Goal: Task Accomplishment & Management: Complete application form

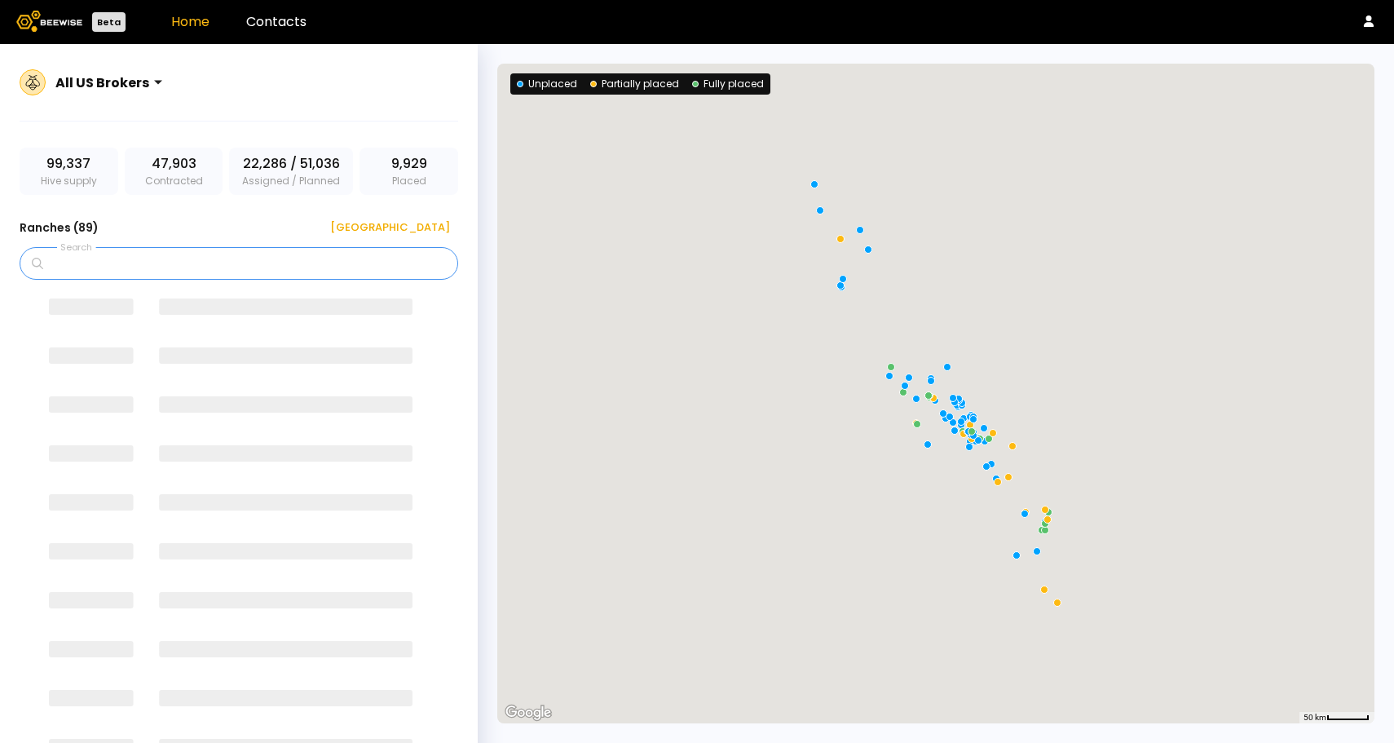
click at [189, 259] on input "Search" at bounding box center [244, 263] width 396 height 31
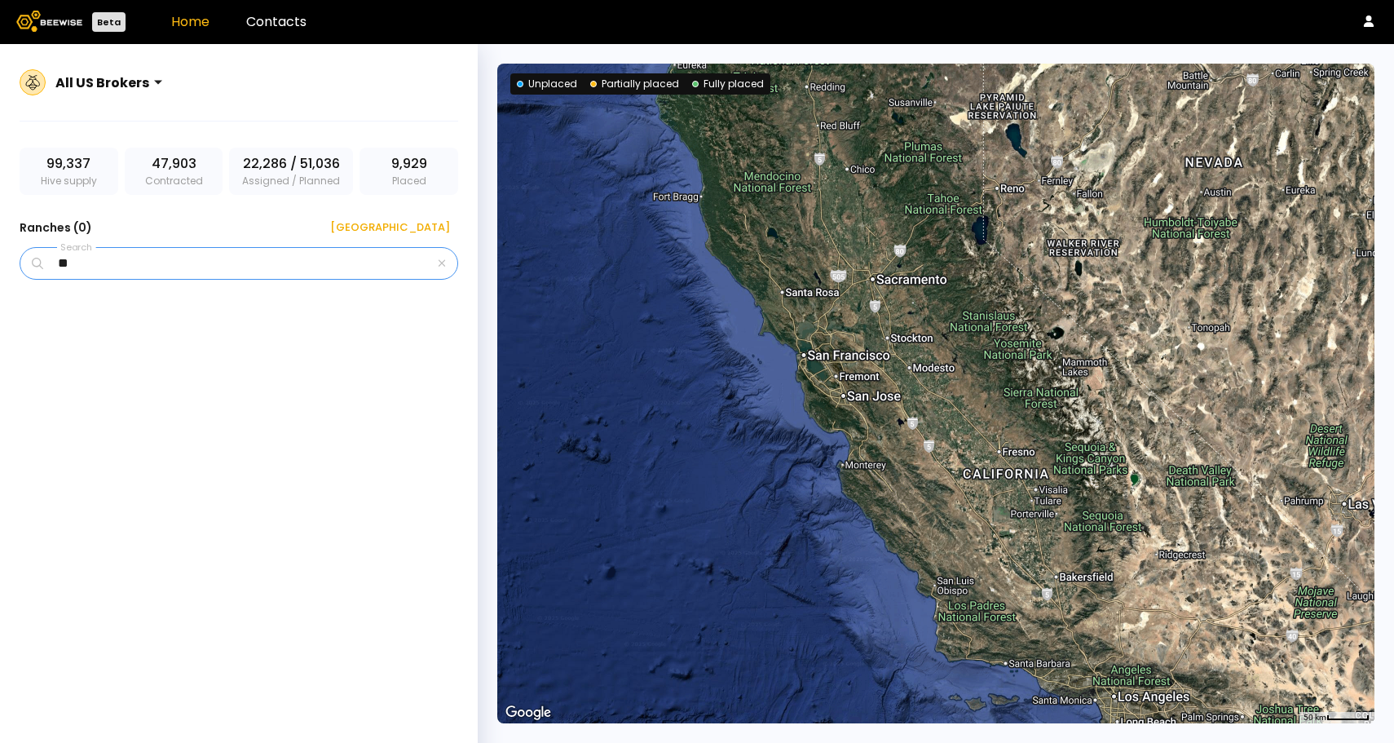
type input "*"
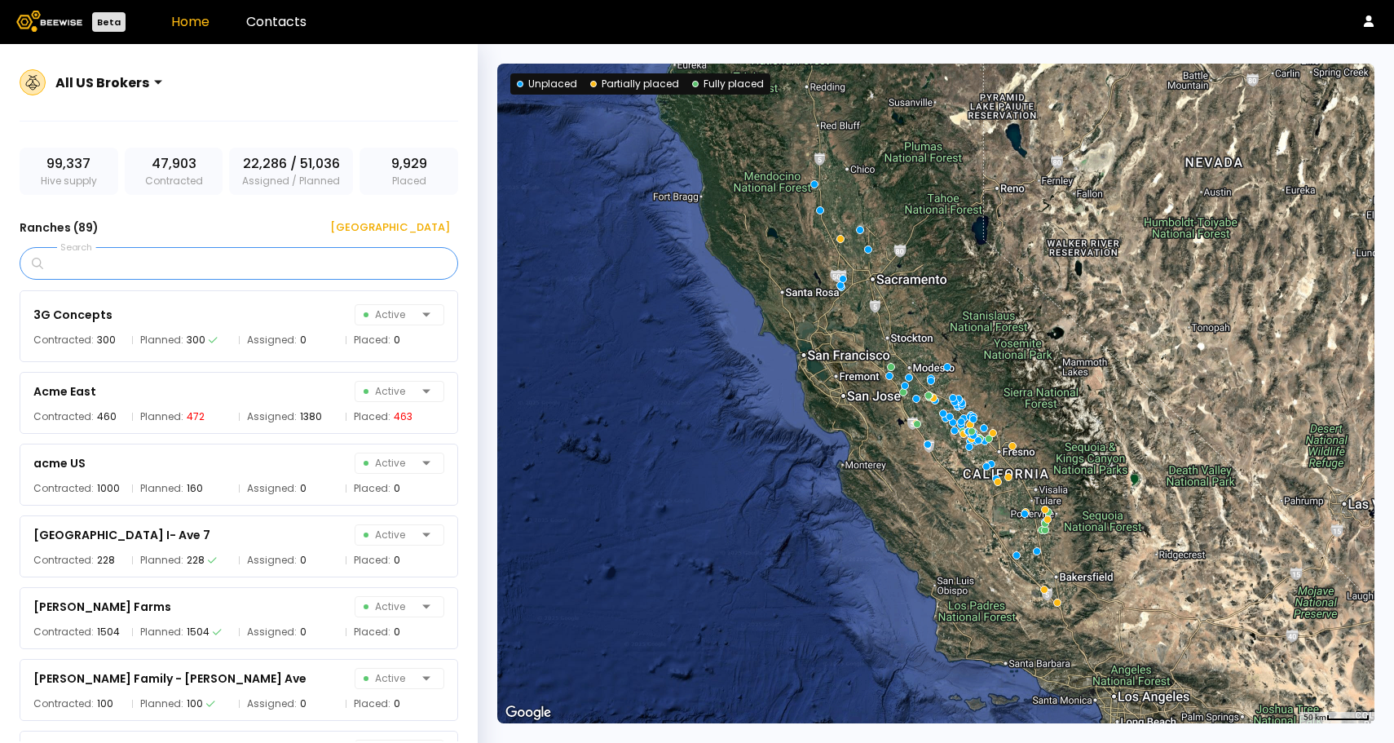
click at [214, 259] on input "Search" at bounding box center [244, 263] width 396 height 31
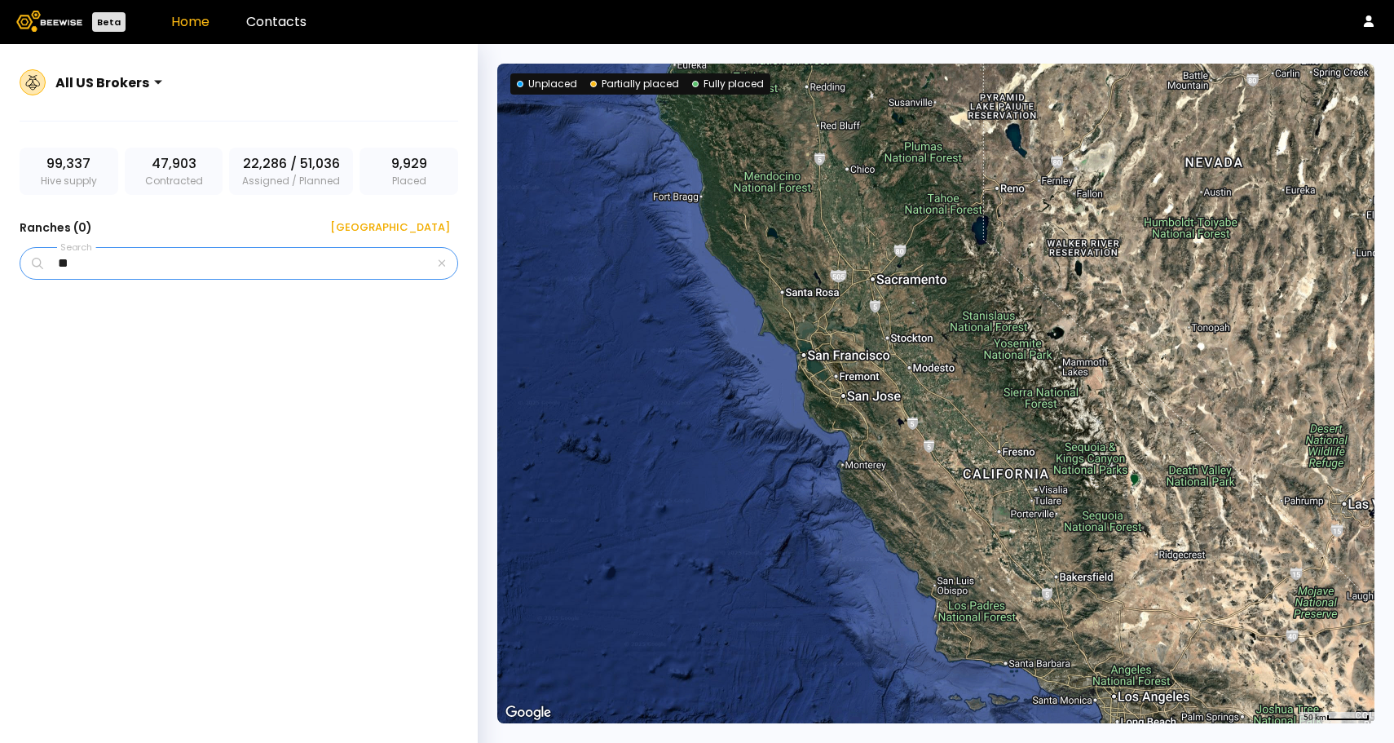
type input "*"
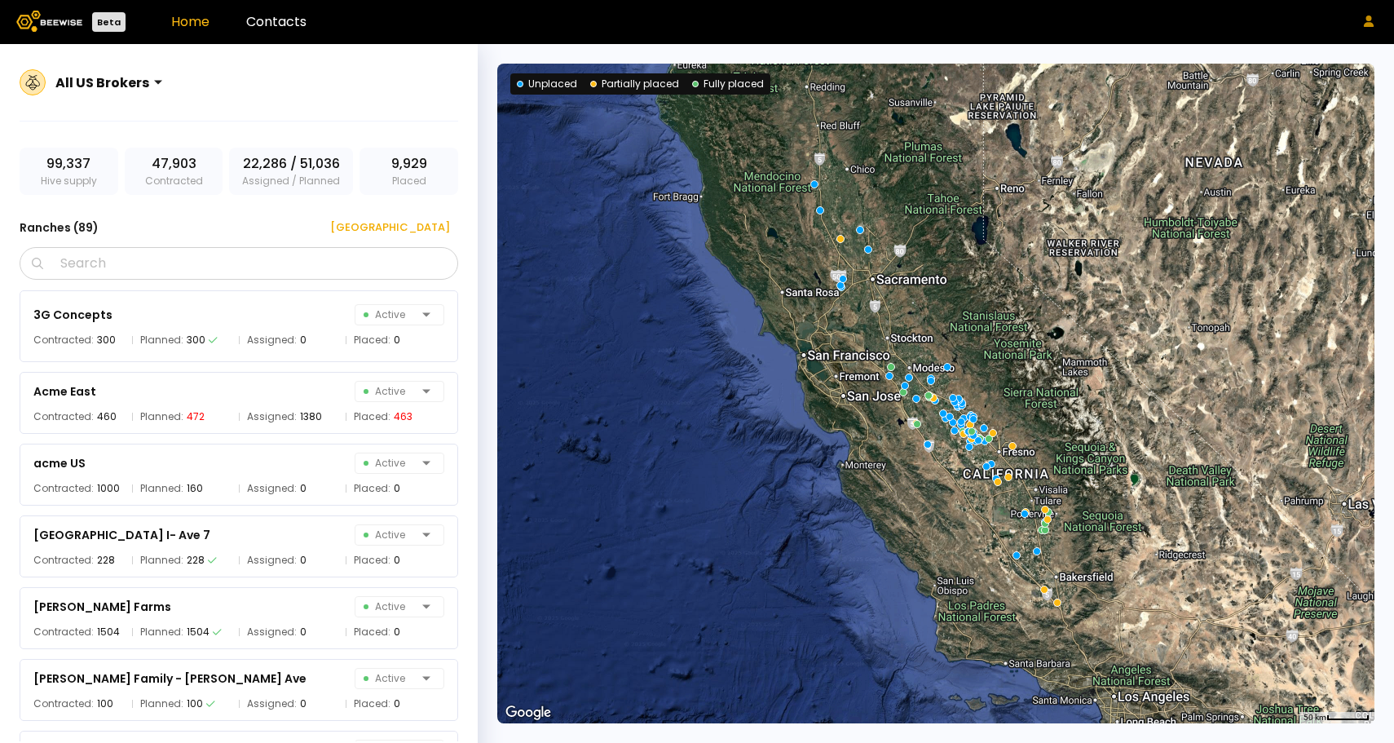
click at [1367, 13] on button at bounding box center [1369, 21] width 18 height 19
click at [1316, 51] on div "Log out" at bounding box center [1299, 52] width 73 height 31
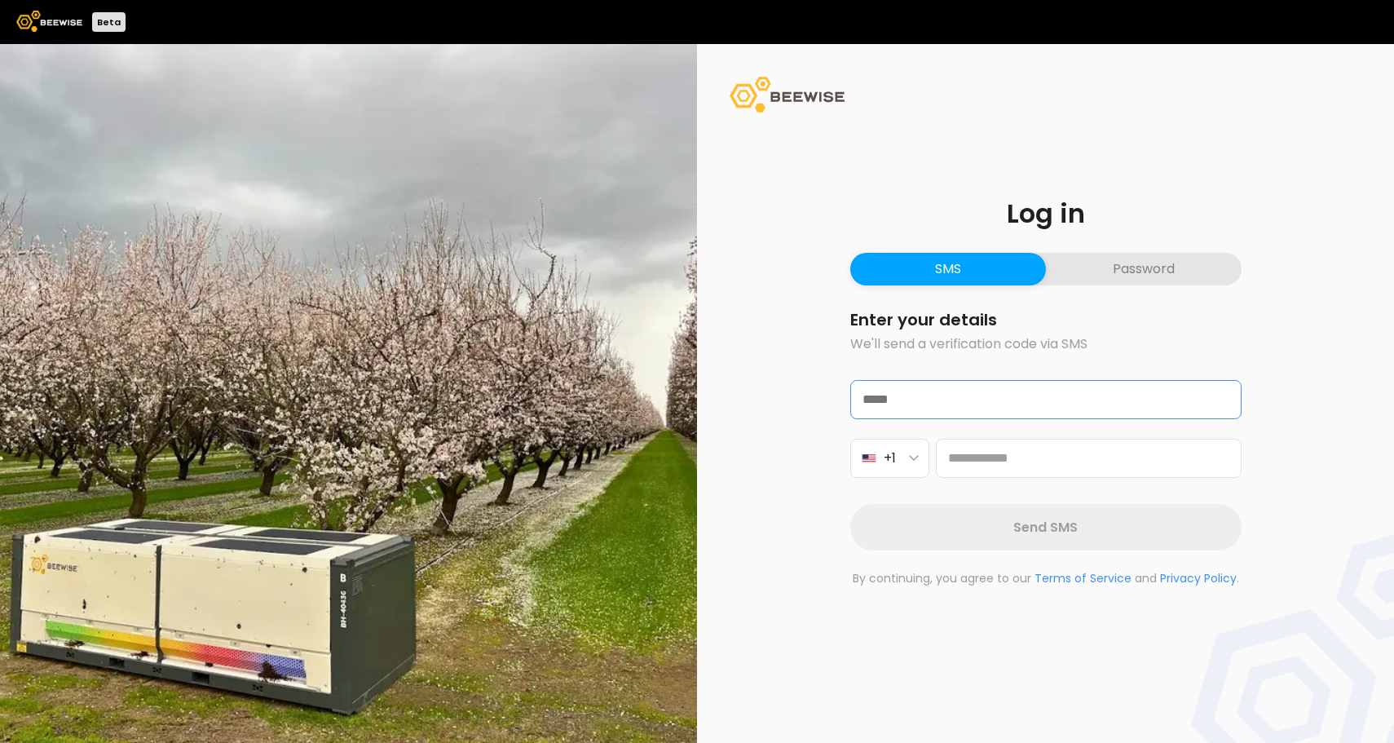
click at [981, 407] on input "email" at bounding box center [1046, 399] width 390 height 37
type input "**********"
click at [978, 469] on input at bounding box center [1089, 457] width 306 height 39
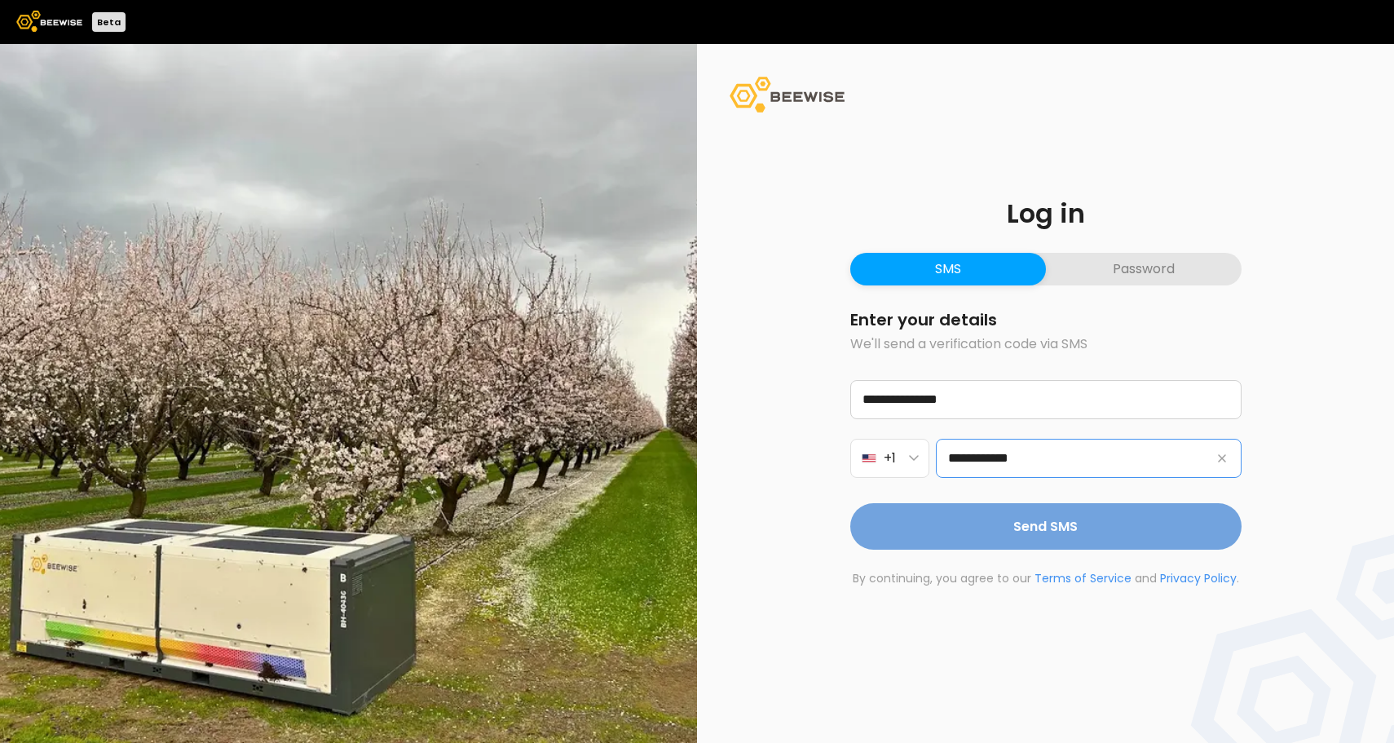
type input "**********"
click at [1091, 531] on button "Send SMS" at bounding box center [1045, 526] width 391 height 46
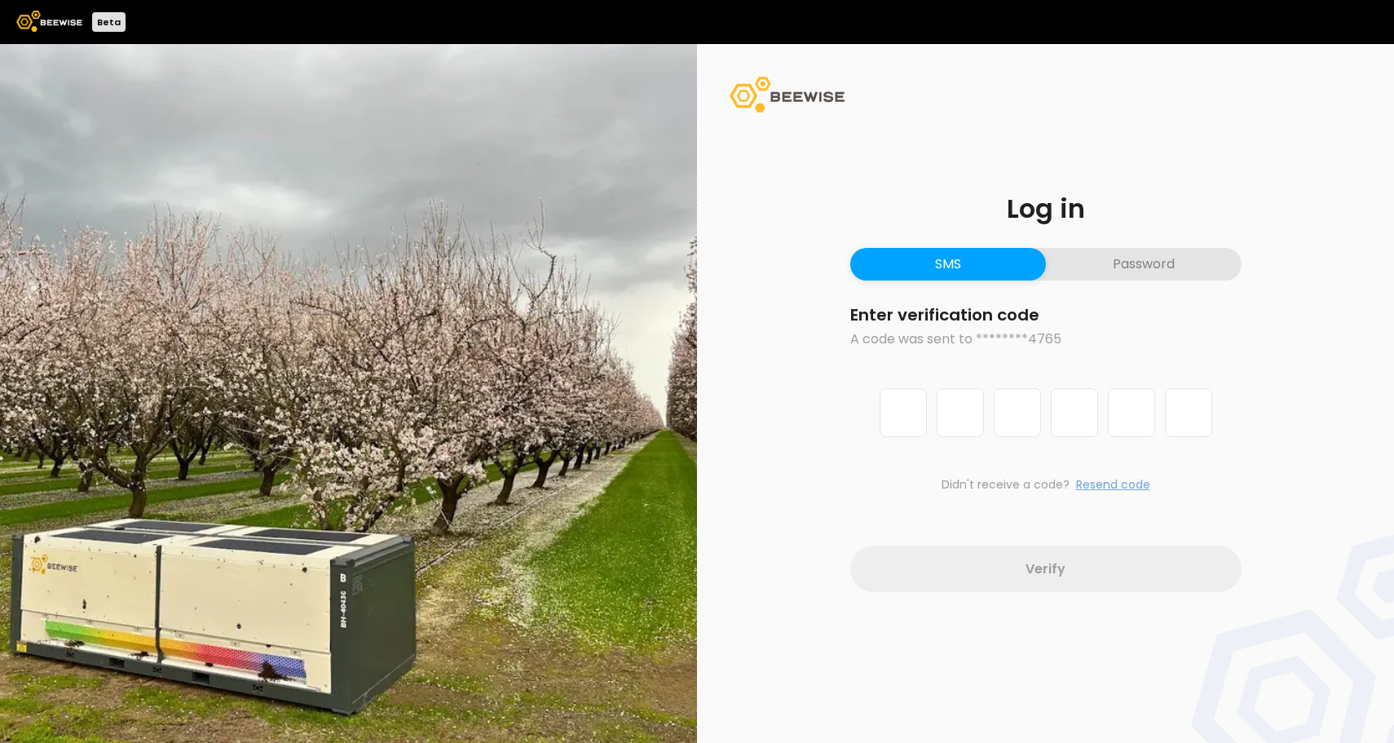
click at [1101, 482] on button "Resend code" at bounding box center [1113, 484] width 74 height 17
click at [1144, 254] on button "Password" at bounding box center [1144, 264] width 196 height 33
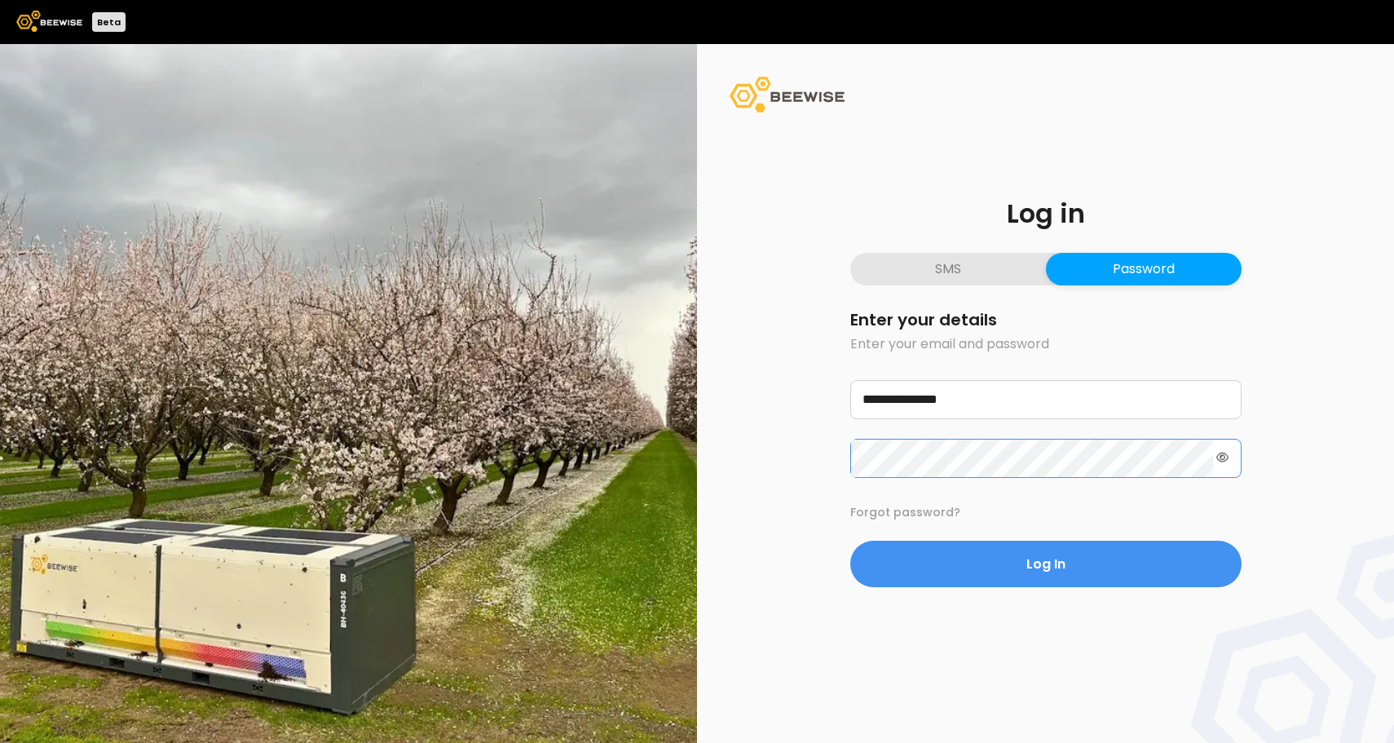
click at [850, 540] on button "Log In" at bounding box center [1045, 563] width 391 height 46
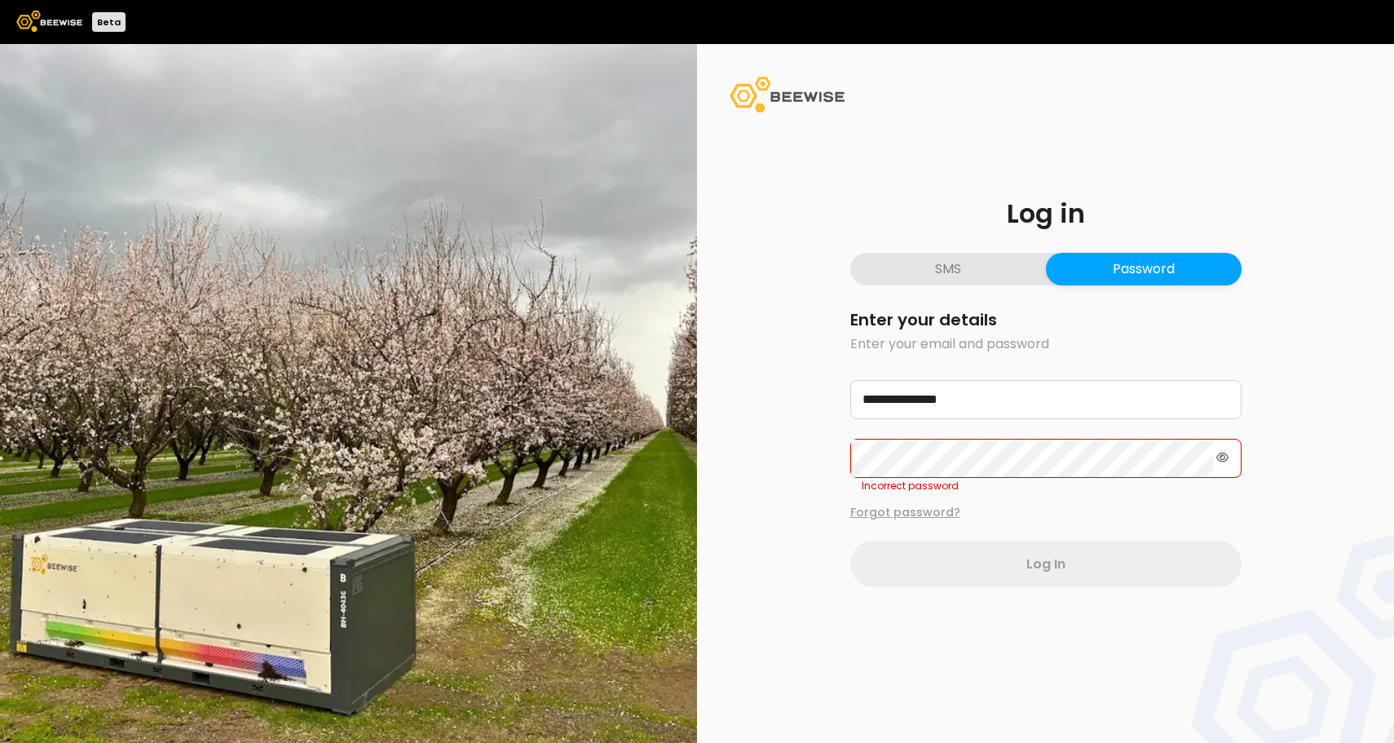
click at [910, 509] on button "Forgot password?" at bounding box center [905, 512] width 110 height 17
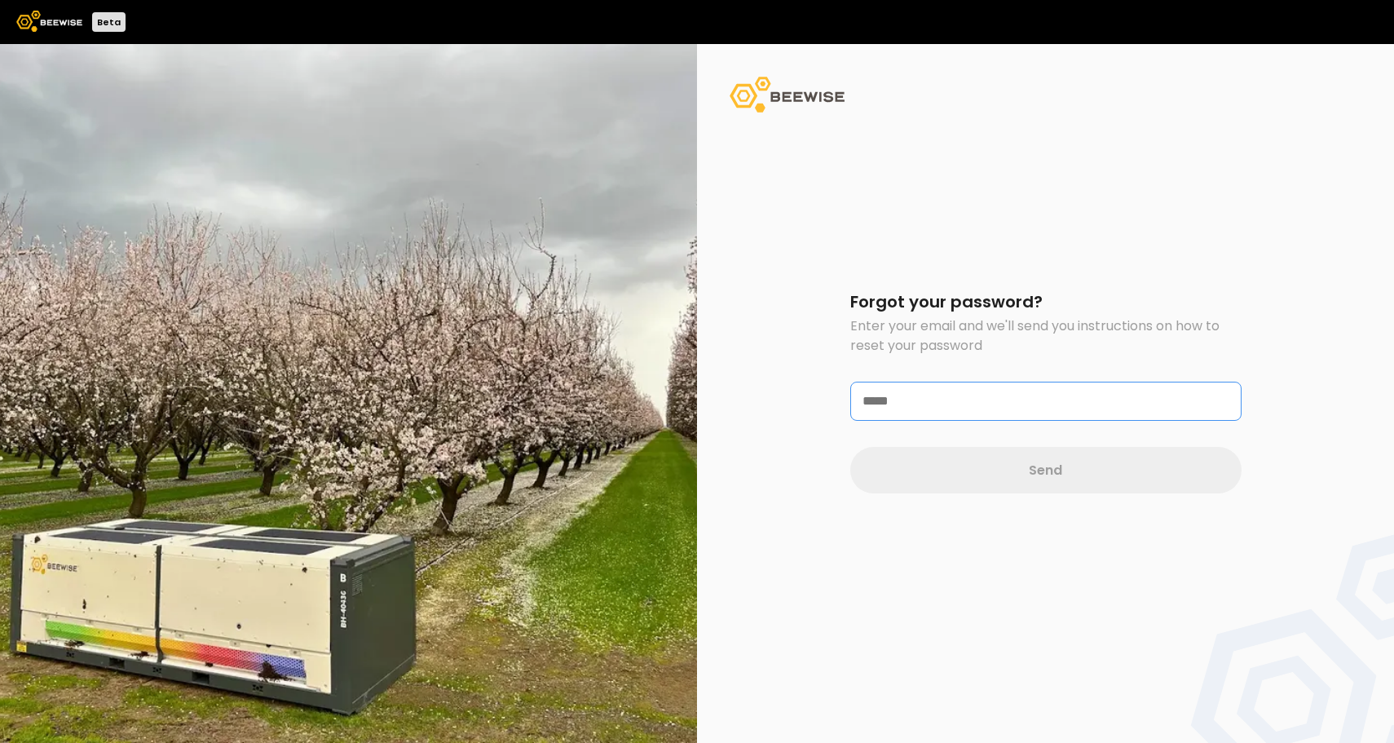
click at [928, 412] on input "email" at bounding box center [1046, 400] width 390 height 37
type input "*"
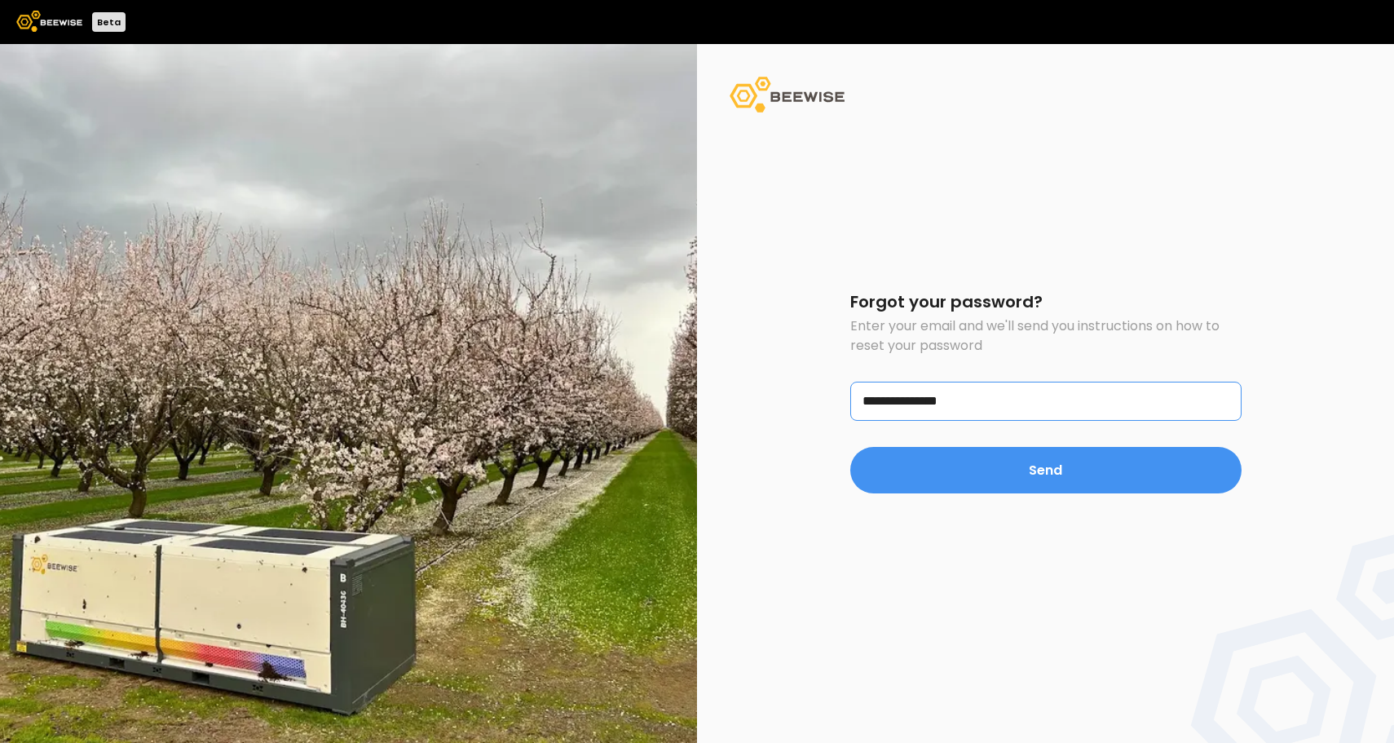
type input "**********"
click at [850, 447] on button "Send" at bounding box center [1045, 470] width 391 height 46
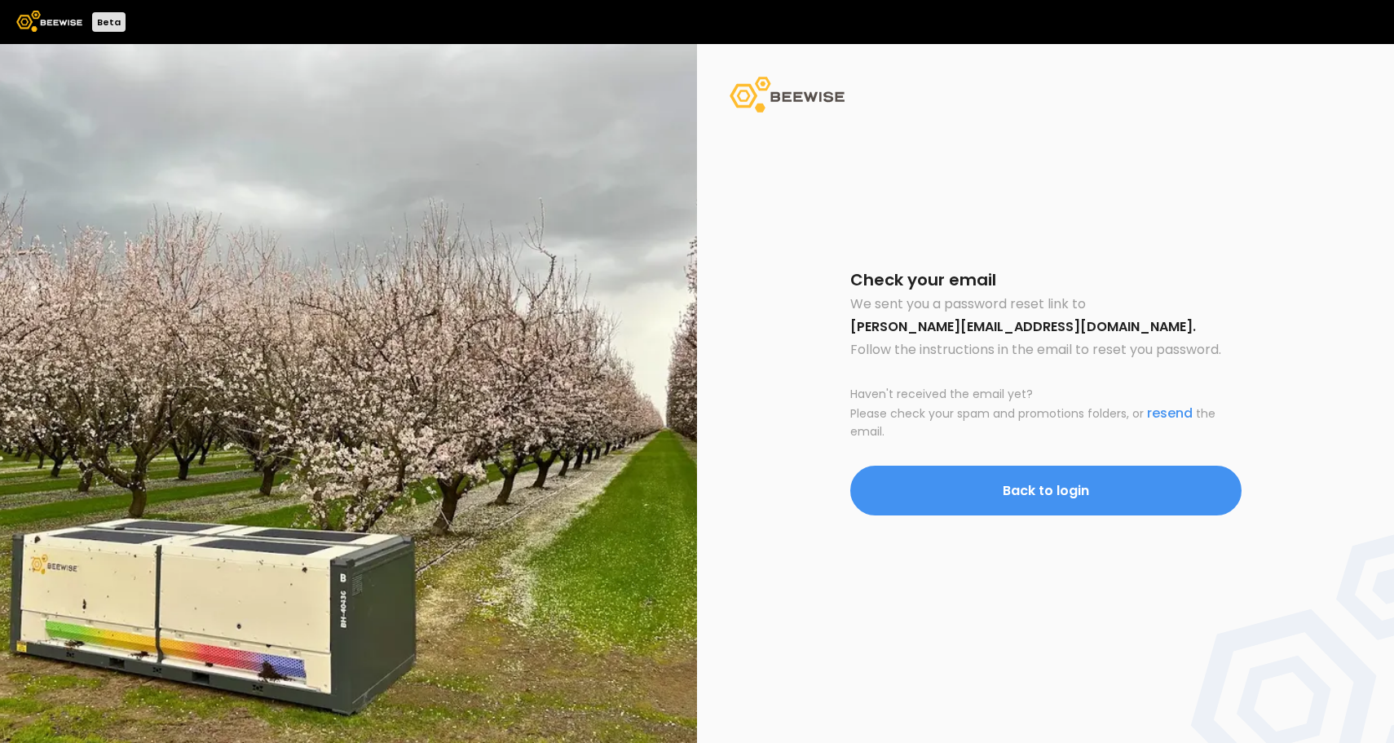
click at [1072, 491] on span "Back to login" at bounding box center [1046, 490] width 86 height 20
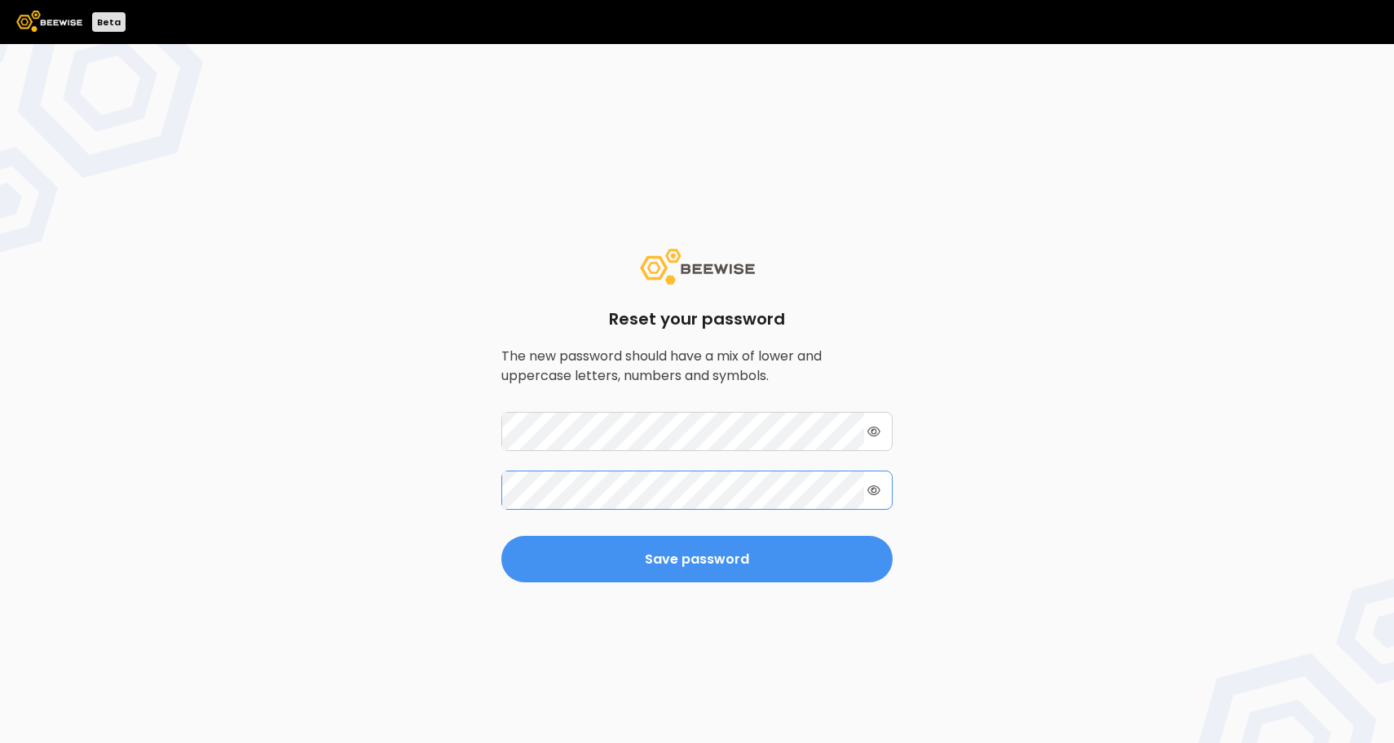
click at [501, 535] on button "Save password" at bounding box center [696, 558] width 391 height 46
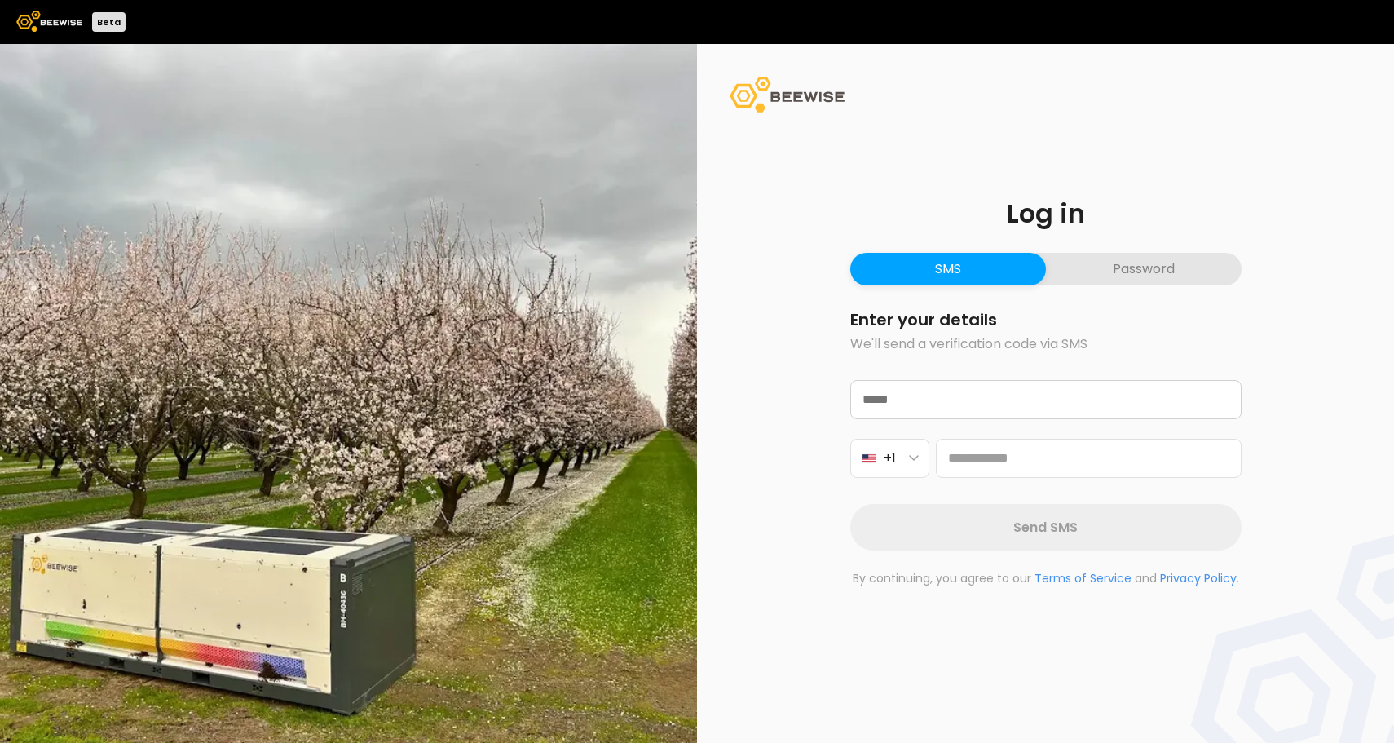
click at [1104, 270] on button "Password" at bounding box center [1144, 269] width 196 height 33
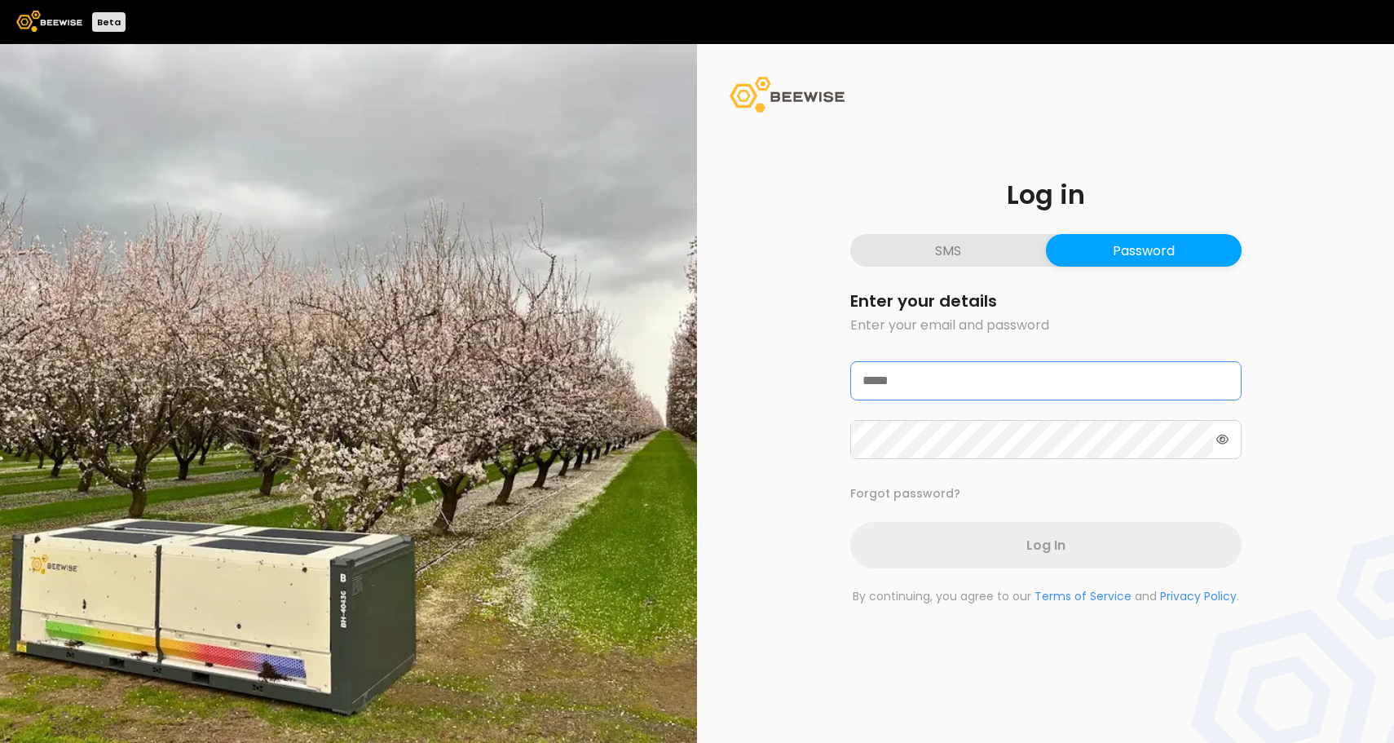
click at [963, 397] on input "email" at bounding box center [1046, 380] width 390 height 37
type input "**********"
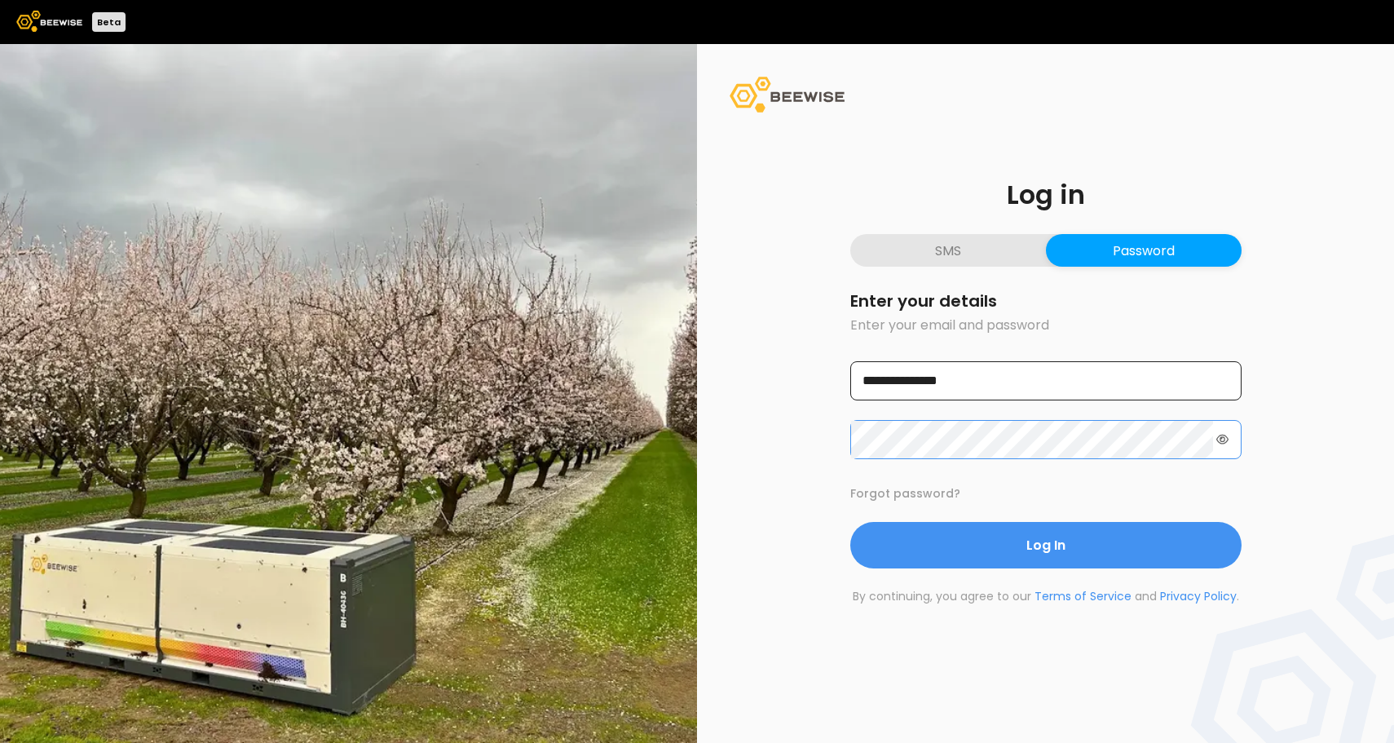
click at [850, 522] on button "Log In" at bounding box center [1045, 545] width 391 height 46
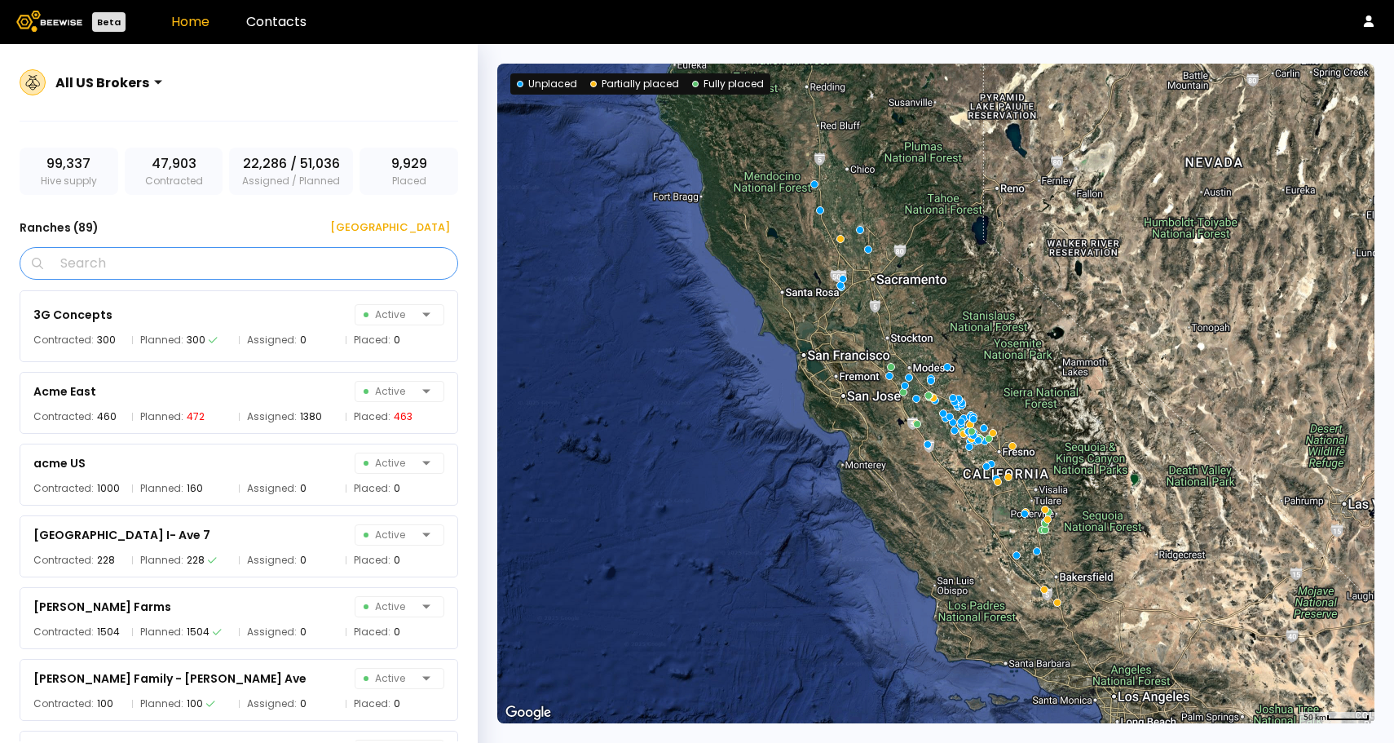
click at [347, 260] on input "Search" at bounding box center [244, 263] width 396 height 31
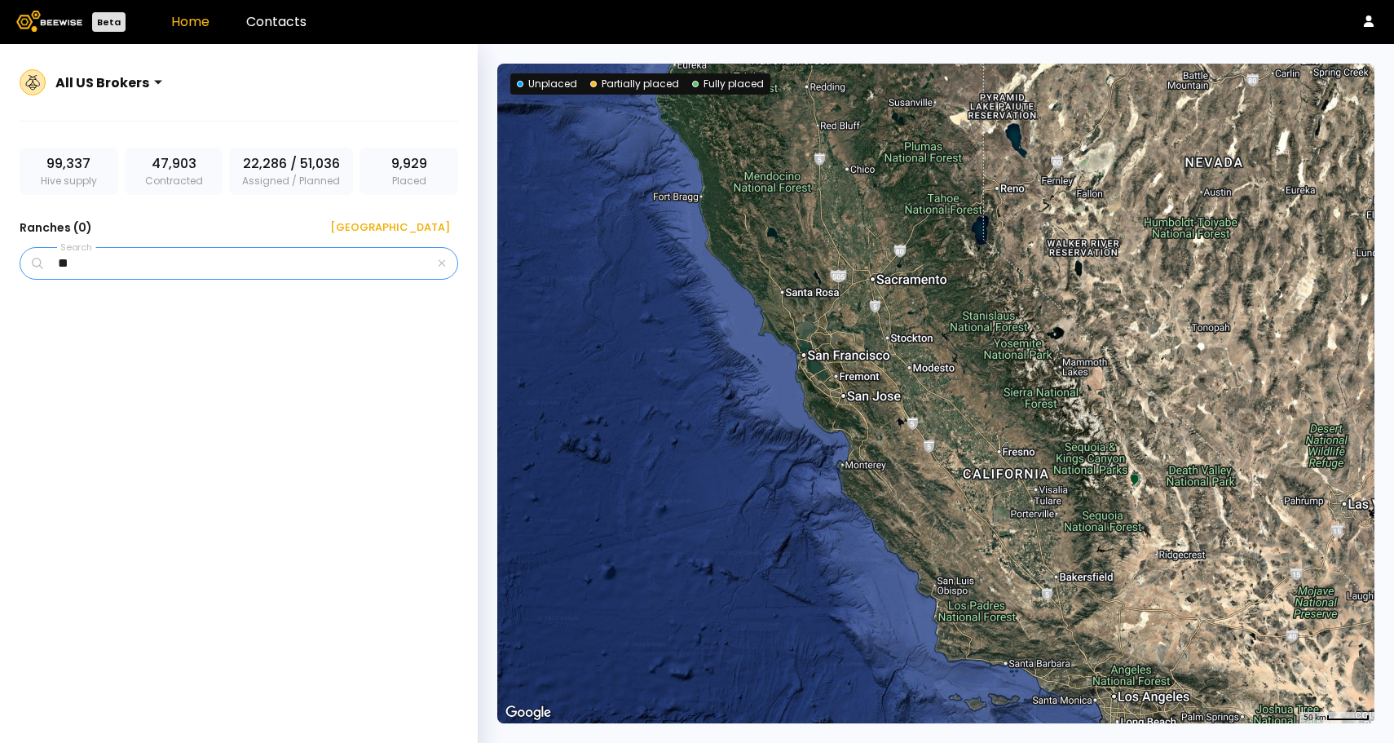
type input "*"
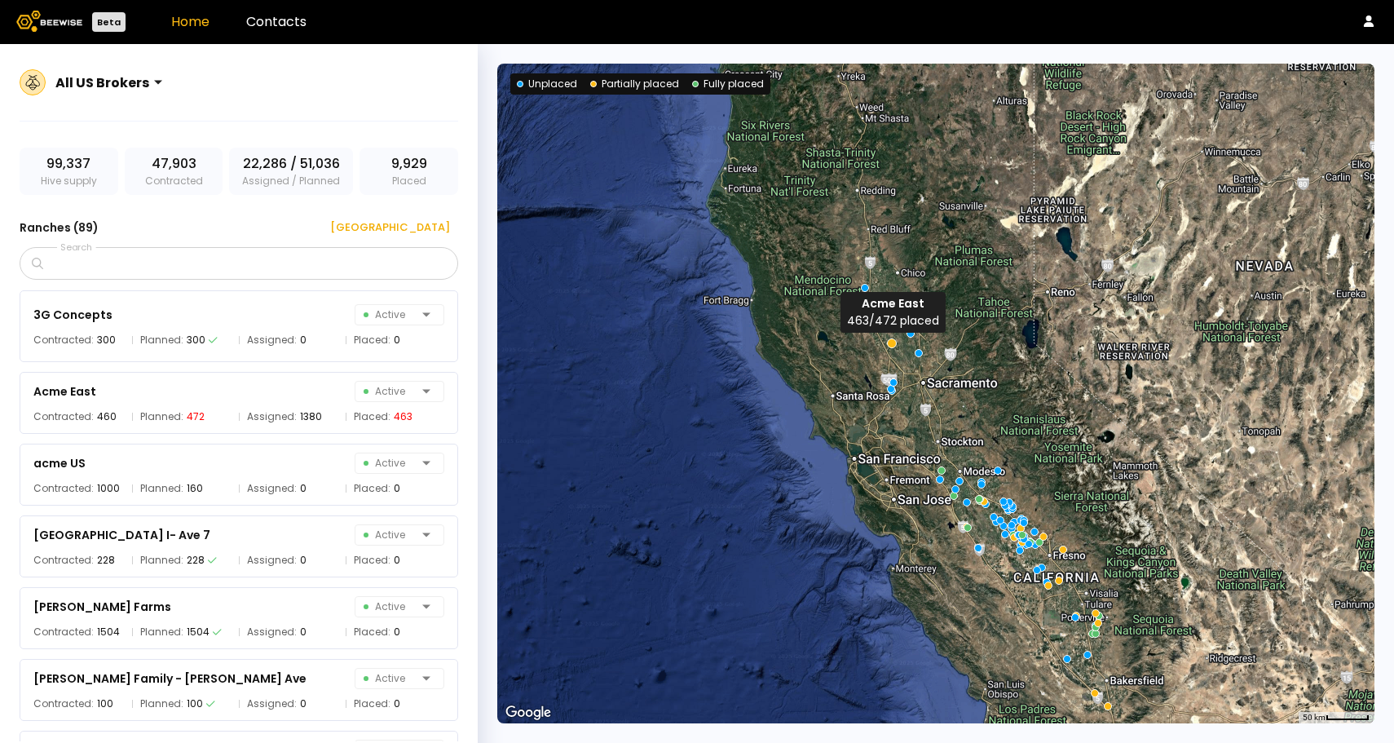
click at [892, 342] on div at bounding box center [892, 342] width 10 height 10
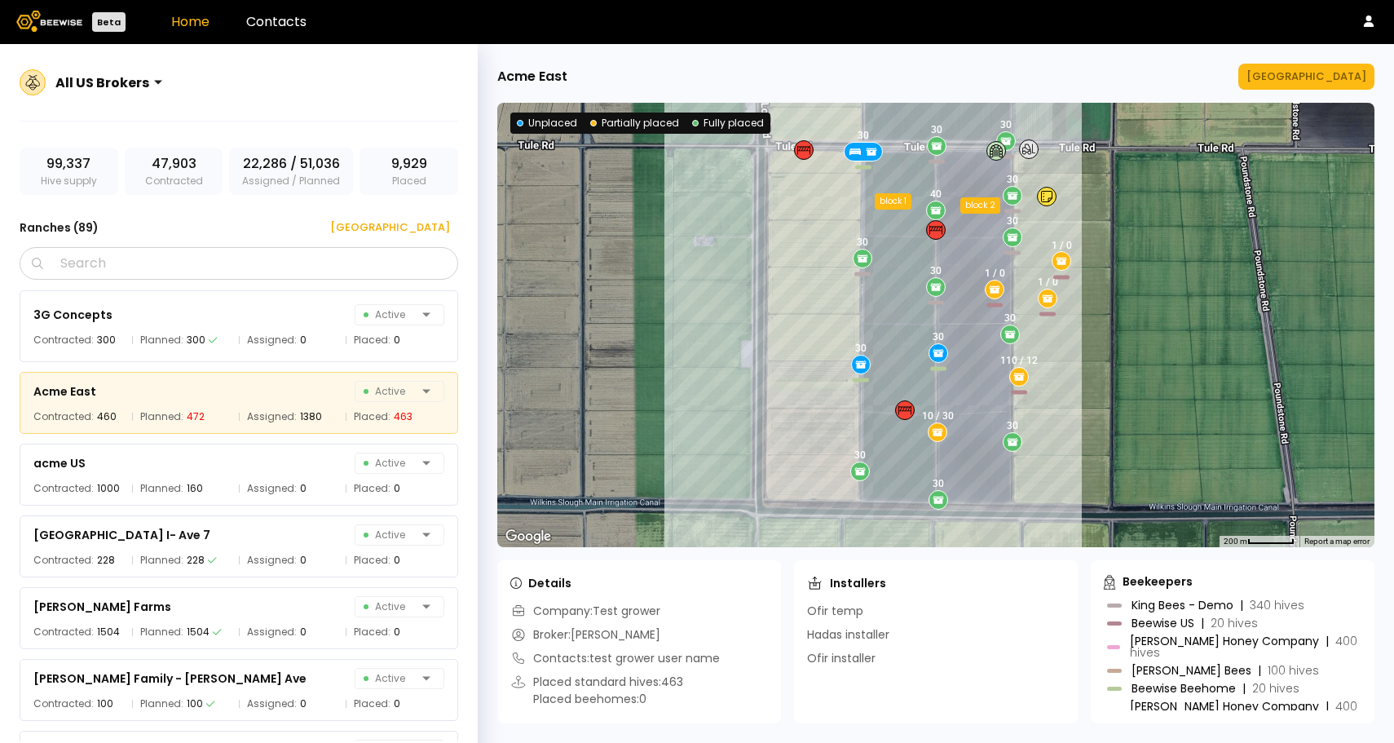
click at [940, 232] on icon at bounding box center [935, 229] width 13 height 13
click at [934, 231] on icon at bounding box center [935, 229] width 13 height 13
click at [892, 208] on div "30 1 / 0 10 / 30 30 30 30 30 30 40 1 / 0 30 30 30 1 / 0 30 30 110 / 12 30 30 bl…" at bounding box center [935, 325] width 877 height 444
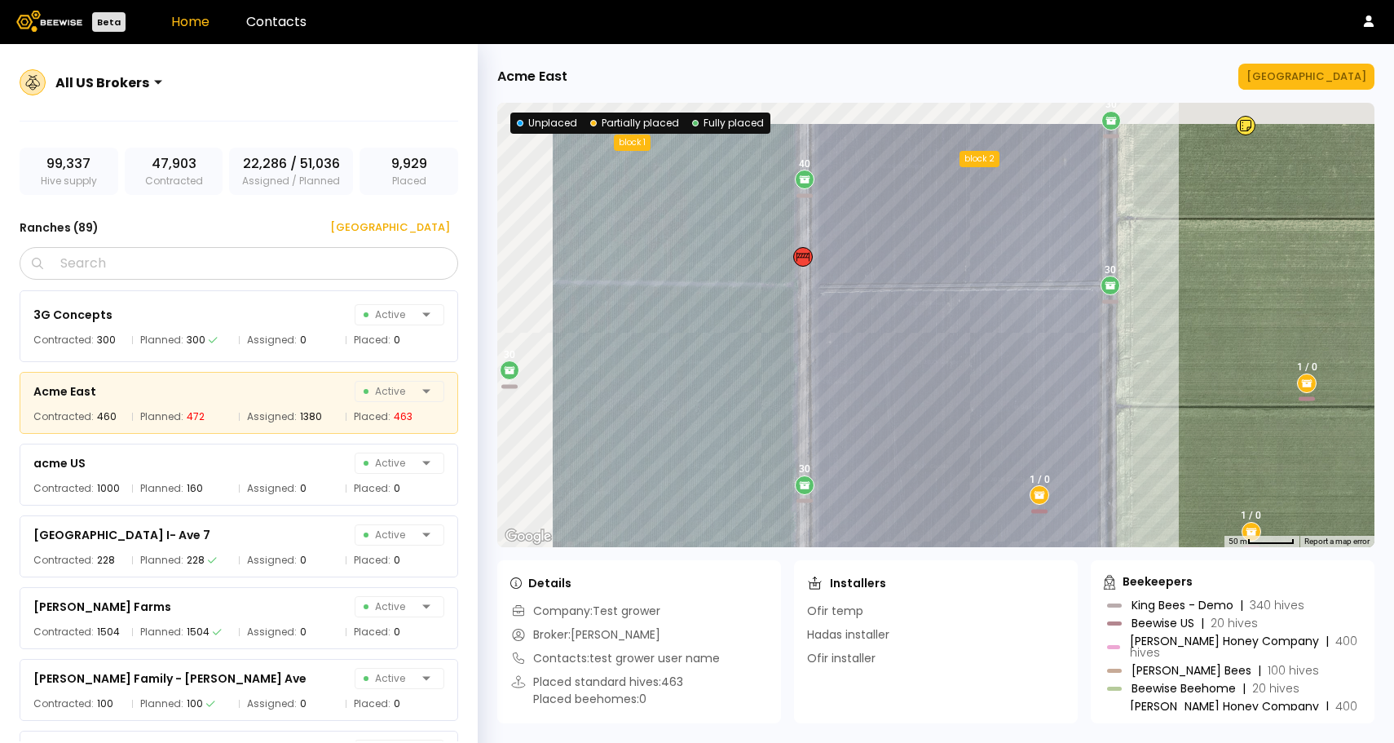
drag, startPoint x: 845, startPoint y: 247, endPoint x: 1393, endPoint y: 289, distance: 549.4
click at [1393, 289] on div "Acme [GEOGRAPHIC_DATA] ← Move left → Move right ↑ Move up ↓ Move down + Zoom in…" at bounding box center [936, 393] width 916 height 698
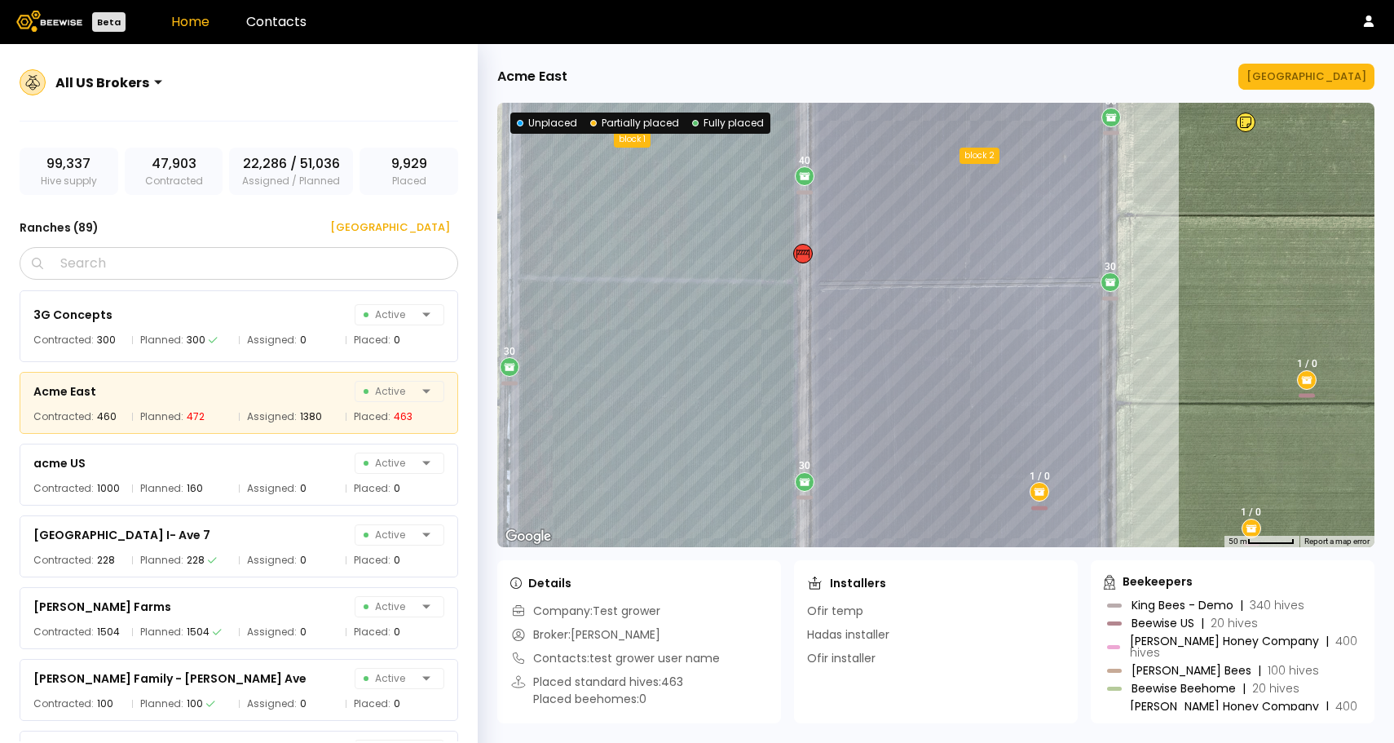
click at [801, 252] on icon at bounding box center [802, 253] width 13 height 13
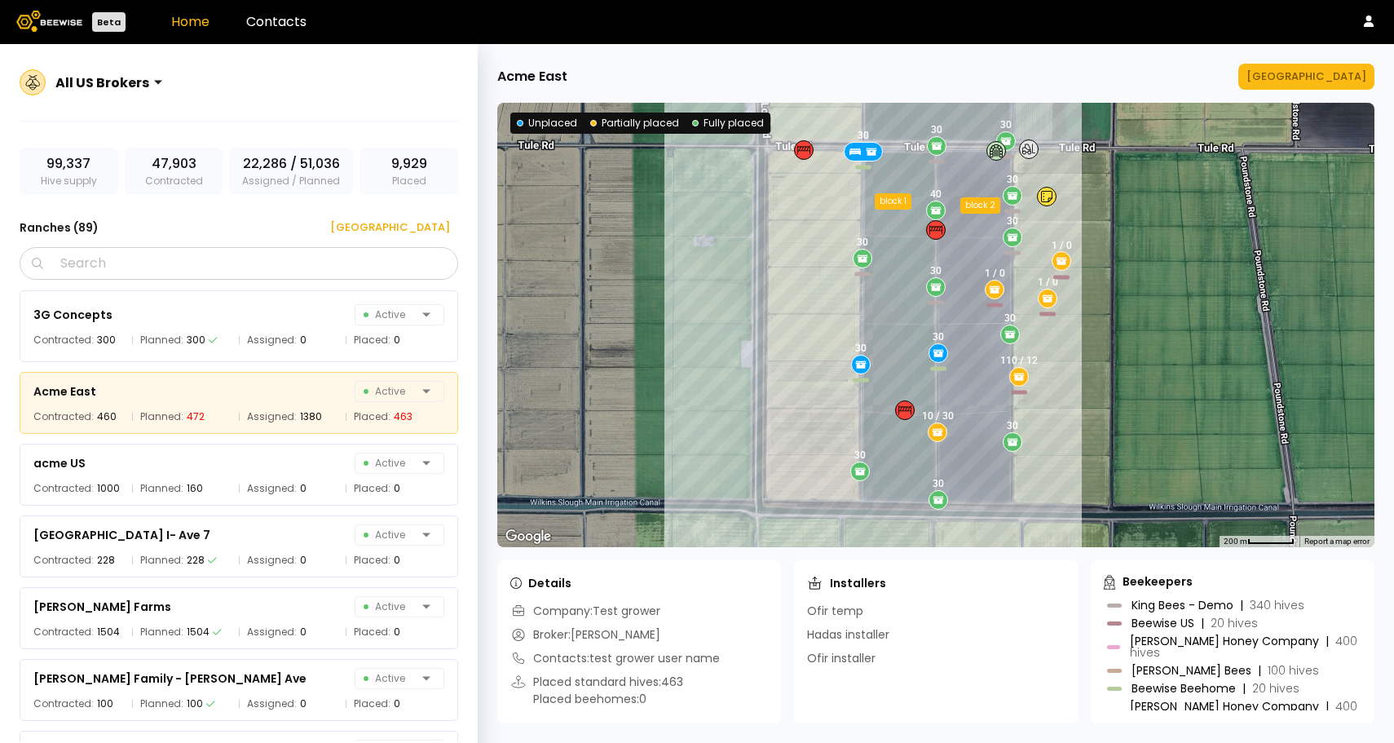
click at [936, 233] on icon at bounding box center [935, 229] width 13 height 13
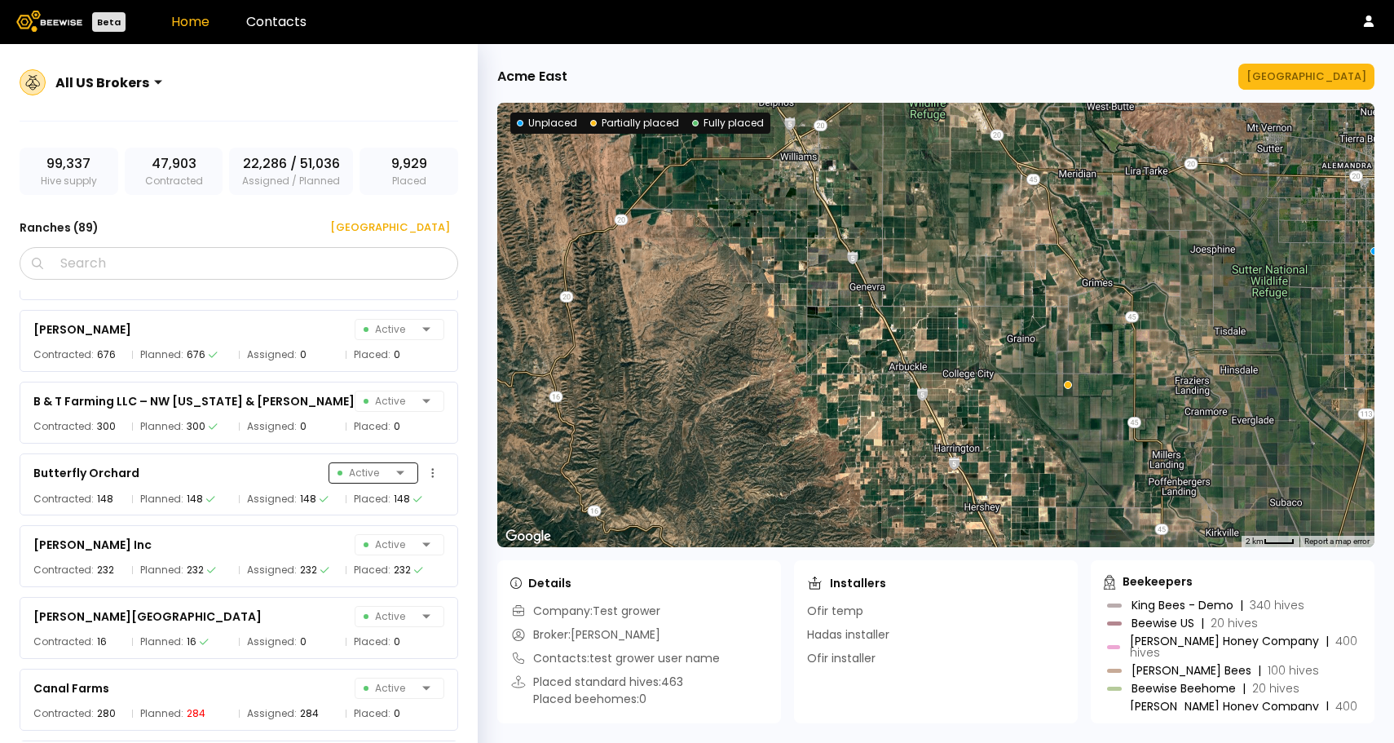
scroll to position [857, 0]
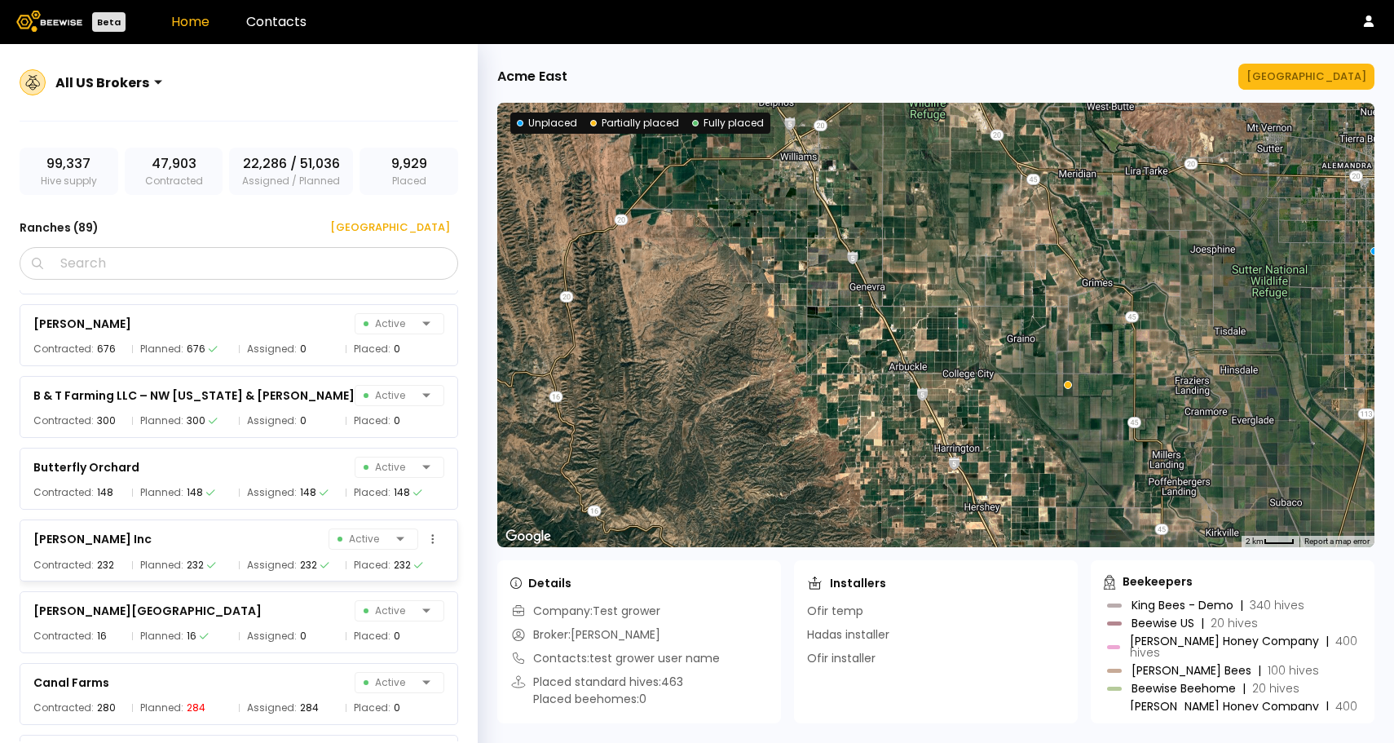
click at [303, 546] on div "[PERSON_NAME] Inc Active" at bounding box center [238, 538] width 411 height 23
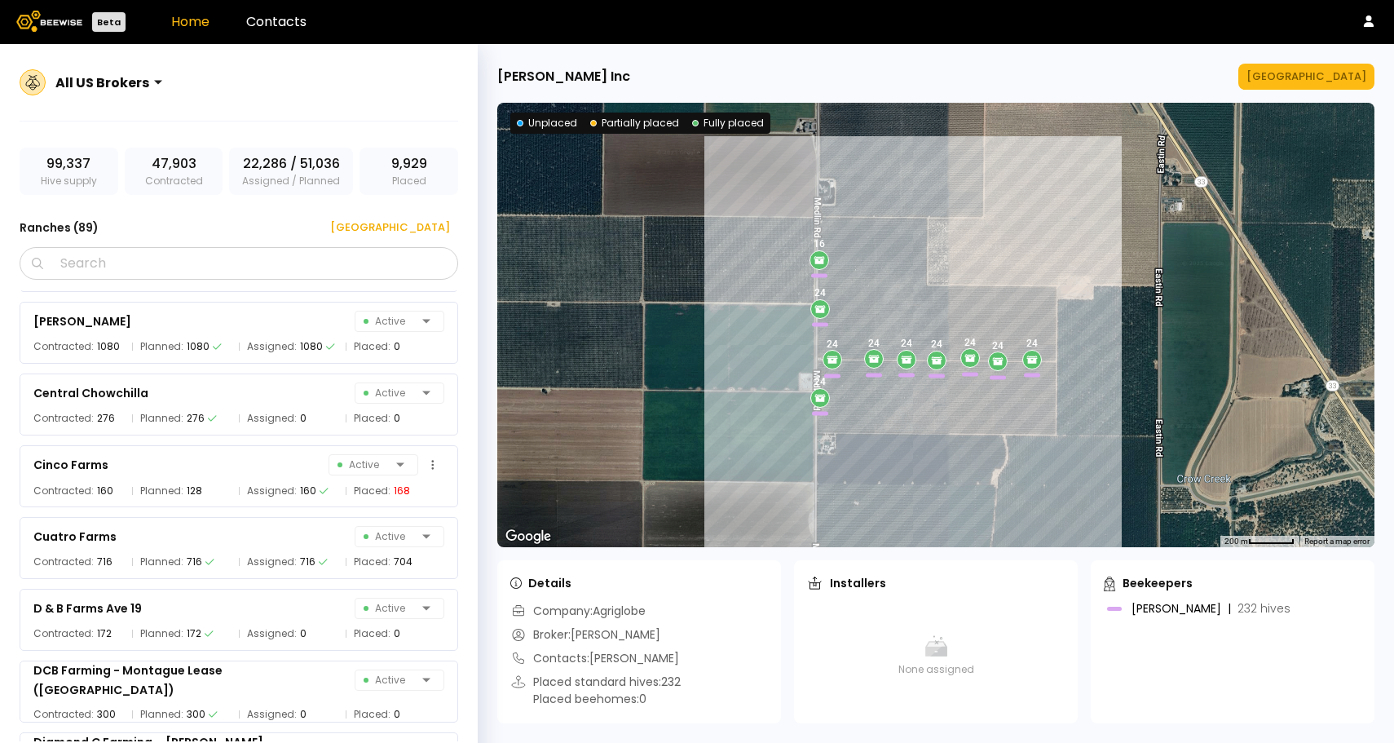
scroll to position [1300, 0]
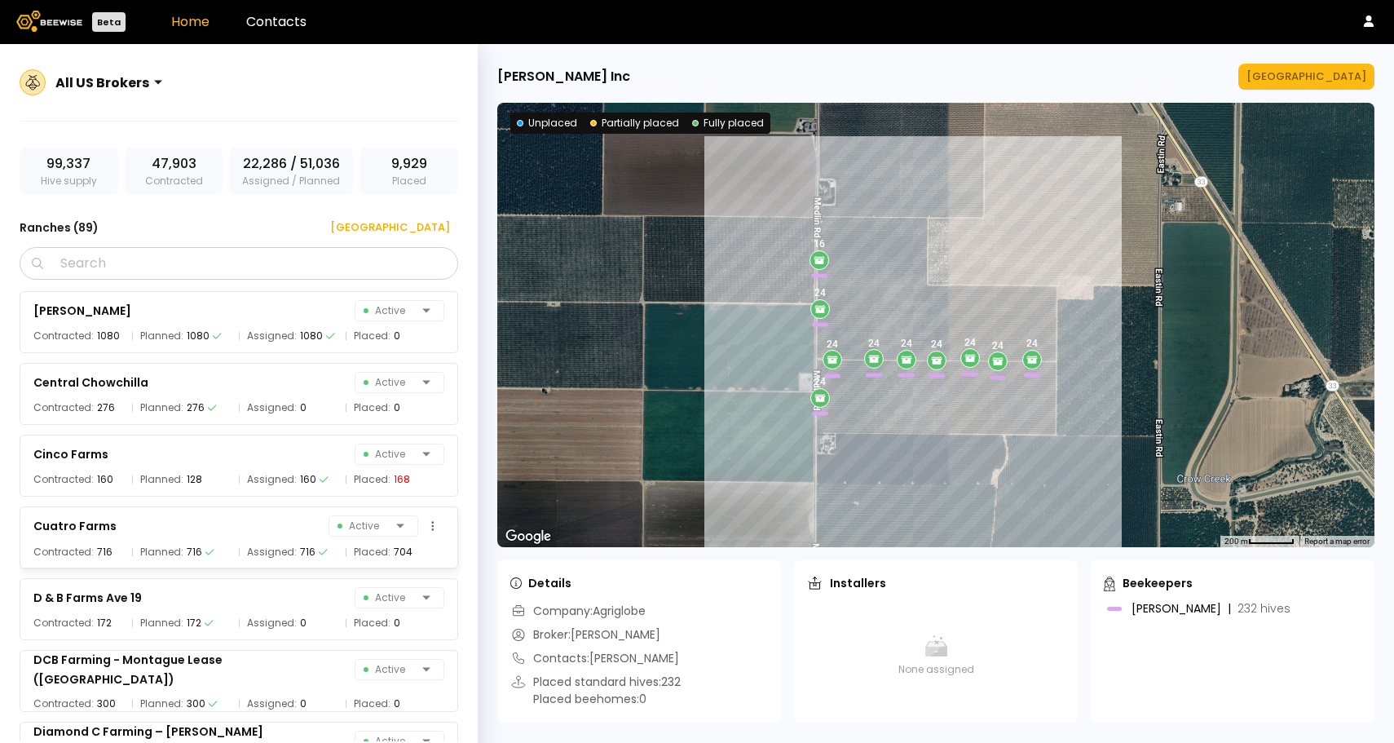
click at [375, 549] on span "Placed:" at bounding box center [372, 552] width 37 height 16
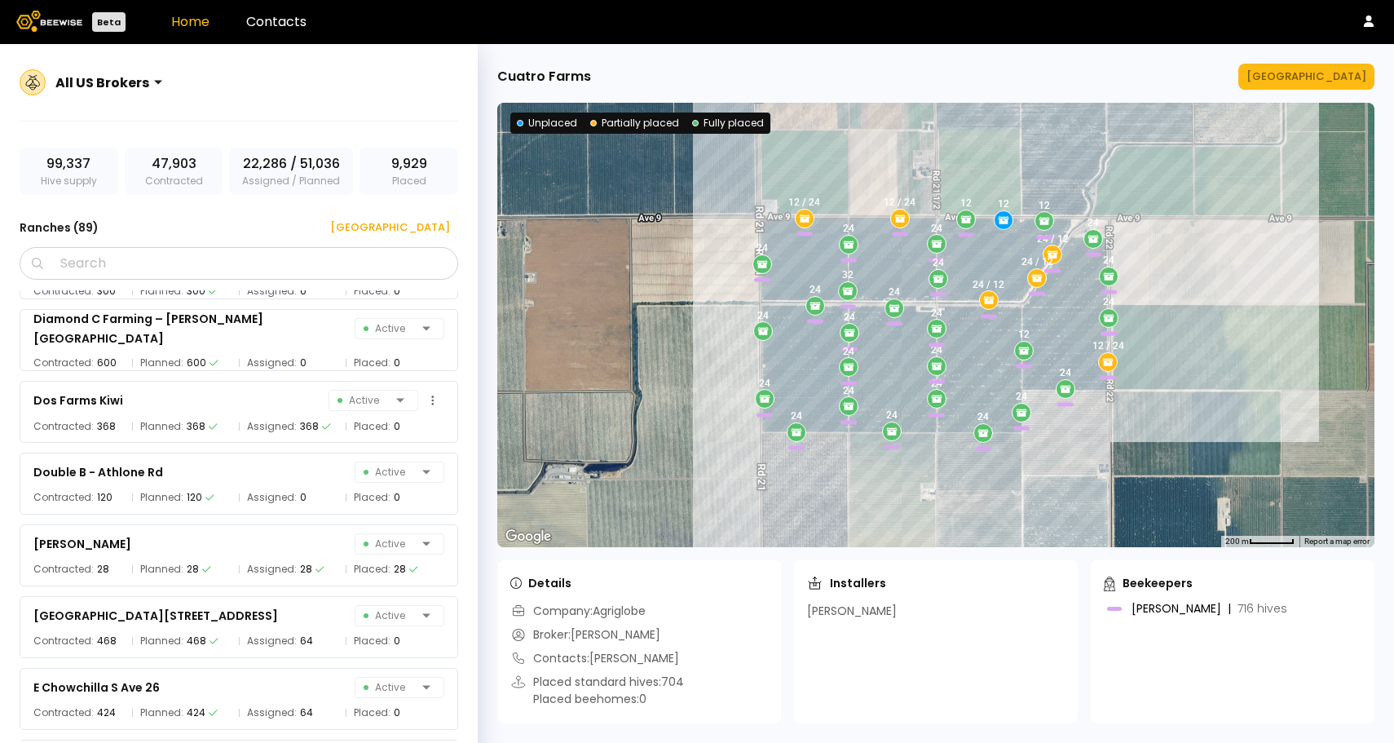
scroll to position [1716, 0]
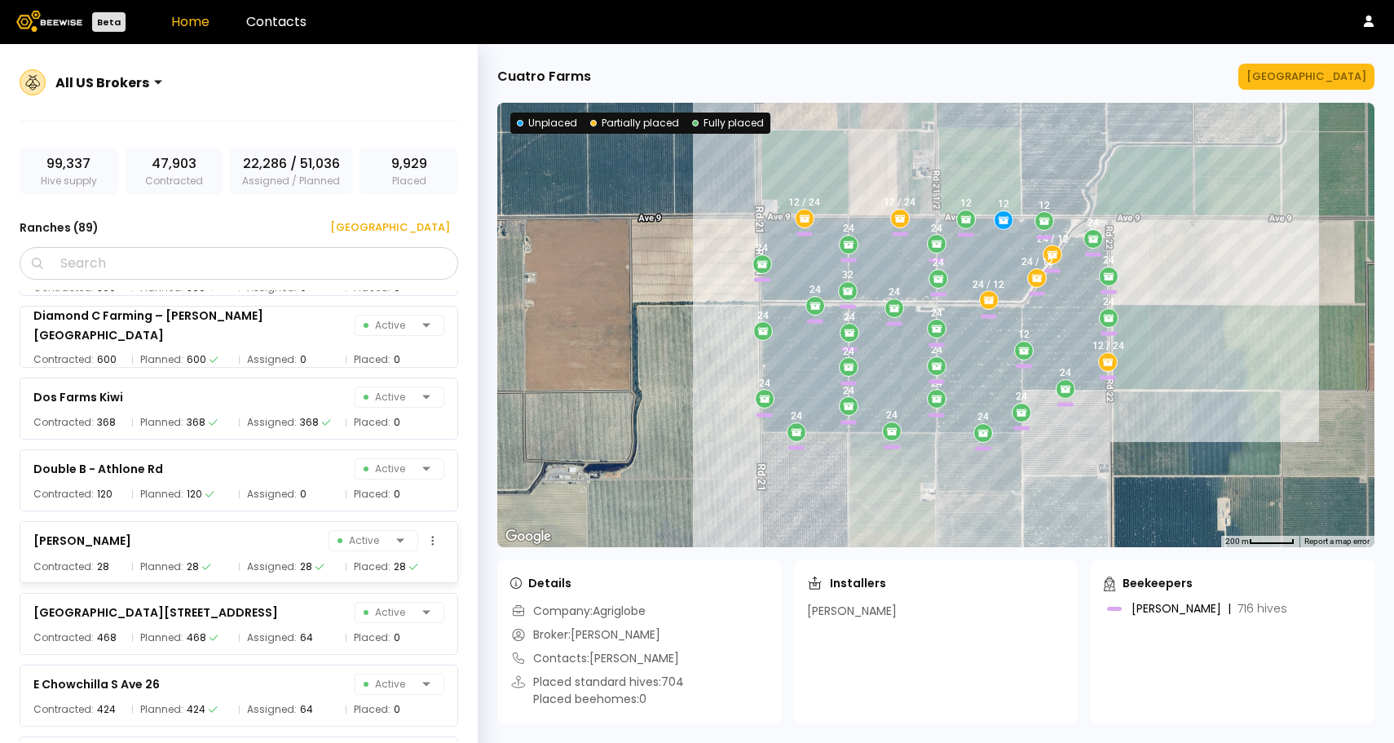
click at [299, 555] on div "[PERSON_NAME] Active Contracted: 28 Planned: 28 Assigned: 28 Placed: 28" at bounding box center [239, 552] width 438 height 62
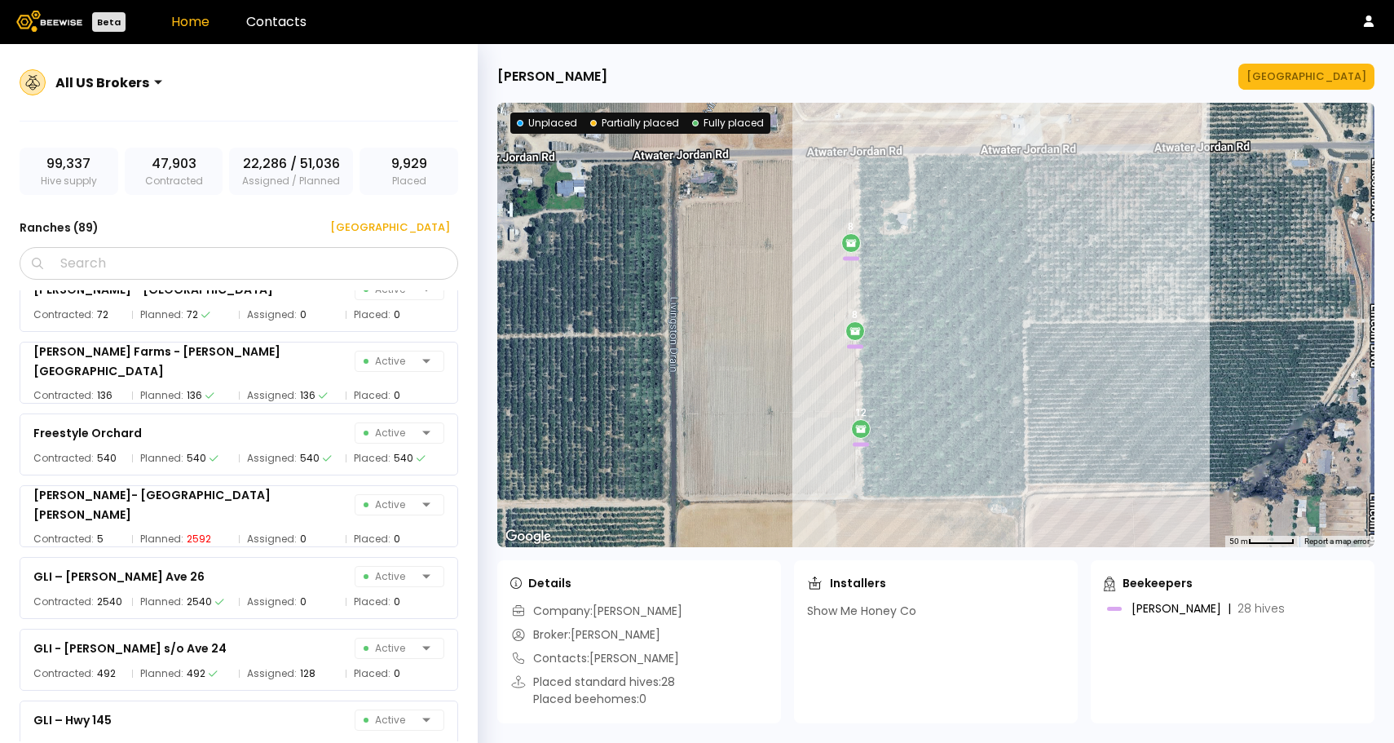
scroll to position [2255, 0]
click at [271, 457] on span "Assigned:" at bounding box center [272, 457] width 50 height 16
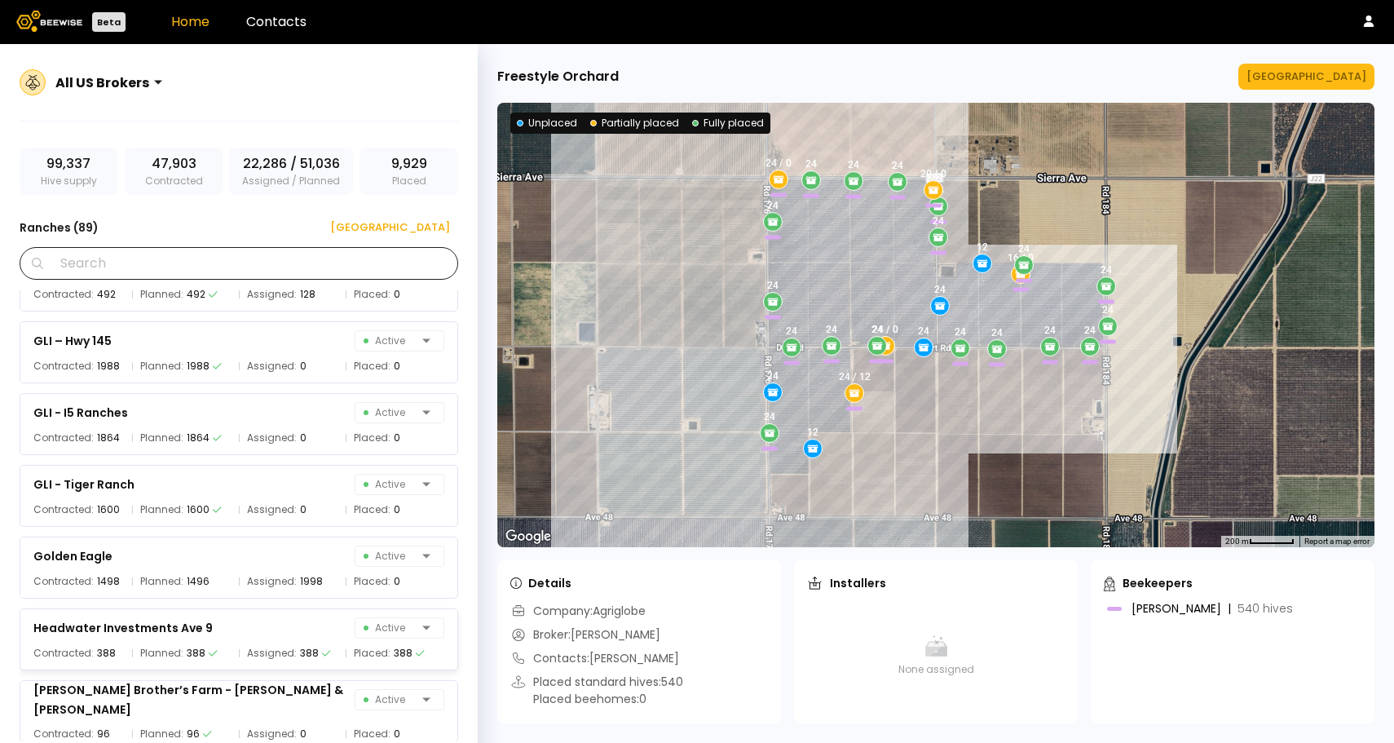
scroll to position [2633, 0]
click at [403, 231] on div "[GEOGRAPHIC_DATA]" at bounding box center [384, 227] width 131 height 16
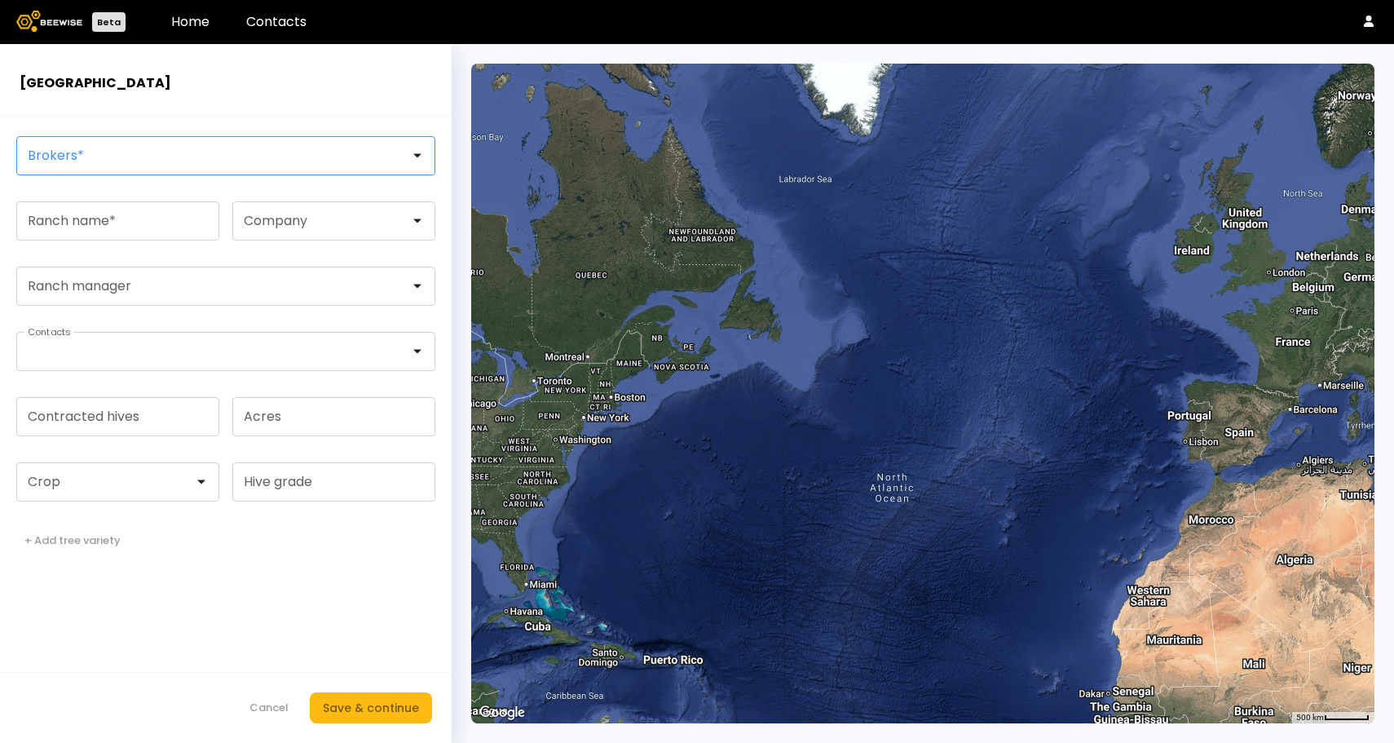
click at [169, 159] on div at bounding box center [219, 155] width 381 height 15
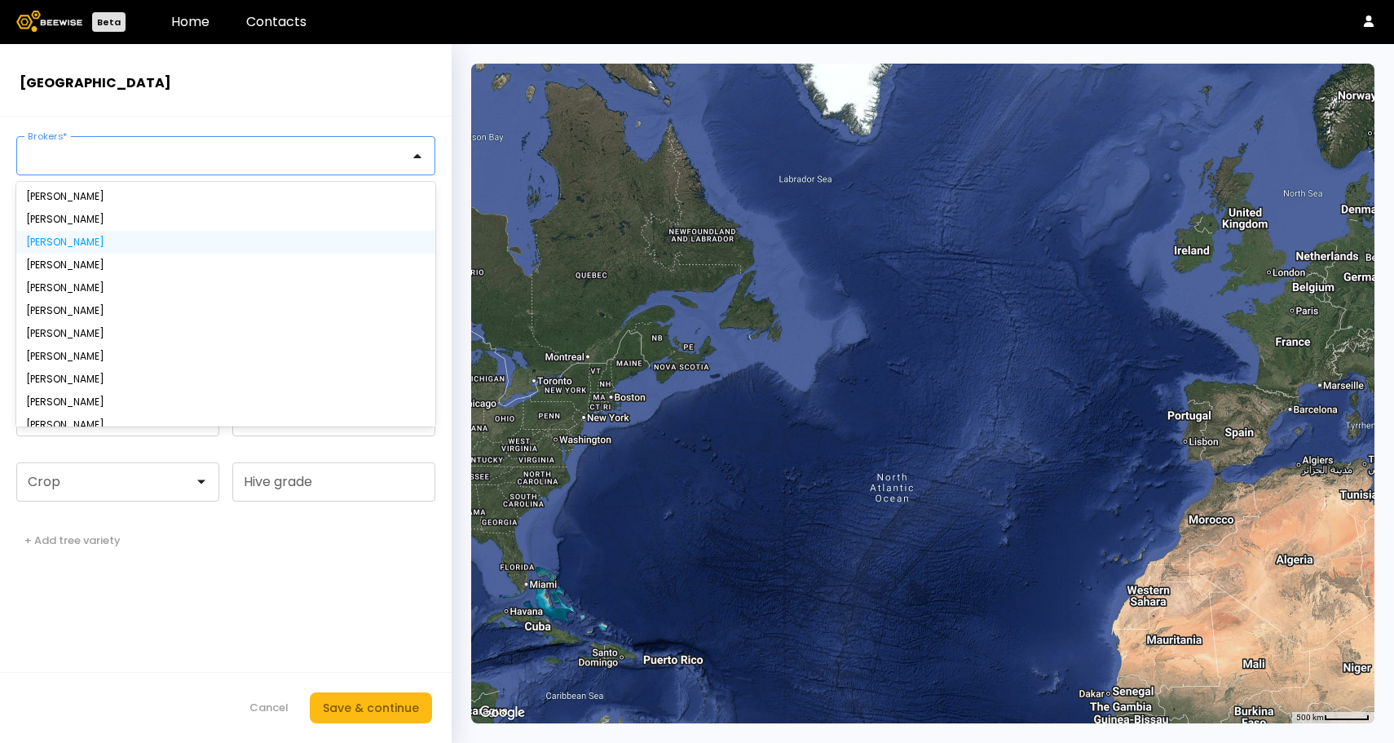
click at [102, 243] on div "[PERSON_NAME]" at bounding box center [225, 242] width 399 height 10
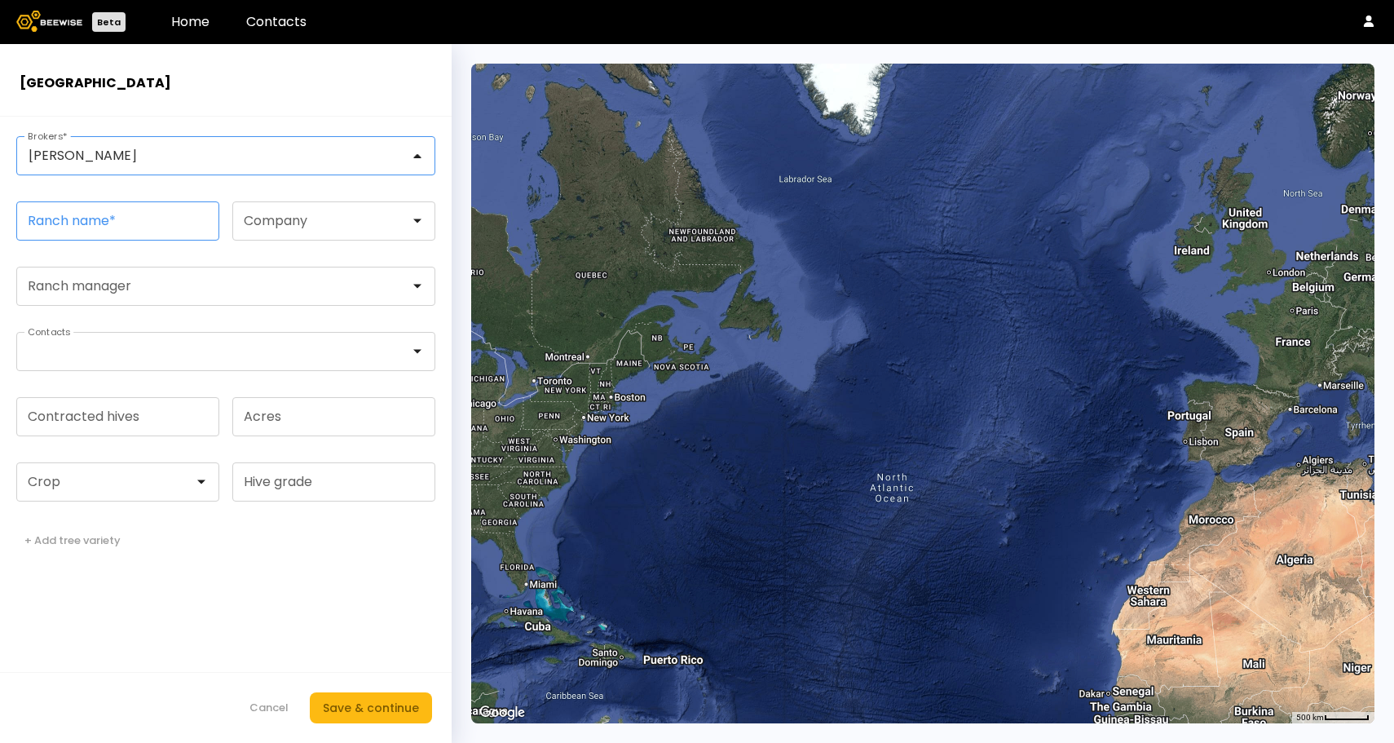
click at [130, 225] on input "Ranch name *" at bounding box center [117, 220] width 201 height 37
click at [72, 223] on input "**********" at bounding box center [117, 220] width 201 height 37
drag, startPoint x: 73, startPoint y: 223, endPoint x: 11, endPoint y: 221, distance: 61.2
click at [11, 221] on form "**********" at bounding box center [226, 430] width 452 height 626
click at [141, 227] on input "**********" at bounding box center [117, 220] width 201 height 37
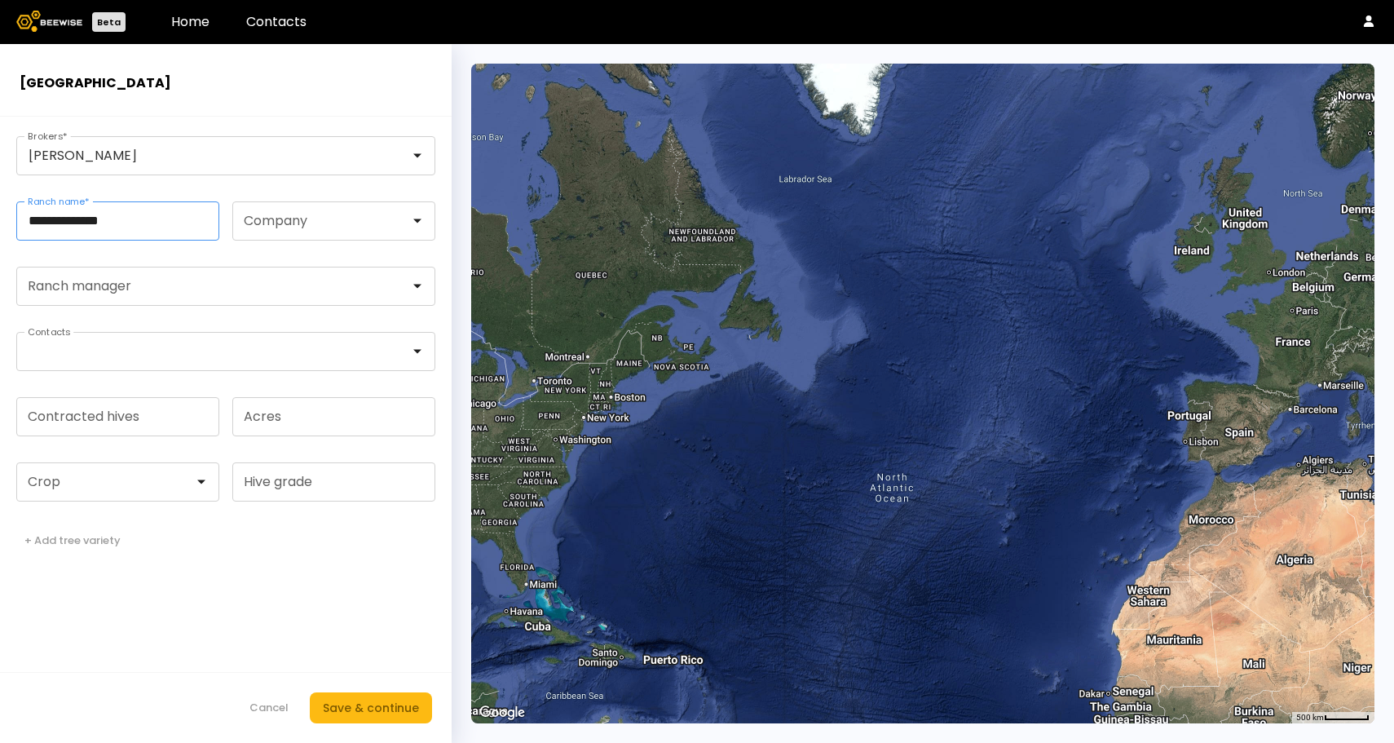
drag, startPoint x: 73, startPoint y: 219, endPoint x: 20, endPoint y: 218, distance: 53.0
click at [20, 218] on input "**********" at bounding box center [117, 220] width 201 height 37
type input "**********"
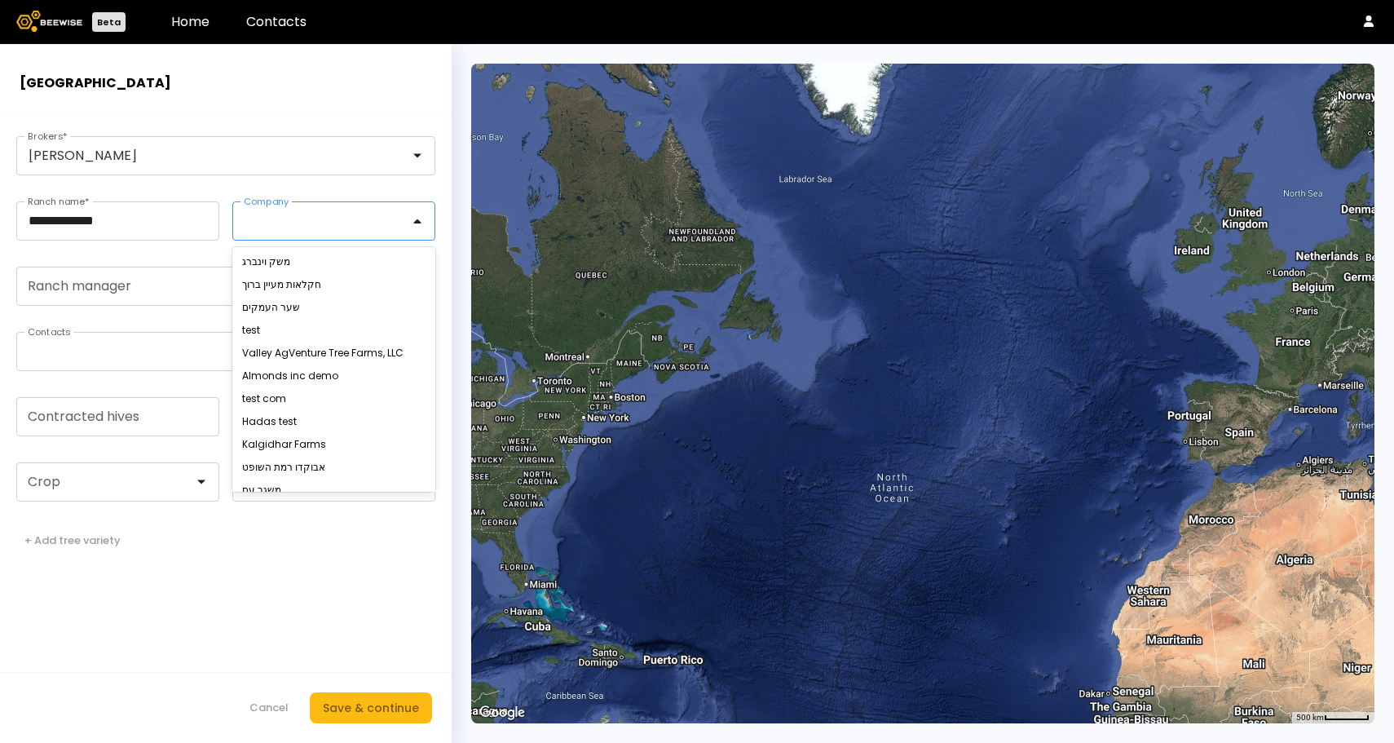
click at [395, 219] on div at bounding box center [327, 221] width 165 height 15
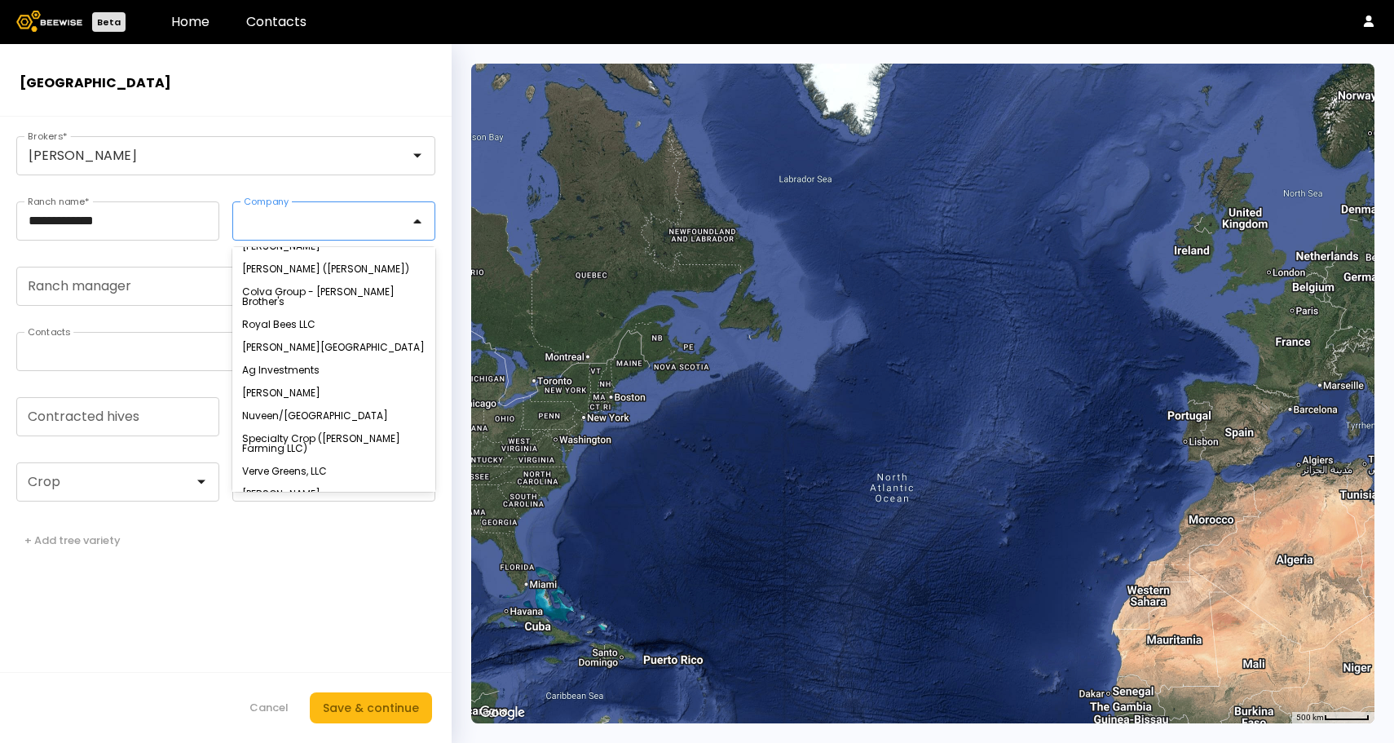
scroll to position [1958, 0]
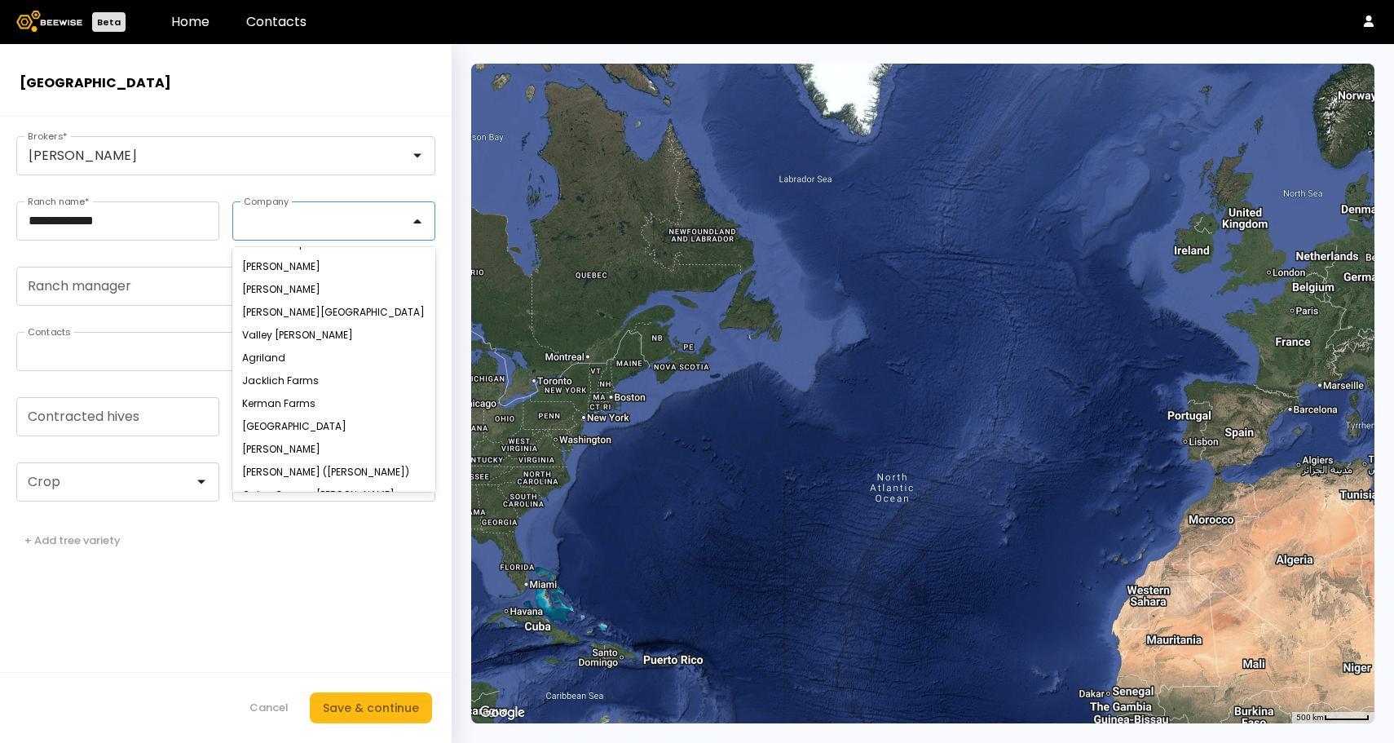
click at [167, 317] on form "**********" at bounding box center [226, 430] width 452 height 626
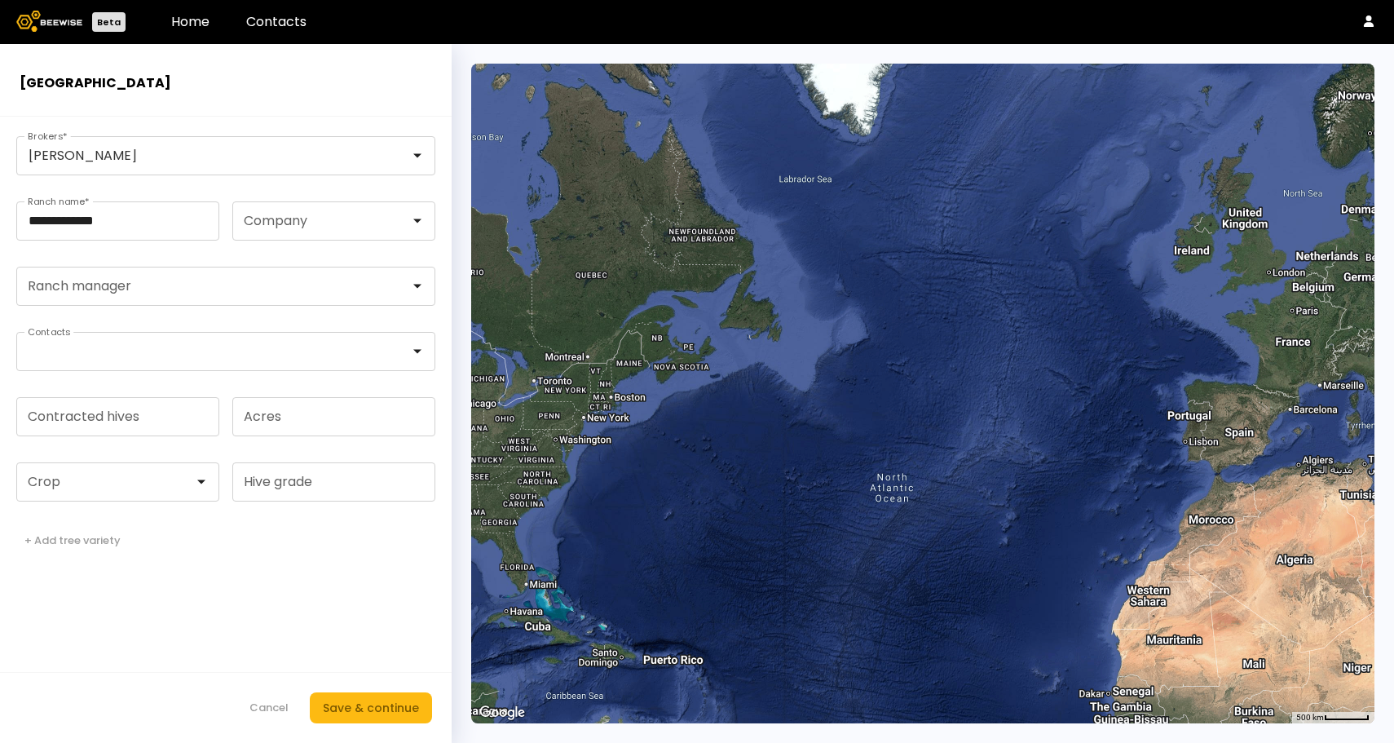
click at [305, 249] on form "**********" at bounding box center [226, 430] width 452 height 626
click at [308, 227] on div at bounding box center [327, 221] width 165 height 15
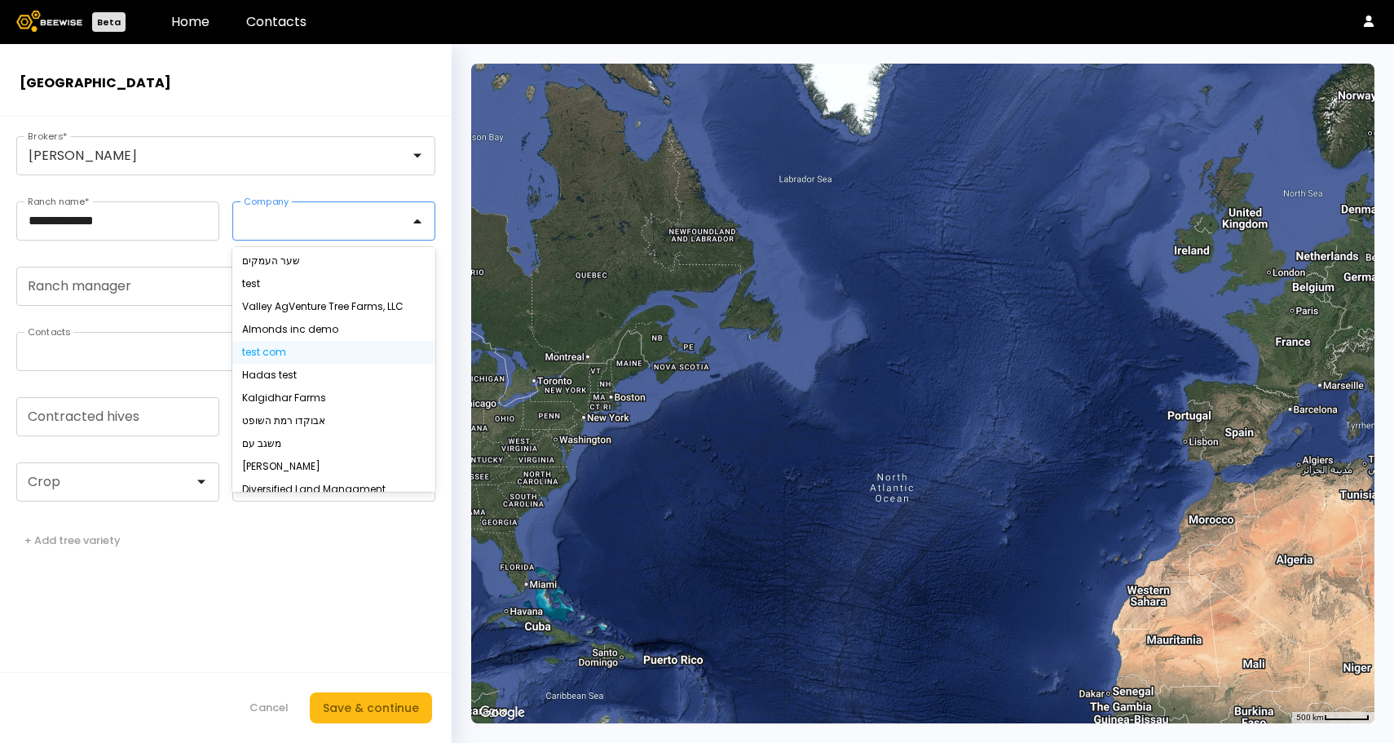
scroll to position [29, 0]
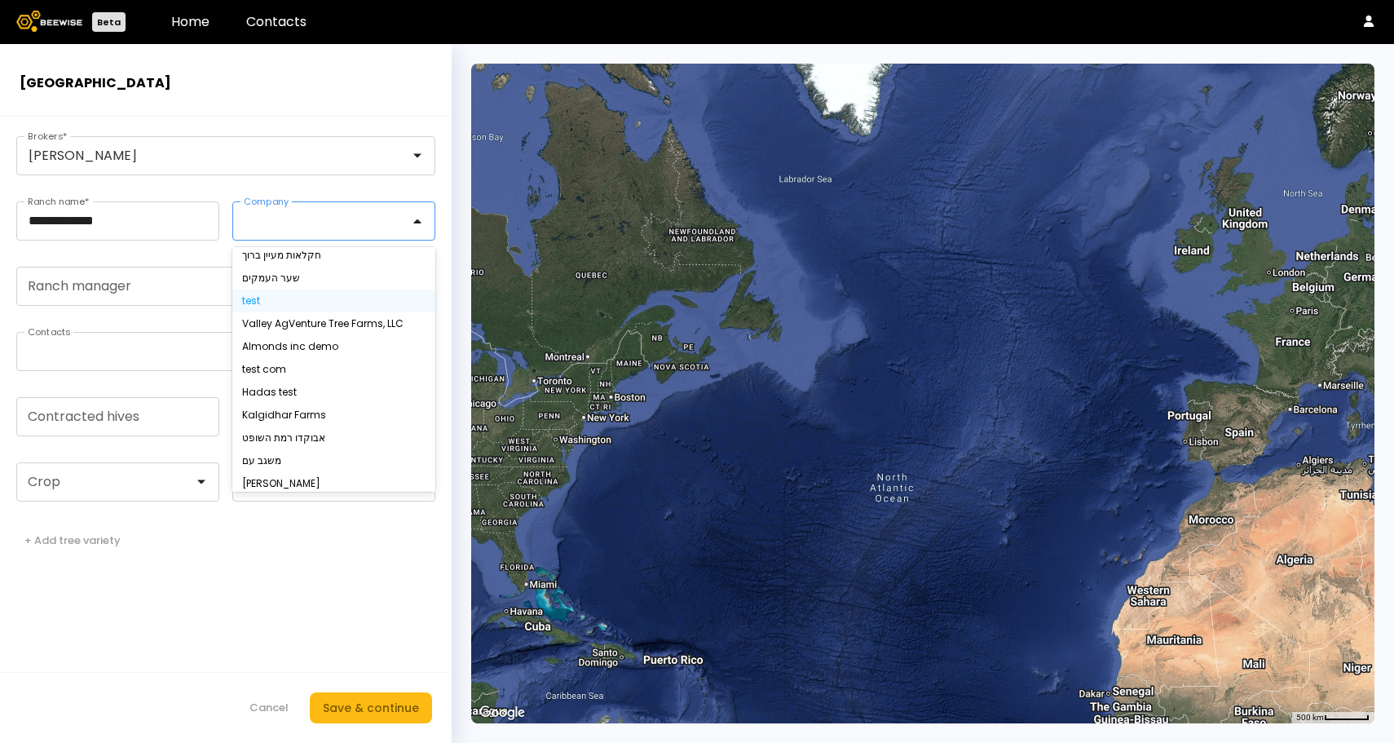
click at [287, 302] on div "test" at bounding box center [333, 301] width 183 height 10
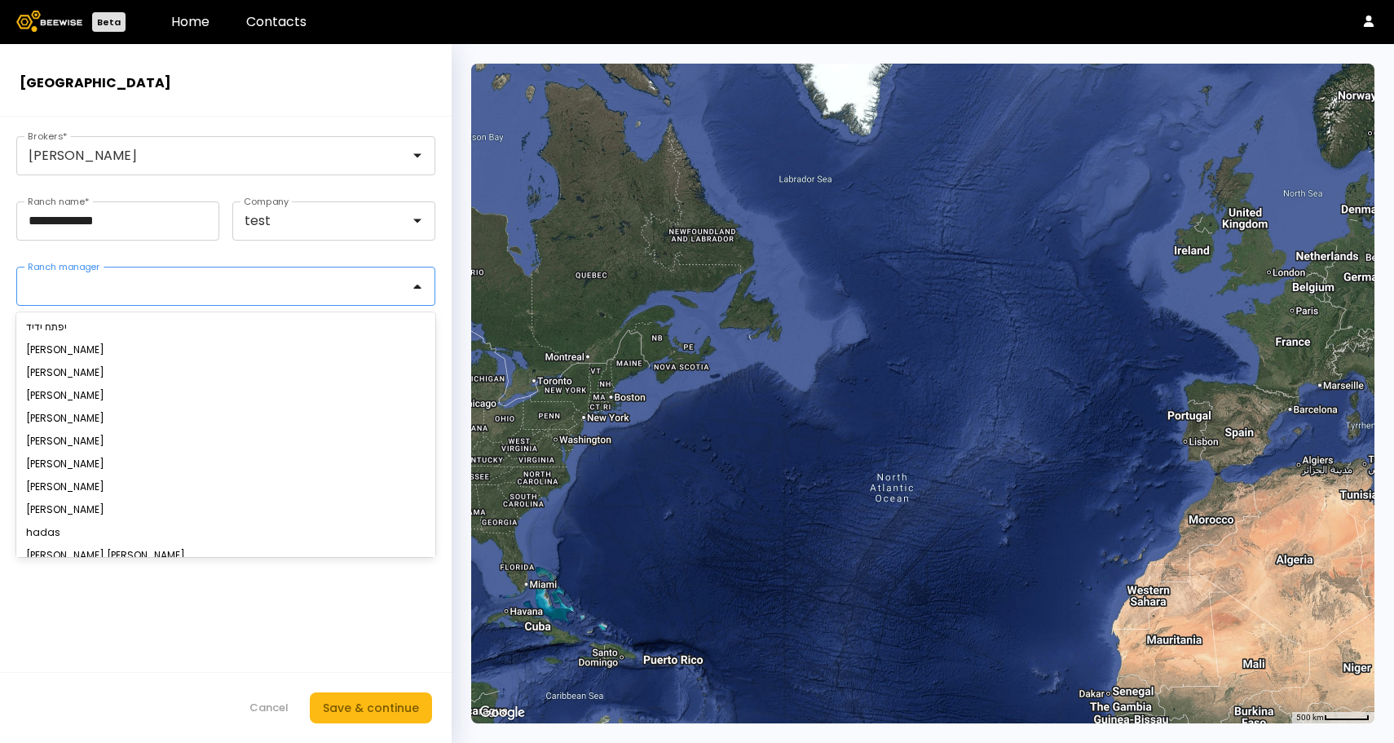
click at [182, 290] on div at bounding box center [219, 286] width 381 height 15
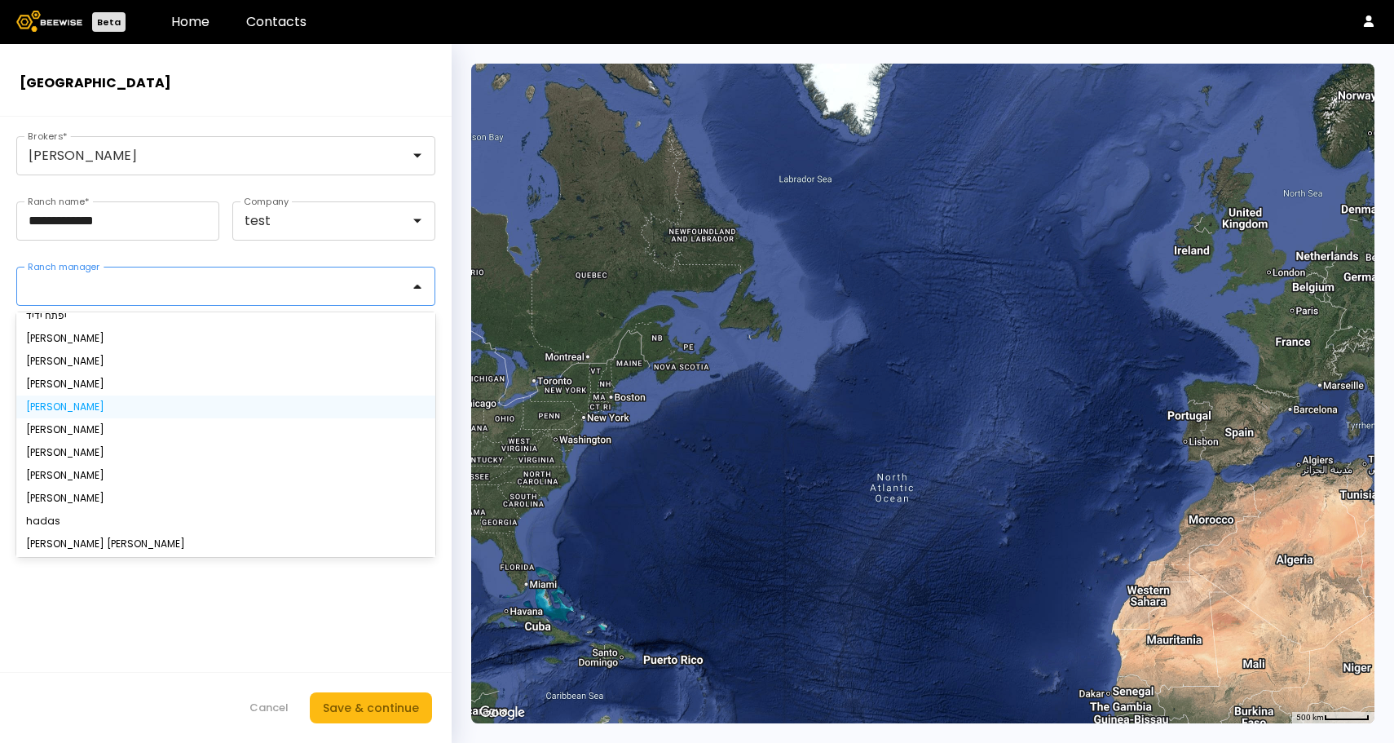
scroll to position [0, 0]
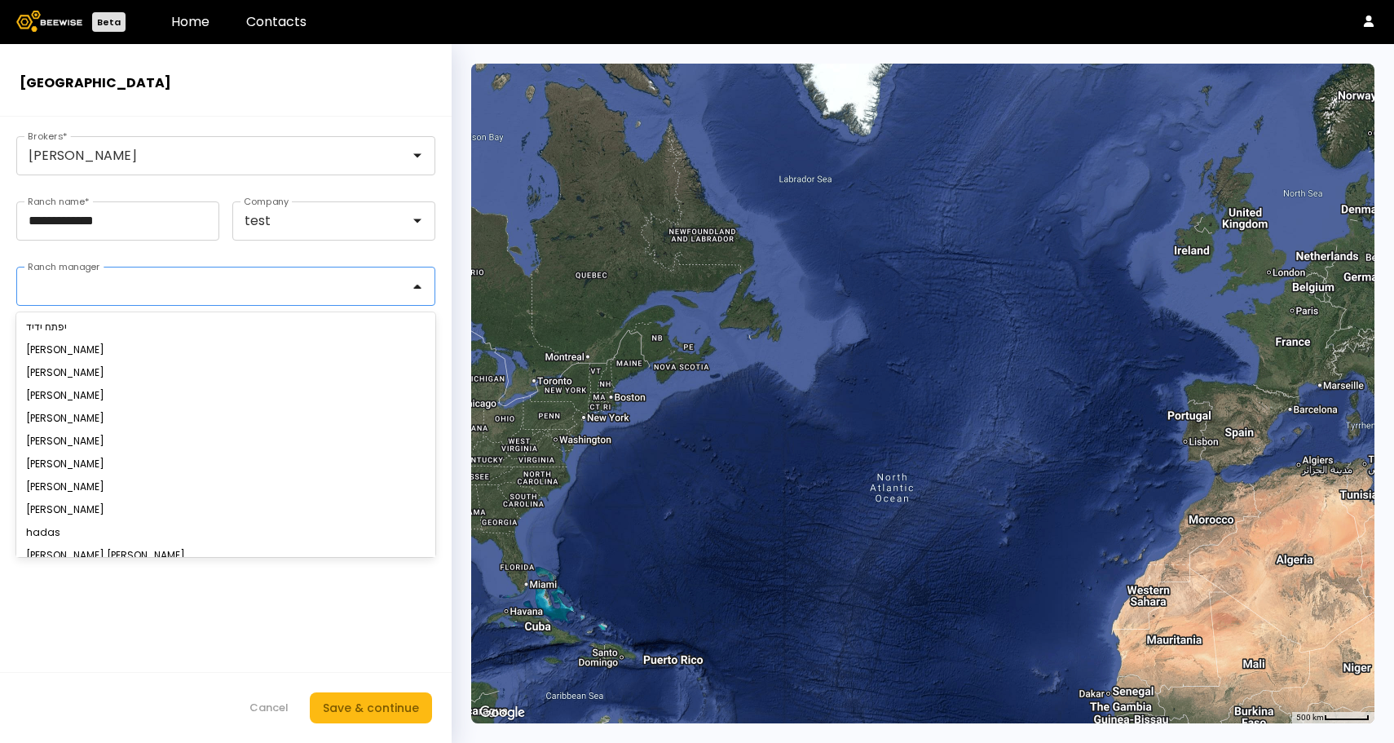
click at [144, 658] on form "**********" at bounding box center [226, 430] width 452 height 626
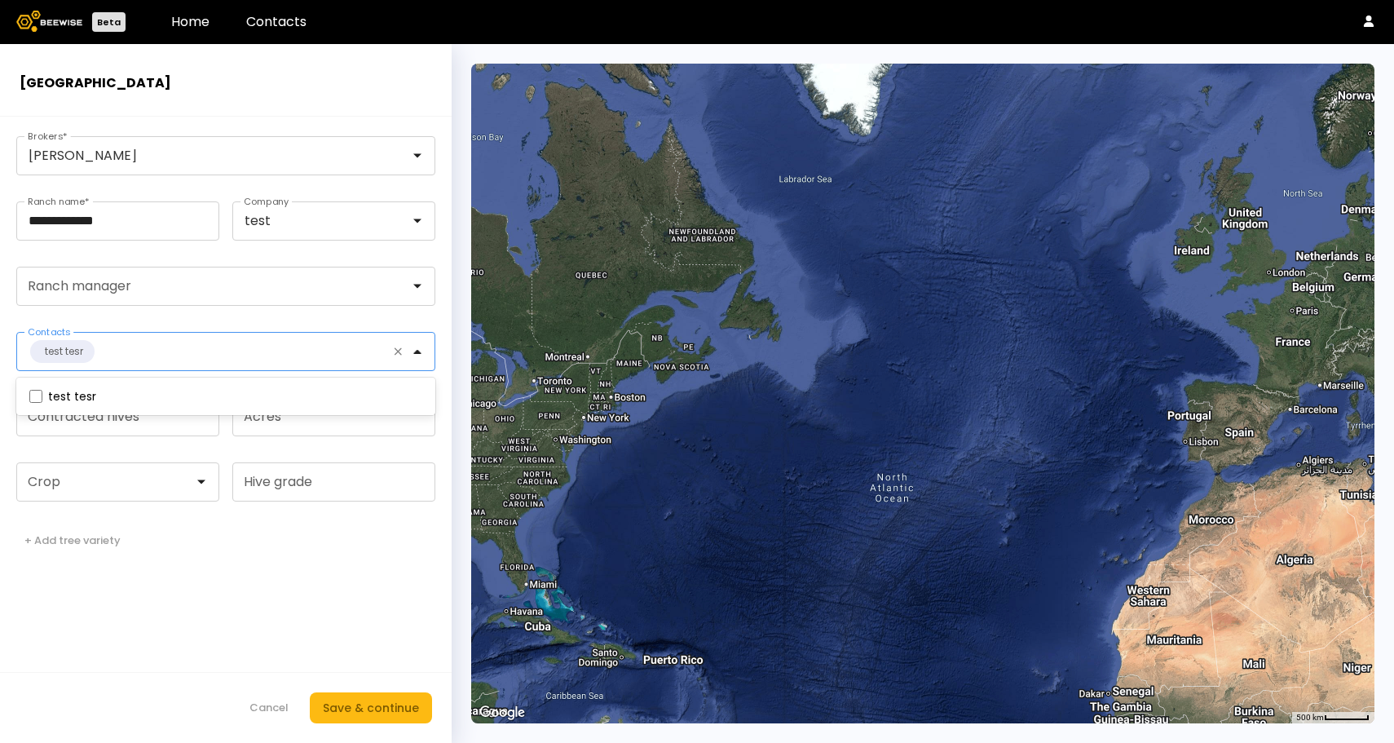
click at [94, 353] on div "test tesr" at bounding box center [62, 351] width 64 height 23
click at [396, 353] on icon at bounding box center [398, 351] width 12 height 15
click at [389, 354] on div at bounding box center [246, 351] width 301 height 15
click at [394, 354] on icon at bounding box center [397, 351] width 7 height 7
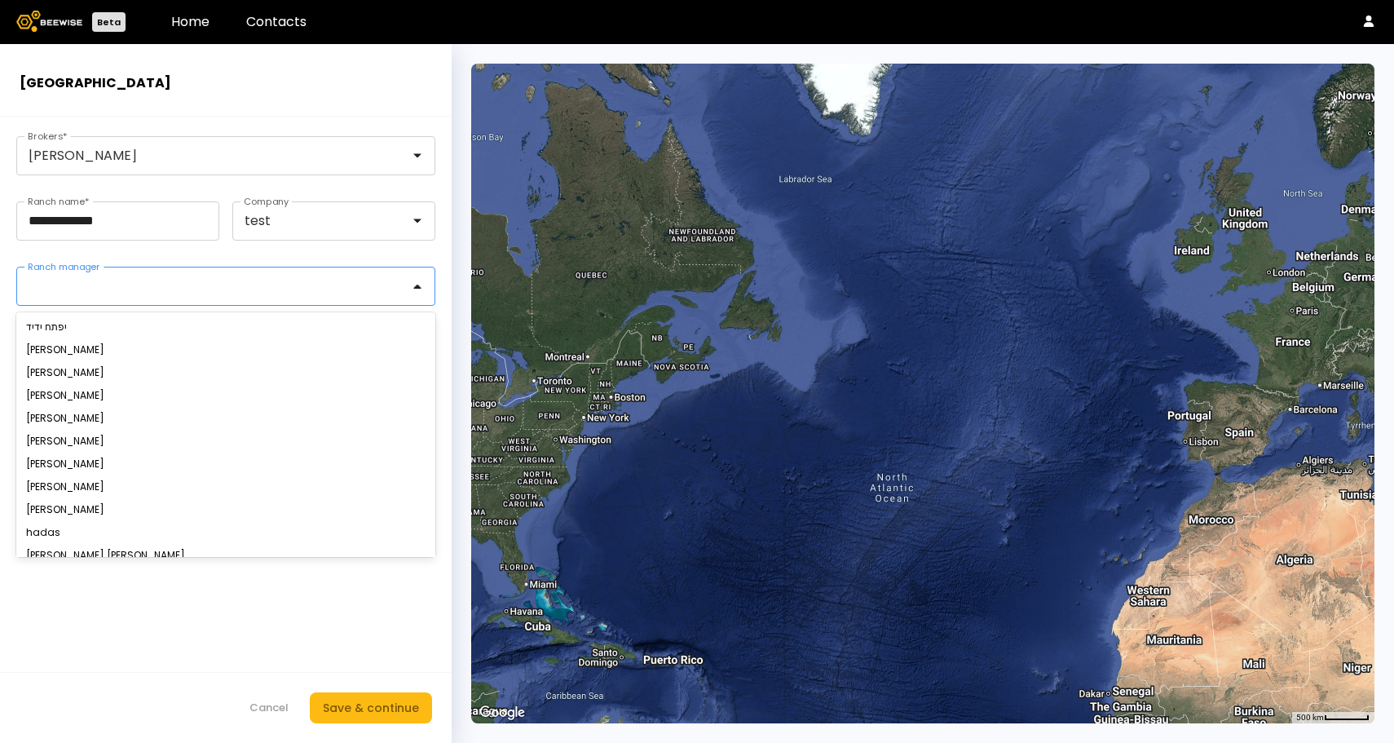
click at [170, 291] on div at bounding box center [219, 286] width 381 height 15
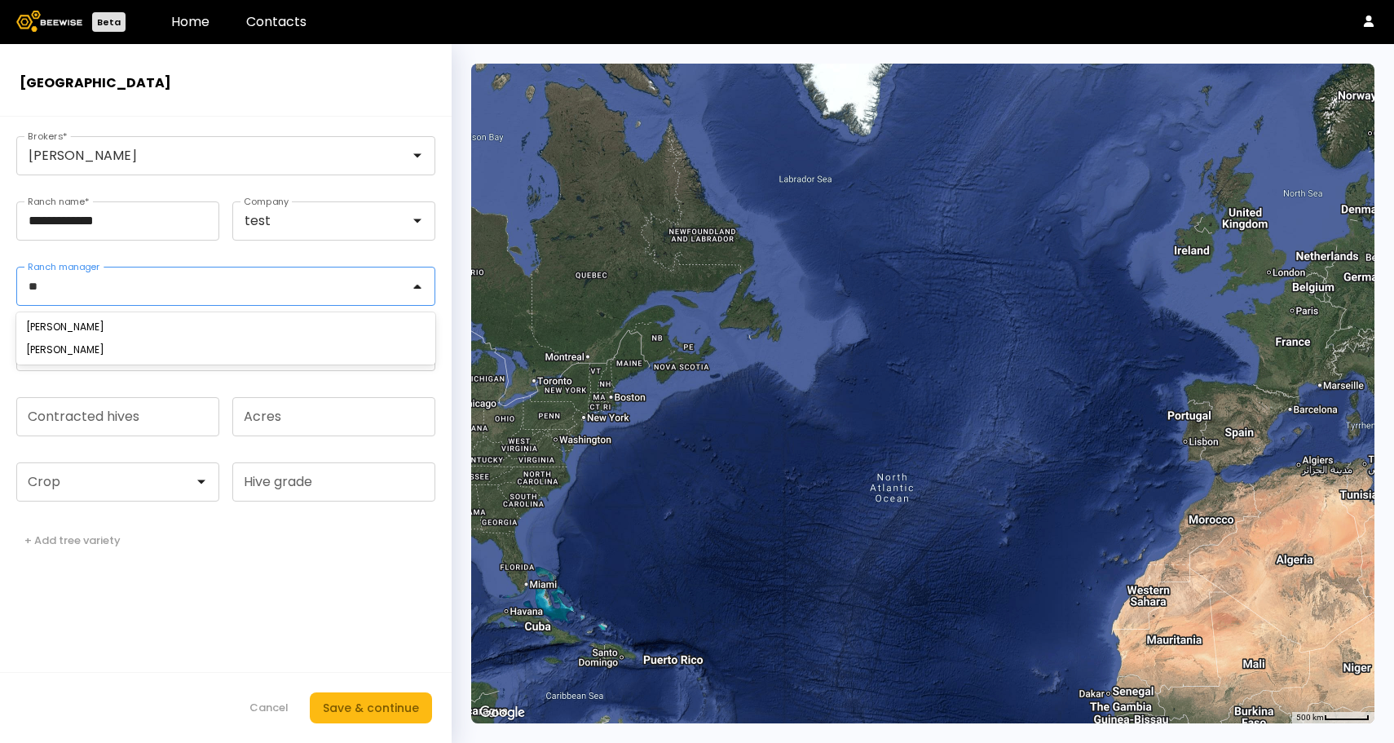
type input "*"
type input "**********"
click at [87, 616] on form "**********" at bounding box center [226, 430] width 452 height 626
click at [114, 416] on input "Contracted hives" at bounding box center [117, 416] width 201 height 37
type input "***"
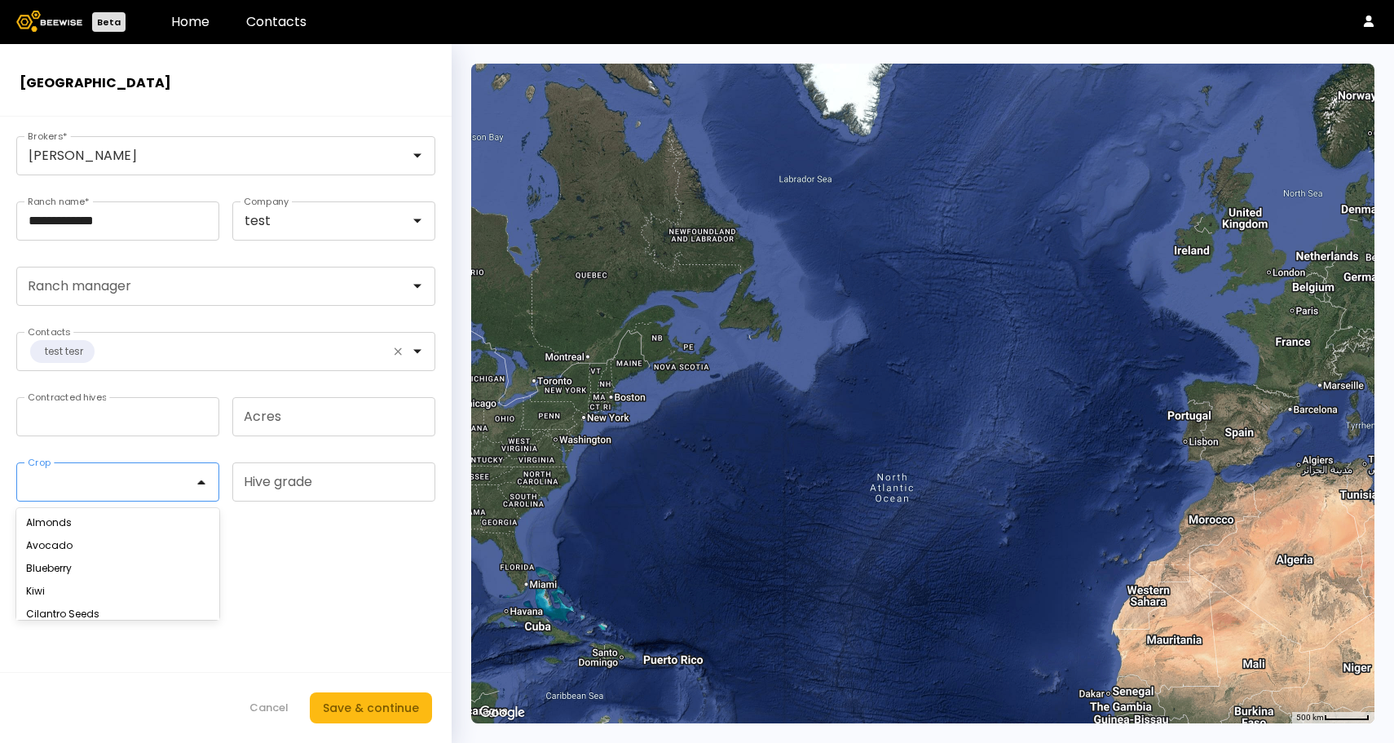
click at [169, 491] on div at bounding box center [111, 481] width 188 height 37
click at [149, 518] on div "Almonds" at bounding box center [117, 523] width 183 height 10
click at [273, 483] on input "Hive grade" at bounding box center [333, 481] width 201 height 37
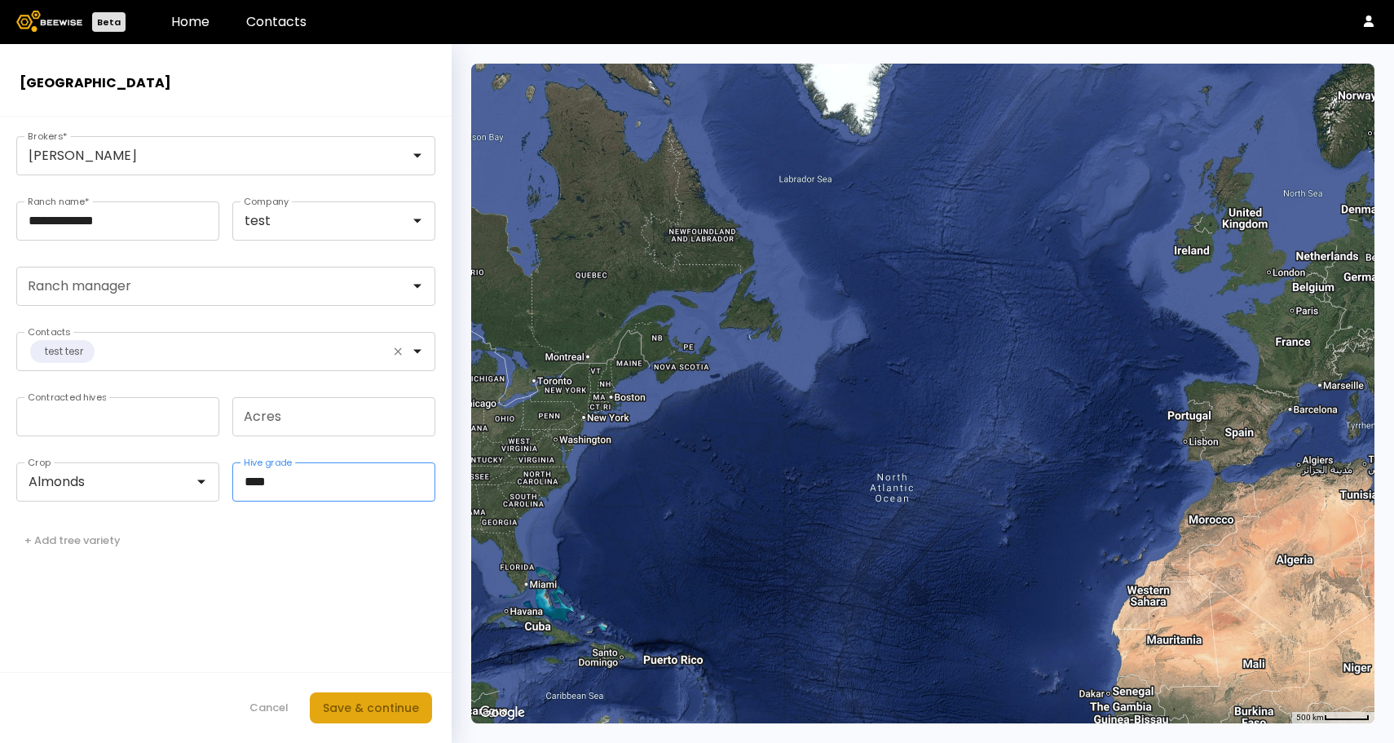
type input "****"
click at [368, 708] on div "Save & continue" at bounding box center [371, 707] width 96 height 18
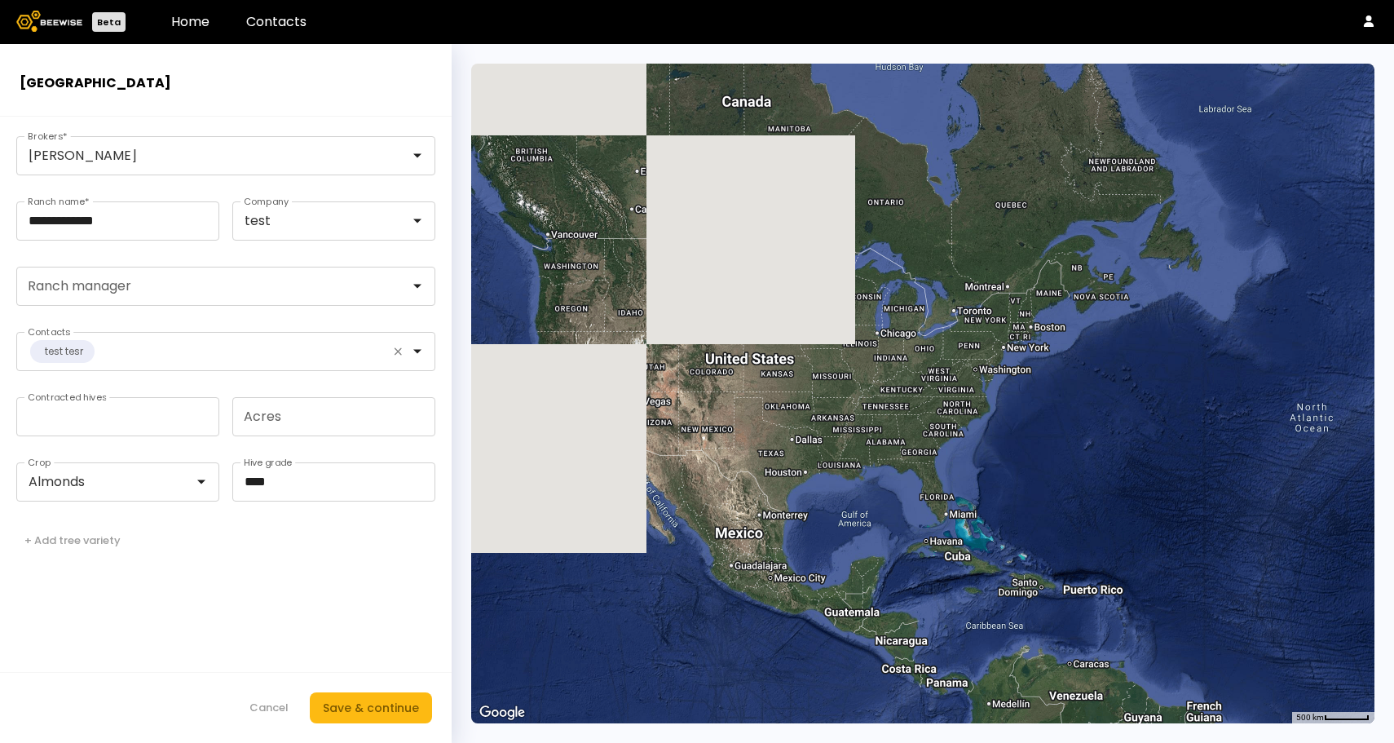
drag, startPoint x: 585, startPoint y: 556, endPoint x: 1003, endPoint y: 480, distance: 424.1
click at [1003, 482] on div at bounding box center [922, 393] width 903 height 659
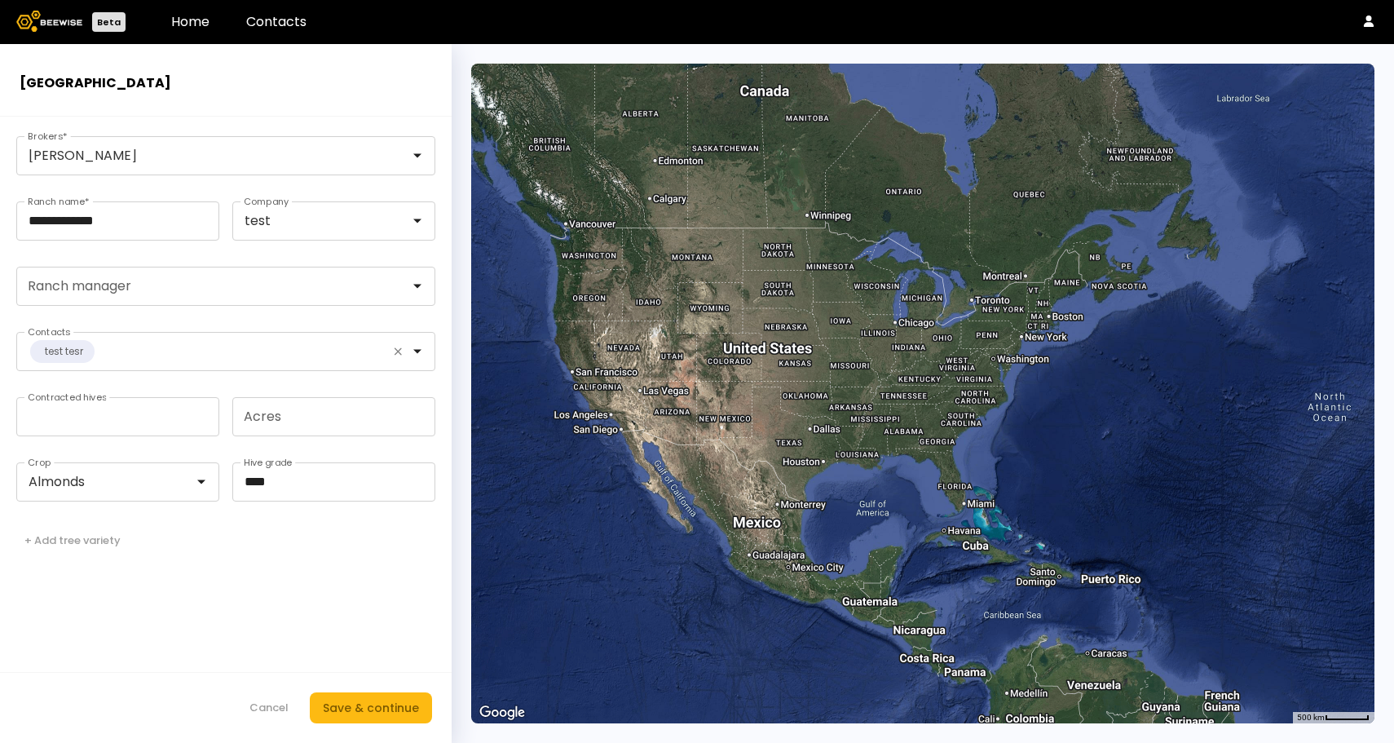
drag, startPoint x: 736, startPoint y: 457, endPoint x: 1004, endPoint y: 444, distance: 268.5
click at [1004, 444] on div at bounding box center [922, 393] width 903 height 659
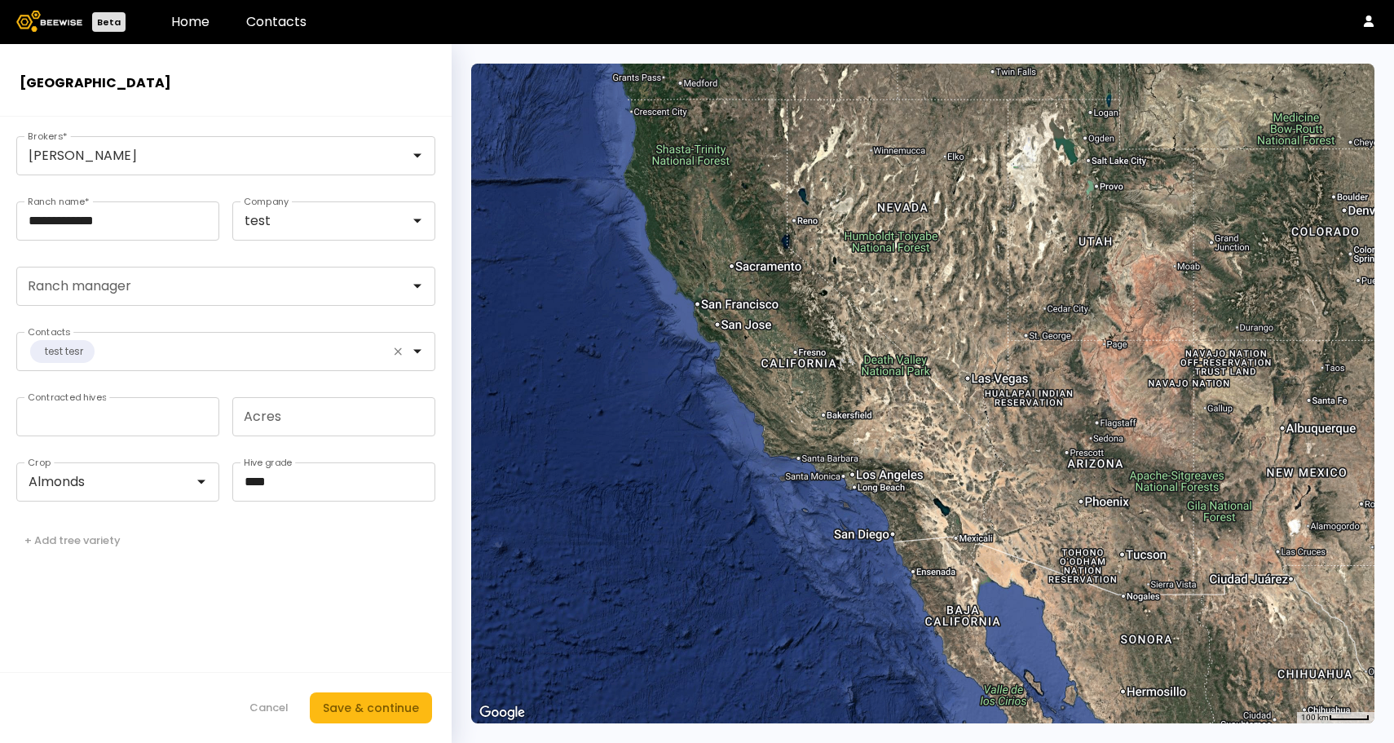
click at [806, 399] on div at bounding box center [922, 393] width 903 height 659
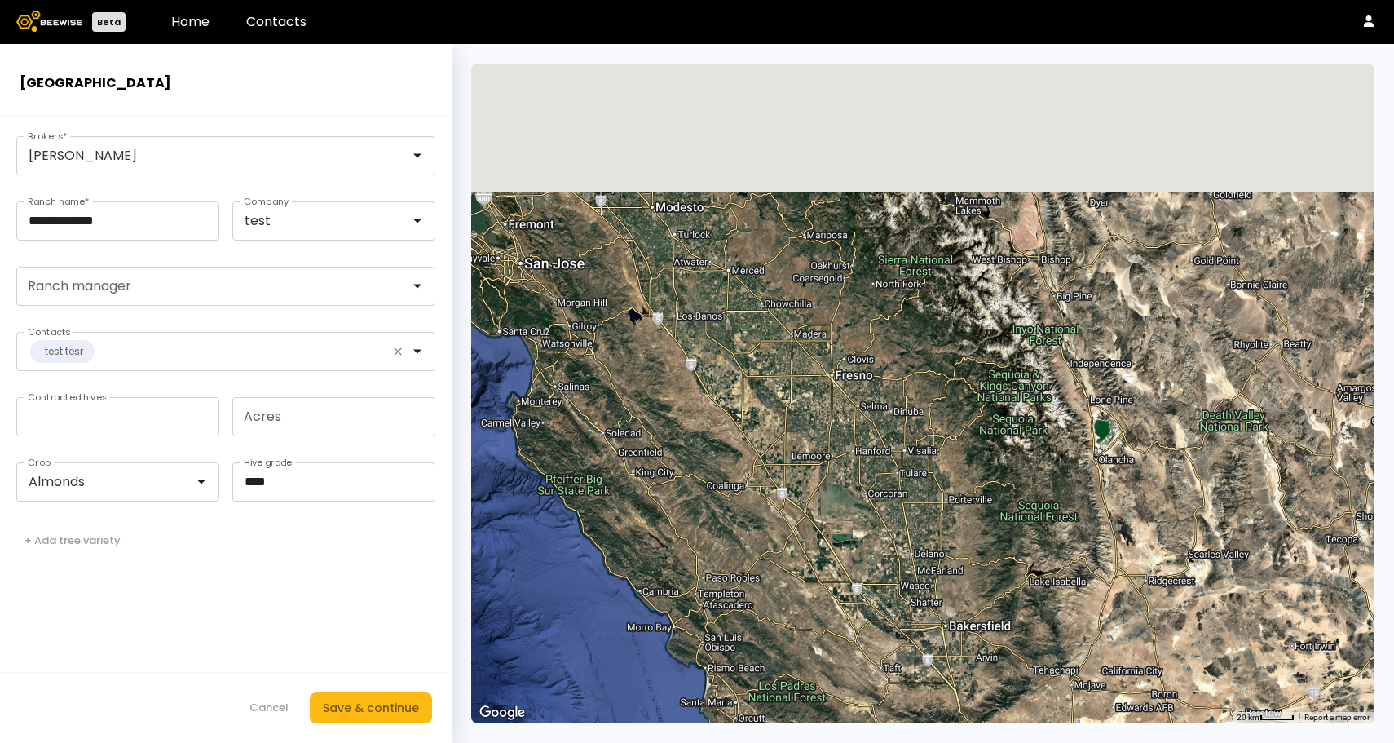
drag, startPoint x: 791, startPoint y: 331, endPoint x: 874, endPoint y: 508, distance: 195.4
click at [874, 508] on div at bounding box center [922, 393] width 903 height 659
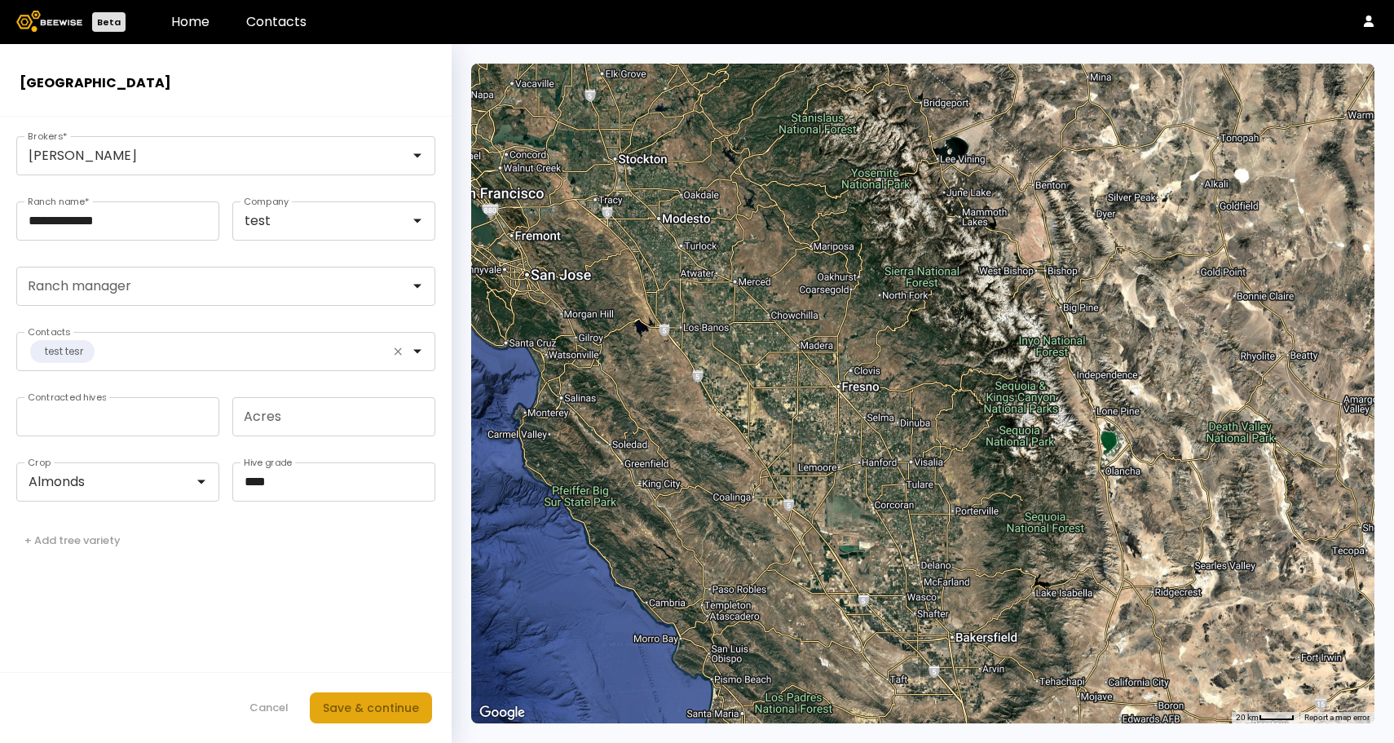
click at [359, 713] on div "Save & continue" at bounding box center [371, 707] width 96 height 18
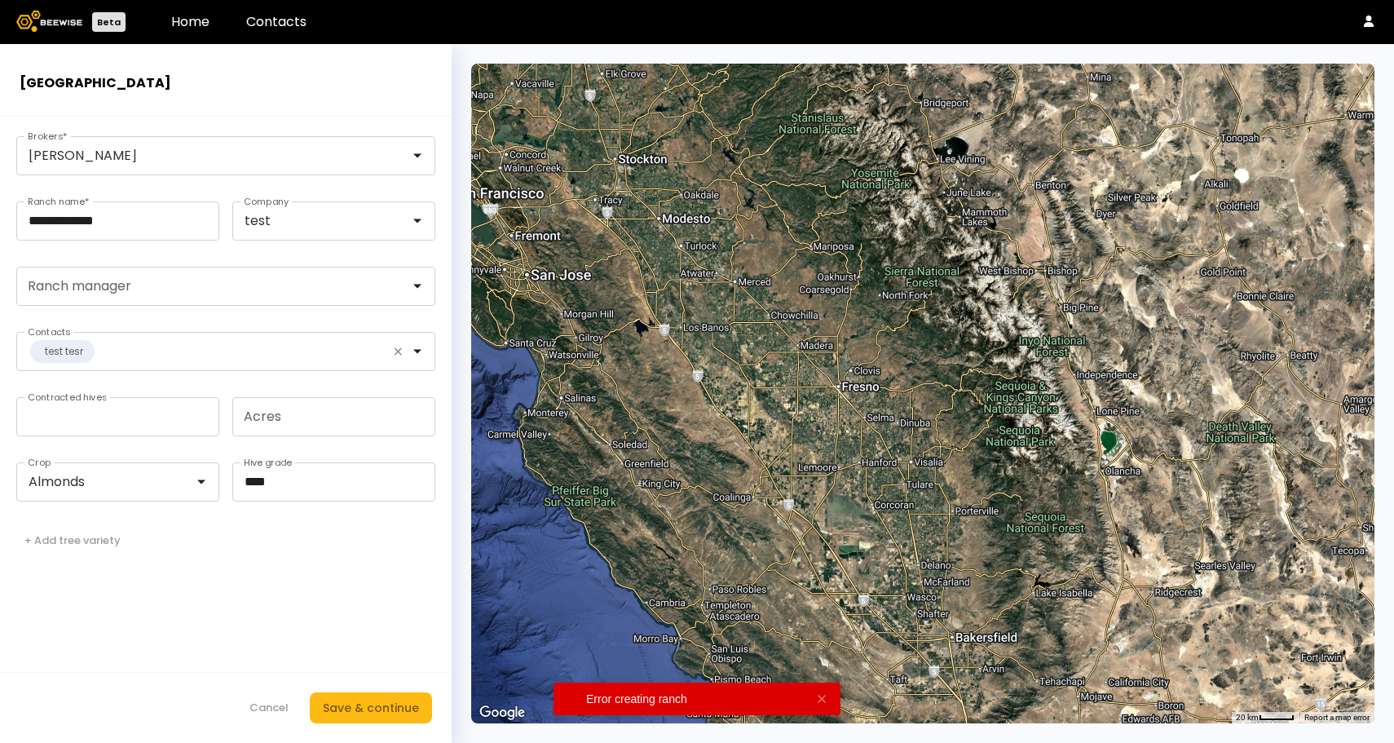
click at [648, 700] on div "Error creating ranch" at bounding box center [681, 698] width 190 height 11
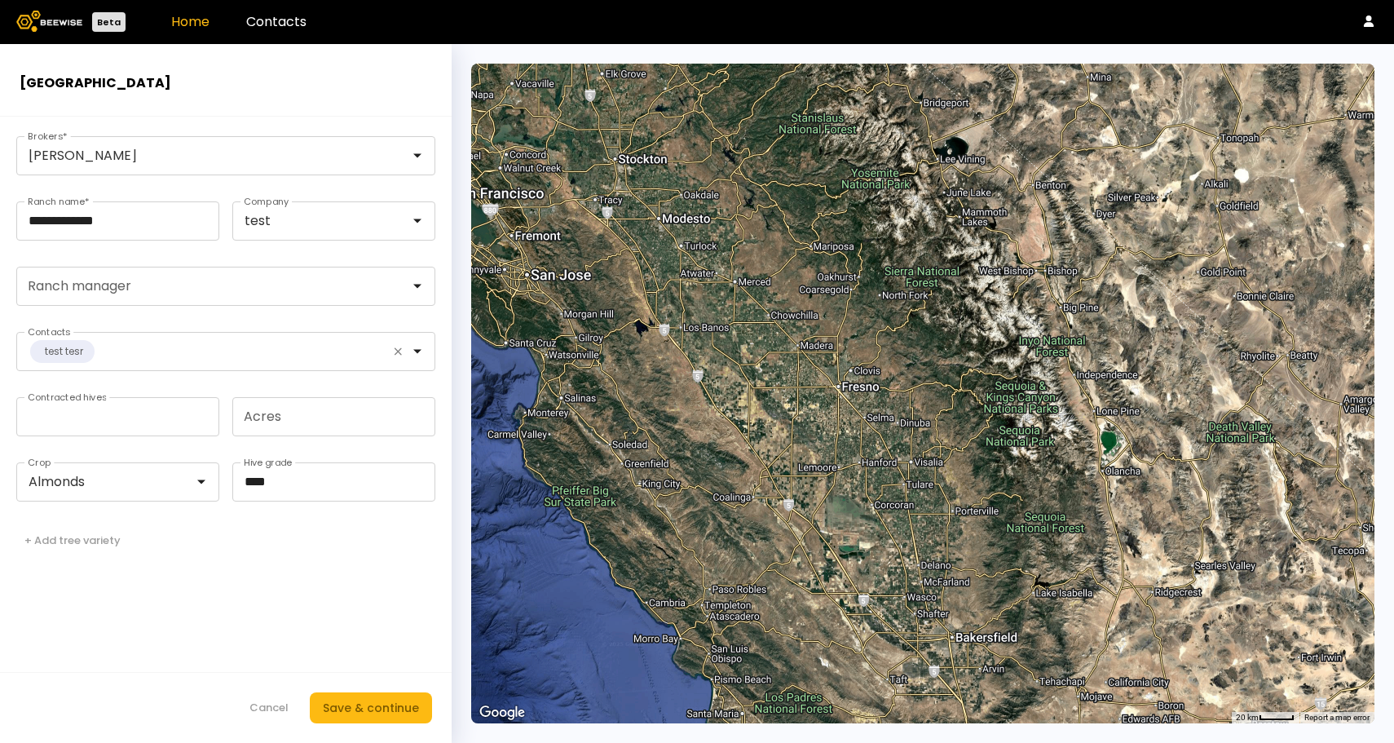
click at [178, 15] on link "Home" at bounding box center [190, 21] width 38 height 19
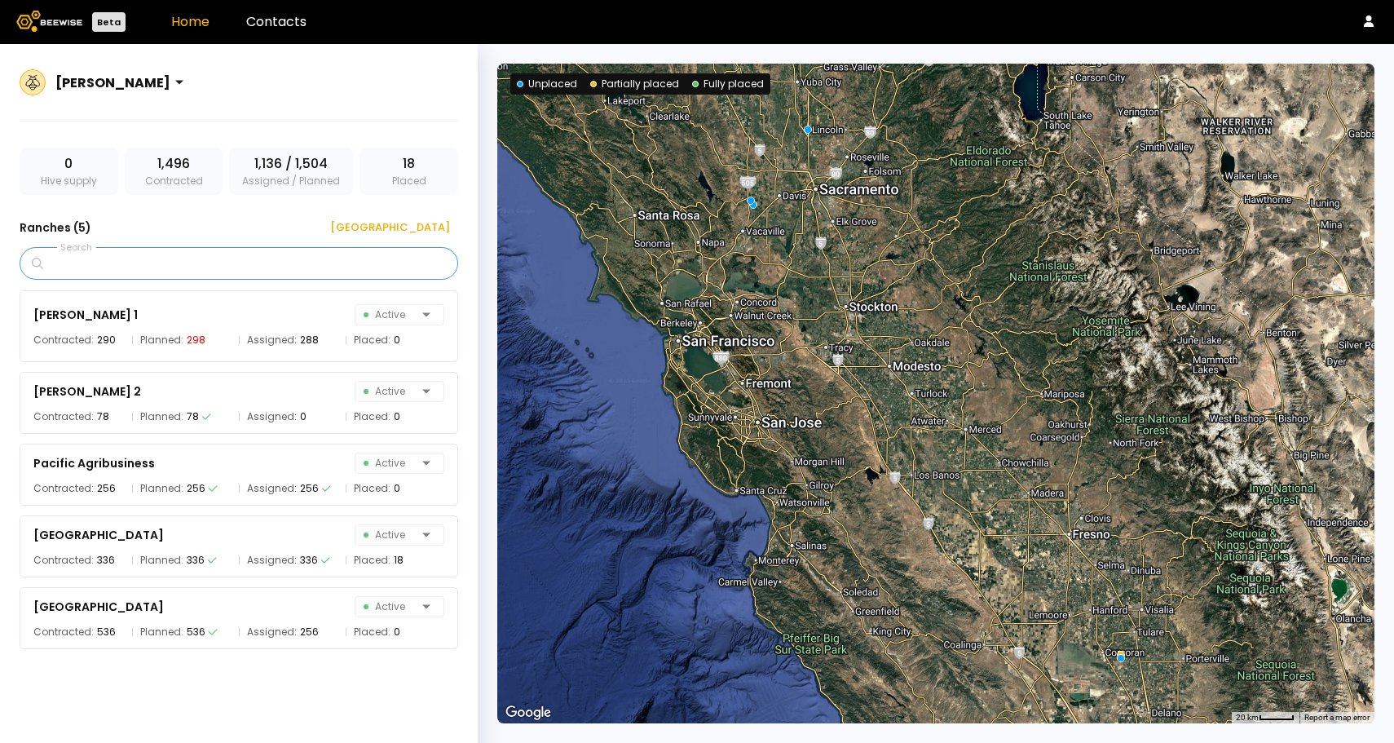
click at [294, 267] on input "Search" at bounding box center [244, 263] width 396 height 31
click at [158, 86] on div at bounding box center [112, 82] width 115 height 15
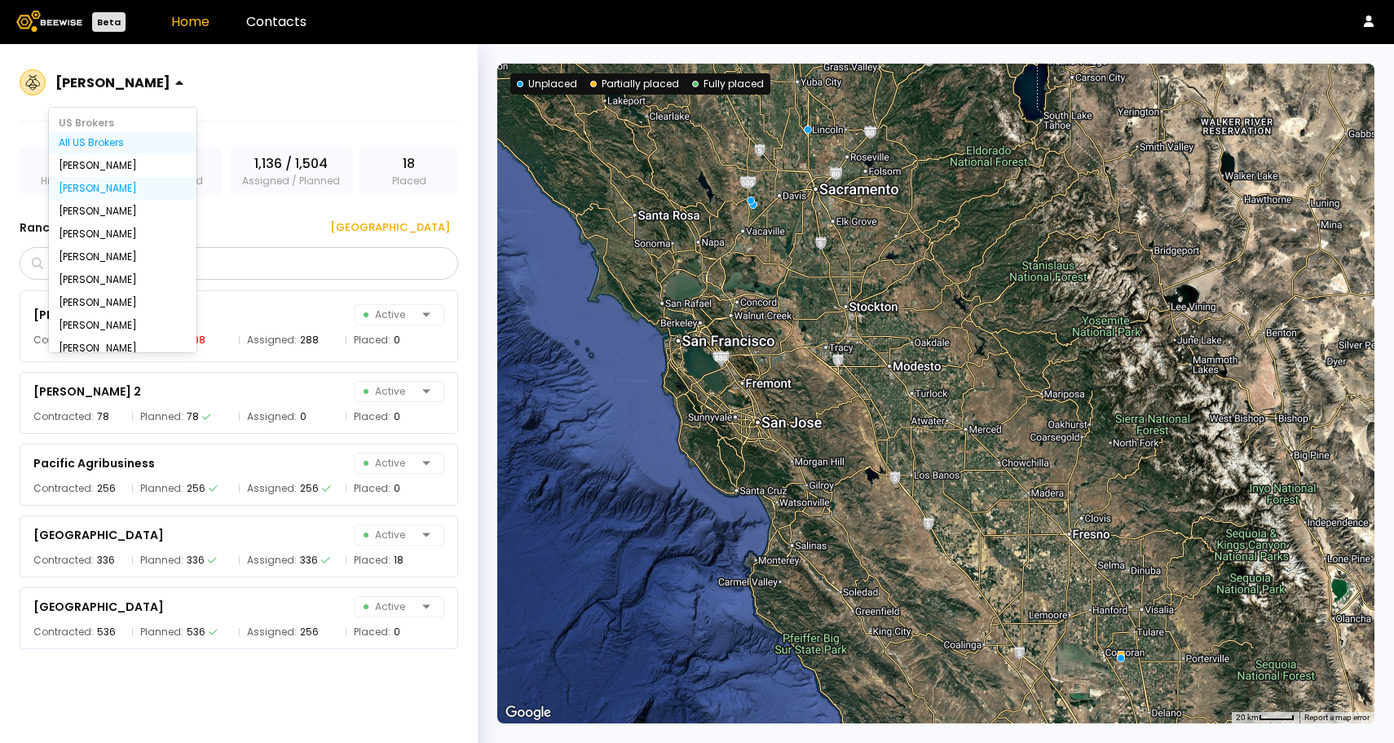
click at [126, 138] on div "All US Brokers" at bounding box center [123, 143] width 128 height 10
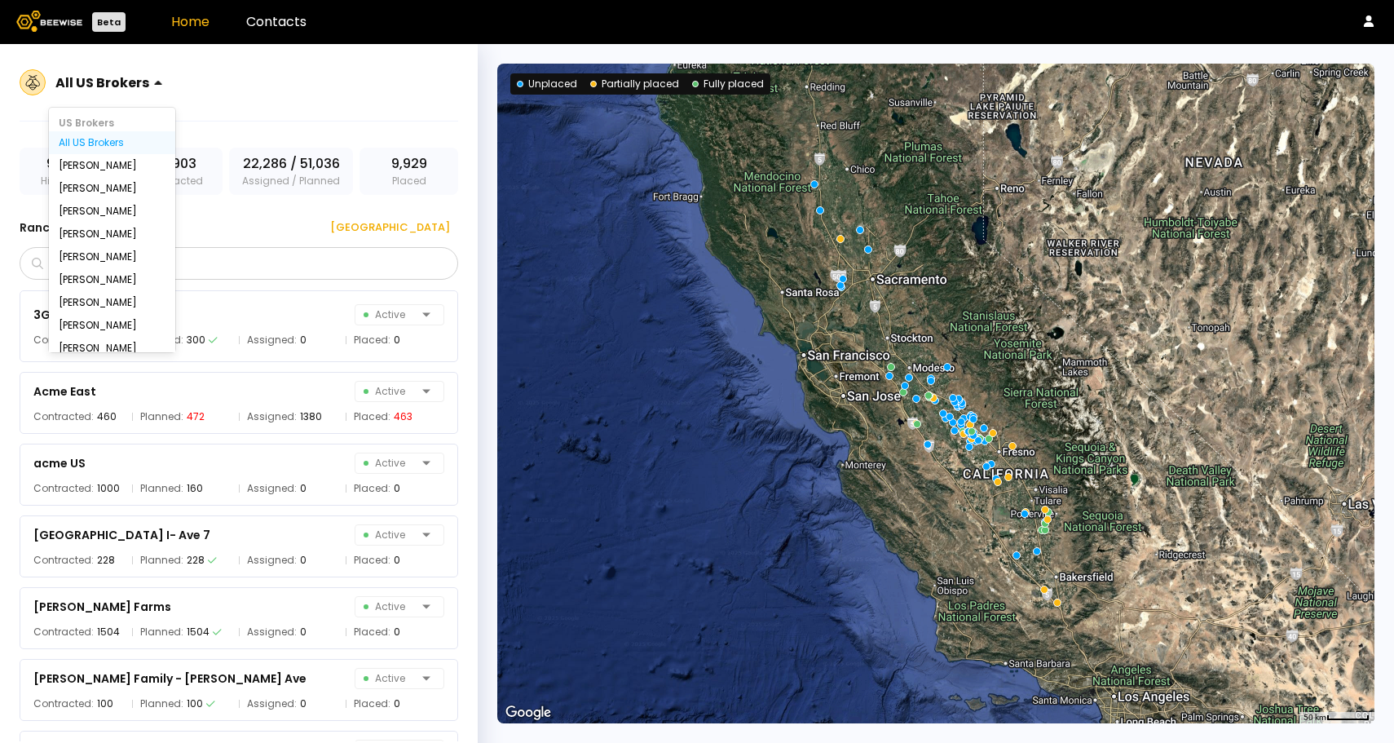
click at [162, 82] on div at bounding box center [168, 82] width 13 height 37
click at [121, 187] on div "[PERSON_NAME]" at bounding box center [112, 188] width 107 height 10
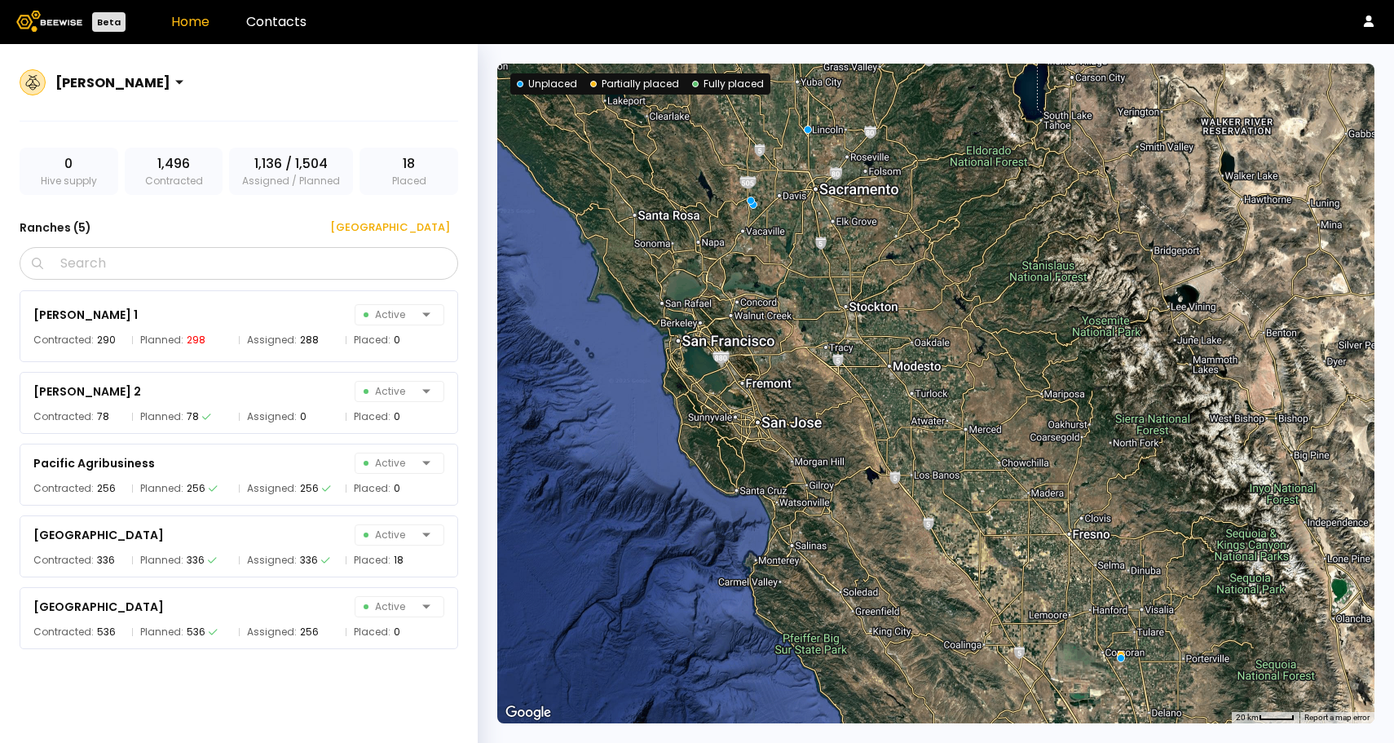
click at [196, 16] on link "Home" at bounding box center [190, 21] width 38 height 19
click at [67, 187] on div "0 Hive supply" at bounding box center [69, 171] width 99 height 47
click at [74, 226] on h3 "Ranches ( 5 )" at bounding box center [56, 227] width 72 height 23
click at [430, 230] on div "[GEOGRAPHIC_DATA]" at bounding box center [384, 227] width 131 height 16
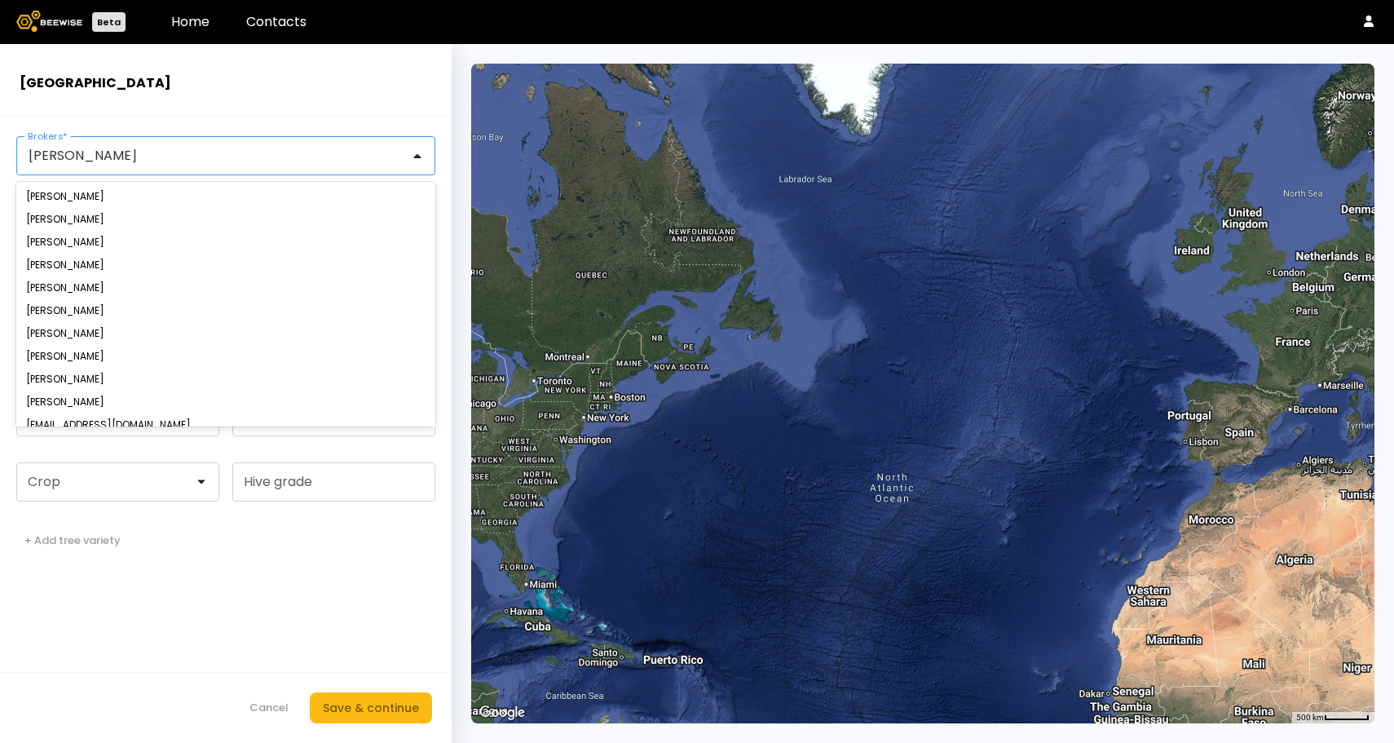
click at [165, 154] on div at bounding box center [219, 155] width 381 height 15
click at [135, 268] on div "[PERSON_NAME]" at bounding box center [225, 265] width 399 height 10
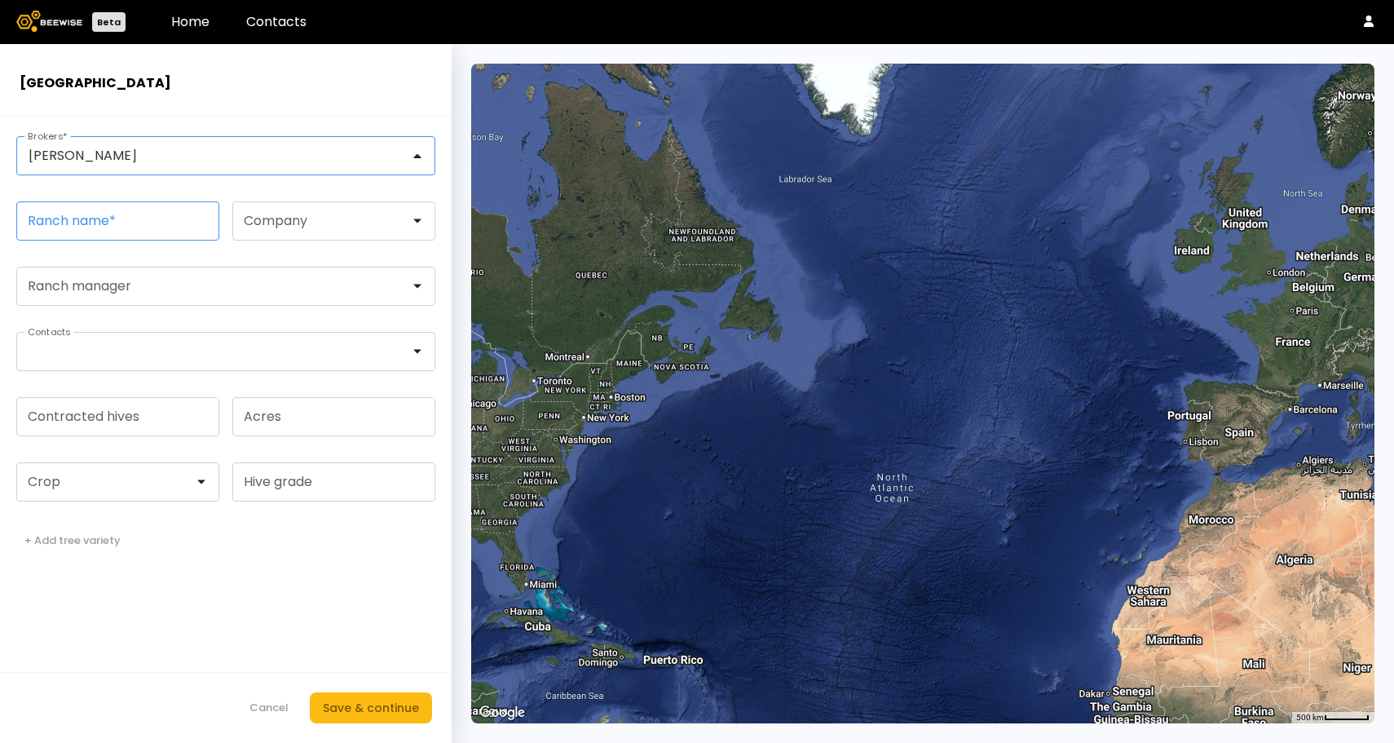
click at [131, 230] on input "Ranch name *" at bounding box center [117, 220] width 201 height 37
click at [102, 235] on input "Ranch name *" at bounding box center [117, 220] width 201 height 37
type input "*"
type input "**********"
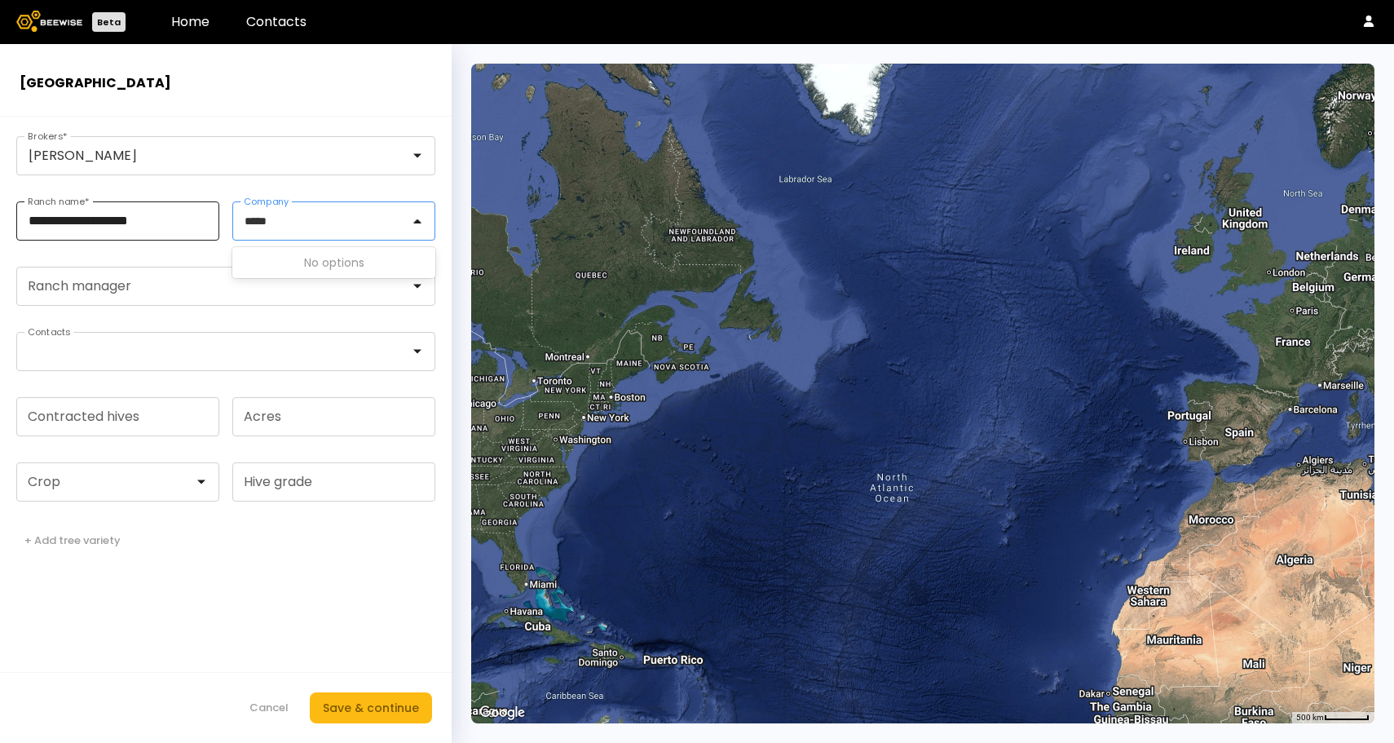
type input "****"
type input "*"
click at [83, 354] on div at bounding box center [219, 351] width 381 height 15
click at [70, 313] on form "**********" at bounding box center [226, 430] width 452 height 626
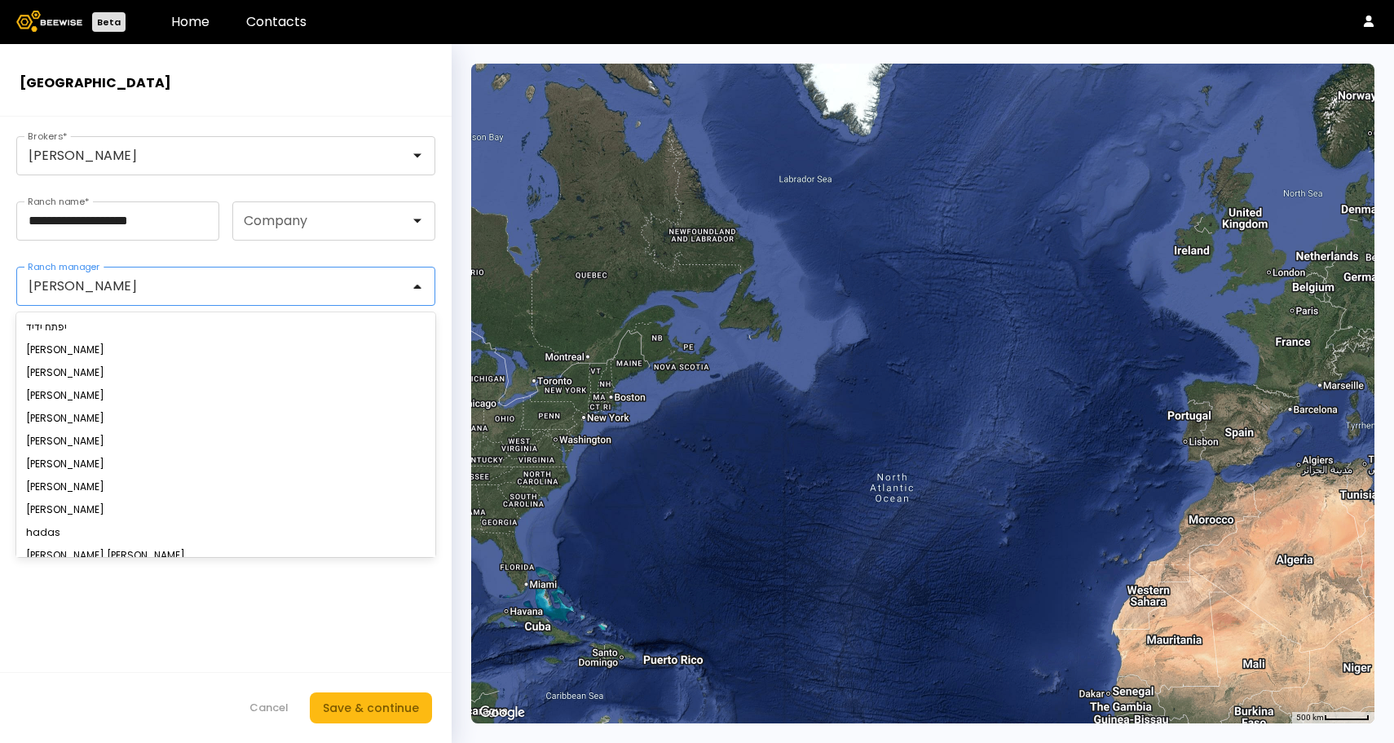
click at [231, 297] on div "[PERSON_NAME]" at bounding box center [219, 285] width 404 height 37
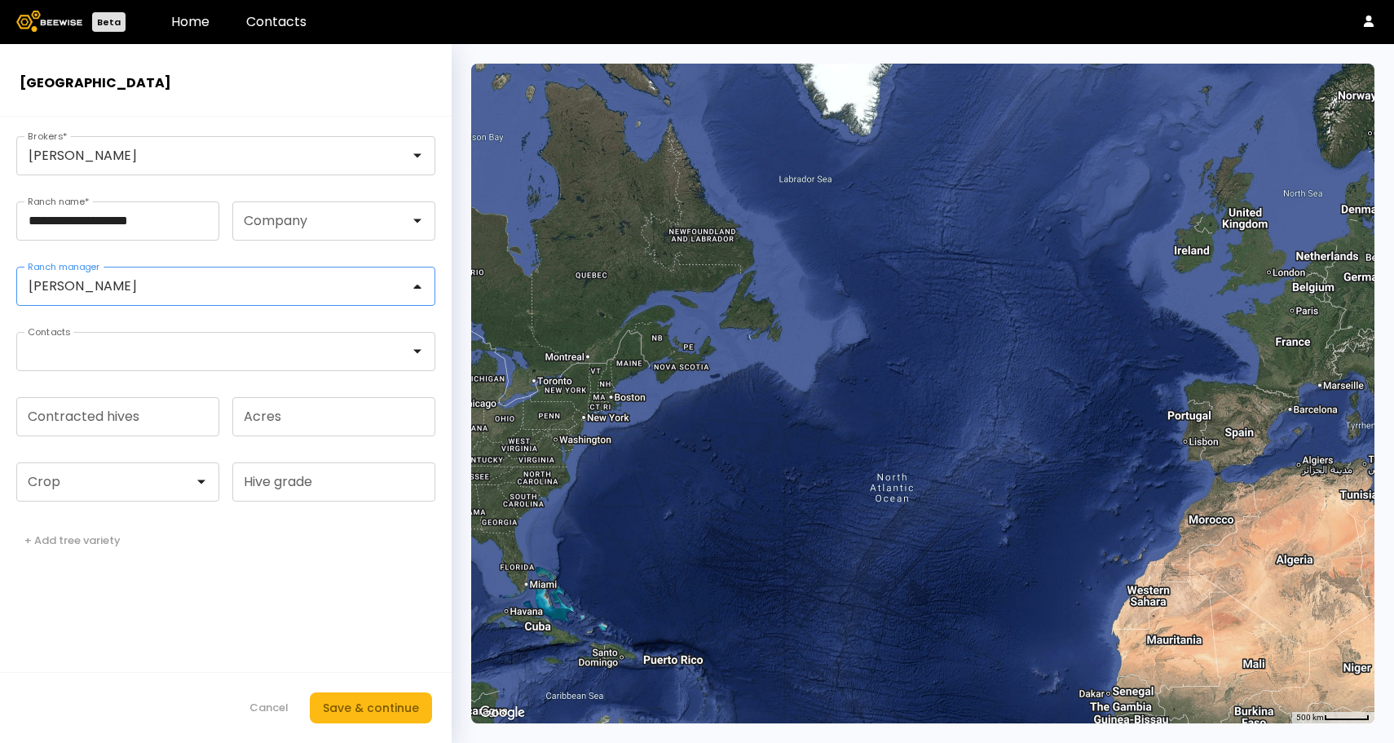
click at [112, 274] on div "[PERSON_NAME]" at bounding box center [219, 285] width 404 height 37
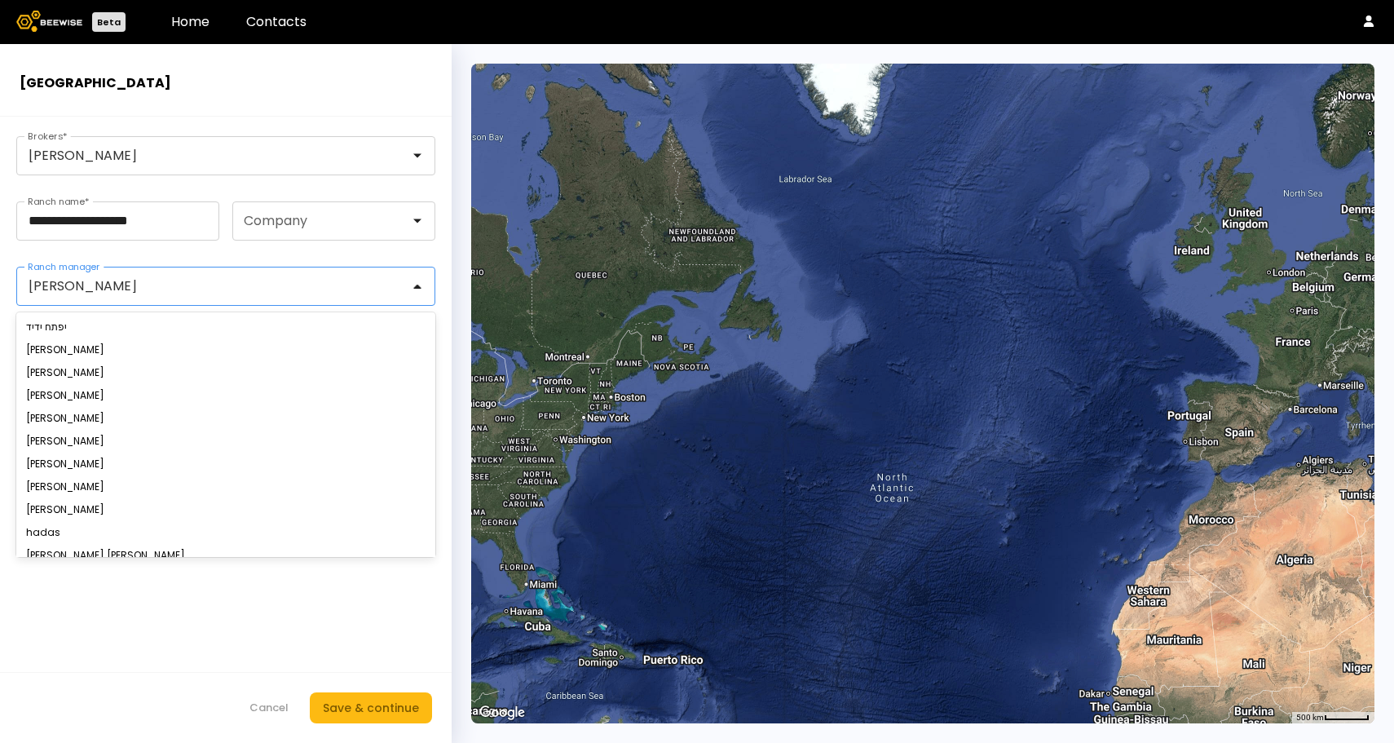
drag, startPoint x: 95, startPoint y: 288, endPoint x: 141, endPoint y: 288, distance: 45.6
click at [141, 288] on div at bounding box center [219, 286] width 381 height 15
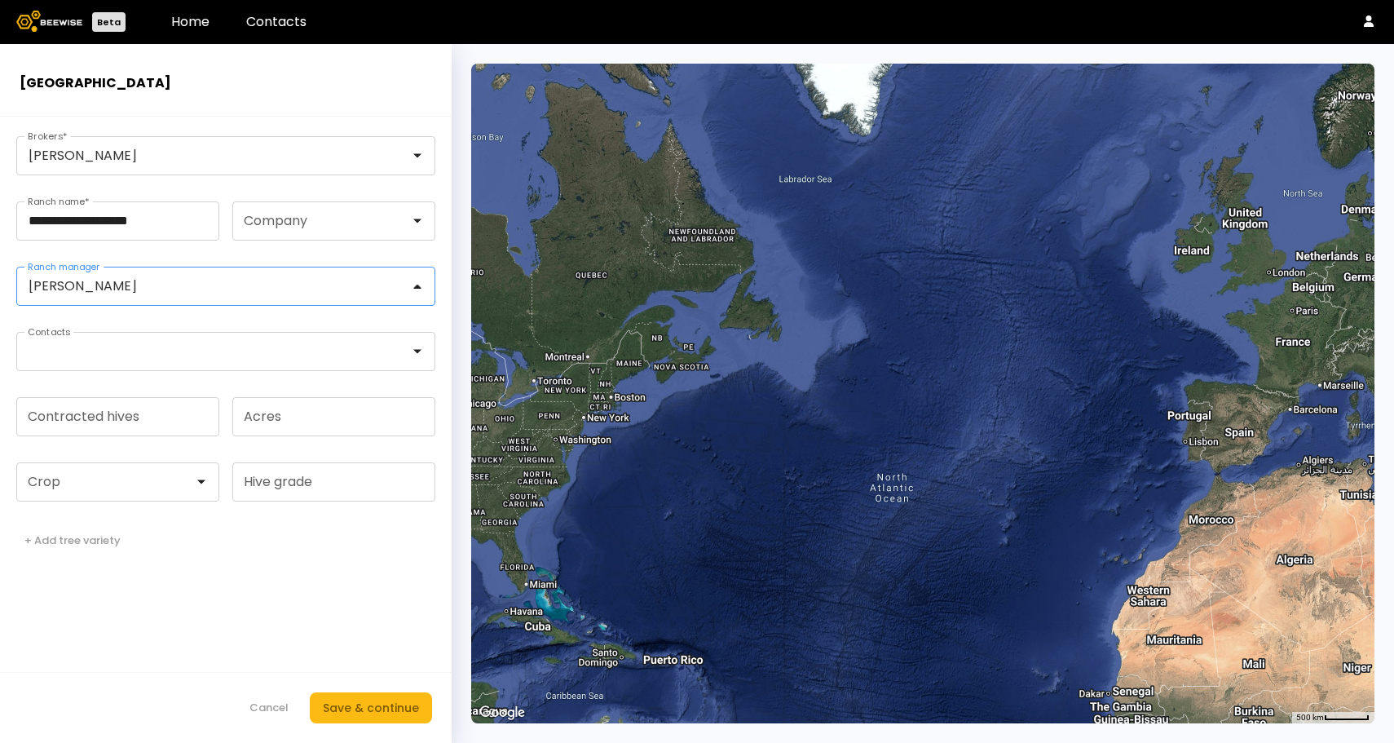
drag, startPoint x: 51, startPoint y: 289, endPoint x: 108, endPoint y: 289, distance: 56.2
click at [108, 289] on div at bounding box center [219, 286] width 381 height 15
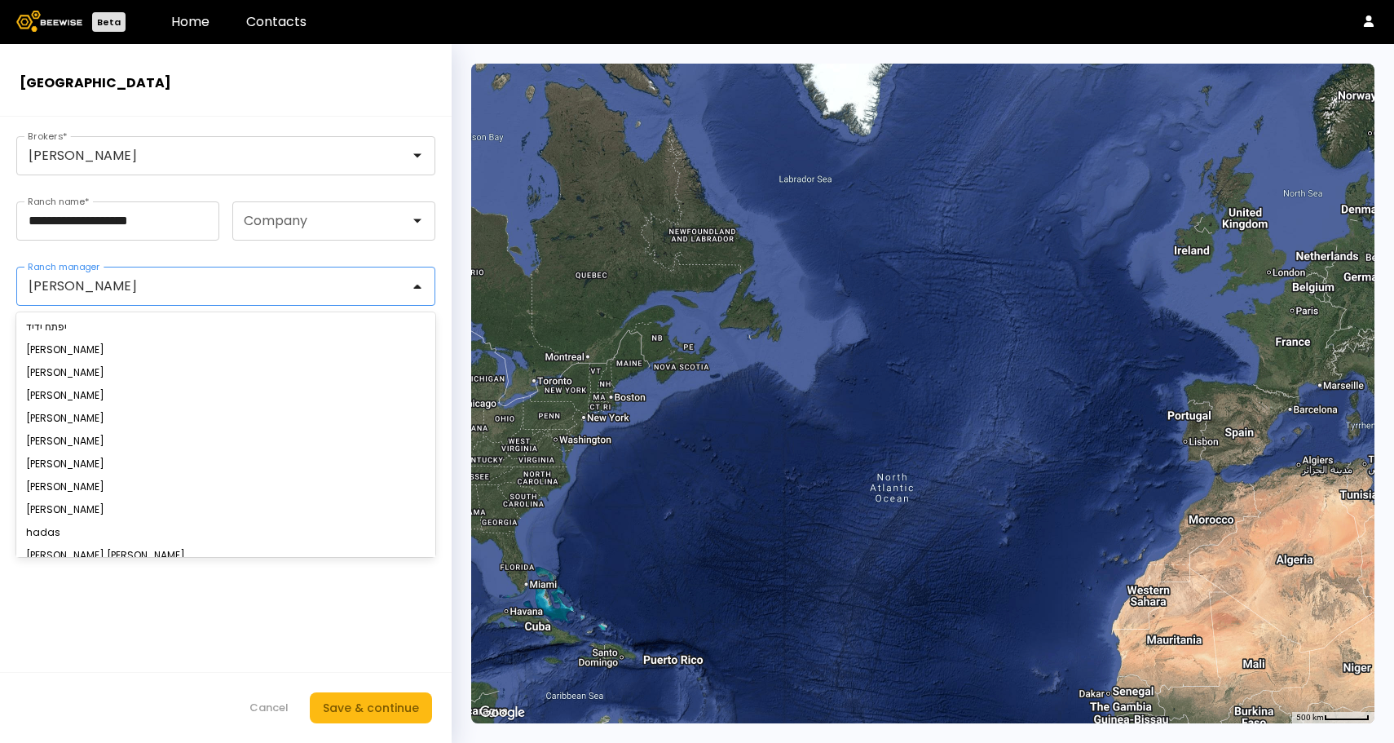
click at [145, 298] on div "[PERSON_NAME]" at bounding box center [219, 285] width 404 height 37
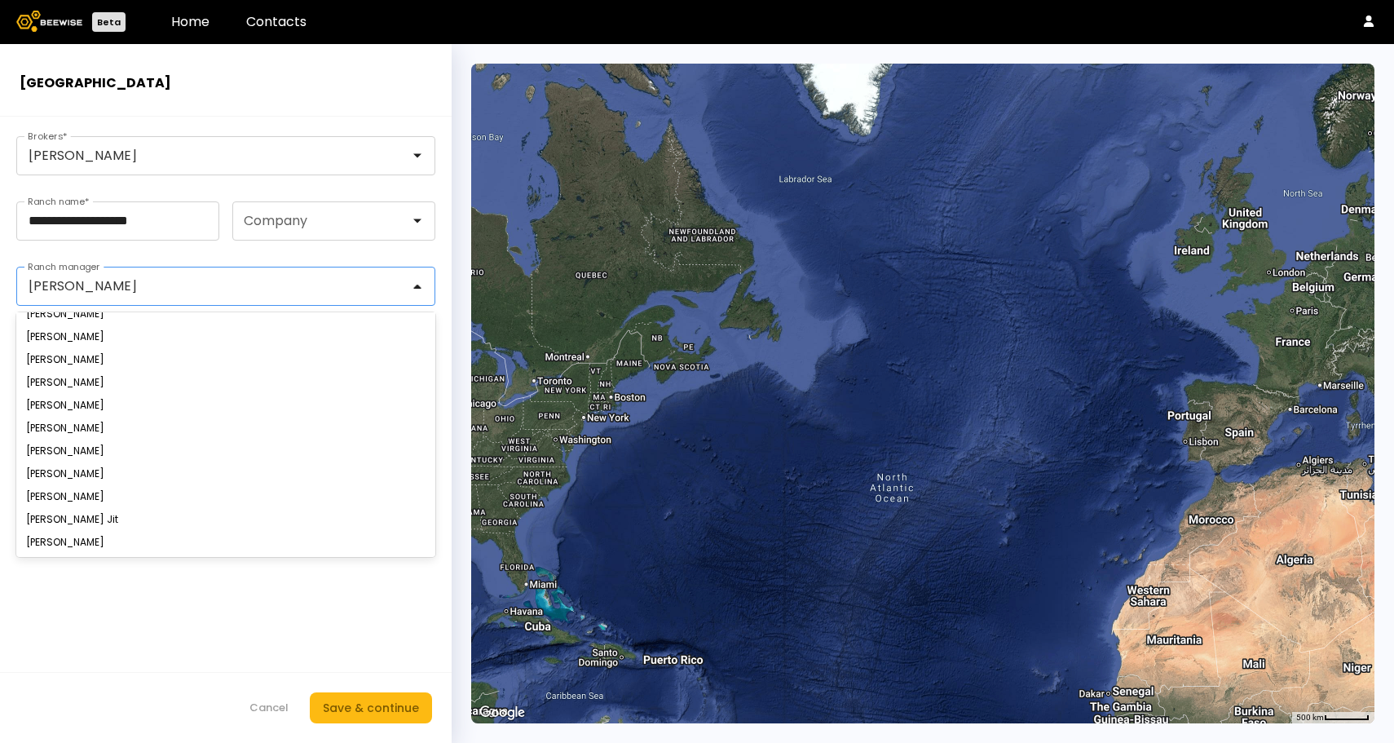
click at [126, 620] on form "**********" at bounding box center [226, 430] width 452 height 626
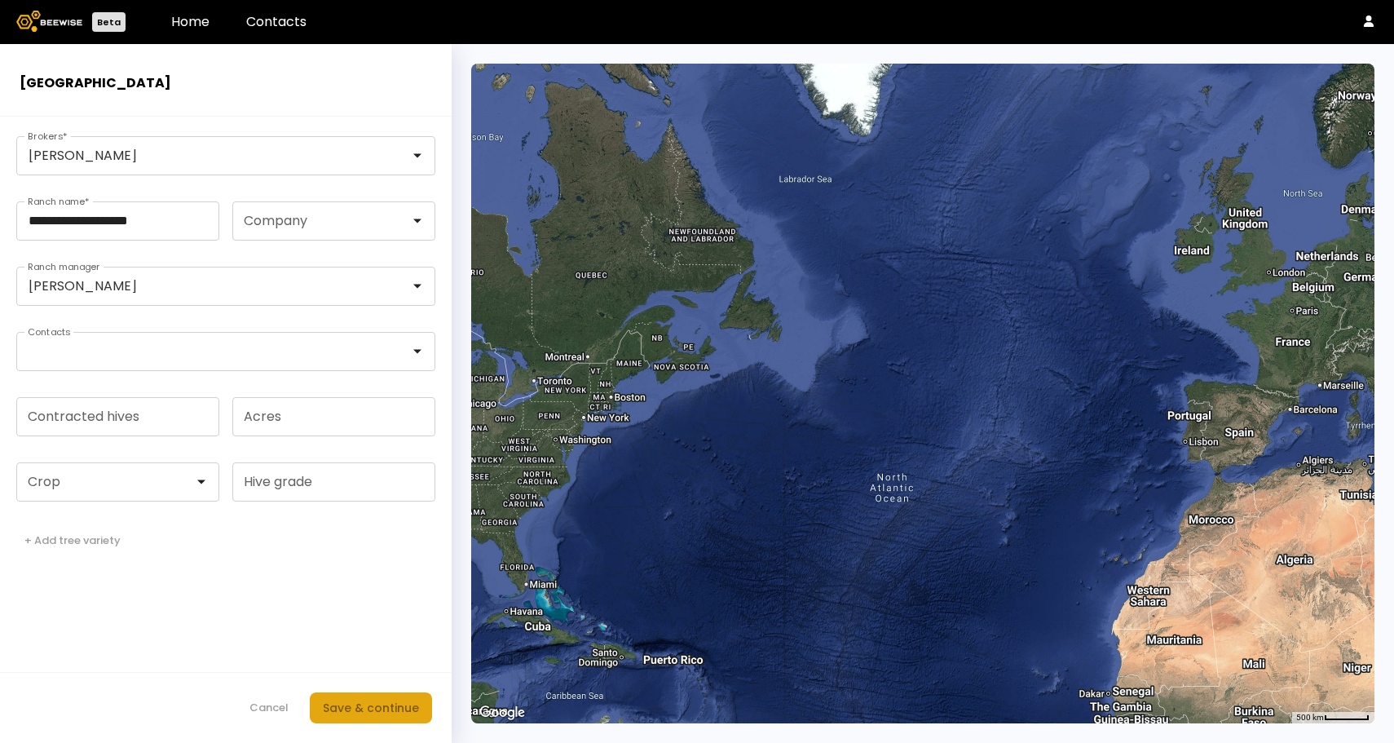
click at [378, 707] on div "Save & continue" at bounding box center [371, 707] width 96 height 18
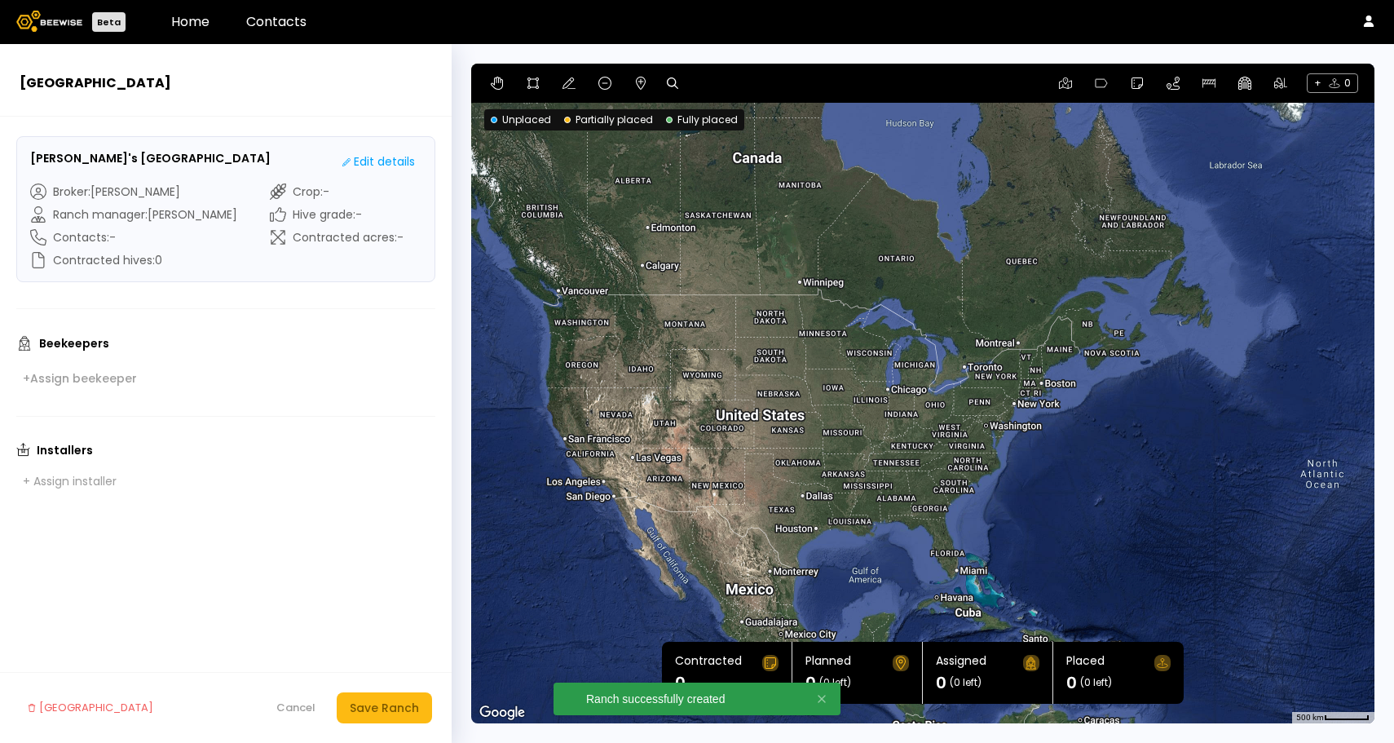
drag, startPoint x: 599, startPoint y: 402, endPoint x: 1051, endPoint y: 385, distance: 451.9
click at [1051, 385] on div at bounding box center [922, 393] width 903 height 659
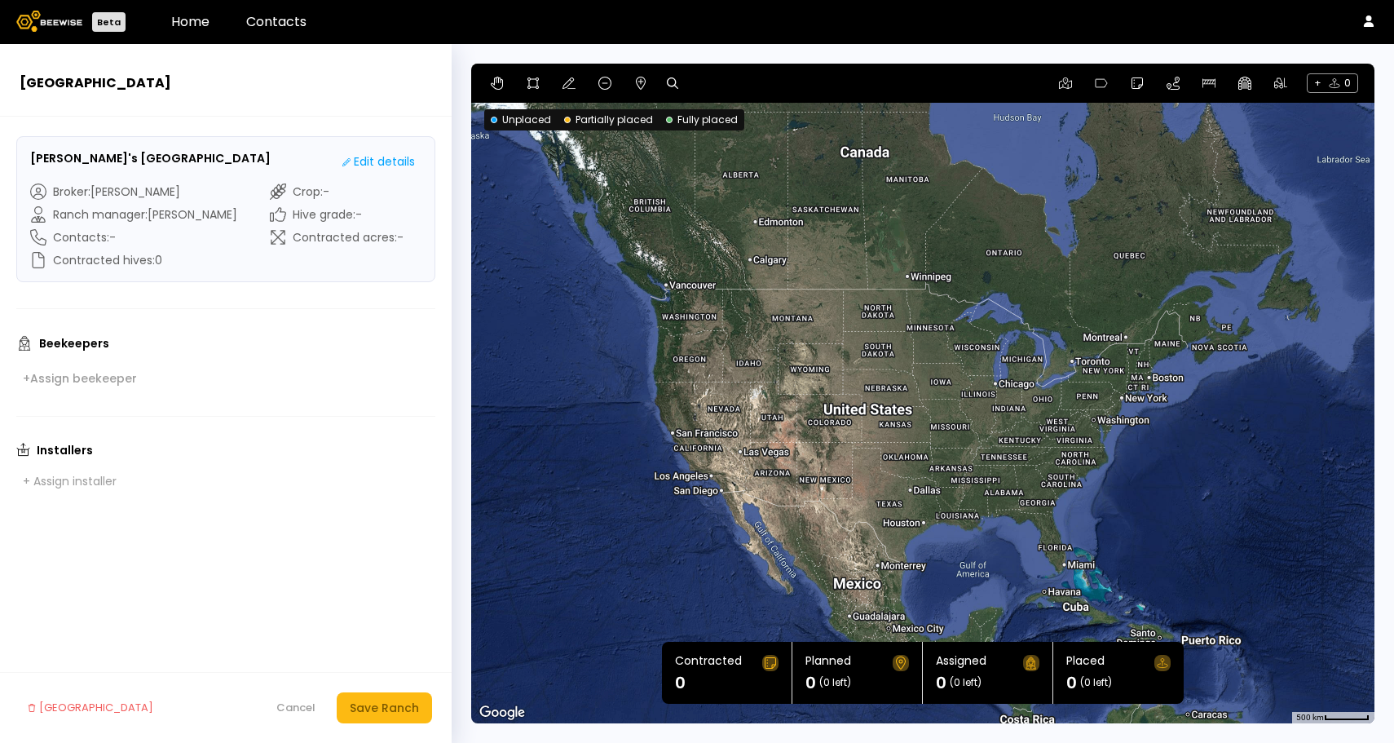
drag, startPoint x: 633, startPoint y: 412, endPoint x: 709, endPoint y: 411, distance: 75.8
click at [709, 412] on div at bounding box center [922, 393] width 903 height 659
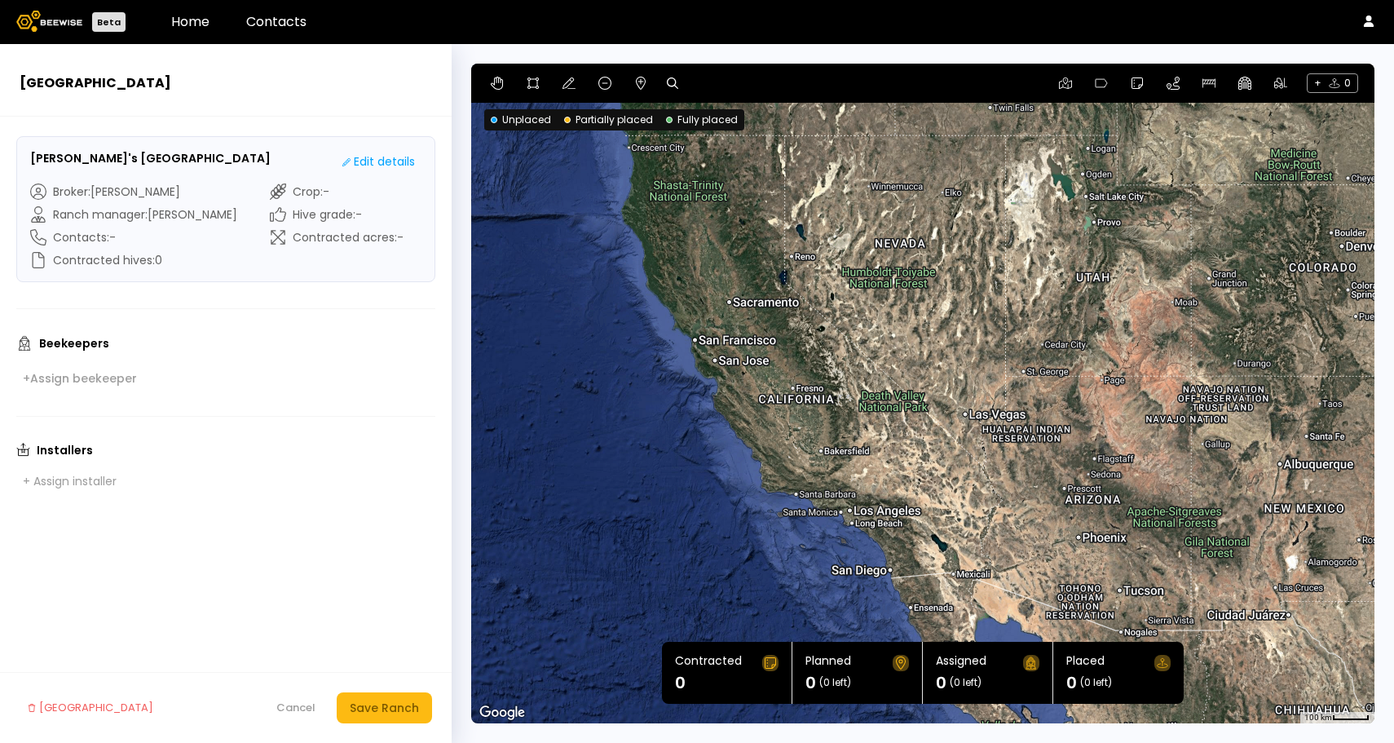
drag, startPoint x: 731, startPoint y: 464, endPoint x: 732, endPoint y: 291, distance: 172.8
click at [732, 291] on div at bounding box center [922, 393] width 903 height 659
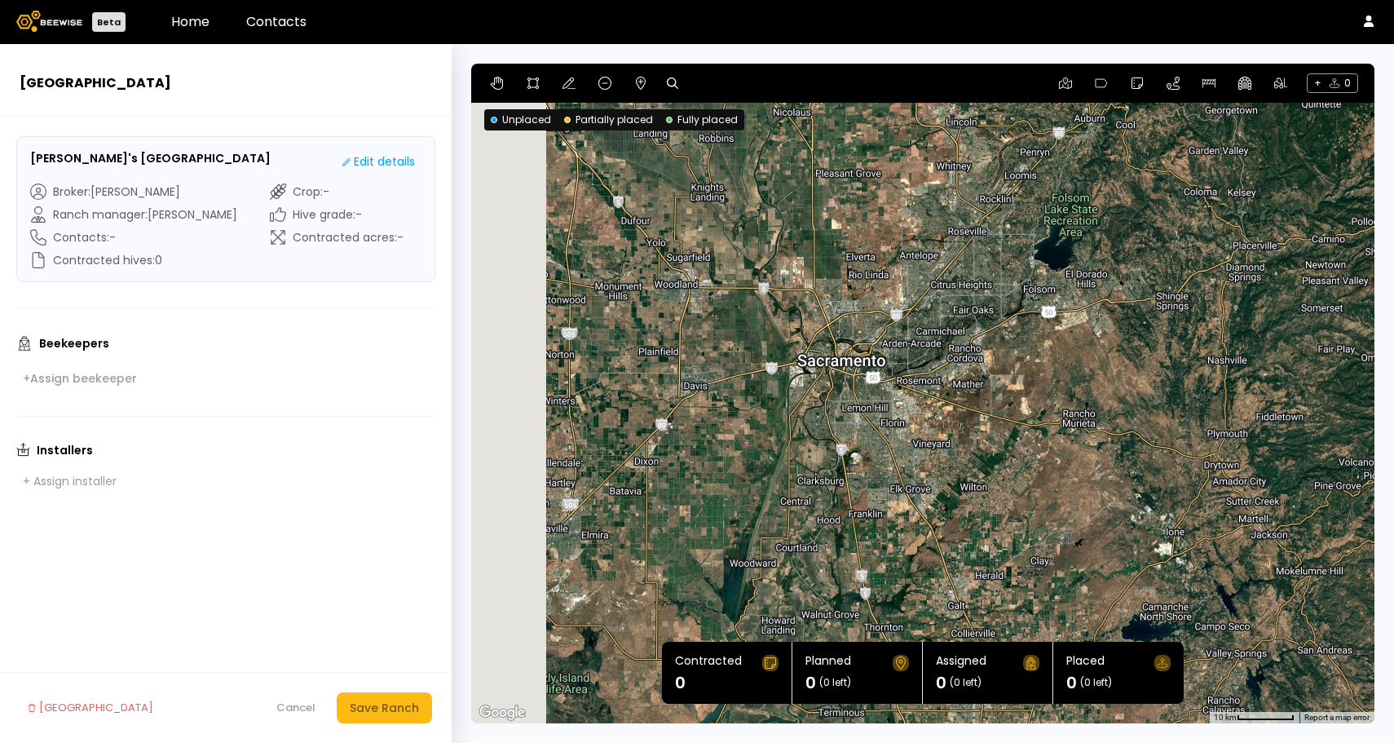
drag, startPoint x: 637, startPoint y: 329, endPoint x: 830, endPoint y: 309, distance: 194.2
click at [830, 309] on div at bounding box center [922, 393] width 903 height 659
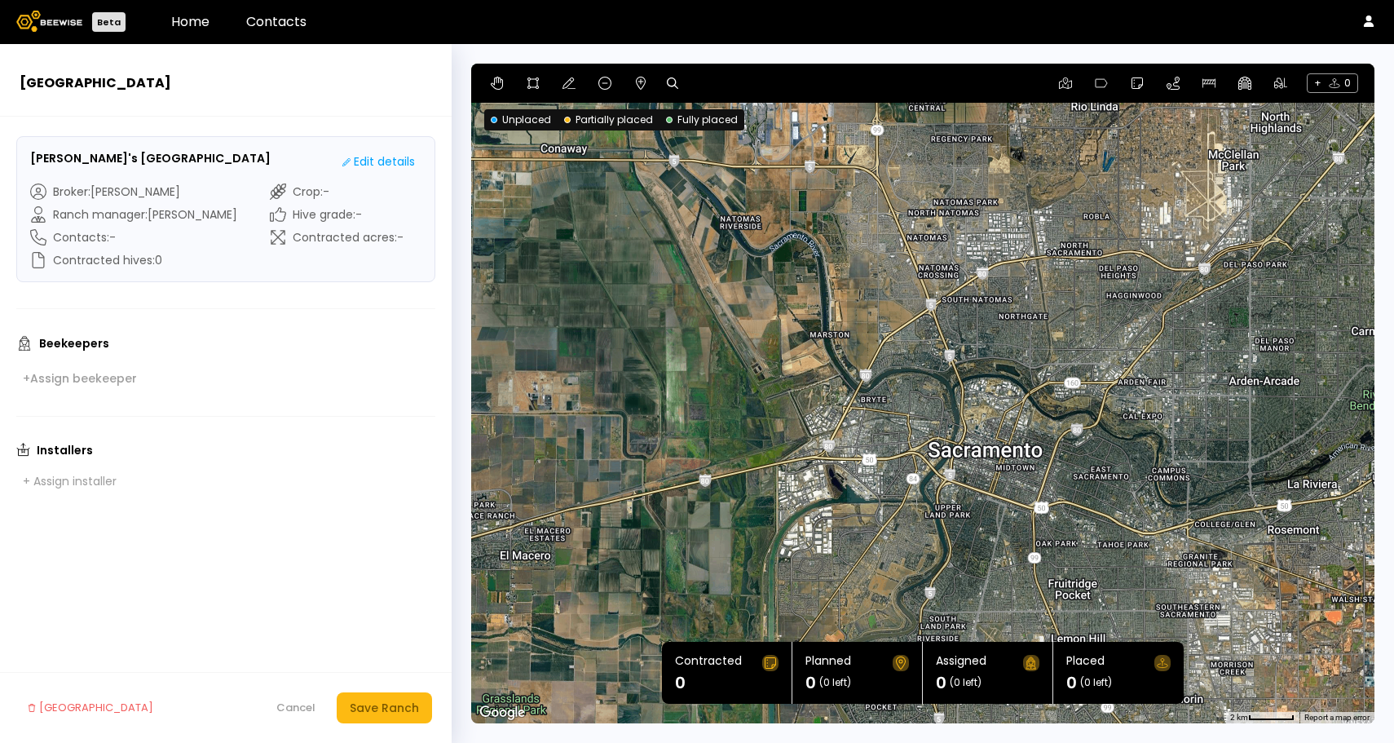
drag, startPoint x: 728, startPoint y: 324, endPoint x: 900, endPoint y: 328, distance: 172.0
click at [901, 328] on div at bounding box center [922, 393] width 903 height 659
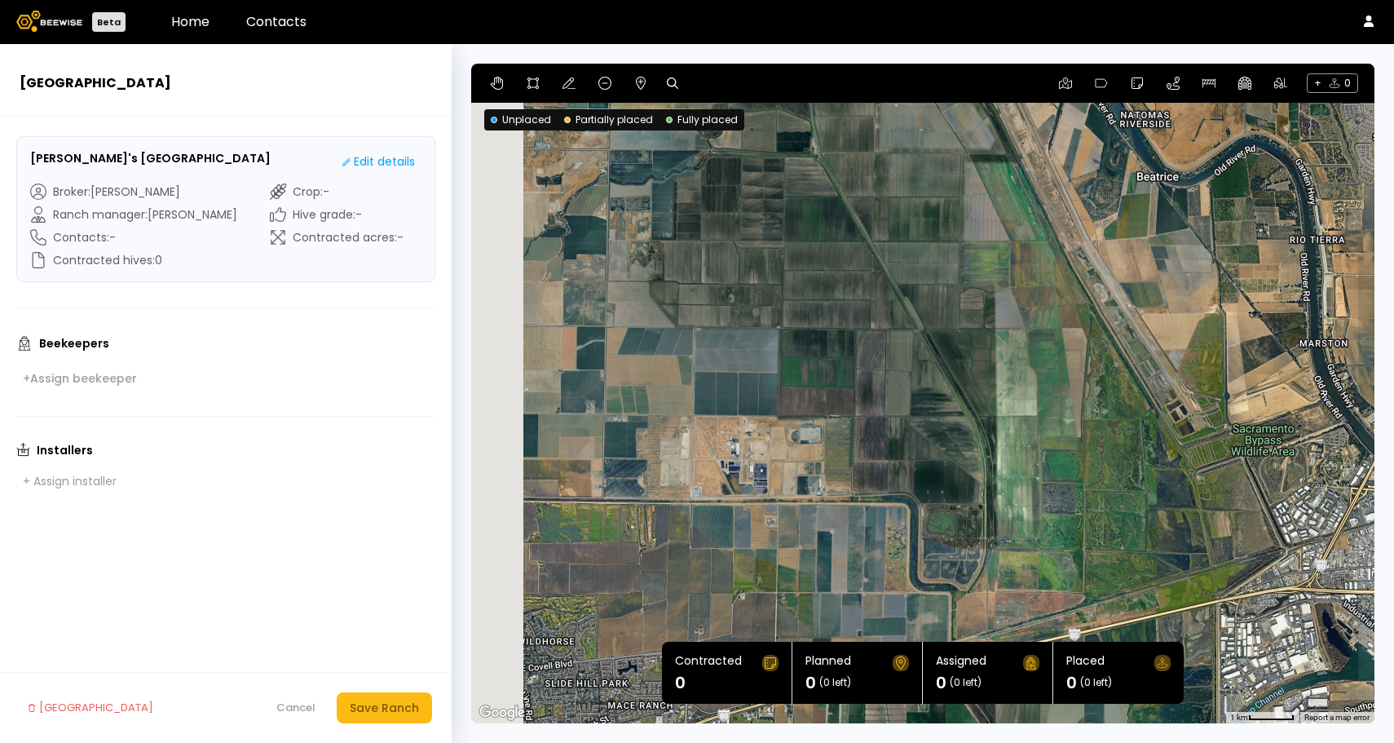
drag, startPoint x: 802, startPoint y: 358, endPoint x: 960, endPoint y: 343, distance: 158.8
click at [960, 343] on div at bounding box center [922, 393] width 903 height 659
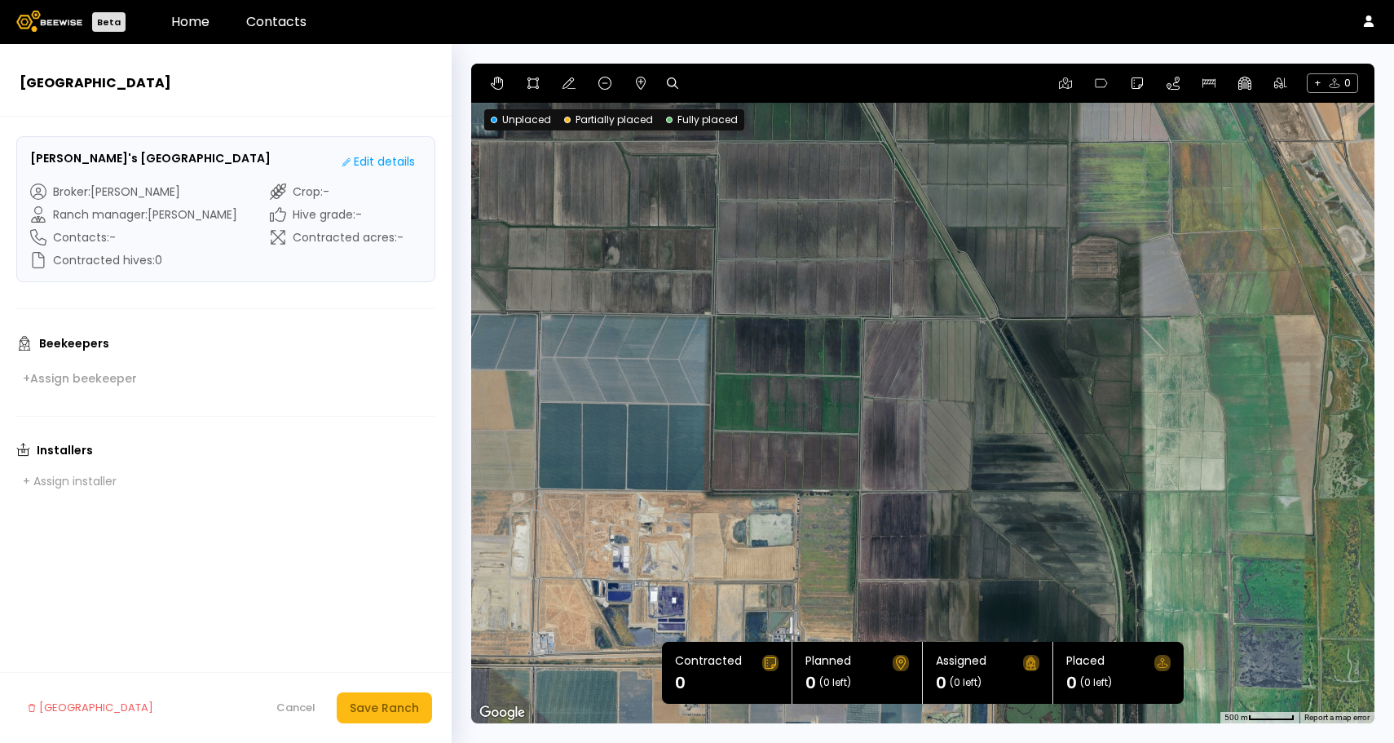
drag, startPoint x: 841, startPoint y: 325, endPoint x: 946, endPoint y: 325, distance: 105.1
click at [946, 325] on div at bounding box center [922, 393] width 903 height 659
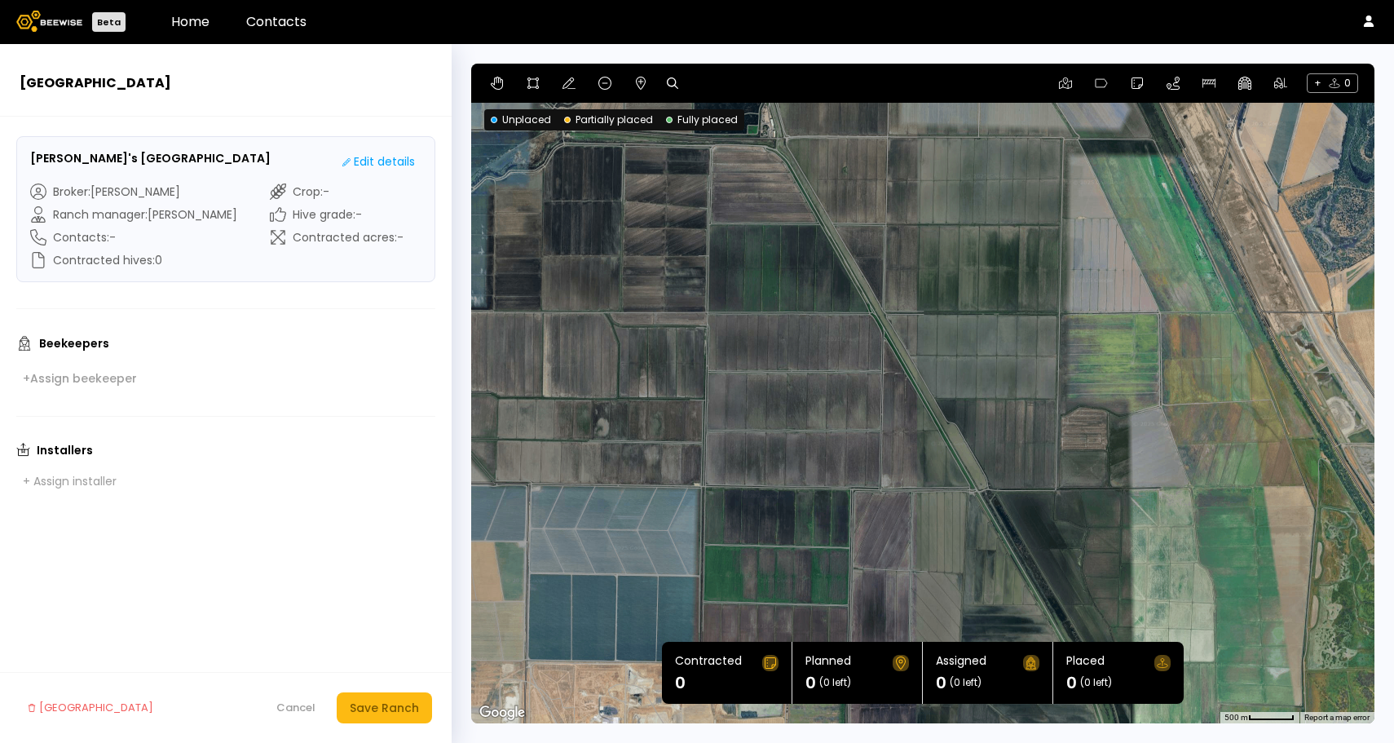
drag, startPoint x: 892, startPoint y: 272, endPoint x: 882, endPoint y: 449, distance: 177.2
click at [882, 449] on div at bounding box center [922, 393] width 903 height 659
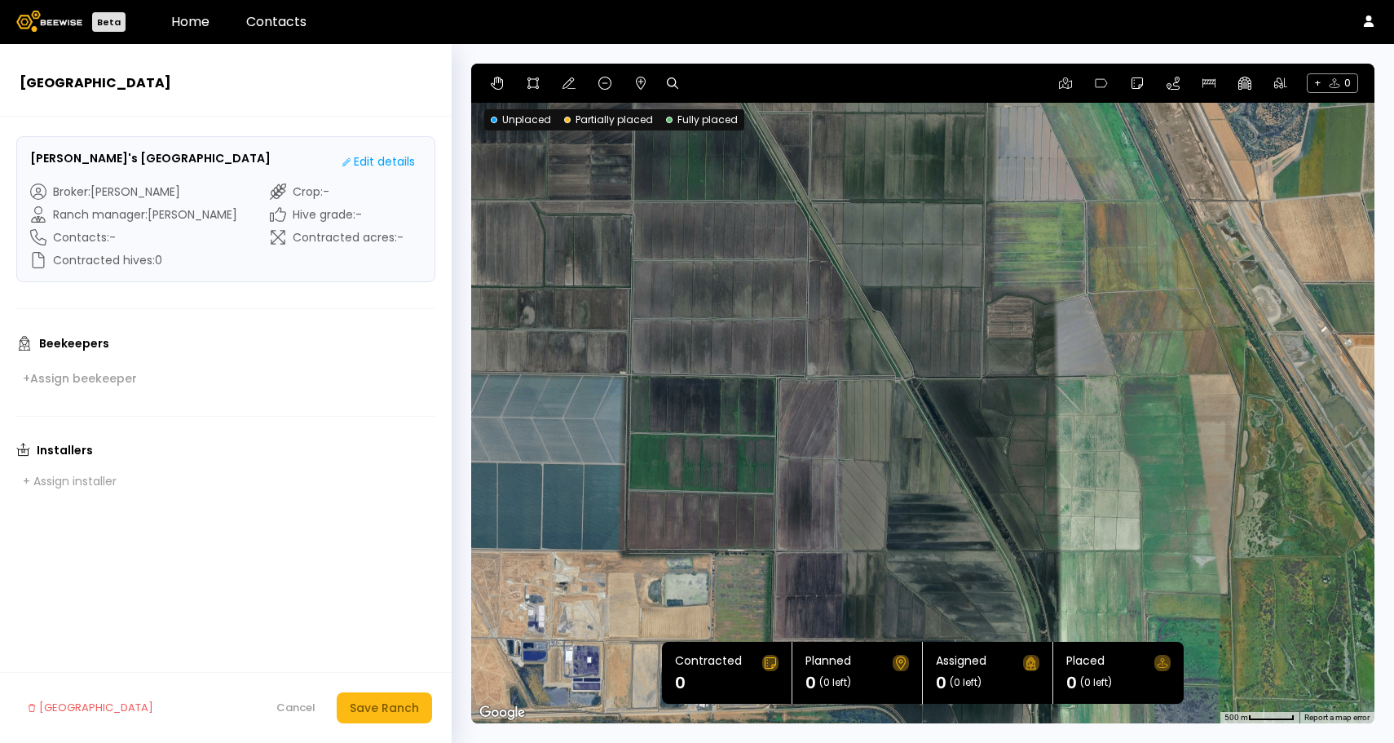
drag, startPoint x: 885, startPoint y: 450, endPoint x: 810, endPoint y: 337, distance: 135.9
click at [810, 337] on div at bounding box center [922, 393] width 903 height 659
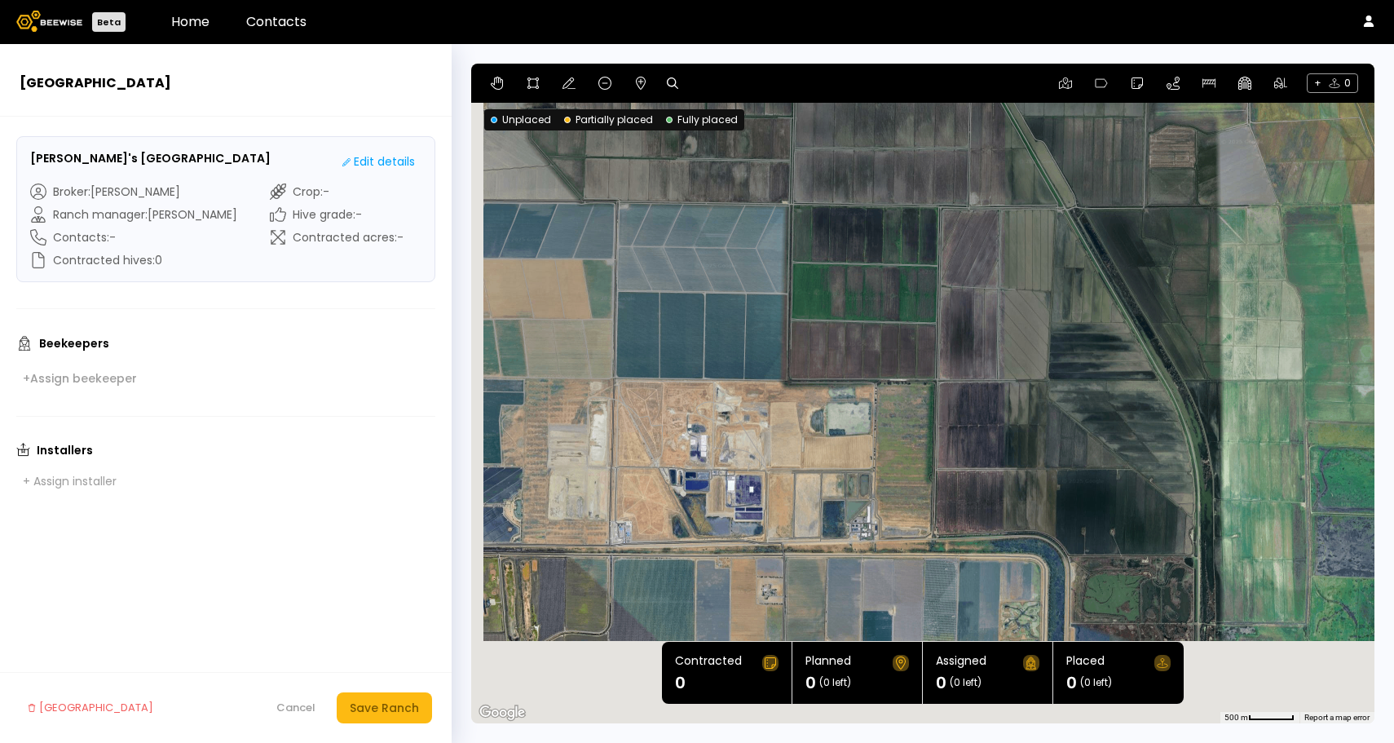
drag, startPoint x: 803, startPoint y: 266, endPoint x: 963, endPoint y: 101, distance: 230.0
click at [963, 101] on section "← Move left → Move right ↑ Move up ↓ Move down + Zoom in - Zoom out Home Jump l…" at bounding box center [922, 393] width 903 height 659
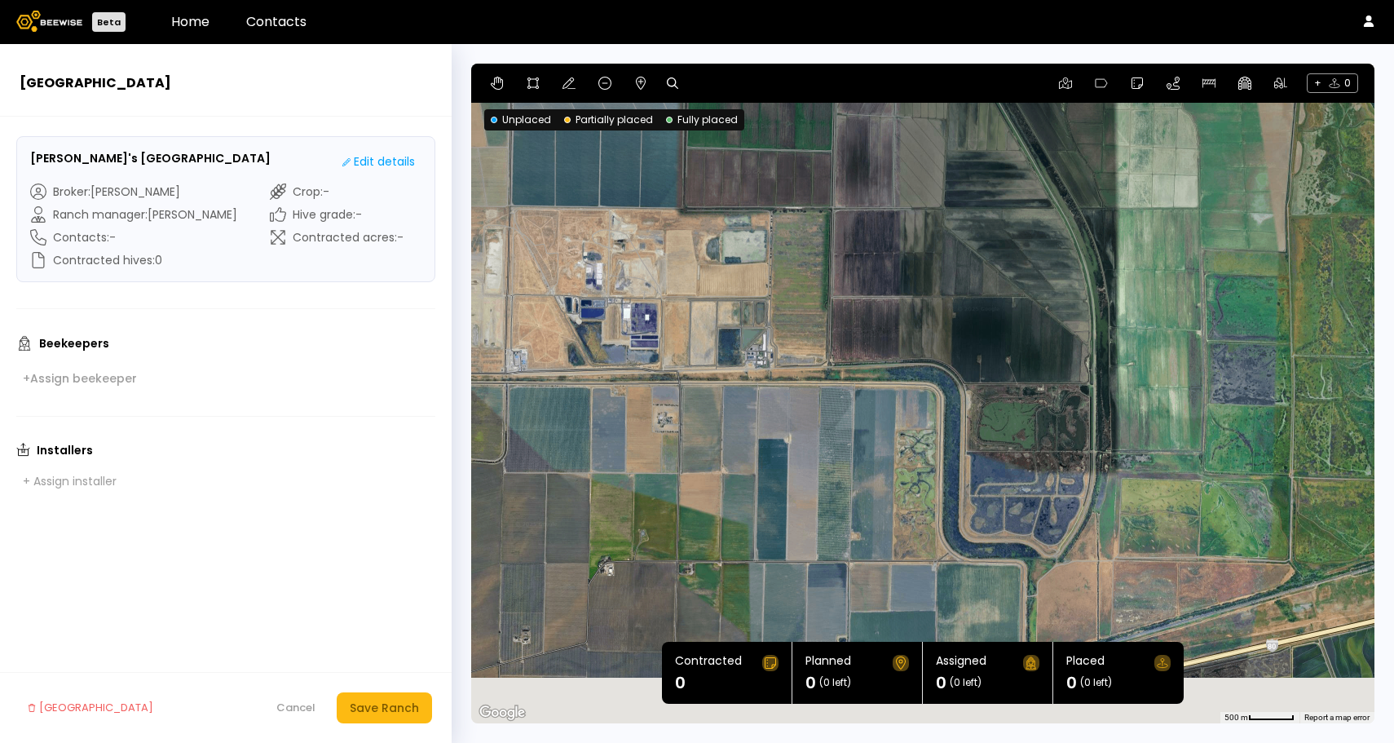
drag, startPoint x: 902, startPoint y: 233, endPoint x: 797, endPoint y: 59, distance: 203.0
click at [798, 59] on section "← Move left → Move right ↑ Move up ↓ Move down + Zoom in - Zoom out Home Jump l…" at bounding box center [923, 393] width 942 height 698
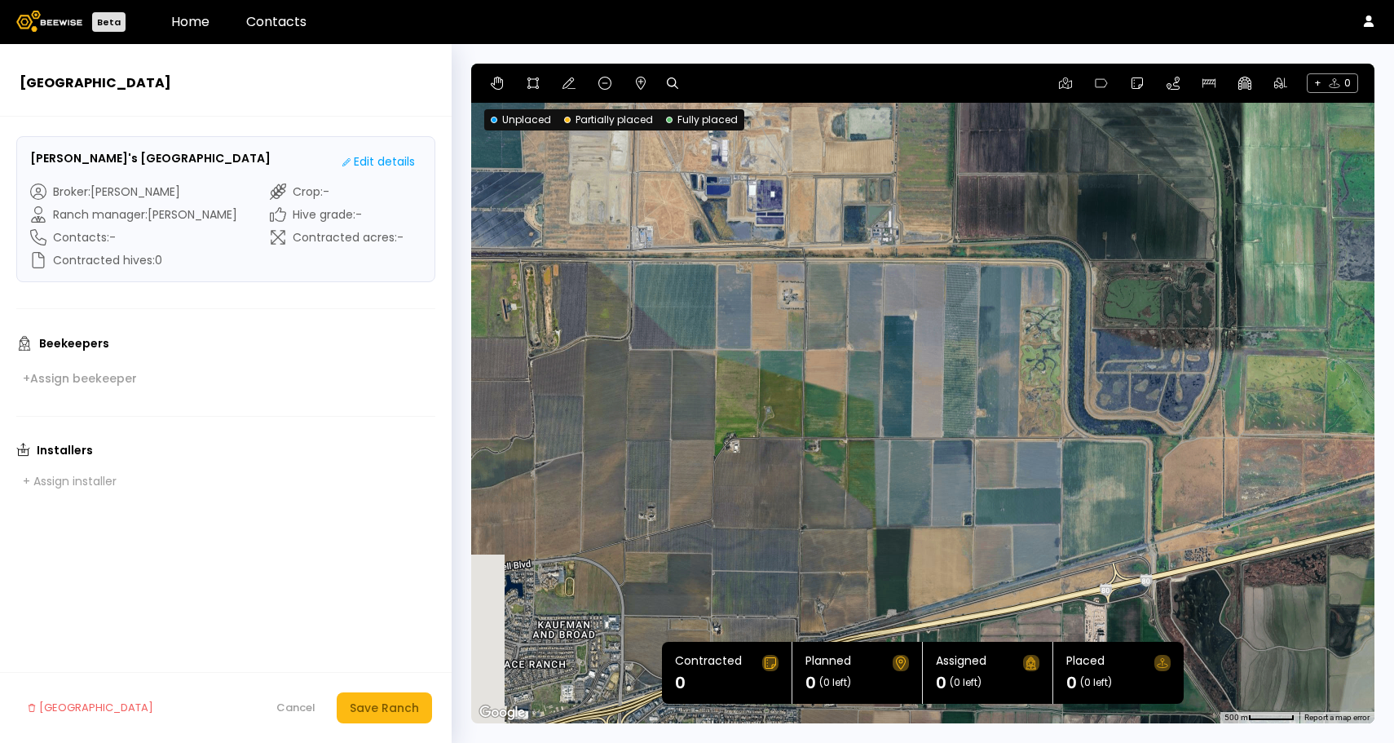
drag, startPoint x: 658, startPoint y: 327, endPoint x: 793, endPoint y: 189, distance: 193.1
click at [793, 189] on div at bounding box center [922, 393] width 903 height 659
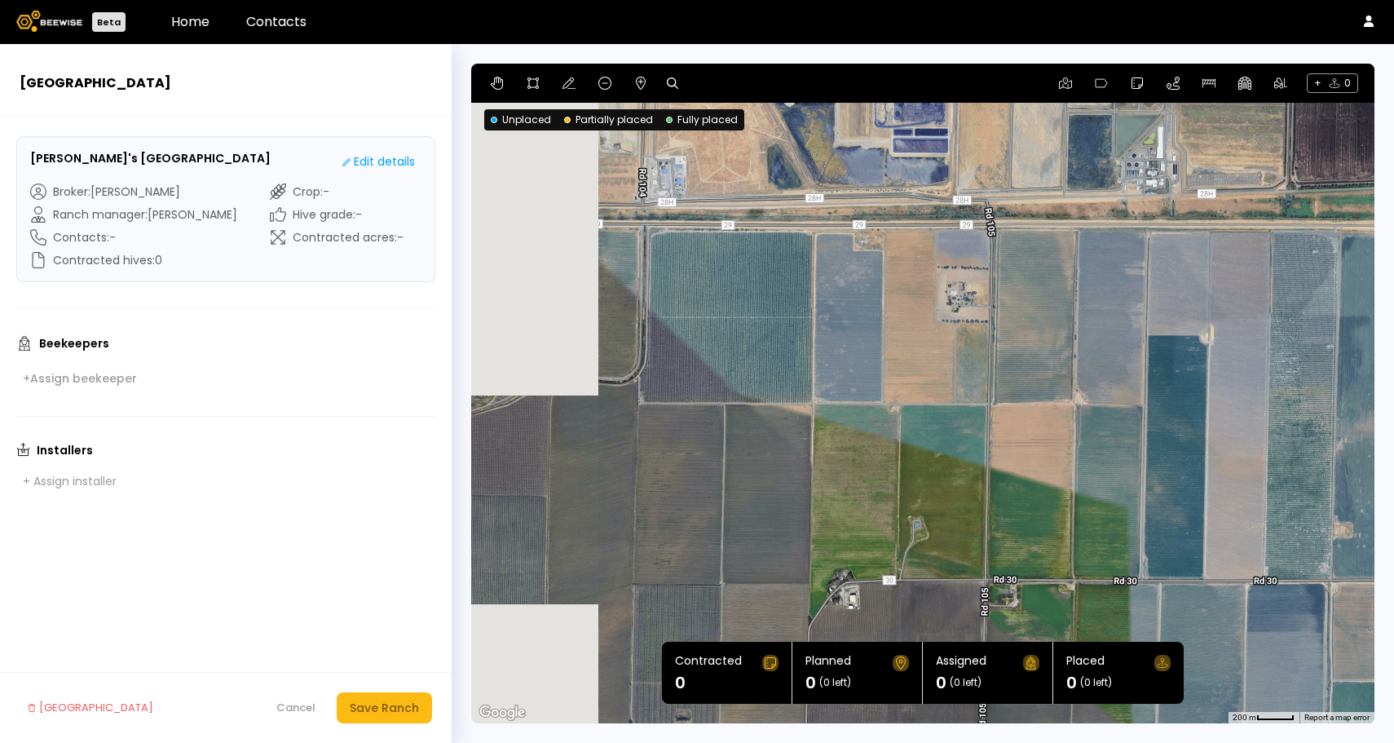
drag, startPoint x: 644, startPoint y: 379, endPoint x: 773, endPoint y: 455, distance: 150.1
click at [773, 455] on div at bounding box center [922, 393] width 903 height 659
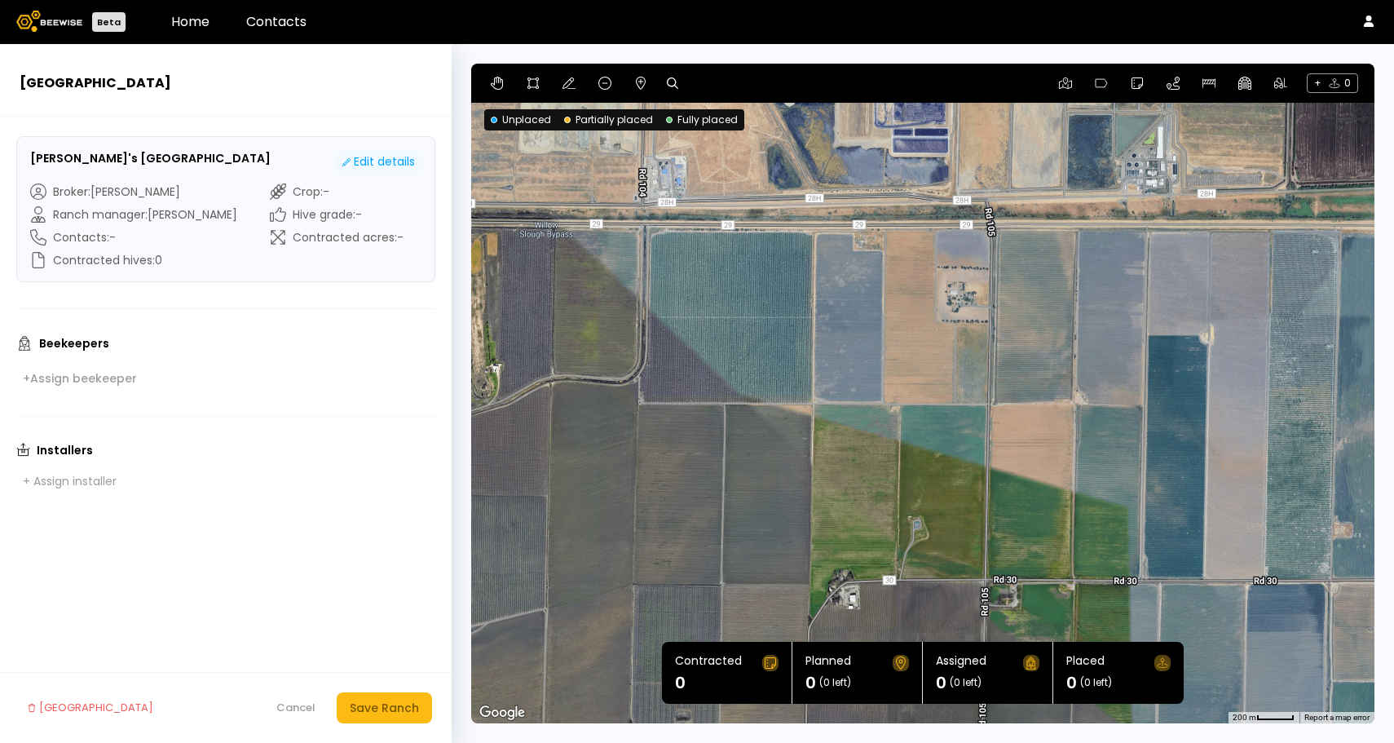
click at [372, 155] on div "Edit details" at bounding box center [378, 161] width 73 height 17
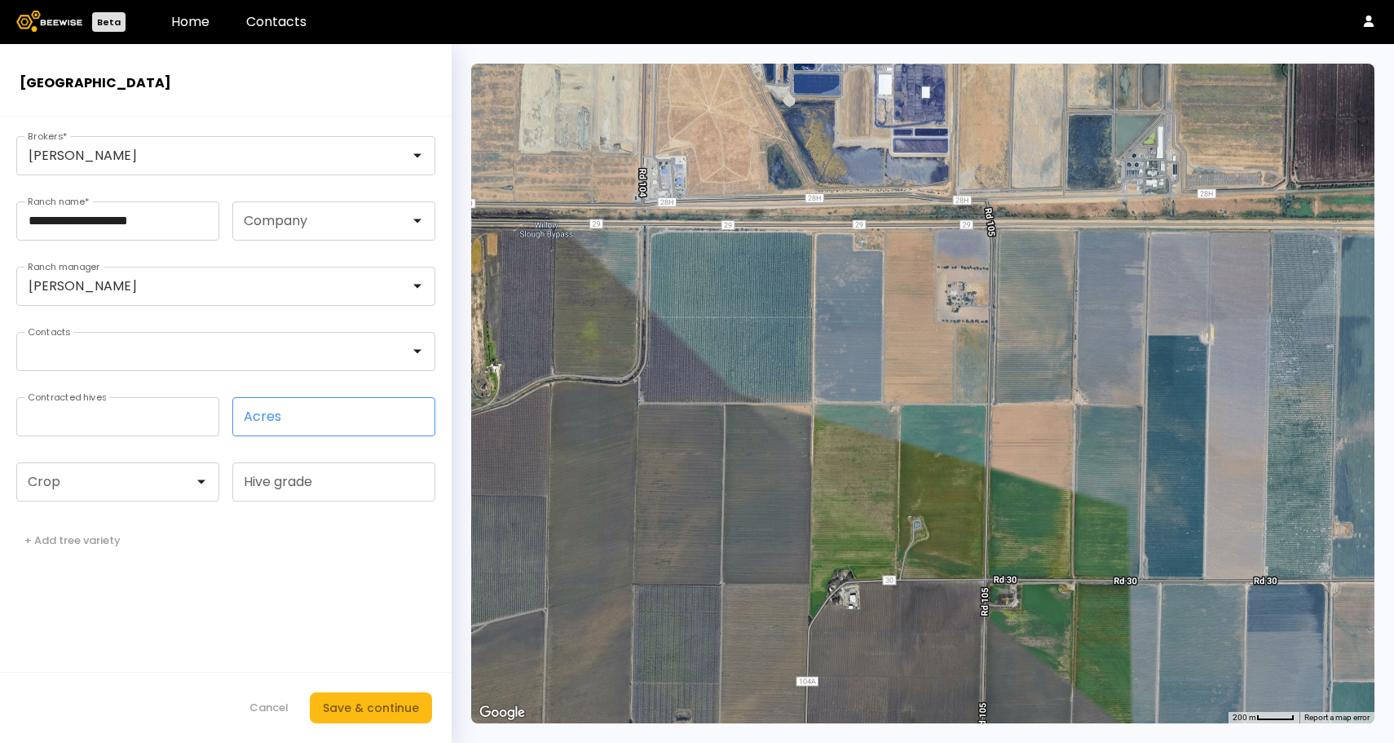
click at [267, 421] on input "Acres" at bounding box center [333, 416] width 201 height 37
click at [165, 421] on input "*" at bounding box center [117, 416] width 201 height 37
drag, startPoint x: 165, startPoint y: 421, endPoint x: 0, endPoint y: 405, distance: 165.4
click at [0, 405] on form "**********" at bounding box center [226, 430] width 452 height 626
type input "***"
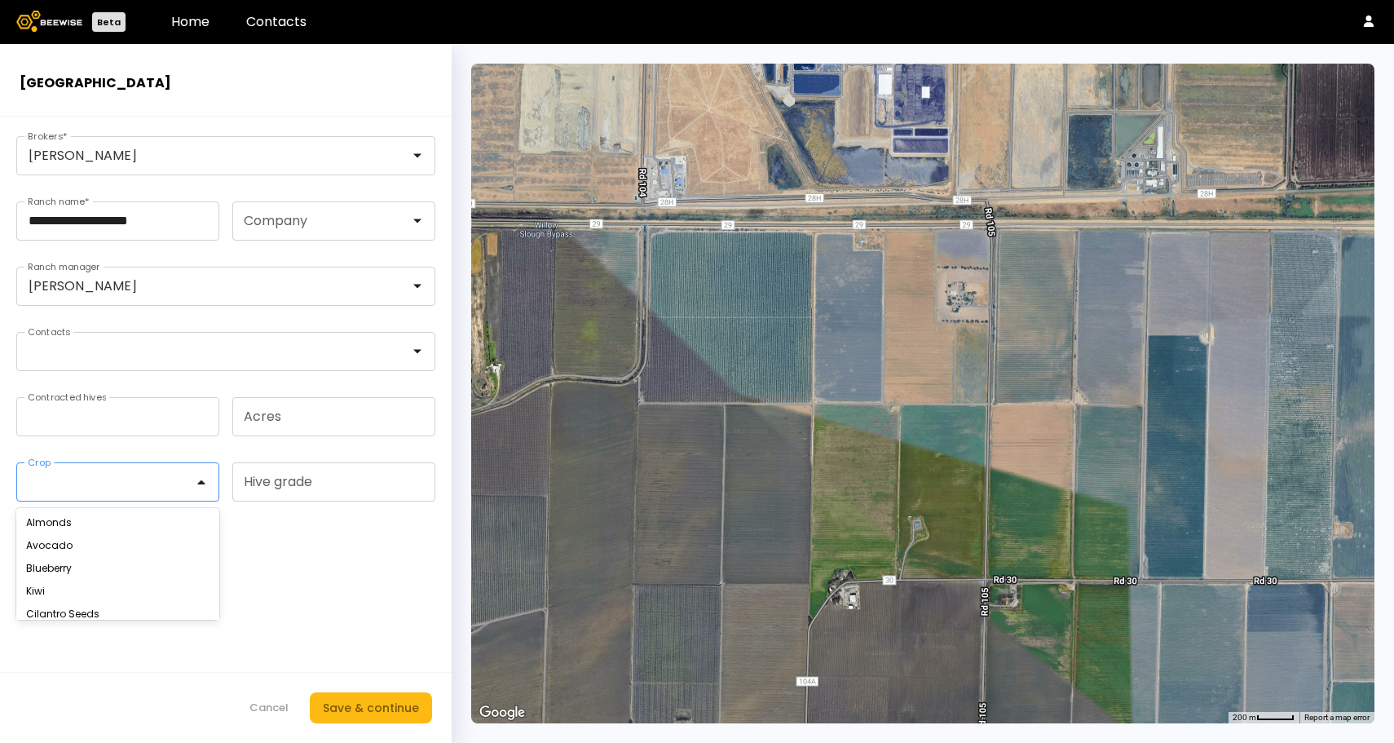
click at [95, 477] on div at bounding box center [111, 481] width 165 height 15
click at [89, 520] on div "Almonds" at bounding box center [117, 523] width 183 height 10
click at [253, 486] on input "Hive grade" at bounding box center [333, 481] width 201 height 37
type input "****"
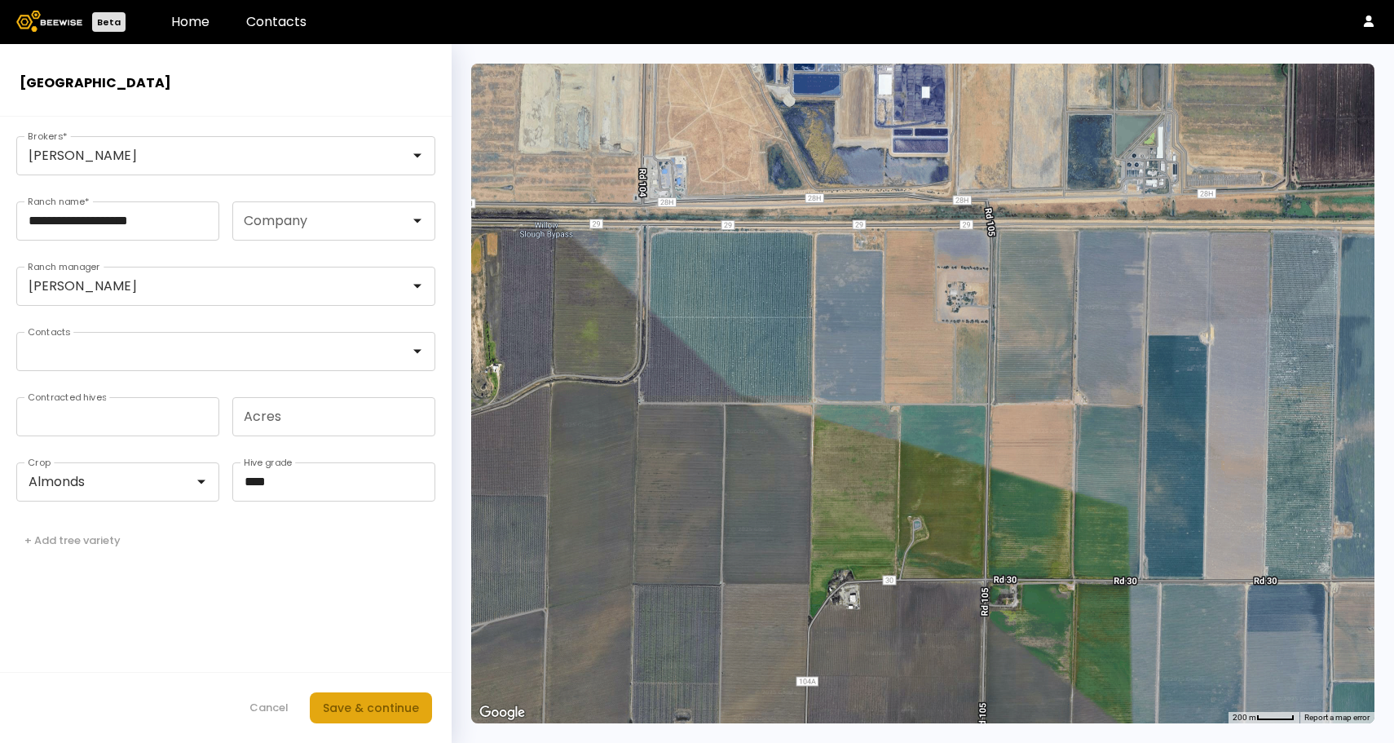
click at [371, 703] on div "Save & continue" at bounding box center [371, 707] width 96 height 18
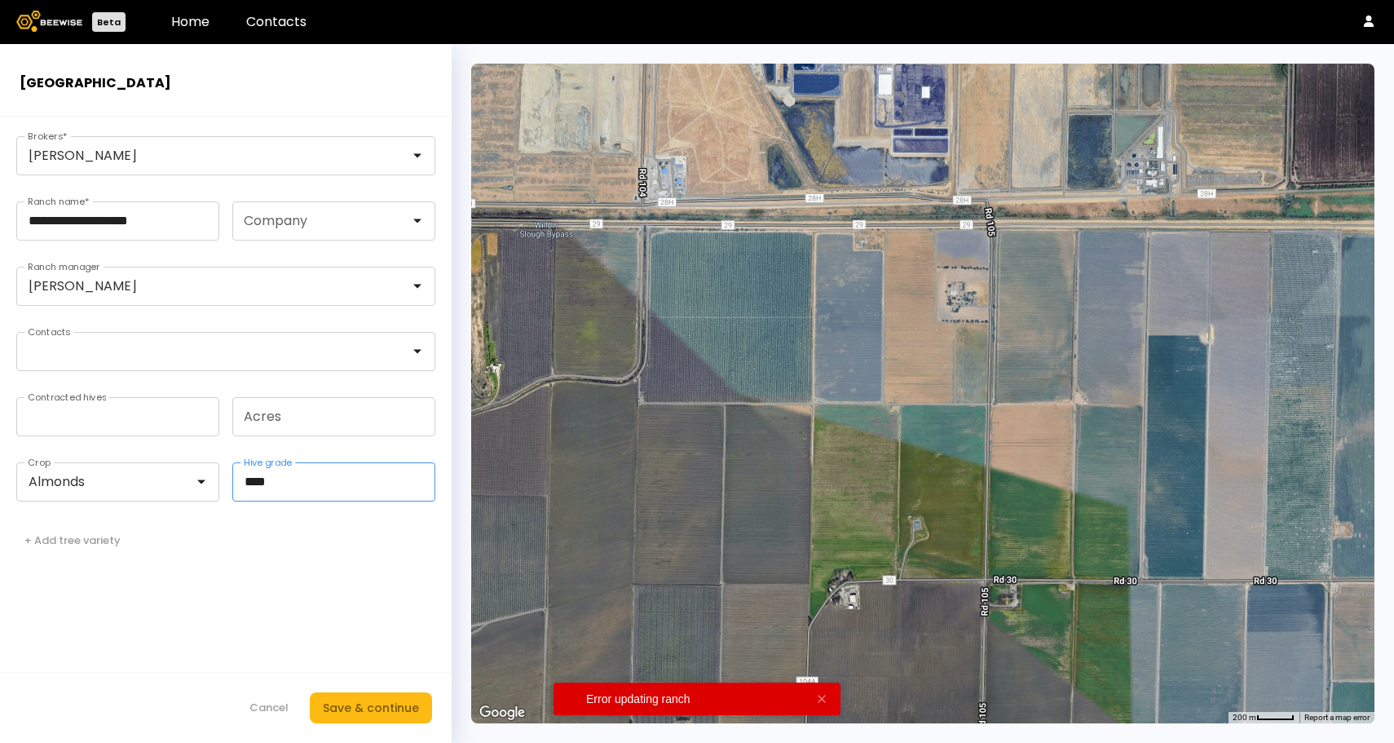
click at [360, 474] on input "****" at bounding box center [333, 481] width 201 height 37
drag, startPoint x: 360, startPoint y: 474, endPoint x: 204, endPoint y: 472, distance: 156.5
click at [204, 472] on fieldset "Almonds Crop **** Hive grade" at bounding box center [225, 481] width 419 height 39
click at [350, 707] on div "Save & continue" at bounding box center [371, 707] width 96 height 18
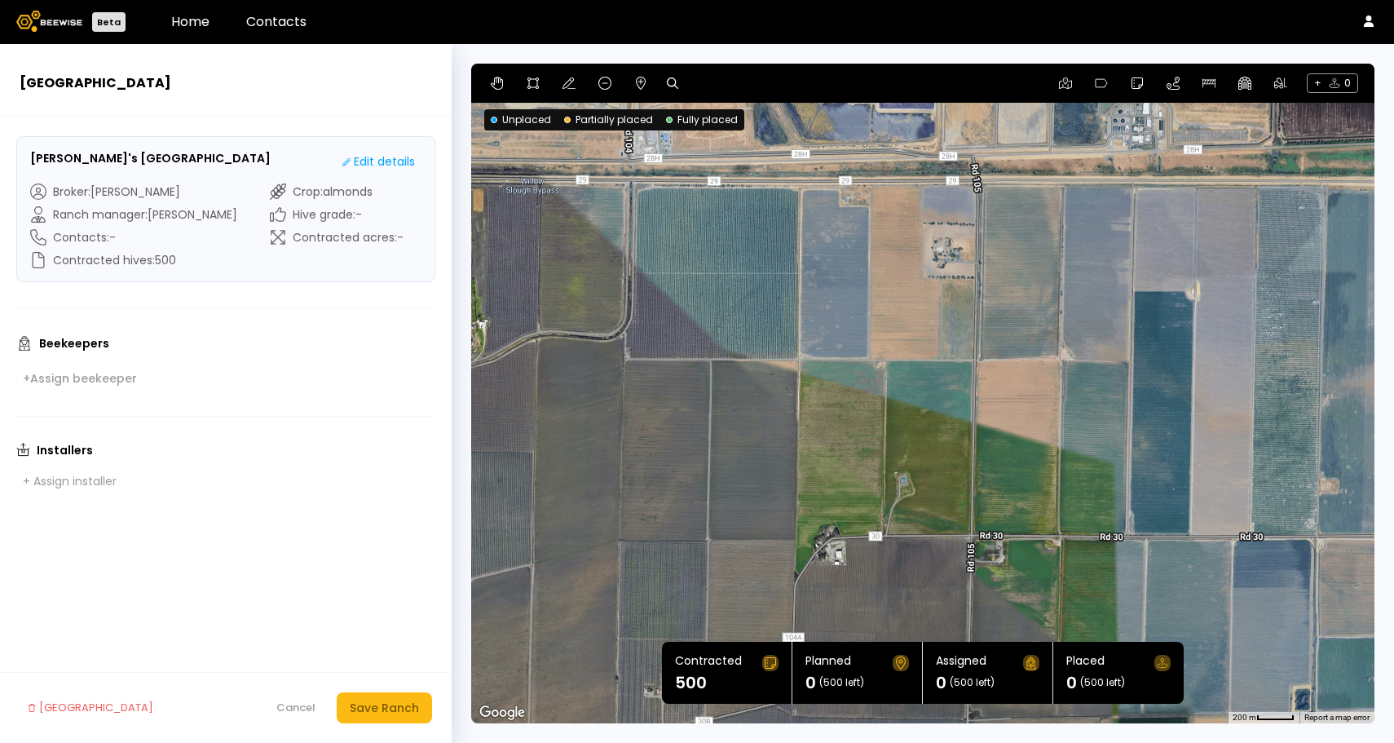
drag, startPoint x: 829, startPoint y: 538, endPoint x: 811, endPoint y: 495, distance: 46.8
click at [812, 492] on div at bounding box center [922, 393] width 903 height 659
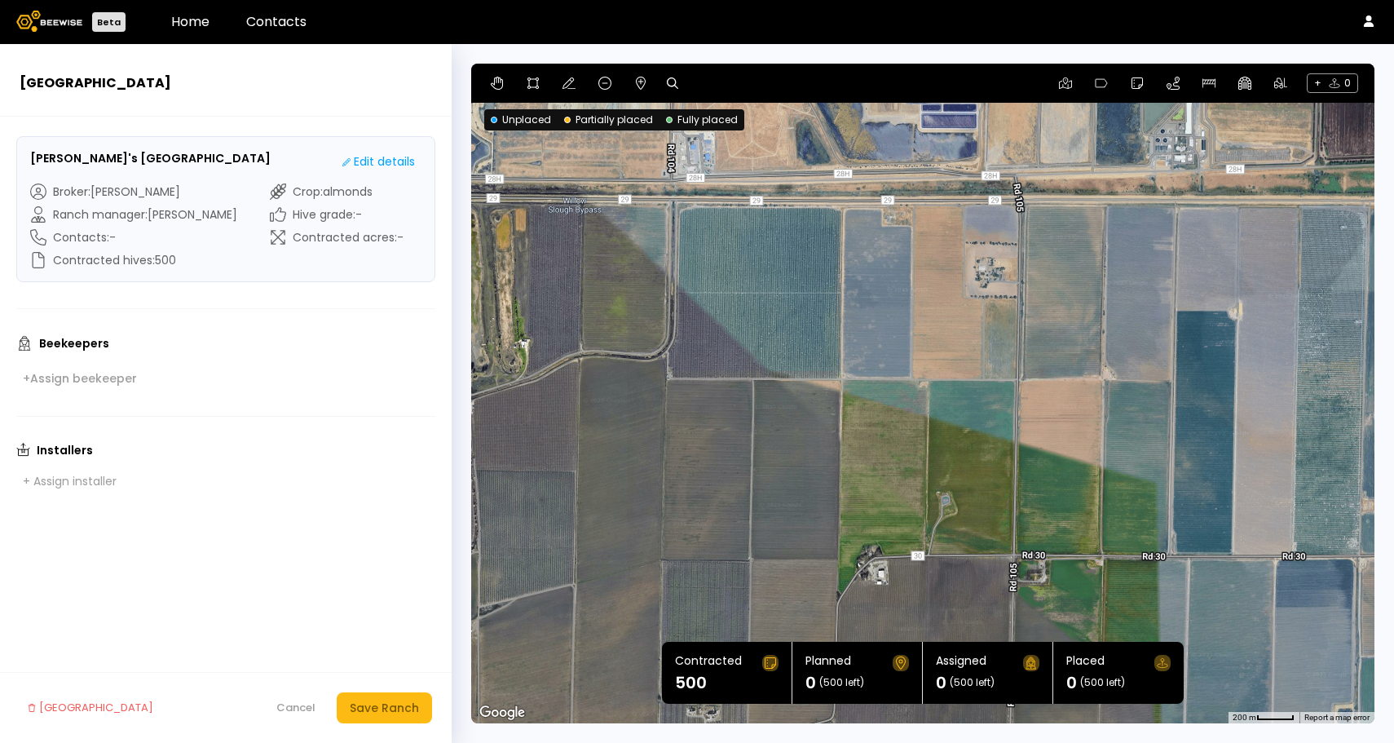
drag, startPoint x: 806, startPoint y: 439, endPoint x: 852, endPoint y: 459, distance: 49.7
click at [852, 459] on div at bounding box center [922, 393] width 903 height 659
click at [532, 88] on icon at bounding box center [533, 83] width 13 height 13
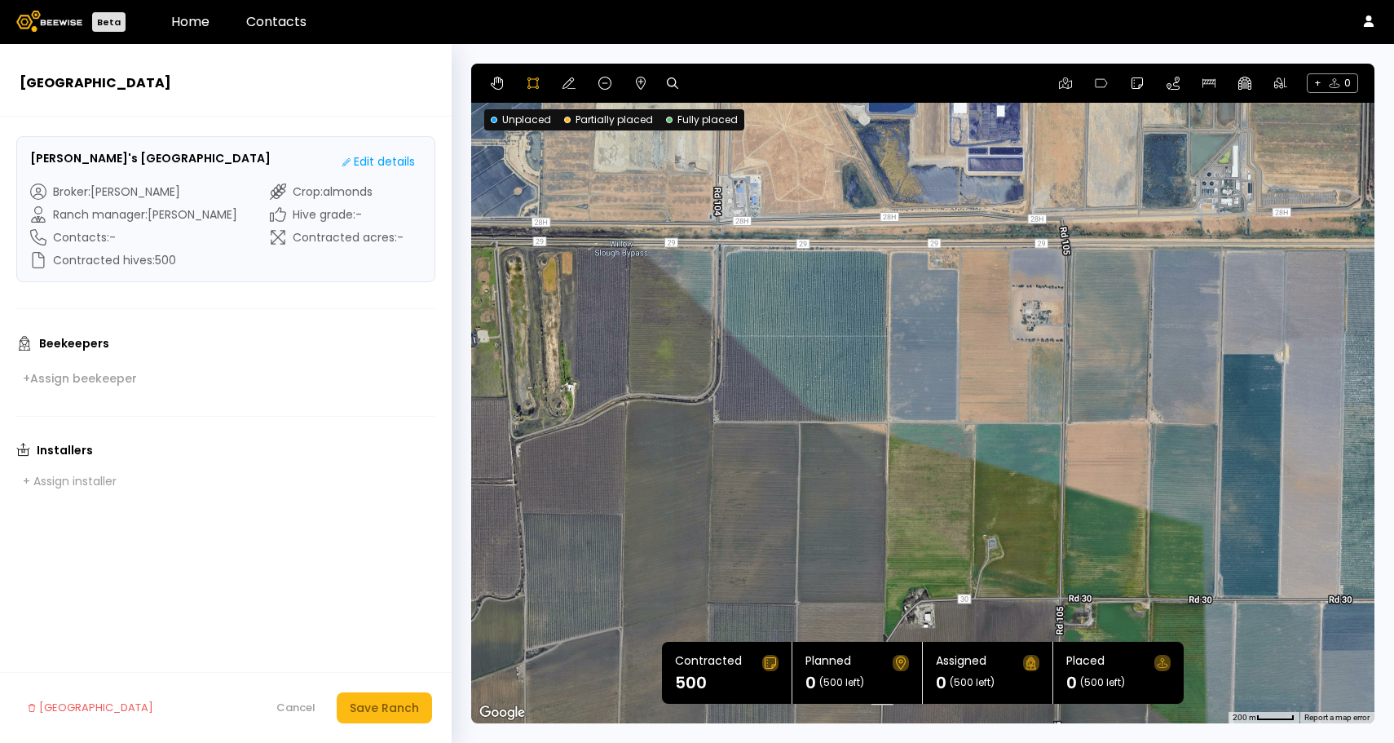
drag, startPoint x: 676, startPoint y: 209, endPoint x: 722, endPoint y: 253, distance: 64.6
click at [722, 253] on div at bounding box center [922, 393] width 901 height 659
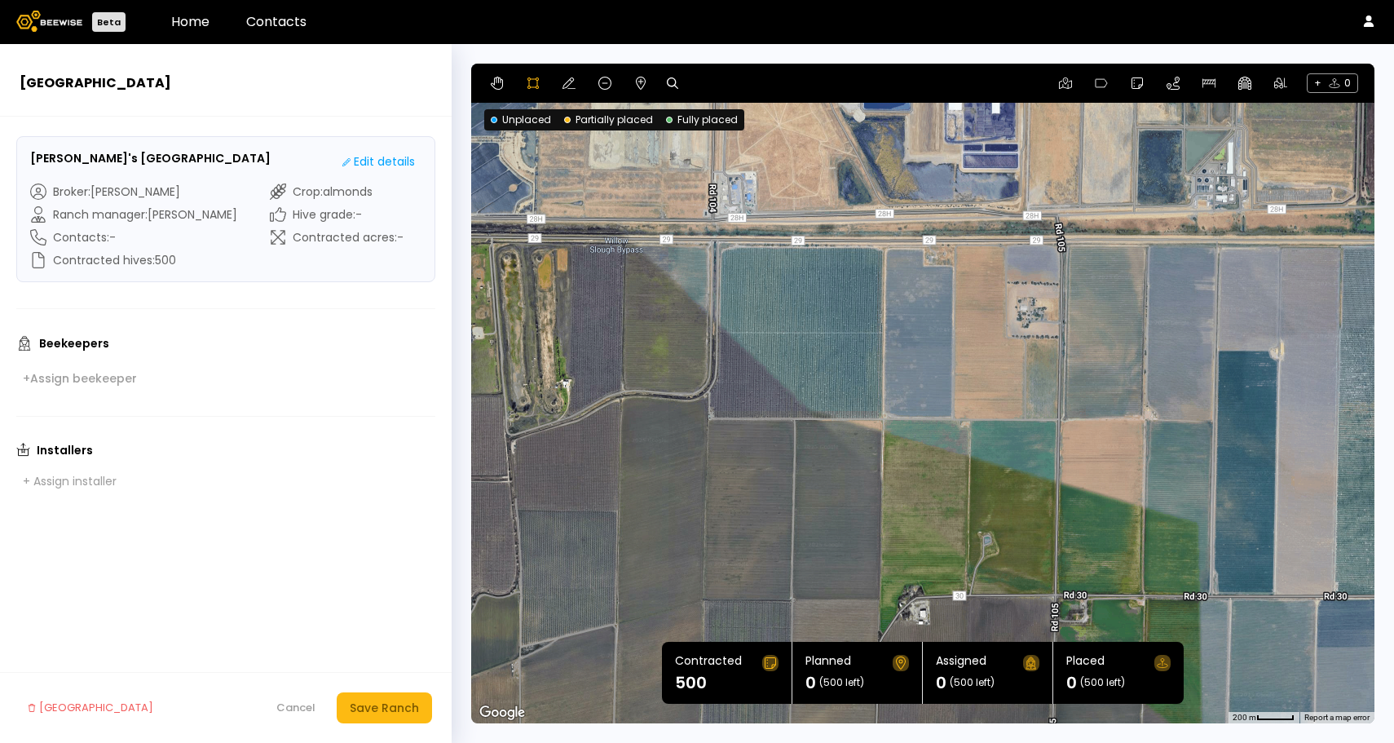
click at [717, 249] on div at bounding box center [922, 393] width 901 height 659
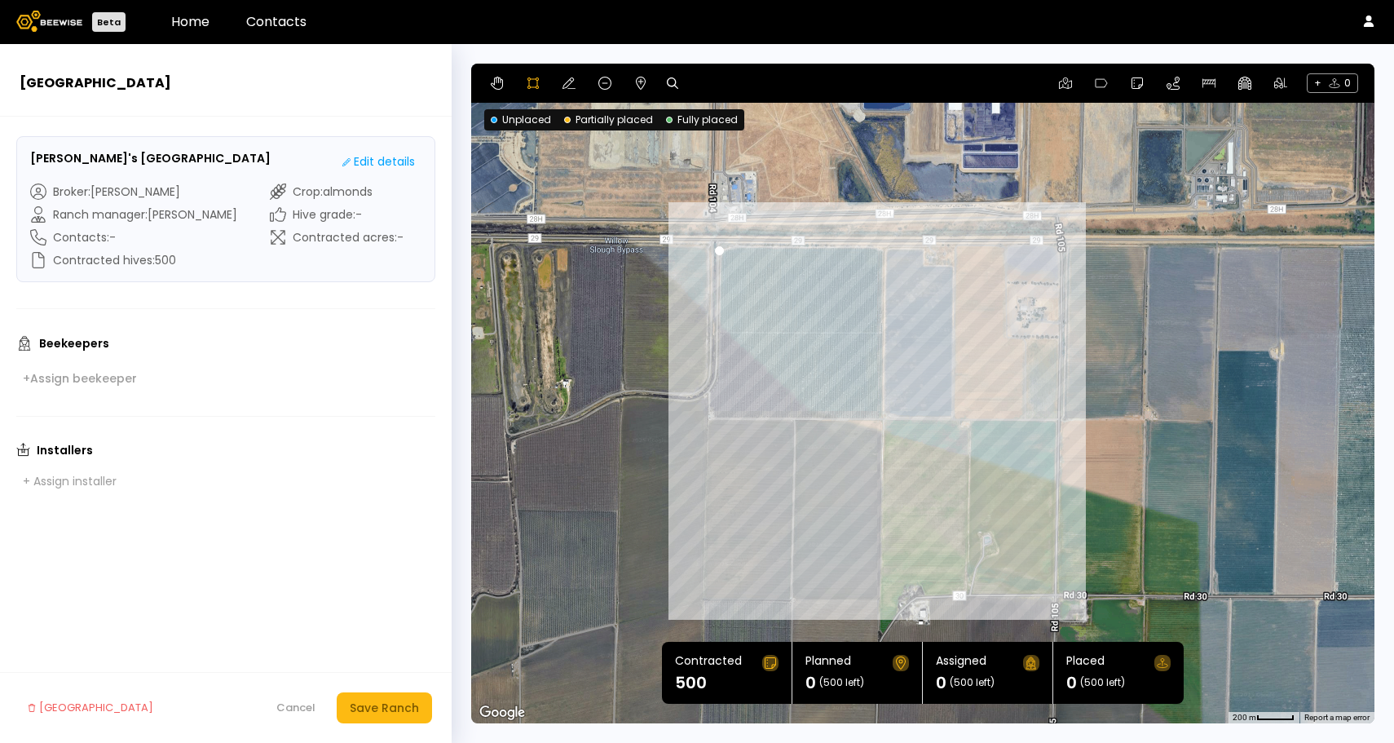
click at [879, 416] on div at bounding box center [922, 393] width 901 height 659
click at [879, 248] on div at bounding box center [922, 393] width 901 height 659
click at [713, 414] on div at bounding box center [922, 393] width 901 height 659
click at [716, 253] on div at bounding box center [922, 393] width 901 height 659
click at [384, 704] on div "Save Ranch" at bounding box center [384, 707] width 69 height 18
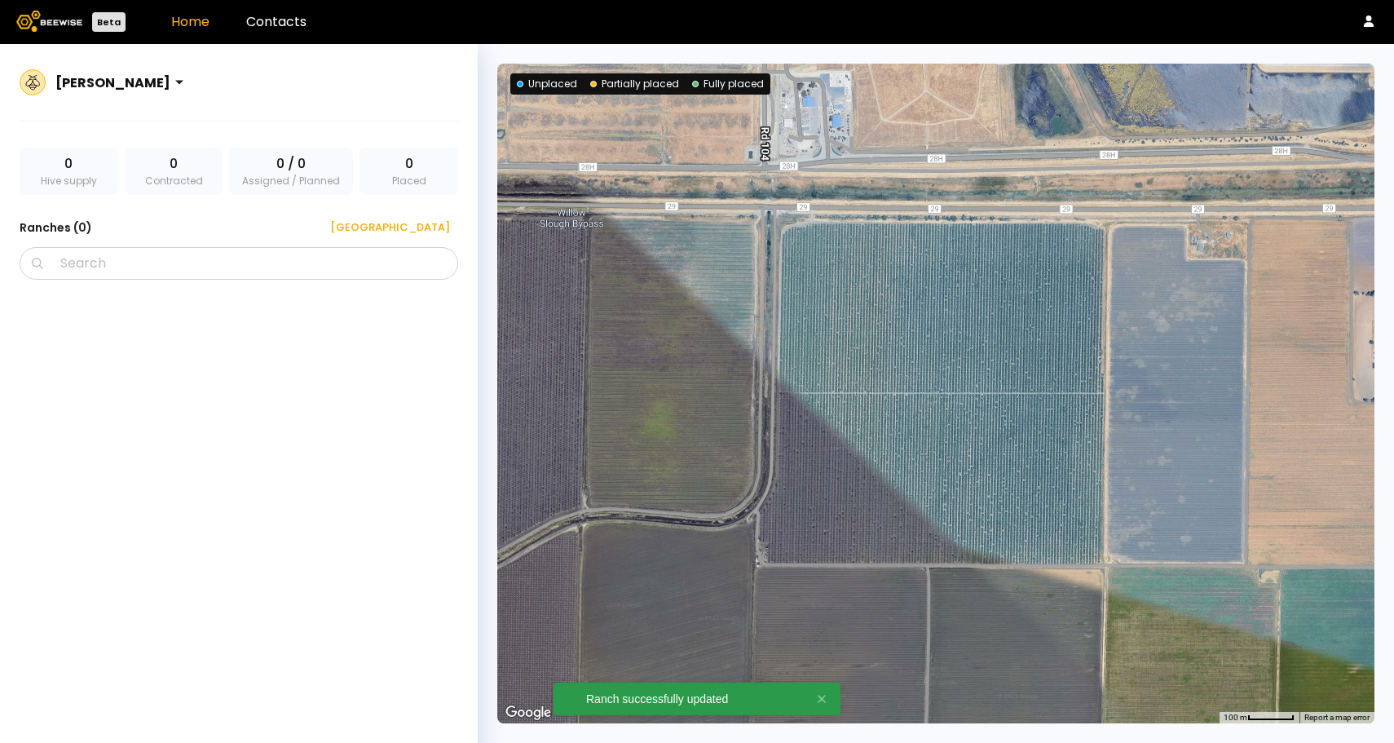
click at [1019, 381] on div at bounding box center [935, 393] width 877 height 659
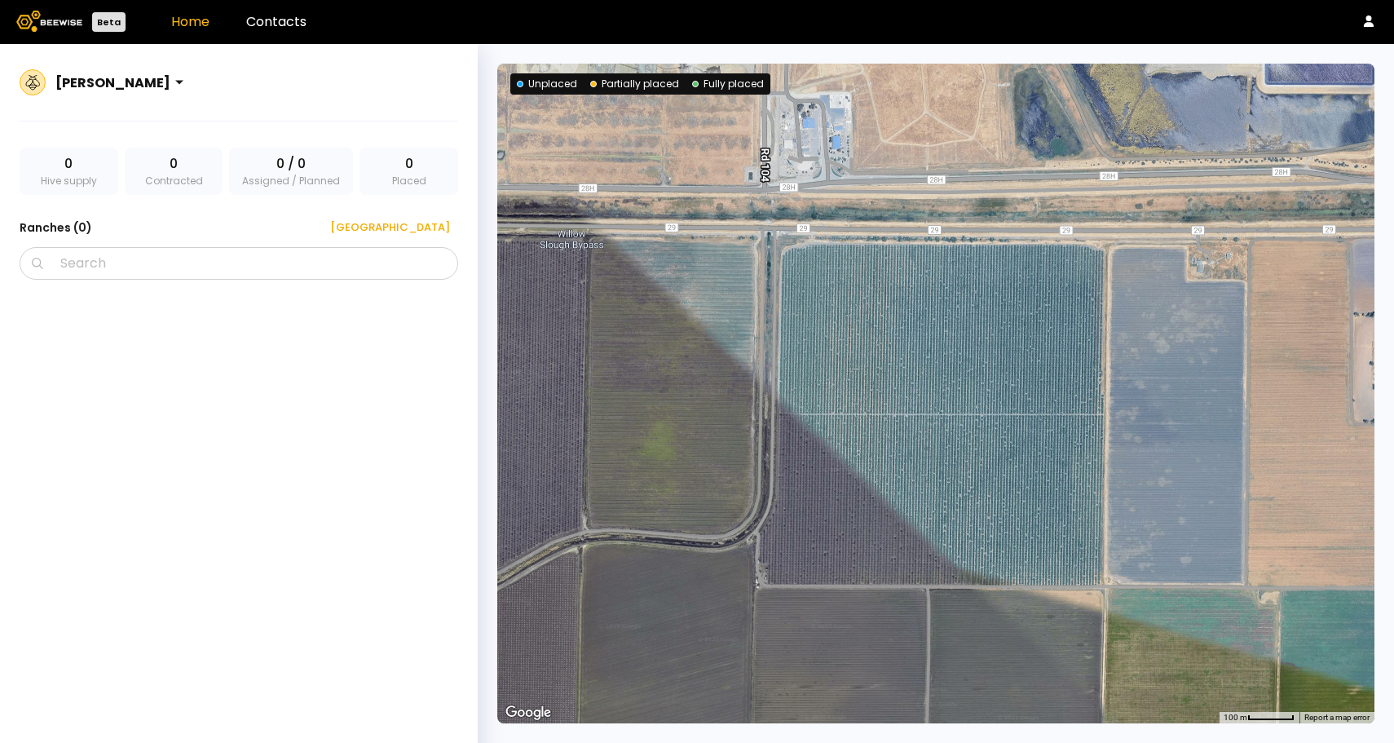
drag, startPoint x: 921, startPoint y: 372, endPoint x: 920, endPoint y: 395, distance: 23.7
click at [920, 395] on div at bounding box center [935, 393] width 877 height 659
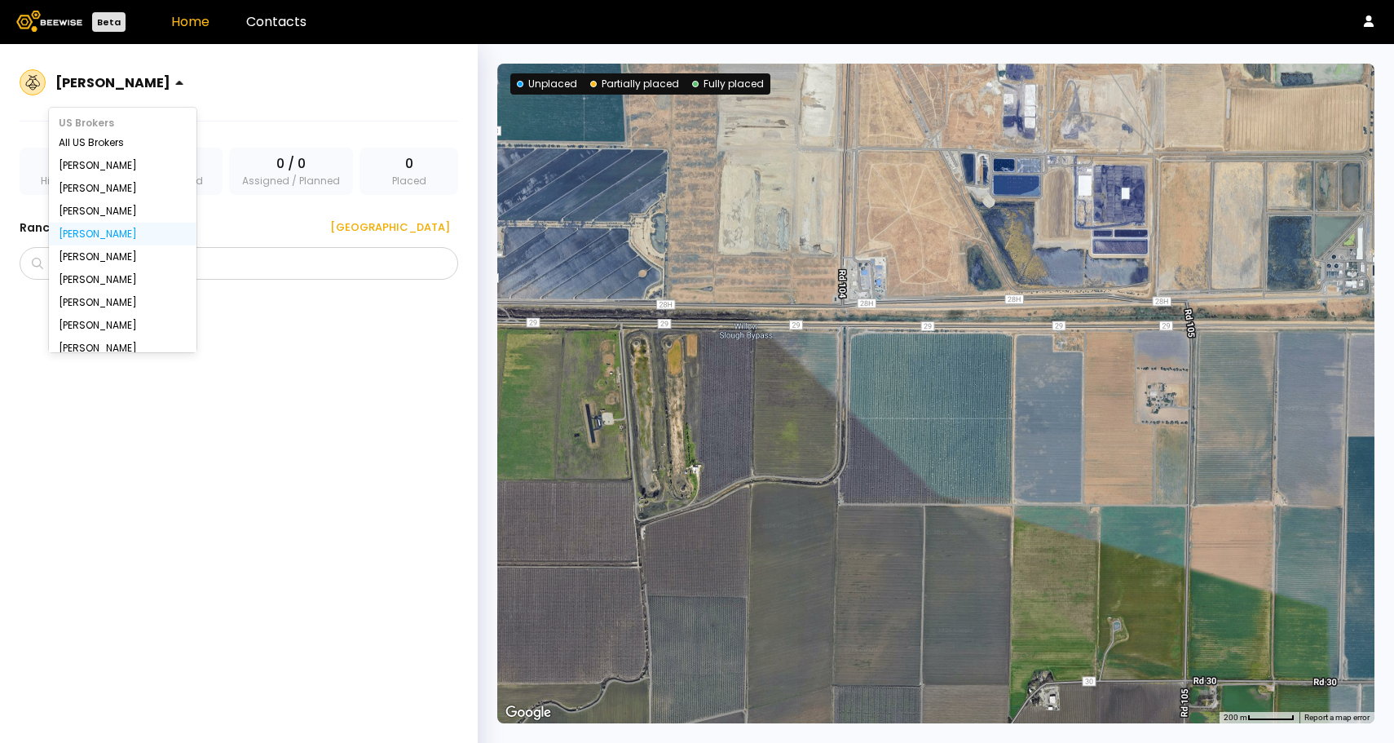
click at [139, 82] on div at bounding box center [112, 82] width 115 height 15
click at [102, 217] on div "[PERSON_NAME]" at bounding box center [123, 211] width 148 height 23
click at [104, 208] on div "[PERSON_NAME]" at bounding box center [123, 211] width 128 height 10
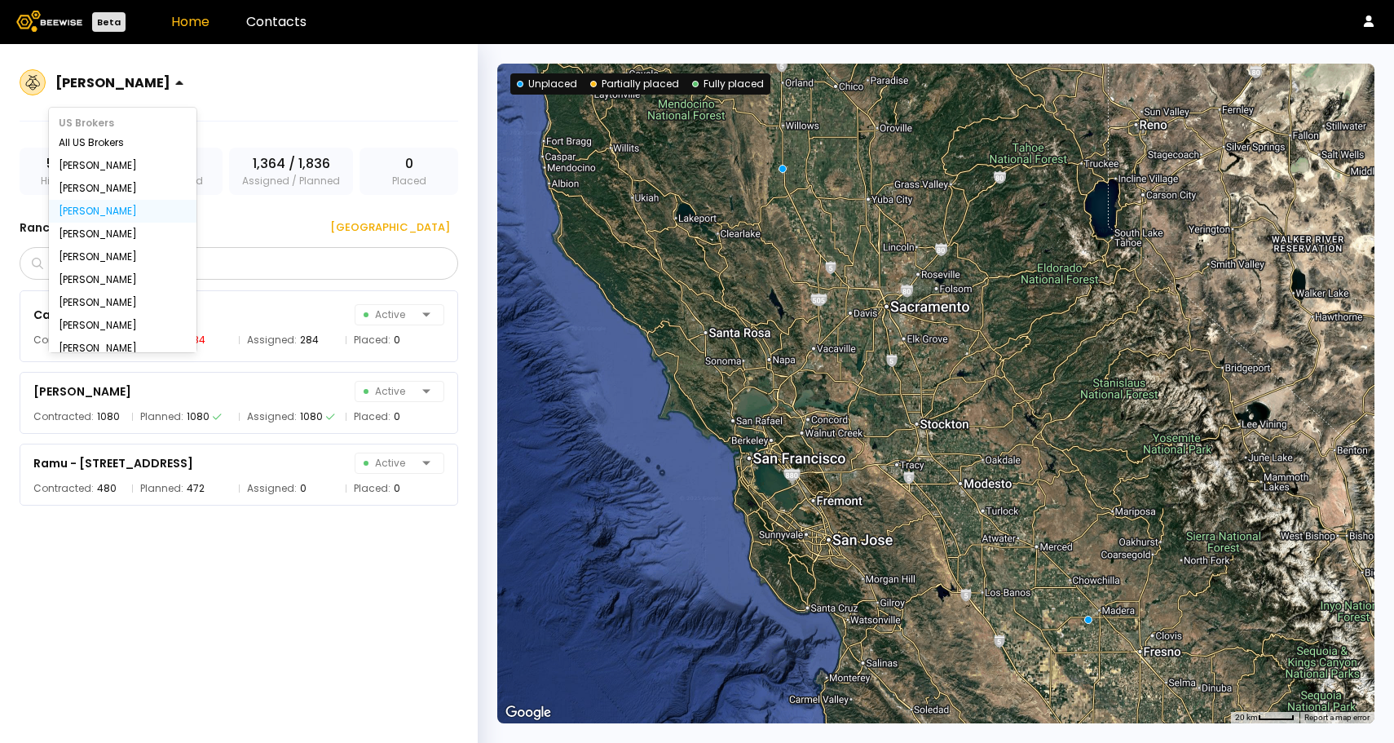
click at [132, 98] on div "[PERSON_NAME]" at bounding box center [113, 82] width 128 height 37
click at [94, 229] on div "[PERSON_NAME]" at bounding box center [123, 234] width 128 height 10
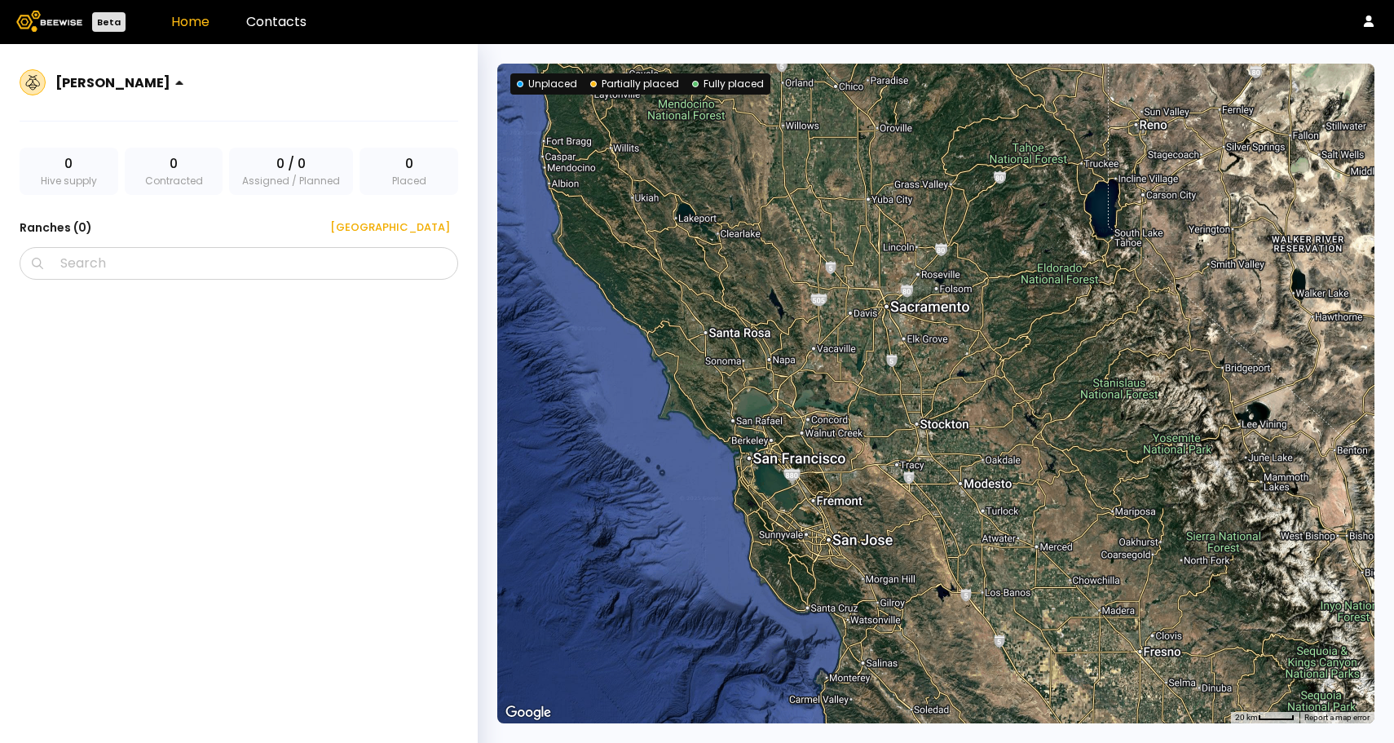
click at [688, 294] on div at bounding box center [935, 393] width 877 height 659
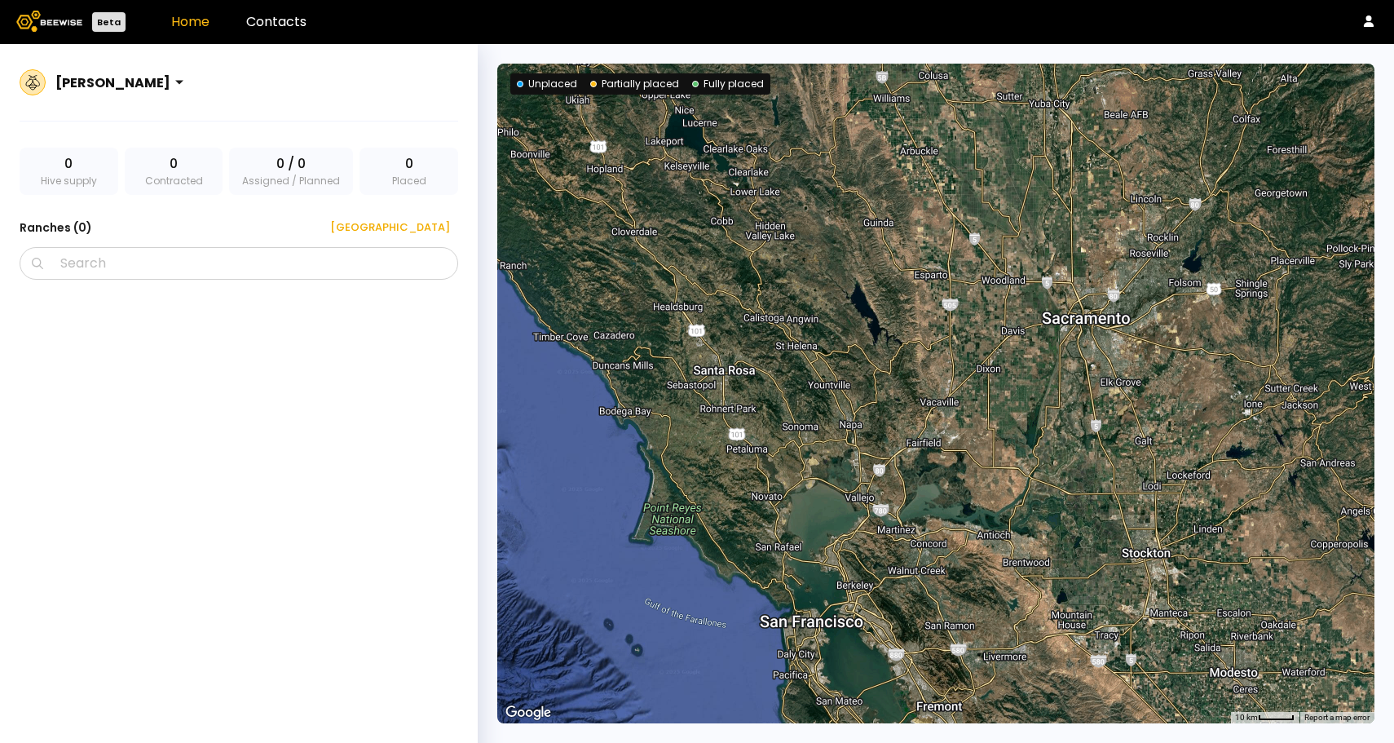
click at [769, 337] on div at bounding box center [935, 393] width 877 height 659
click at [291, 248] on input "Search" at bounding box center [244, 263] width 396 height 31
click at [90, 79] on div at bounding box center [112, 82] width 115 height 15
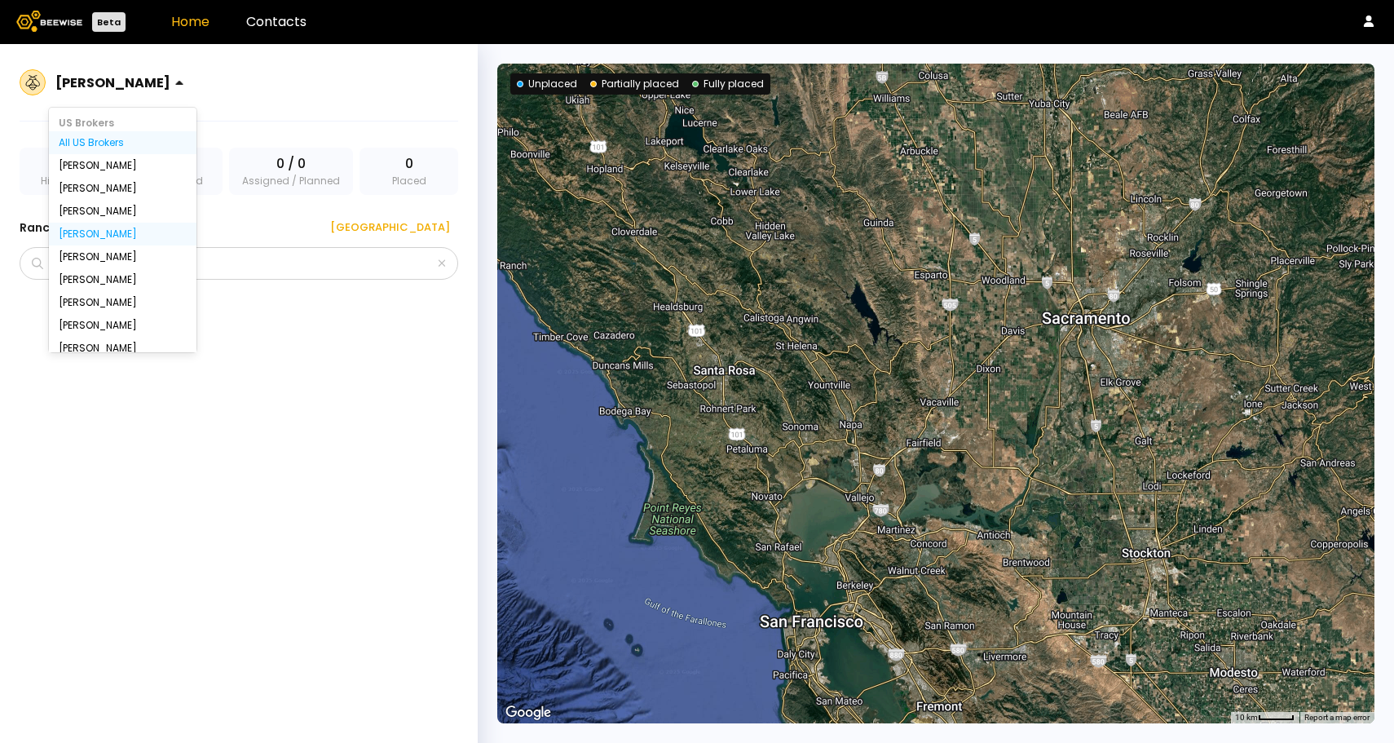
click at [80, 143] on div "All US Brokers" at bounding box center [123, 143] width 128 height 10
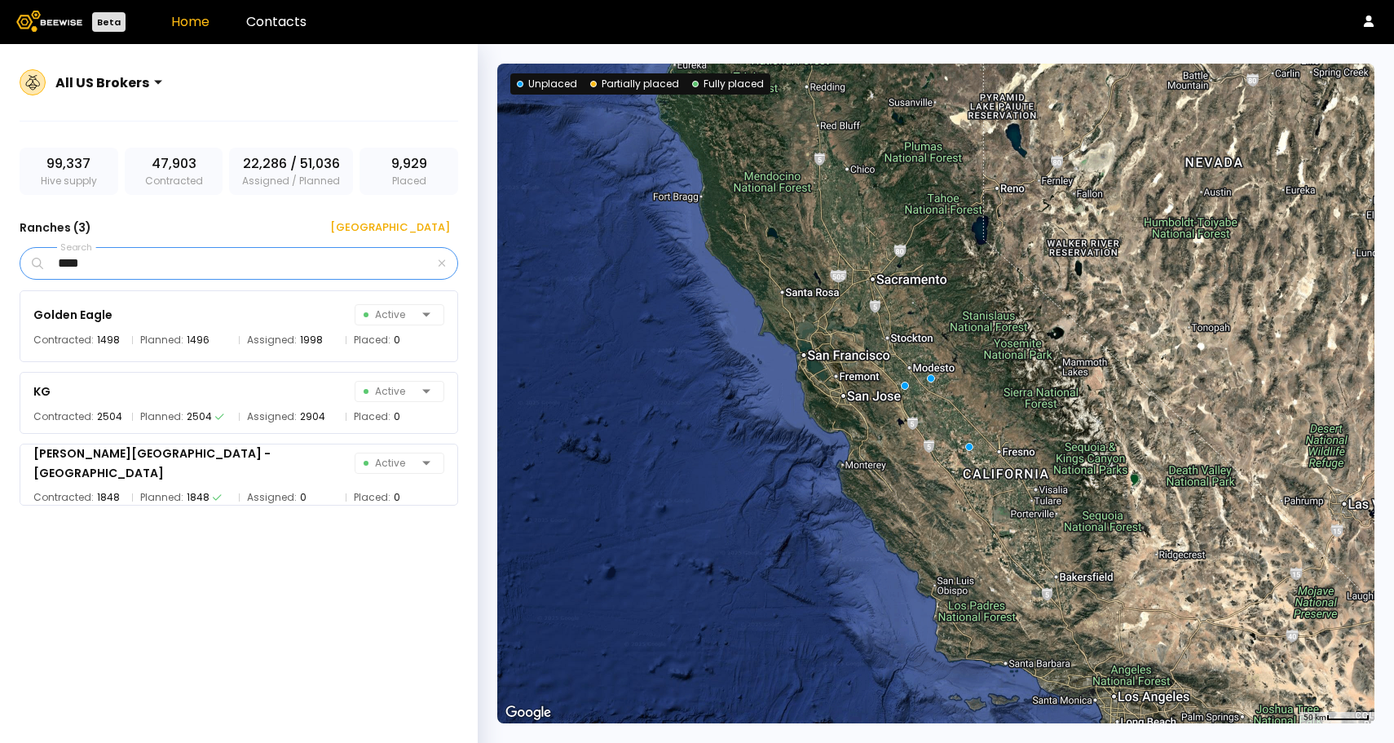
click at [111, 260] on input "****" at bounding box center [240, 263] width 388 height 31
type input "*"
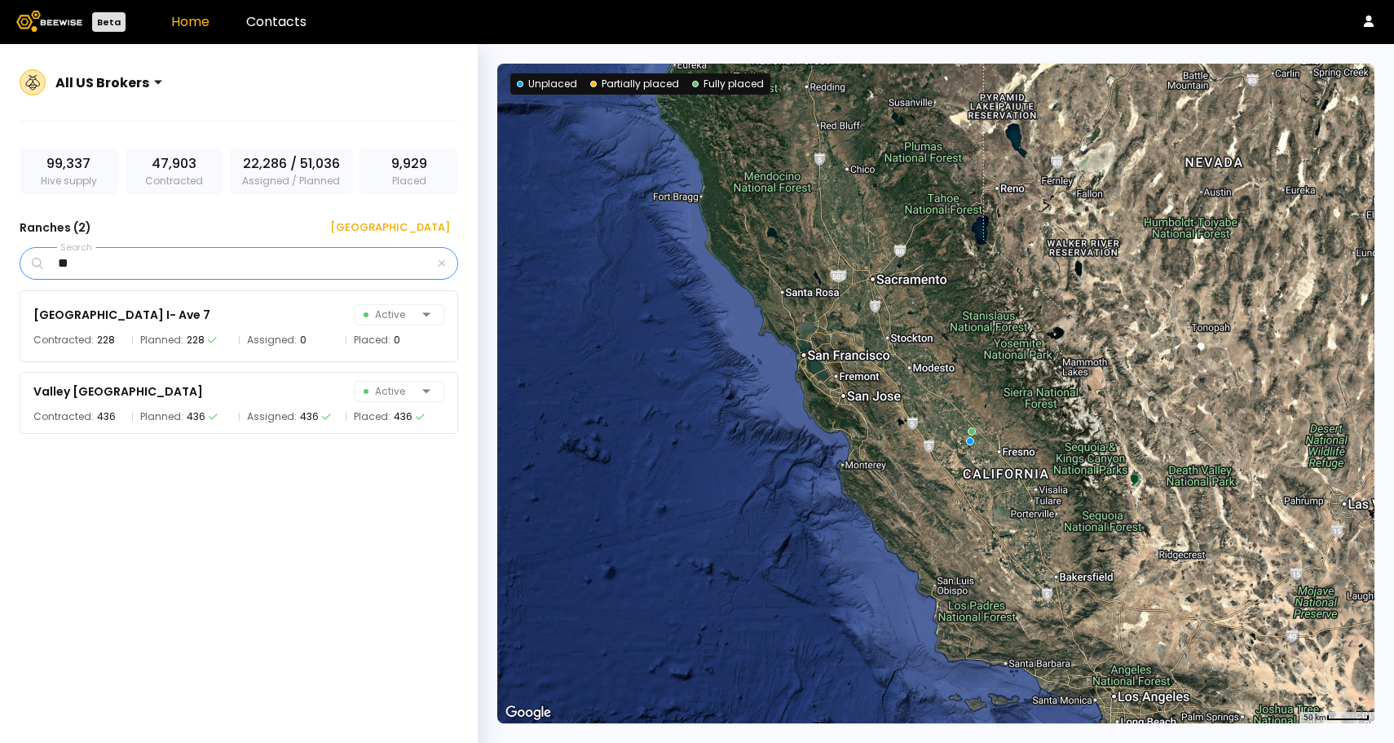
type input "*"
click at [114, 396] on div "Valley [GEOGRAPHIC_DATA]" at bounding box center [118, 391] width 170 height 20
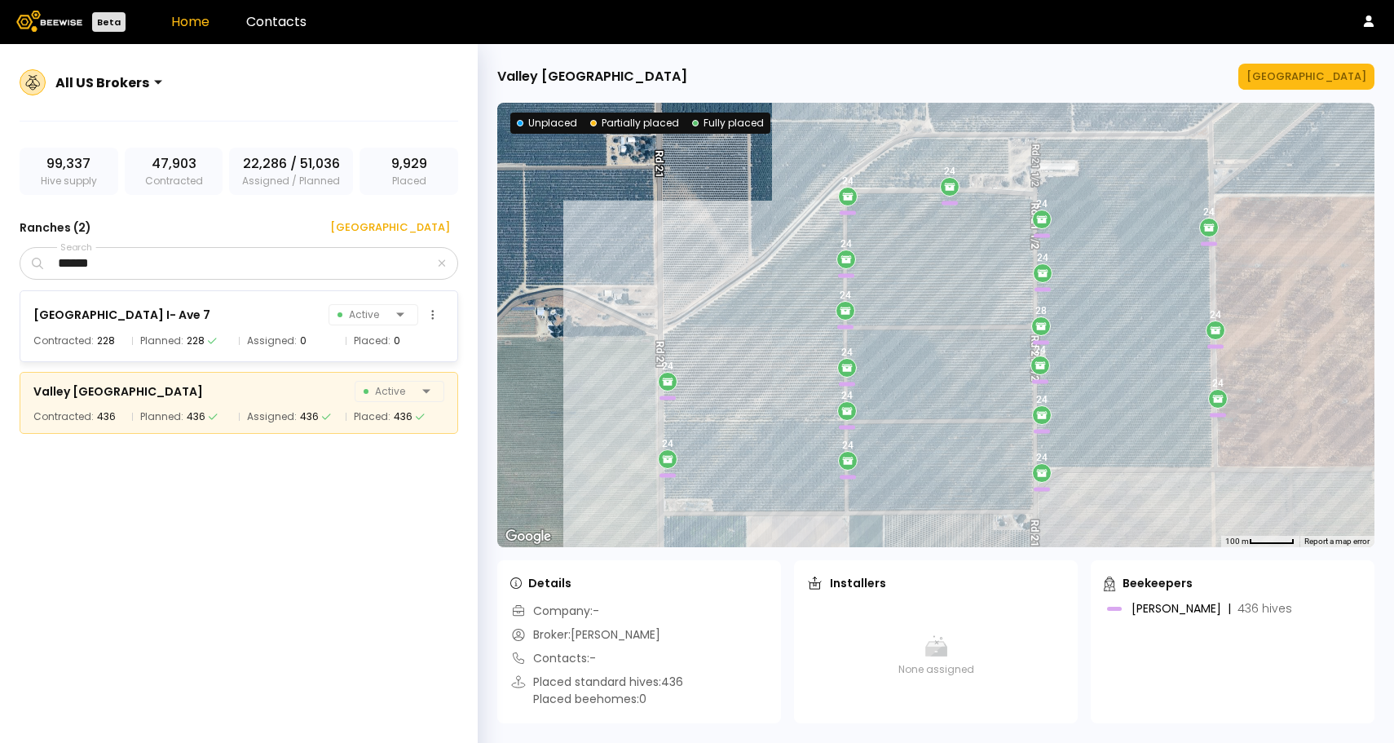
click at [250, 324] on div "[GEOGRAPHIC_DATA] 7 Active" at bounding box center [238, 314] width 411 height 23
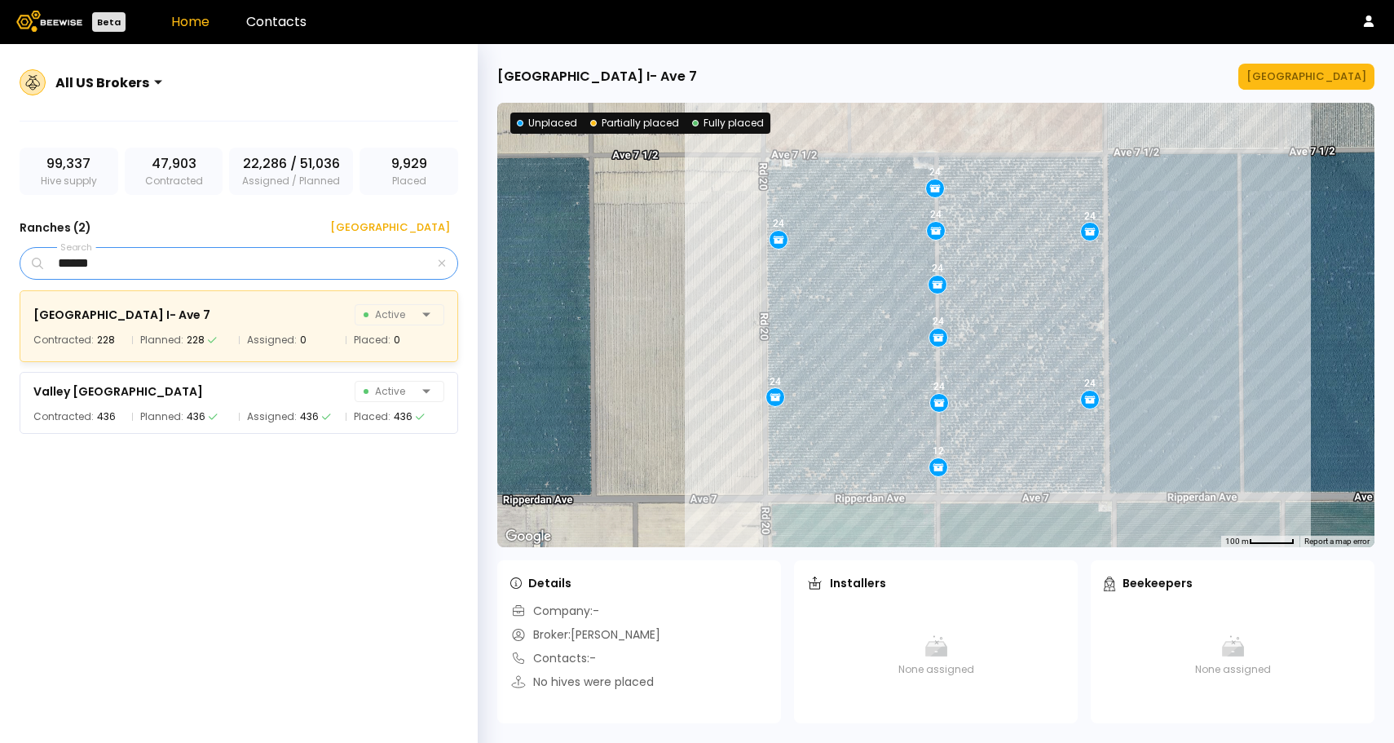
click at [215, 256] on input "******" at bounding box center [240, 263] width 388 height 31
type input "*"
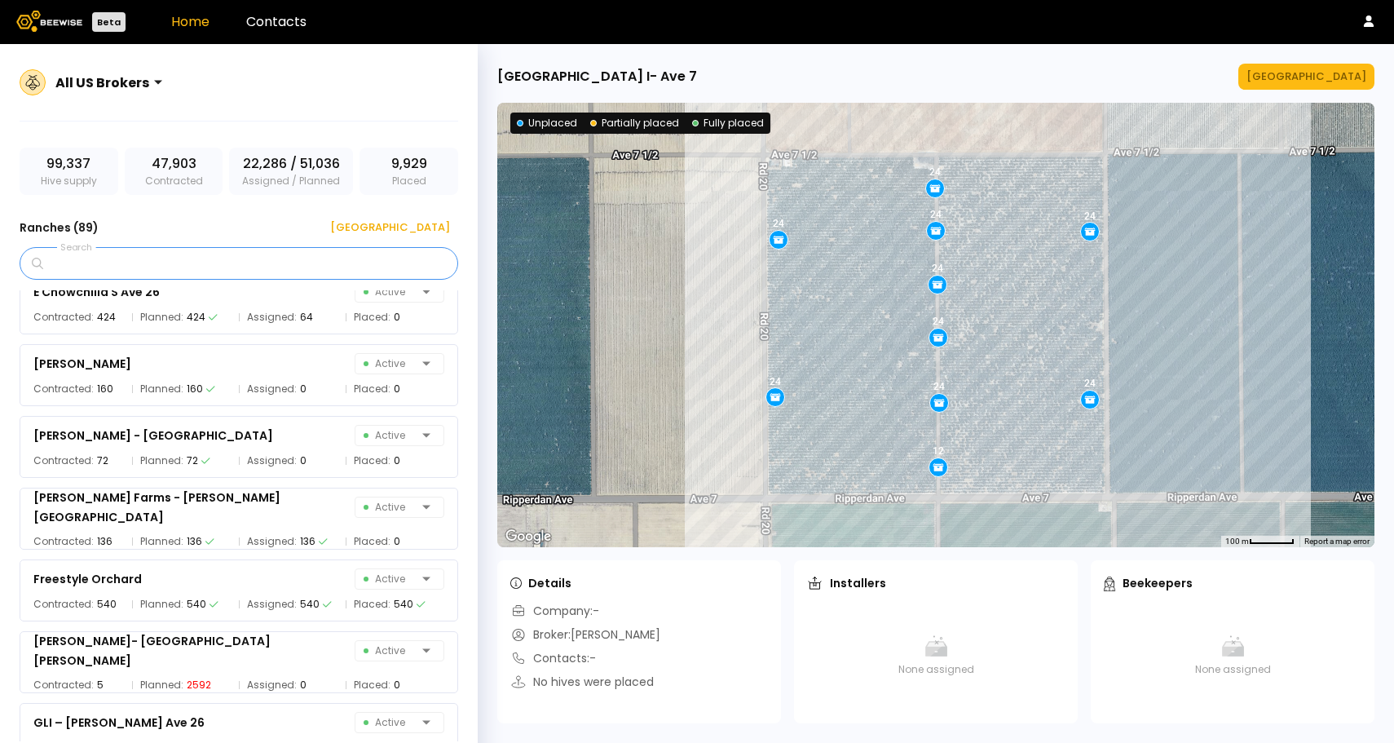
scroll to position [2113, 0]
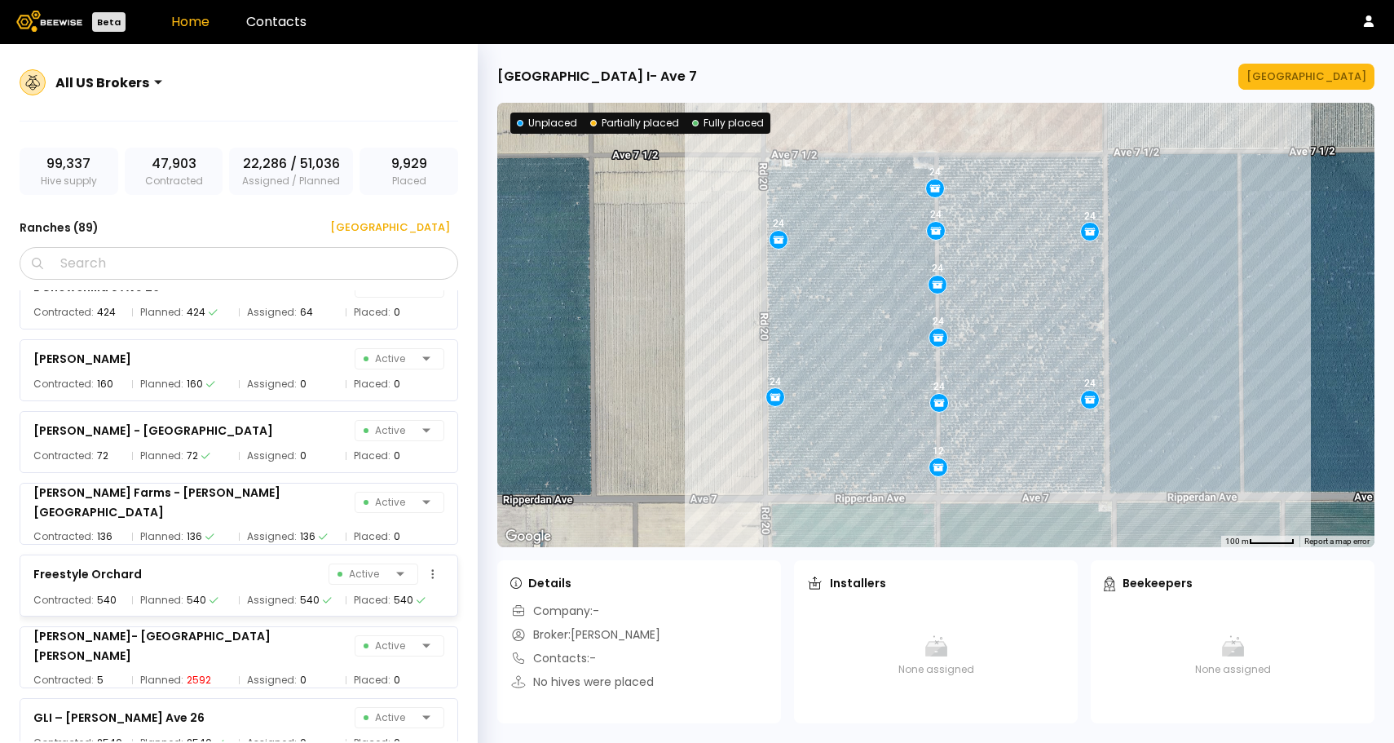
click at [253, 580] on div "Freestyle Orchard Active" at bounding box center [238, 573] width 411 height 23
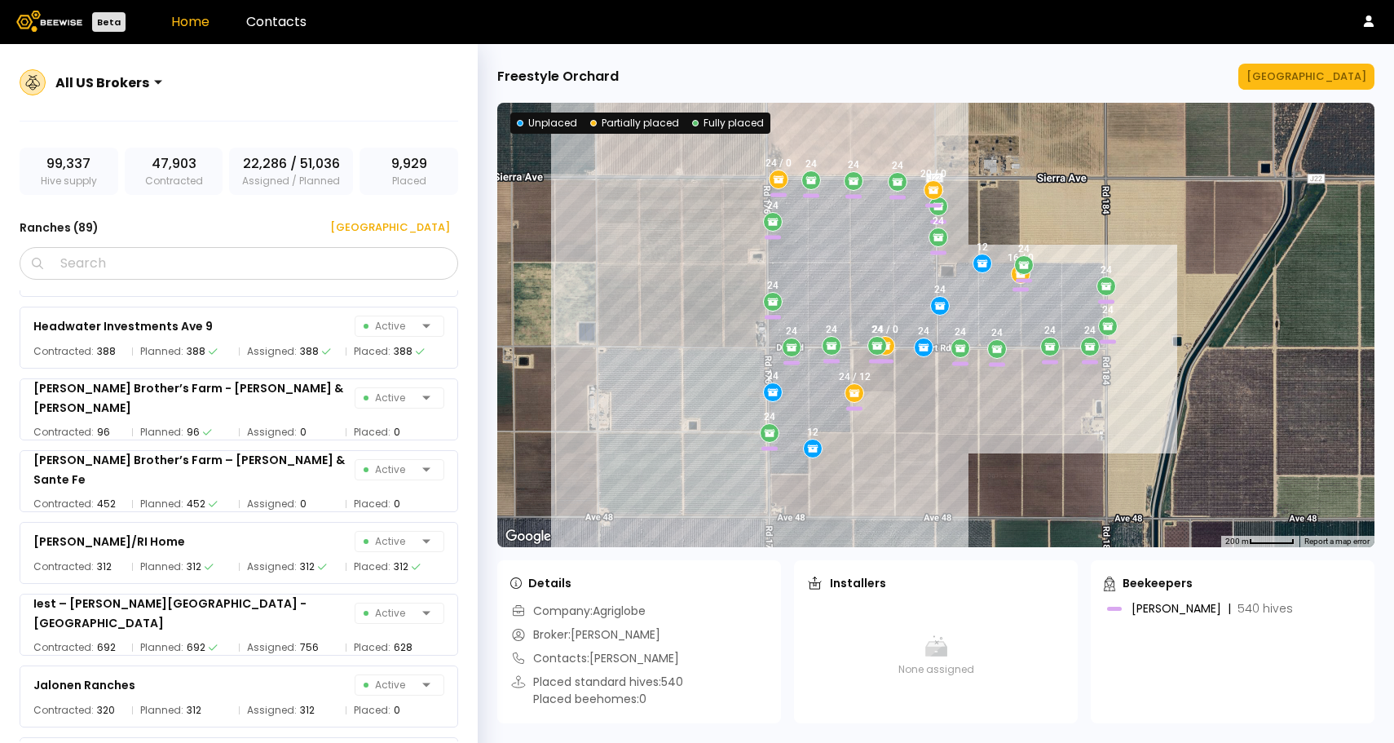
scroll to position [2935, 0]
click at [306, 564] on div "312" at bounding box center [307, 566] width 15 height 16
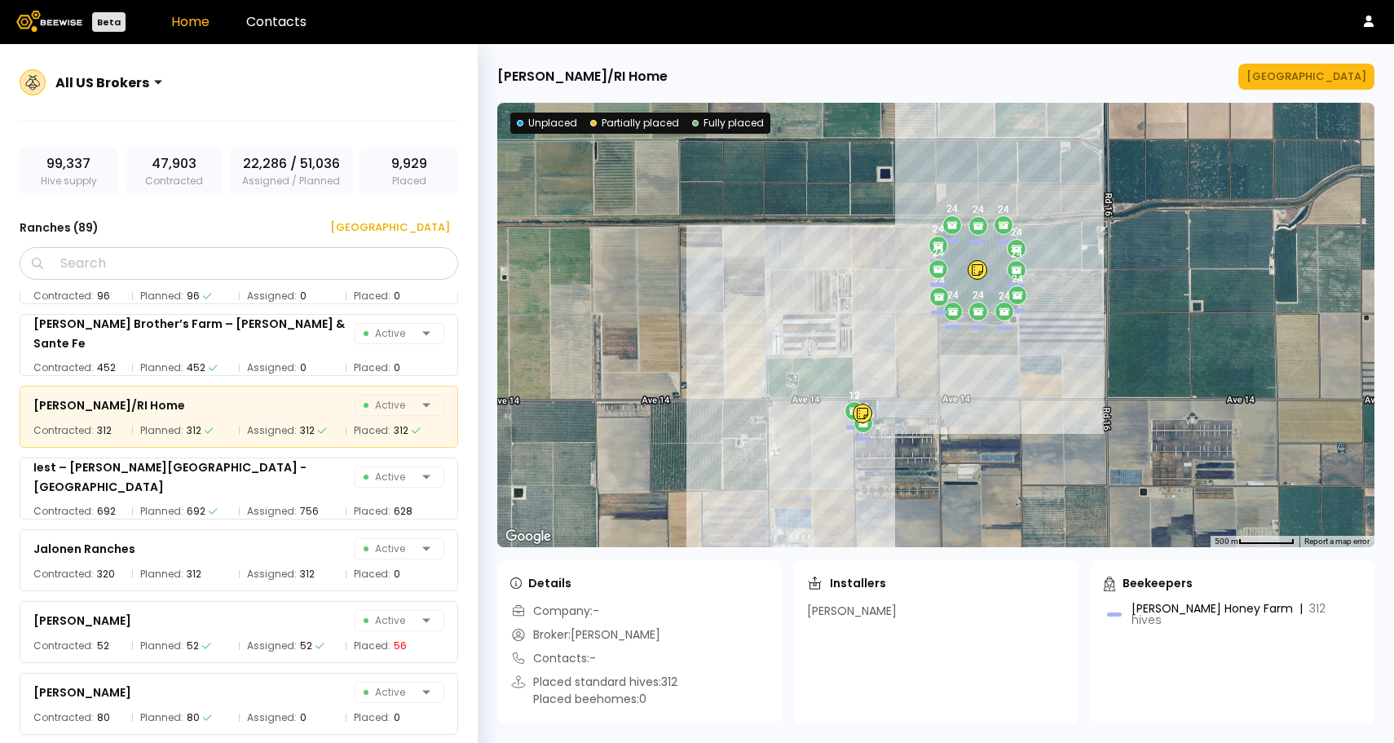
scroll to position [3074, 0]
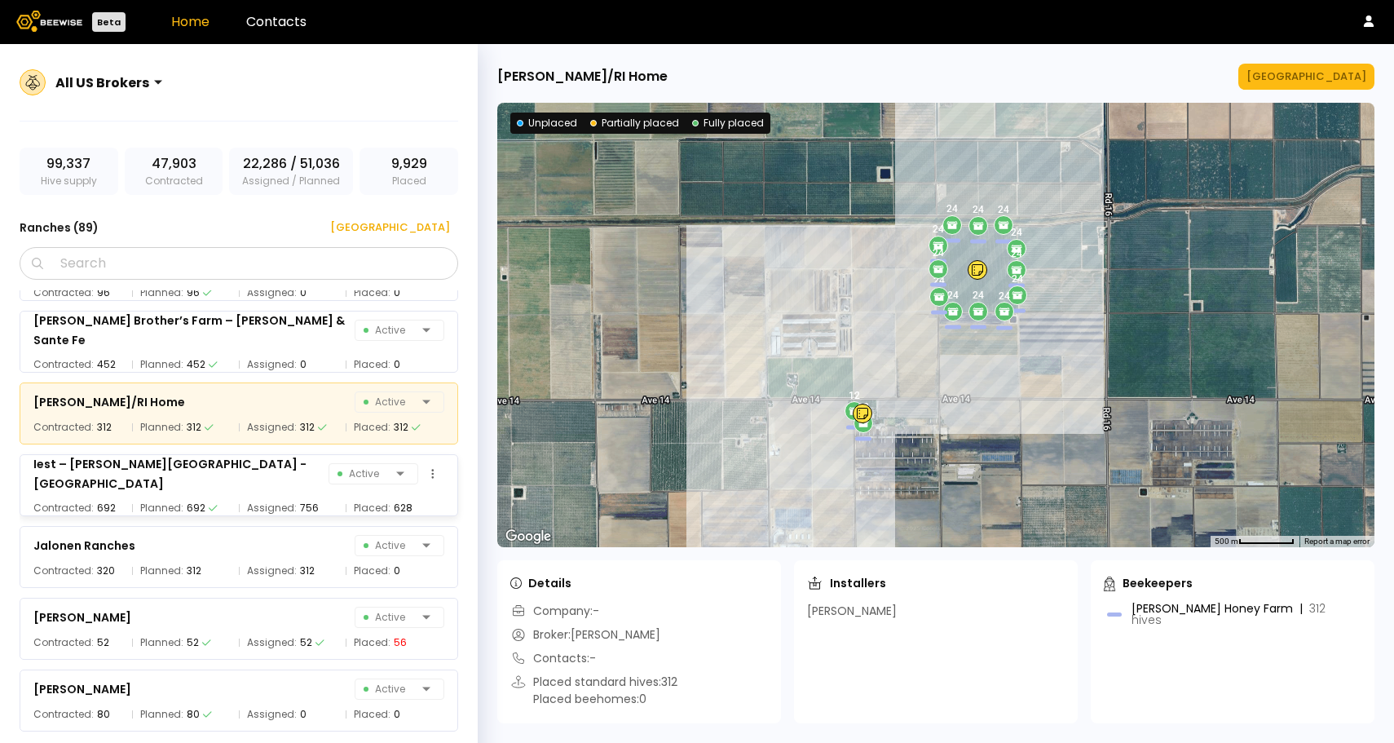
click at [266, 500] on span "Assigned:" at bounding box center [272, 508] width 50 height 16
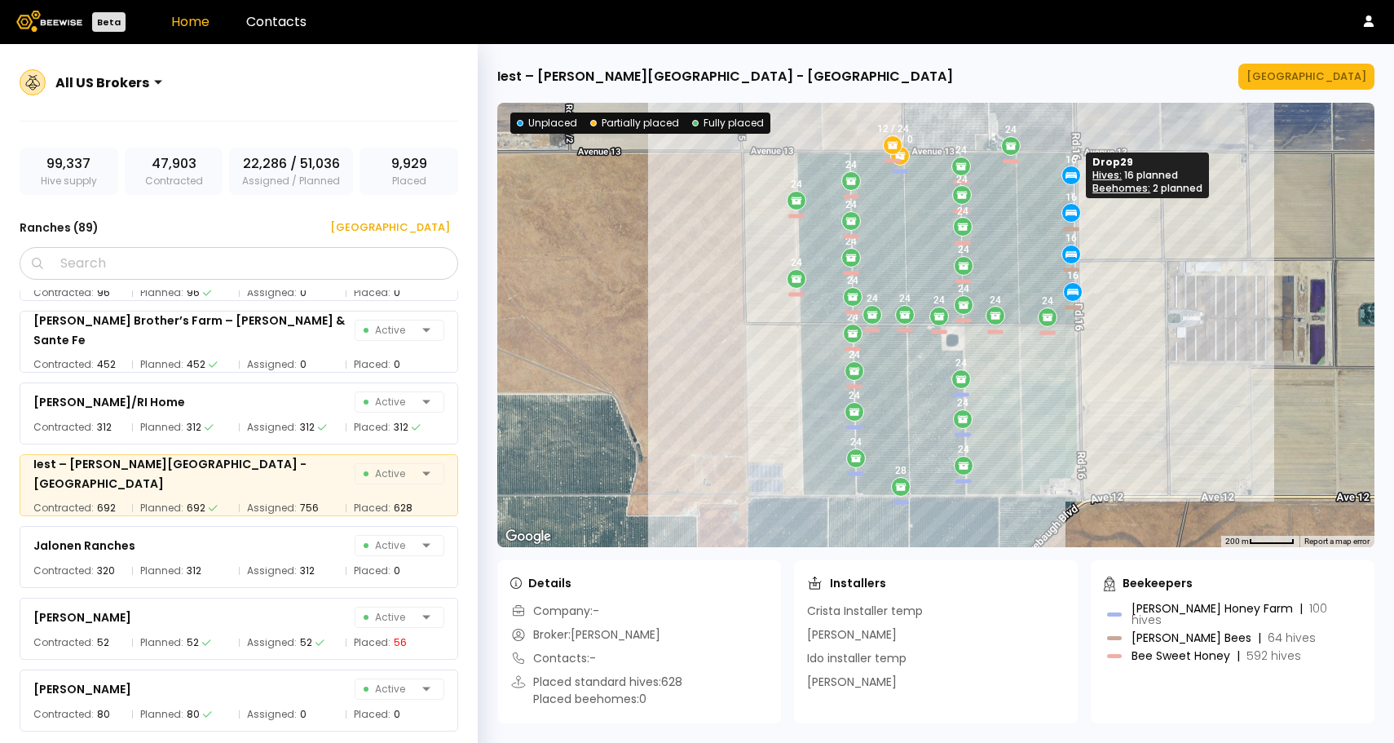
click at [1071, 179] on icon at bounding box center [1071, 175] width 15 height 15
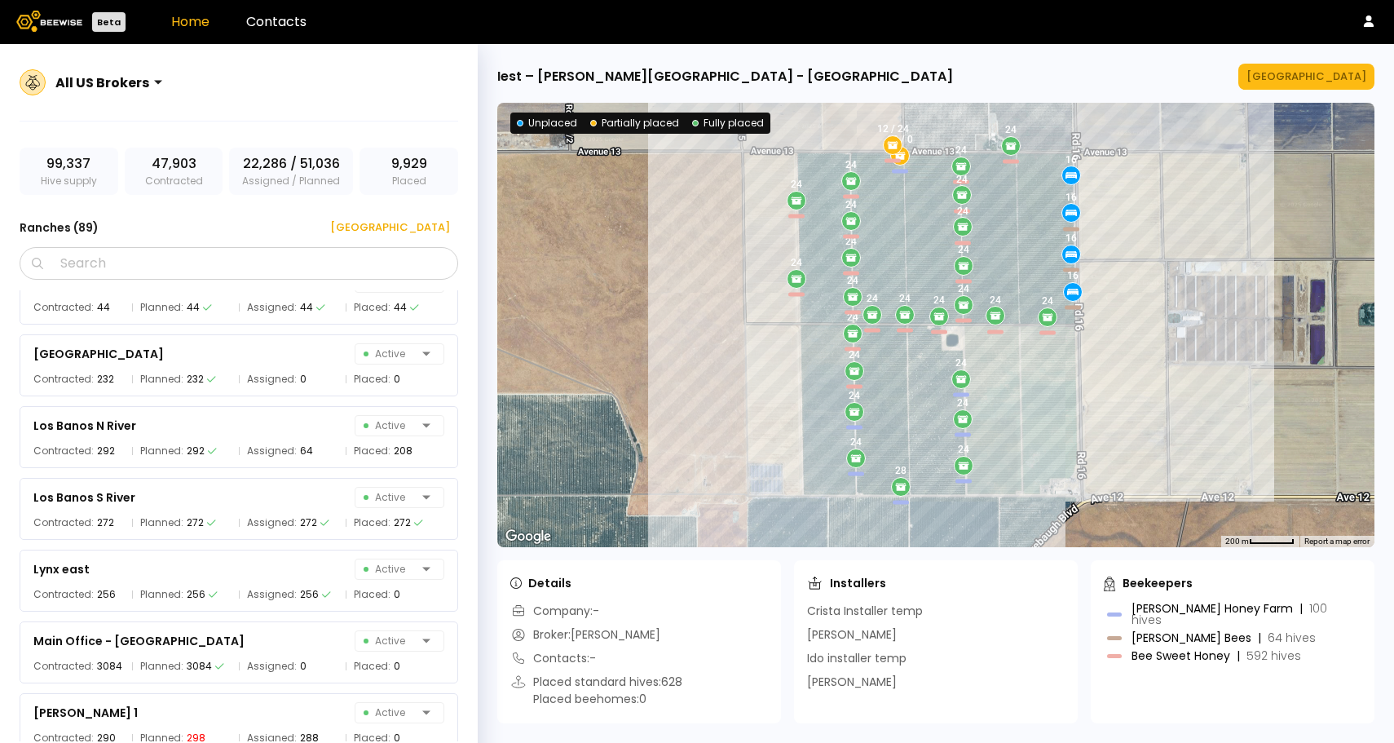
scroll to position [3623, 0]
click at [254, 530] on span "Assigned:" at bounding box center [272, 524] width 50 height 16
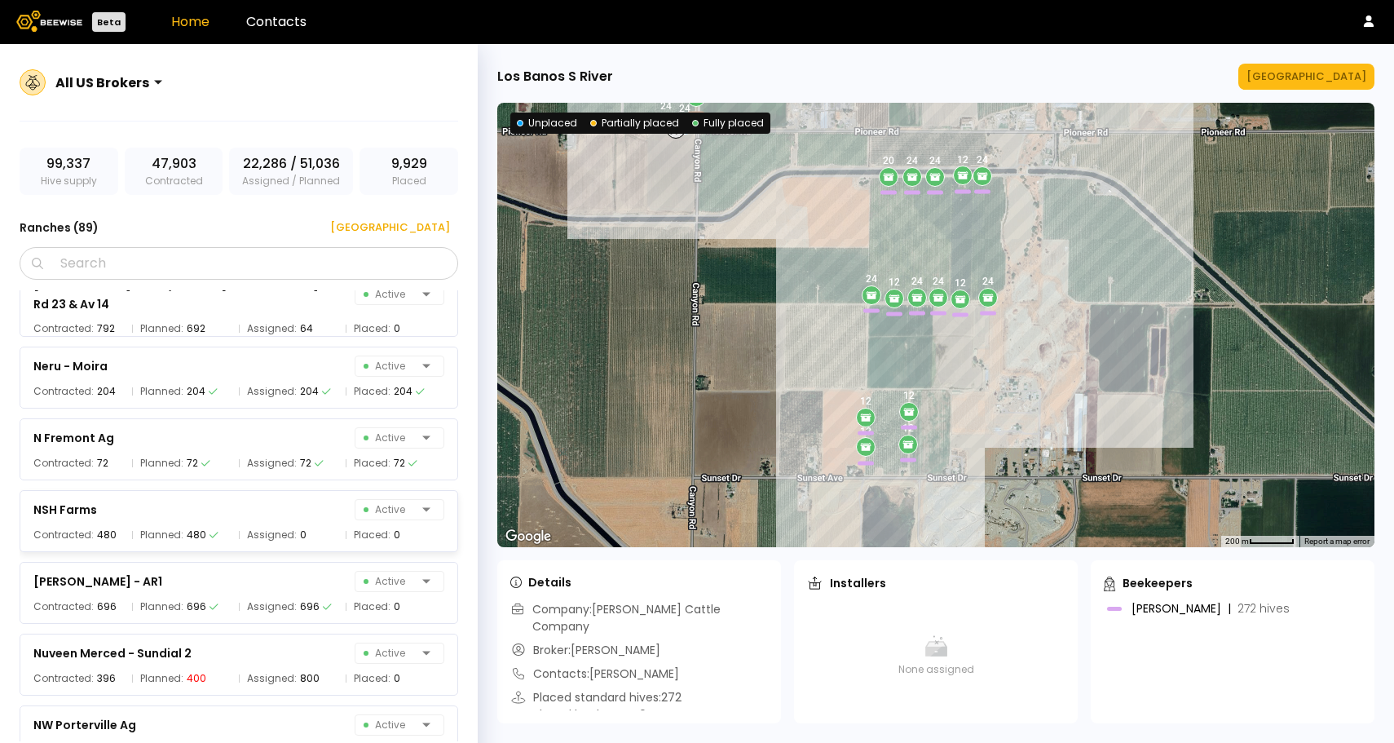
scroll to position [4338, 0]
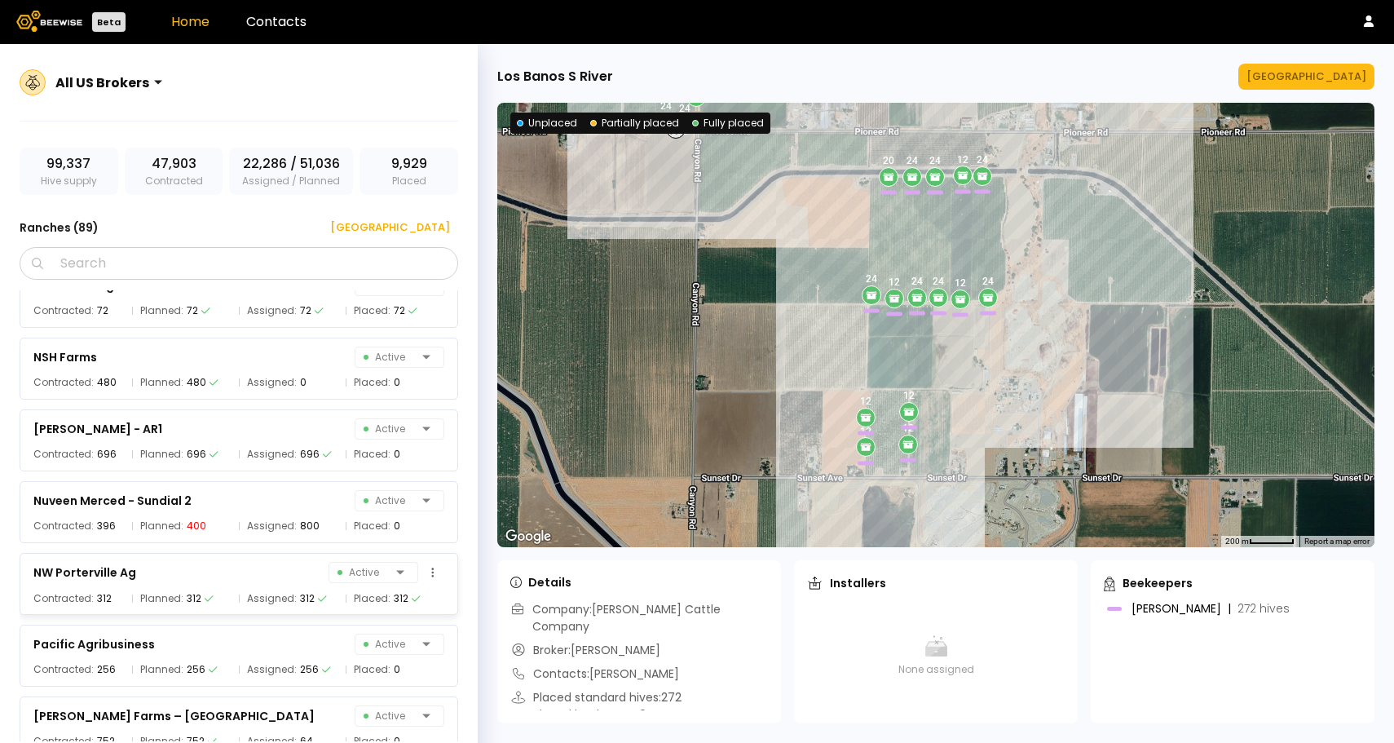
click at [252, 600] on span "Assigned:" at bounding box center [272, 598] width 50 height 16
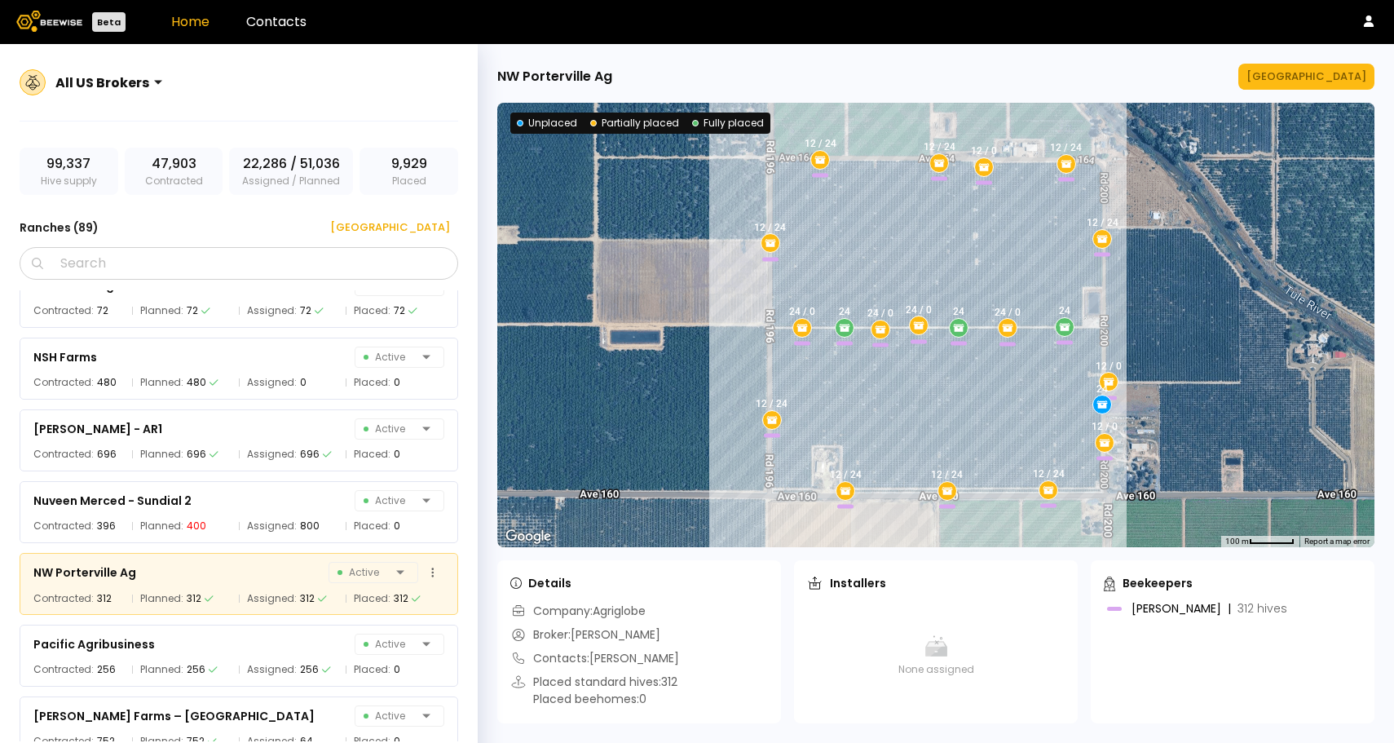
click at [303, 584] on div "NW Porterville Ag Active Contracted: 312 Planned: 312 Assigned: 312 Placed: 312" at bounding box center [239, 584] width 438 height 62
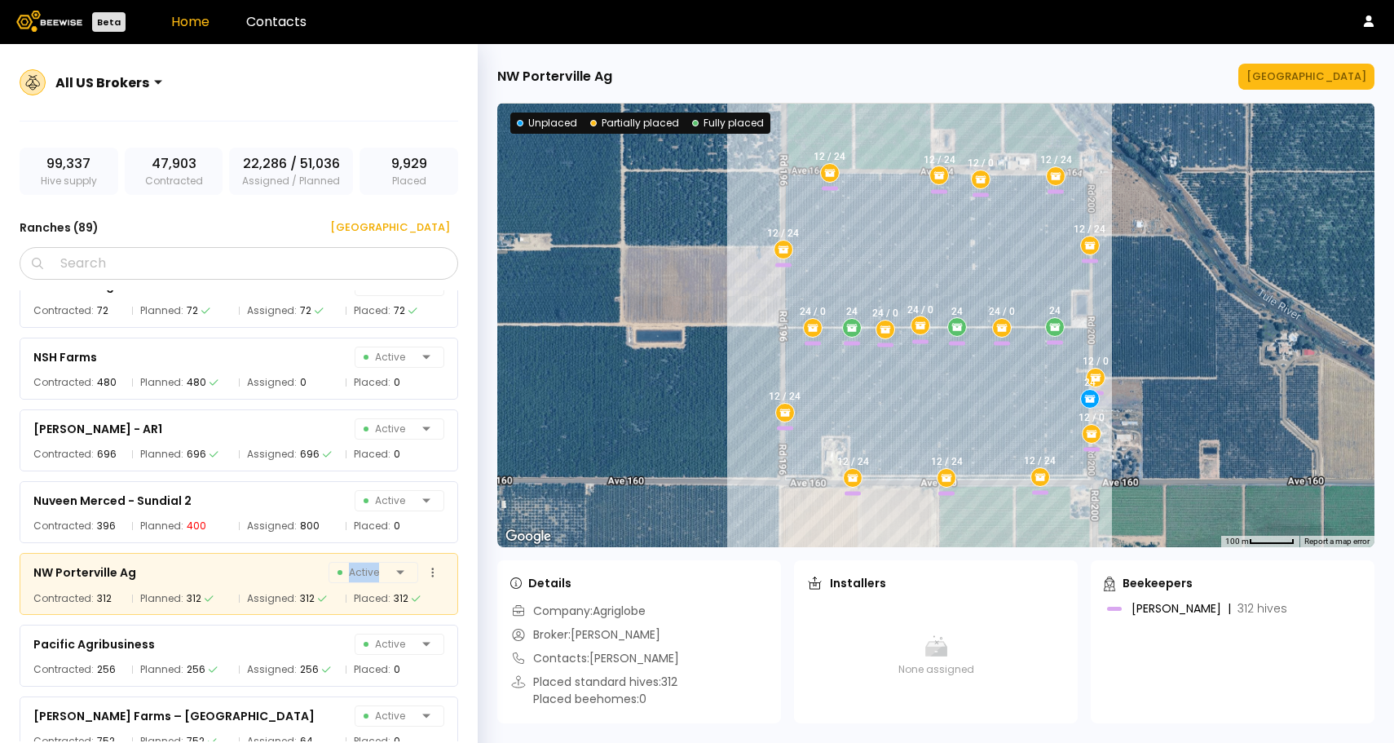
click at [303, 584] on div "NW Porterville Ag Active Contracted: 312 Planned: 312 Assigned: 312 Placed: 312" at bounding box center [239, 584] width 438 height 62
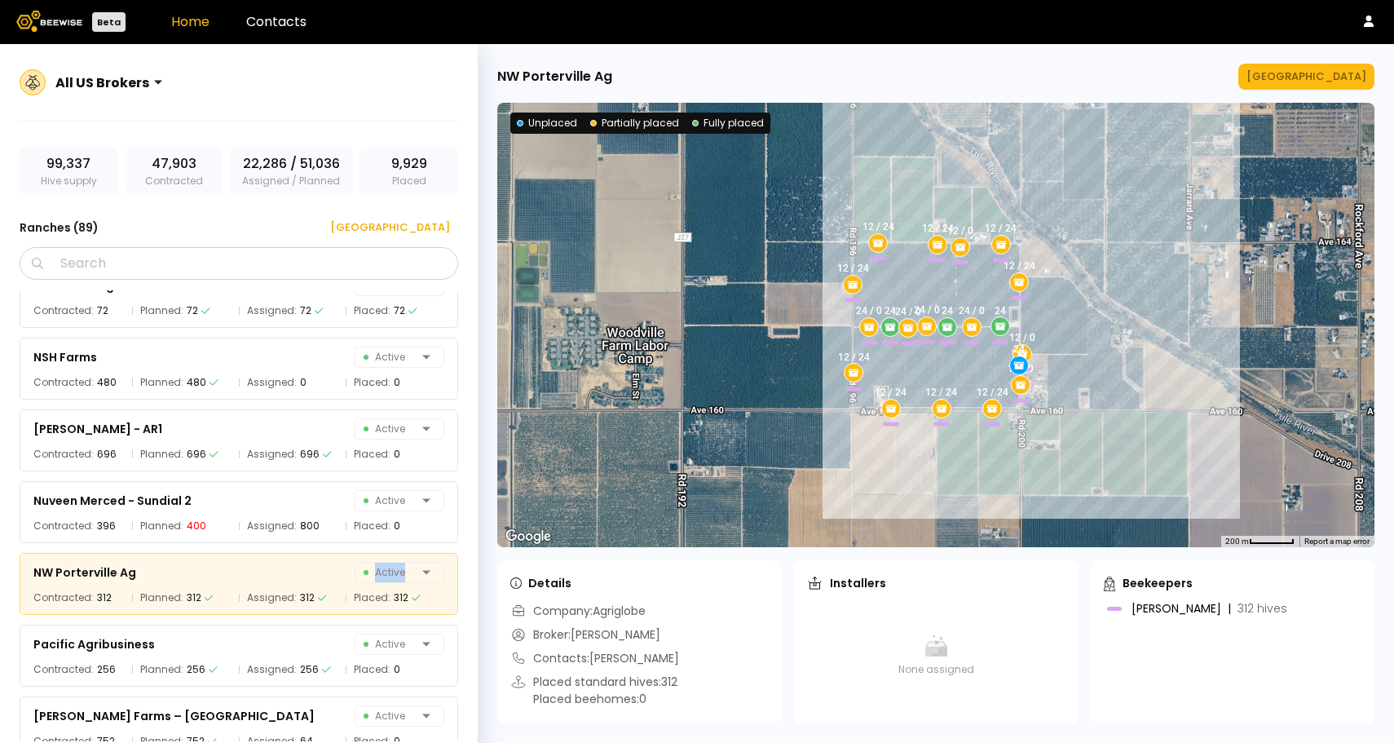
click at [904, 352] on div "24 12 / 0 24 / 0 12 / 24 12 / 0 12 / 24 12 / 24 12 / 0 24 / 0 12 / 24 12 / 24 2…" at bounding box center [935, 325] width 877 height 444
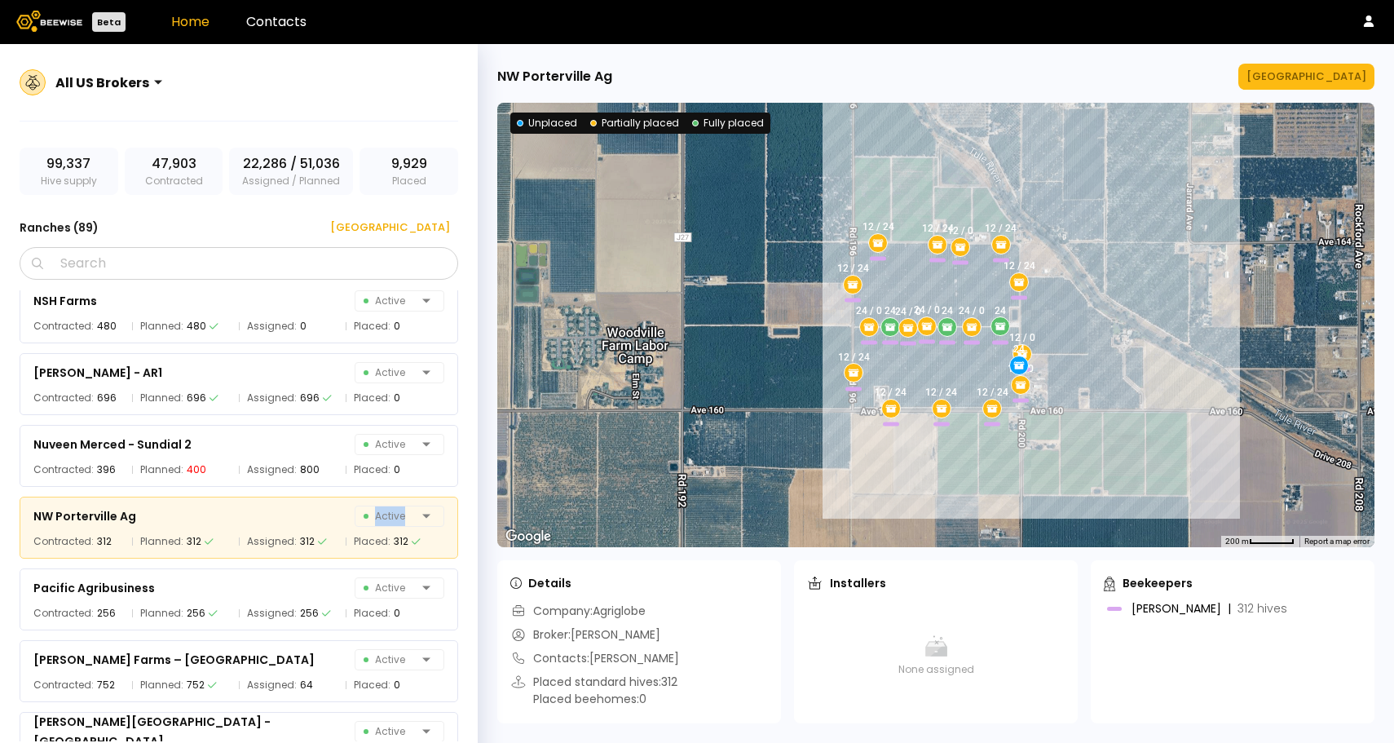
scroll to position [4400, 0]
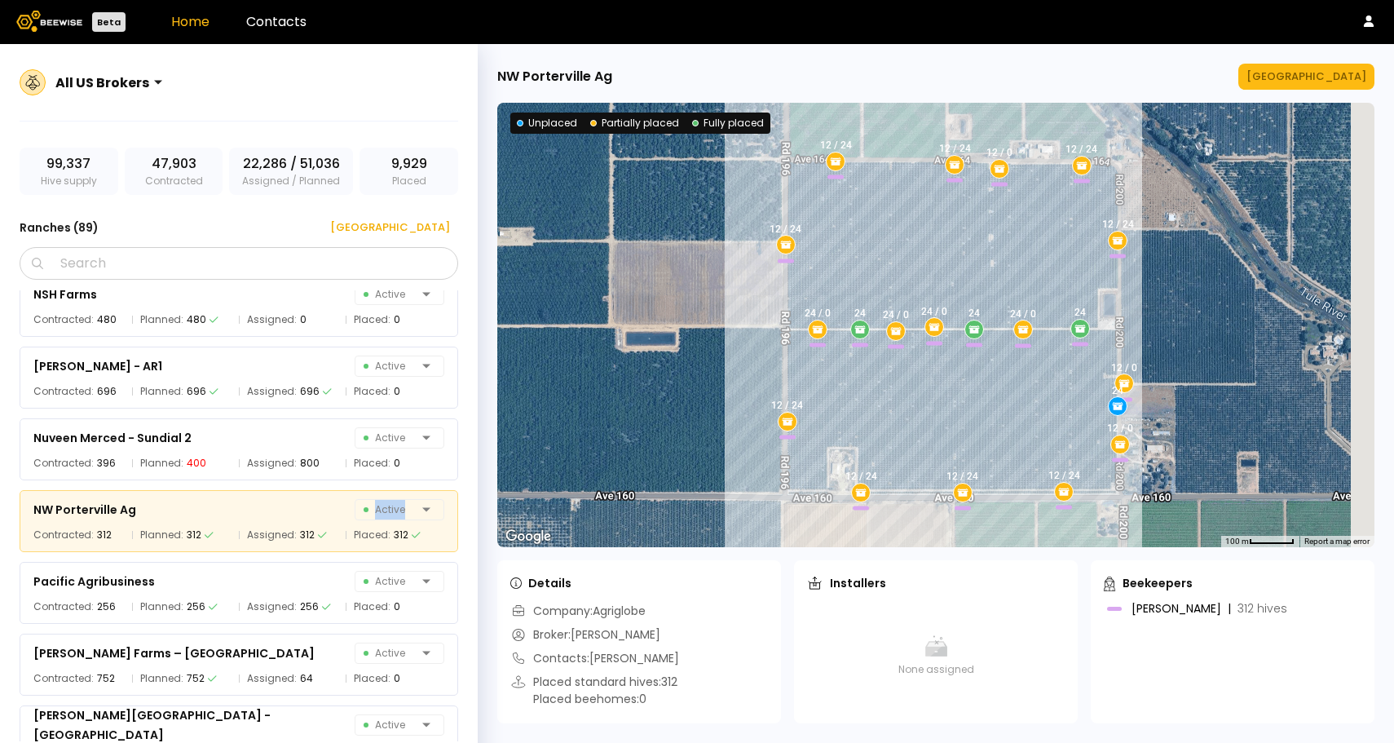
drag, startPoint x: 864, startPoint y: 295, endPoint x: 653, endPoint y: 229, distance: 221.2
click at [653, 229] on div "24 12 / 0 24 / 0 12 / 24 12 / 0 12 / 24 12 / 24 12 / 0 24 / 0 12 / 24 12 / 24 2…" at bounding box center [935, 325] width 877 height 444
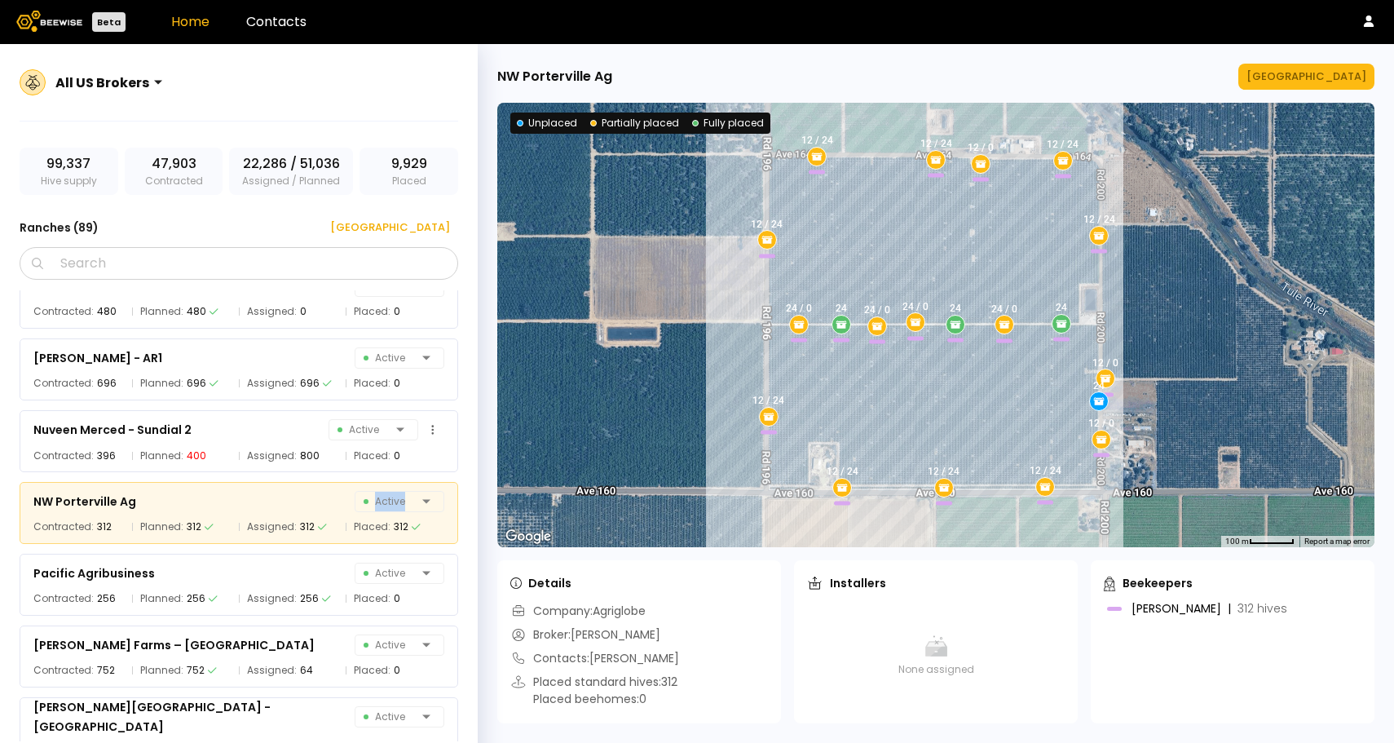
scroll to position [4248, 0]
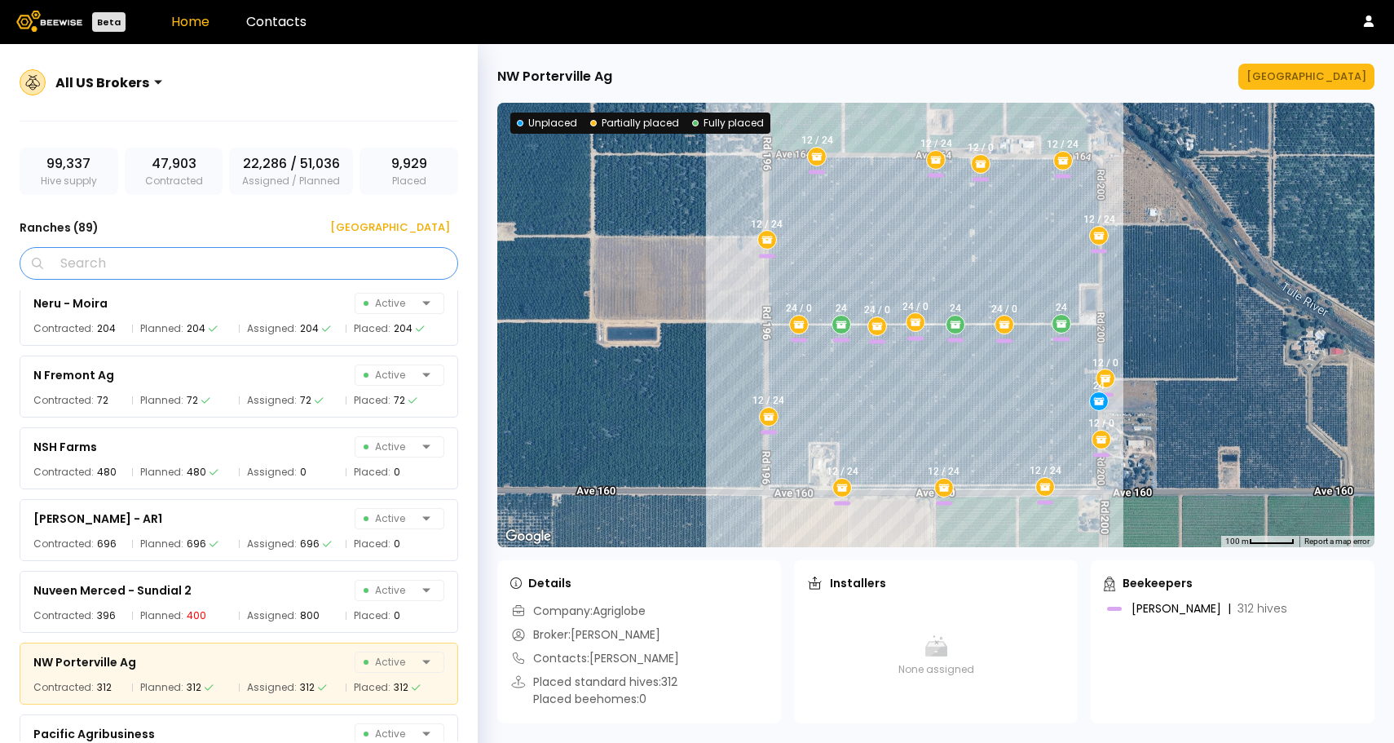
click at [152, 269] on input "Search" at bounding box center [244, 263] width 396 height 31
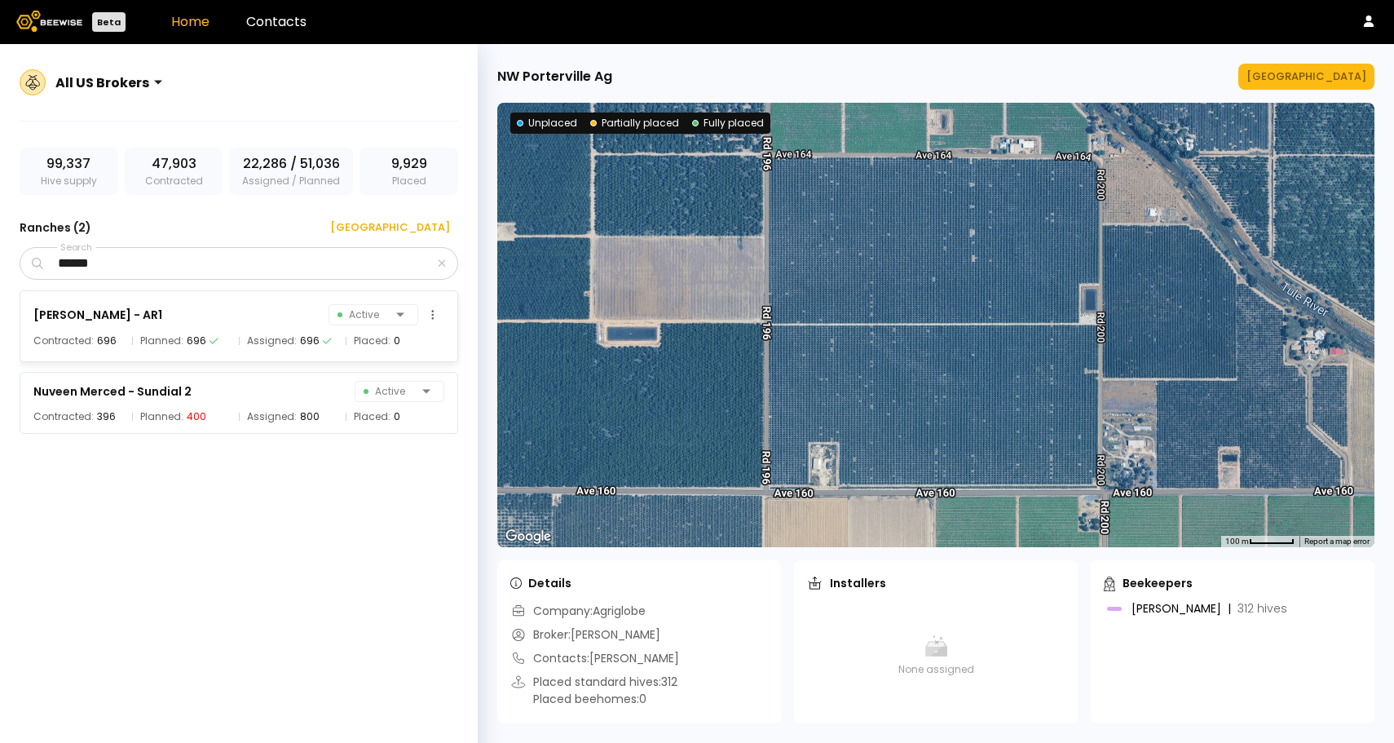
click at [90, 325] on div "[PERSON_NAME] - AR1 Active Contracted: 696 Planned: 696 Assigned: 696 Placed: 0" at bounding box center [239, 326] width 438 height 72
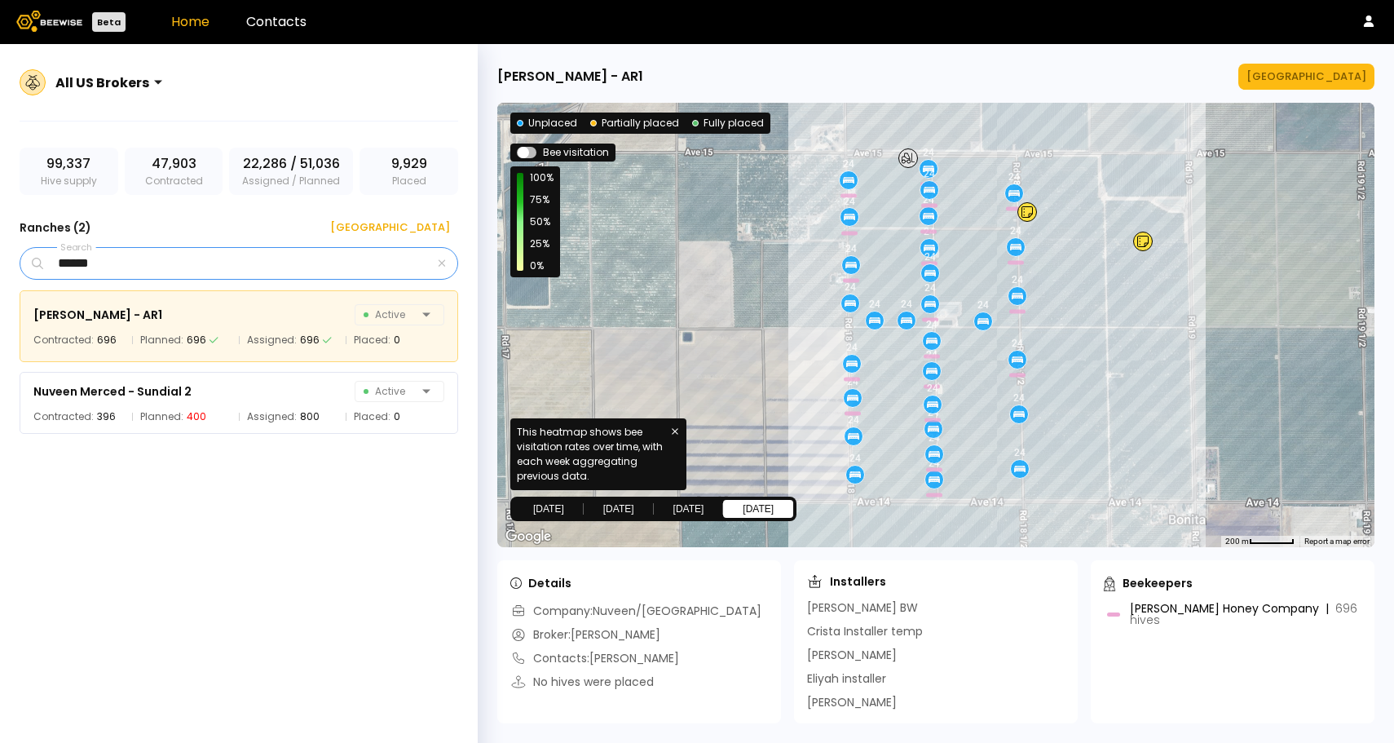
click at [148, 260] on input "******" at bounding box center [240, 263] width 388 height 31
type input "*"
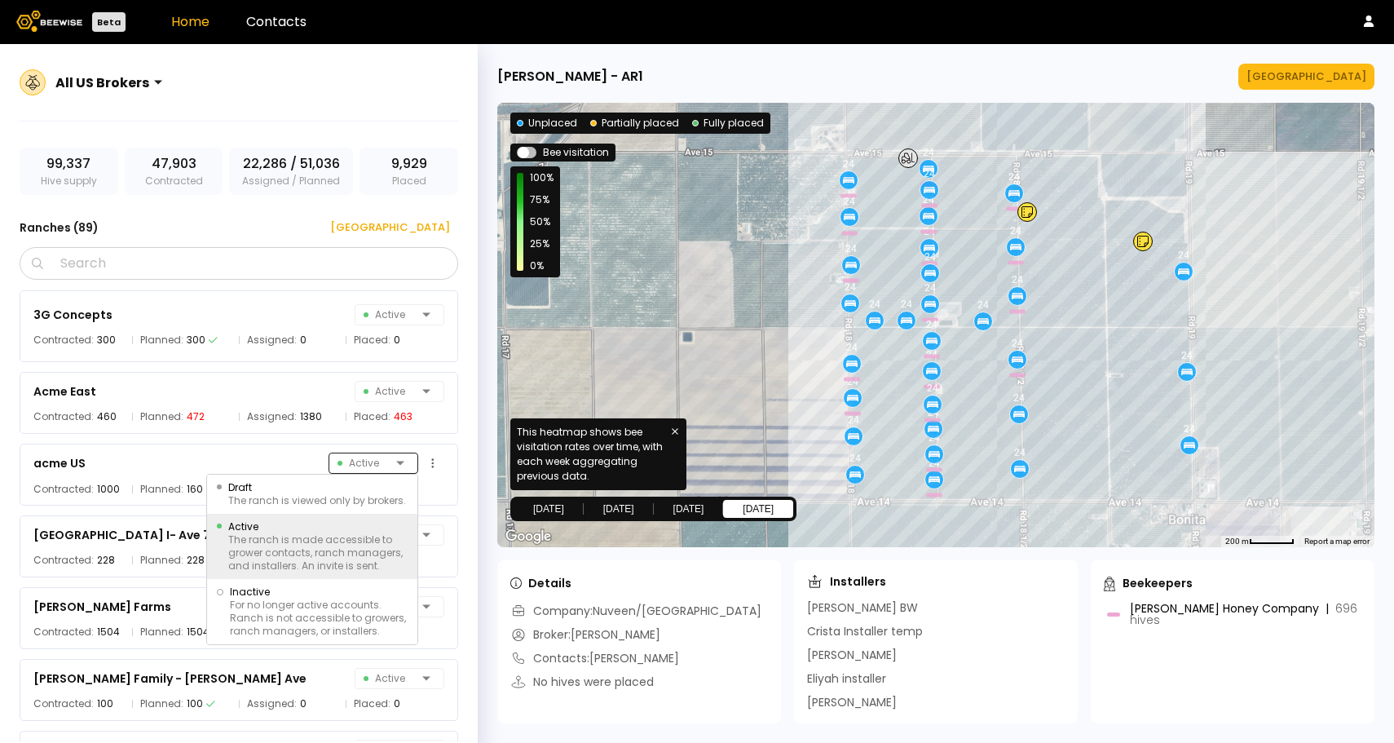
click at [395, 466] on div "3G Concepts Active Contracted: 300 Planned: 300 Assigned: 0 Placed: 0 Acme East…" at bounding box center [247, 515] width 455 height 451
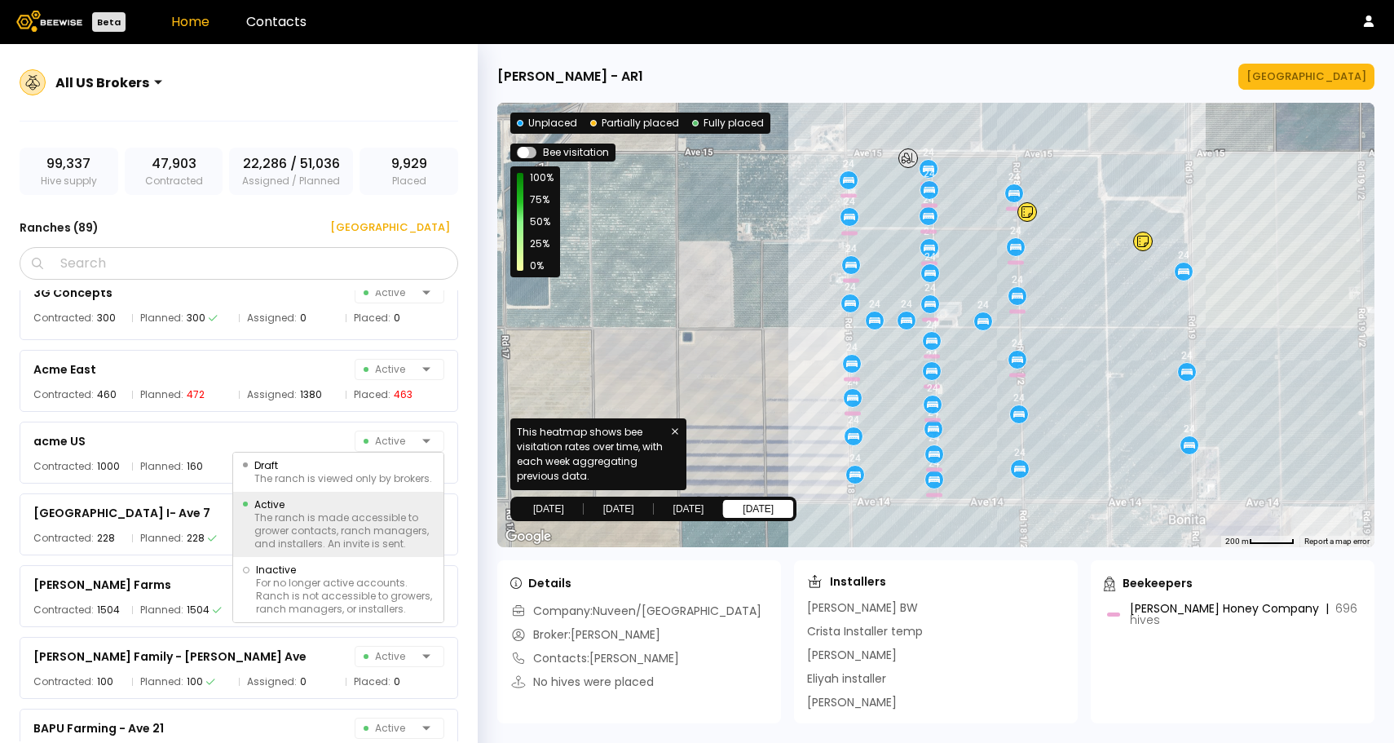
click at [204, 219] on div "Ranches ( 89 ) [GEOGRAPHIC_DATA]" at bounding box center [239, 227] width 438 height 26
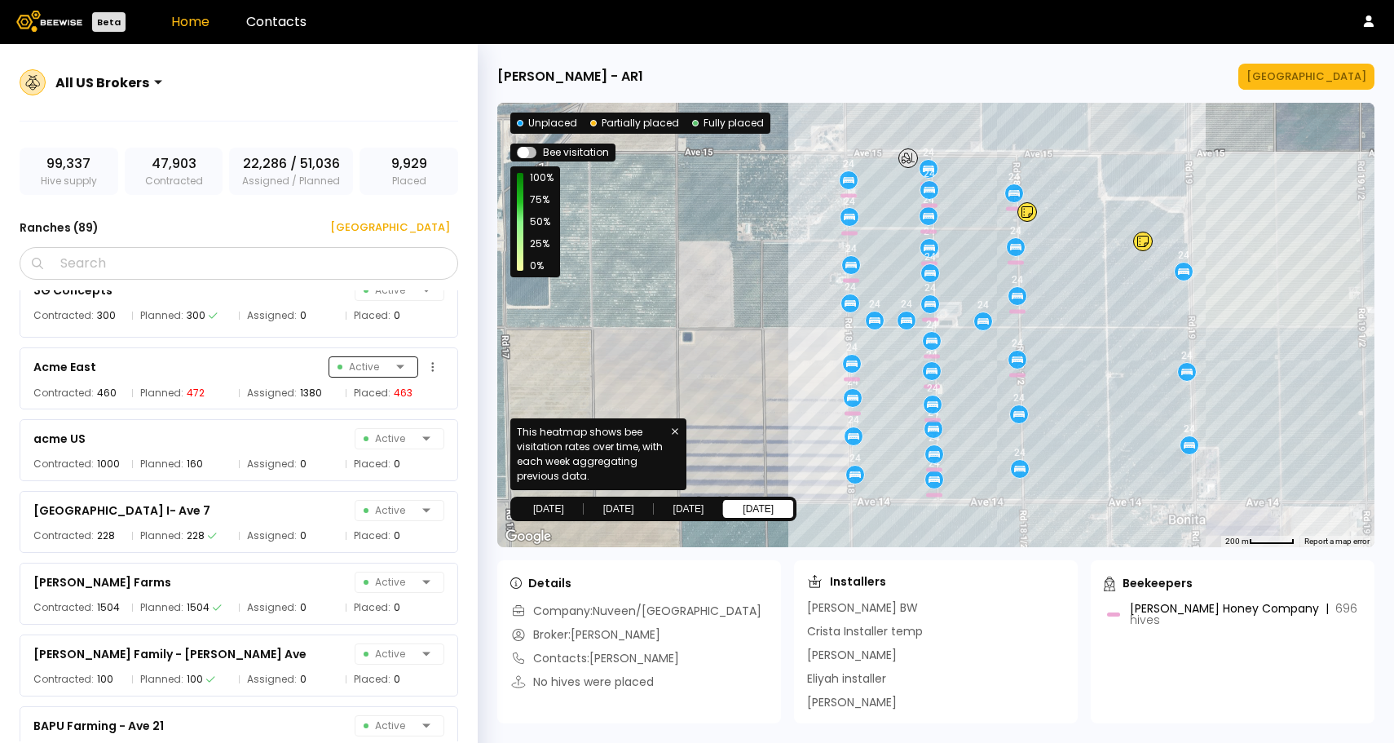
scroll to position [0, 0]
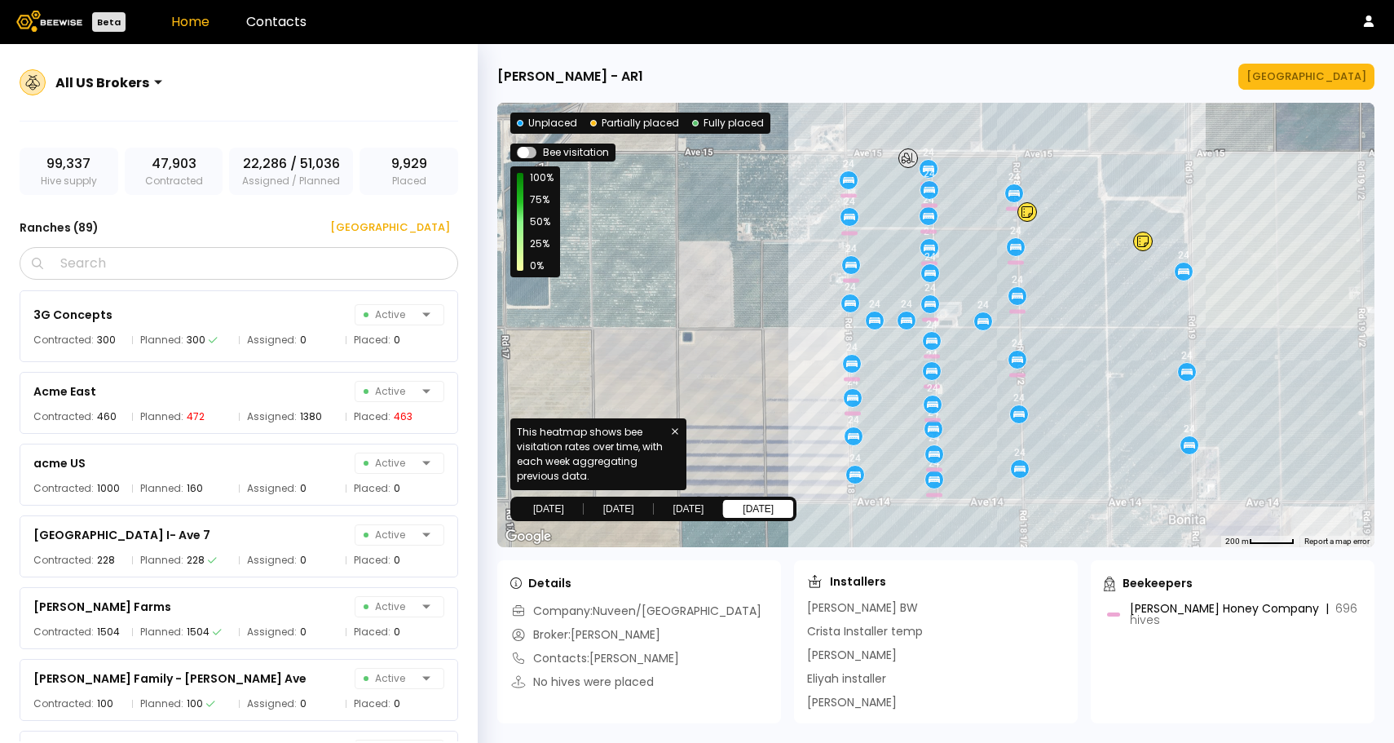
click at [194, 22] on link "Home" at bounding box center [190, 21] width 38 height 19
click at [82, 158] on span "99,337" at bounding box center [68, 164] width 44 height 20
click at [73, 223] on h3 "Ranches ( 89 )" at bounding box center [59, 227] width 79 height 23
click at [122, 90] on div "All US Brokers" at bounding box center [102, 83] width 94 height 20
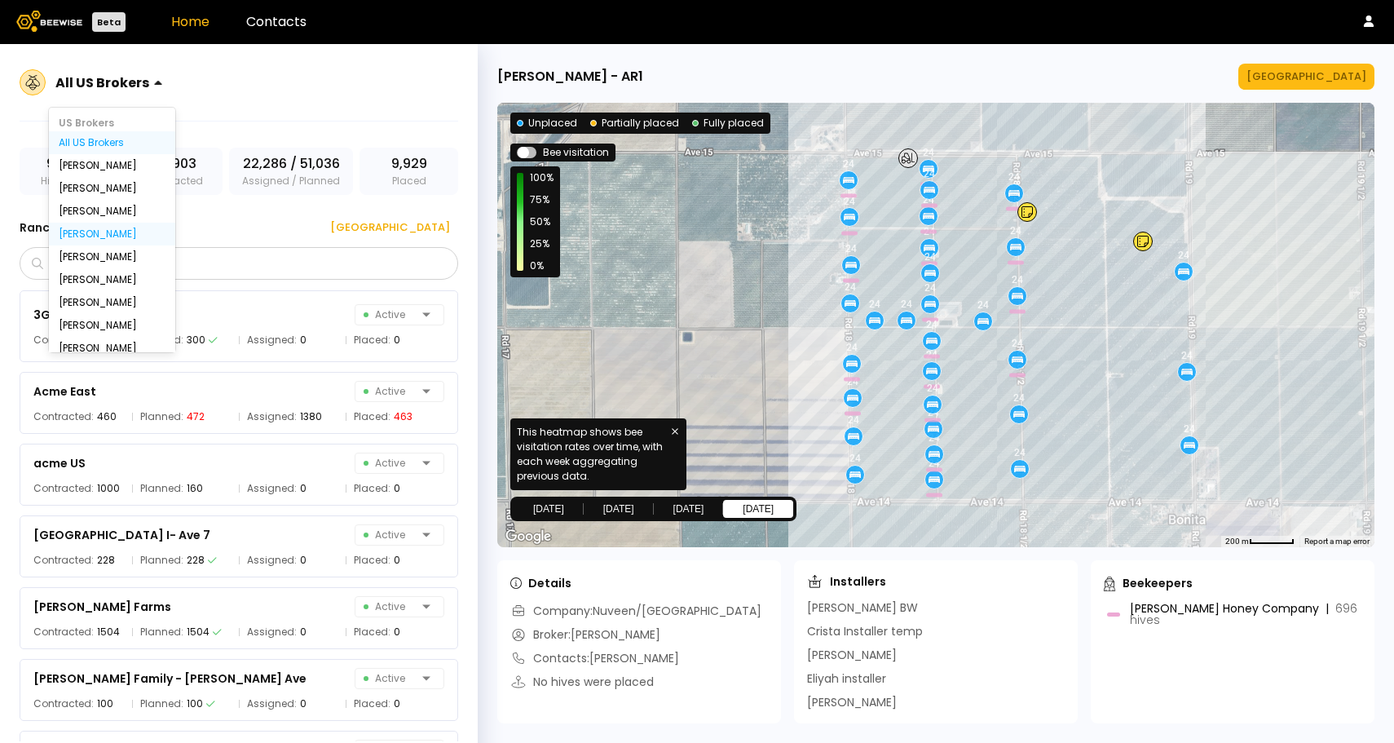
click at [99, 235] on div "[PERSON_NAME]" at bounding box center [112, 234] width 107 height 10
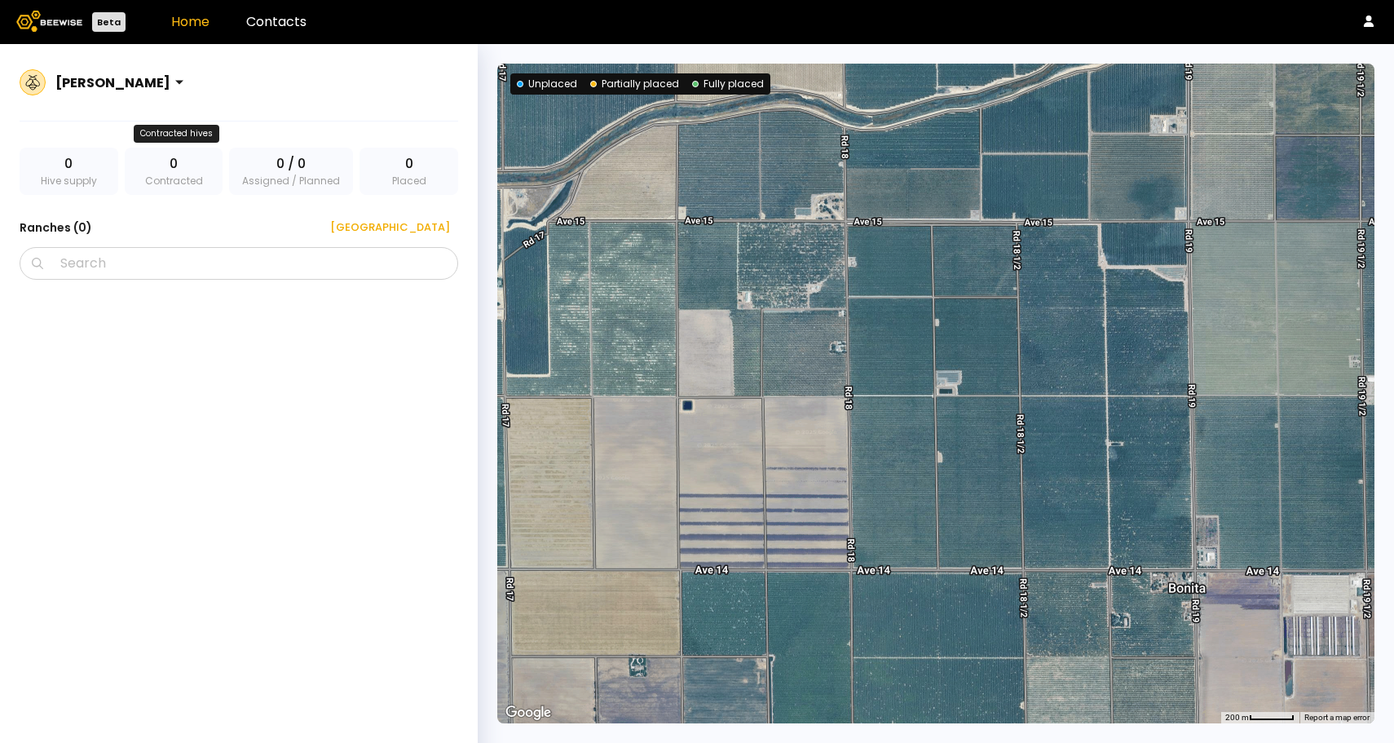
click at [183, 181] on div "0 Contracted" at bounding box center [174, 171] width 99 height 47
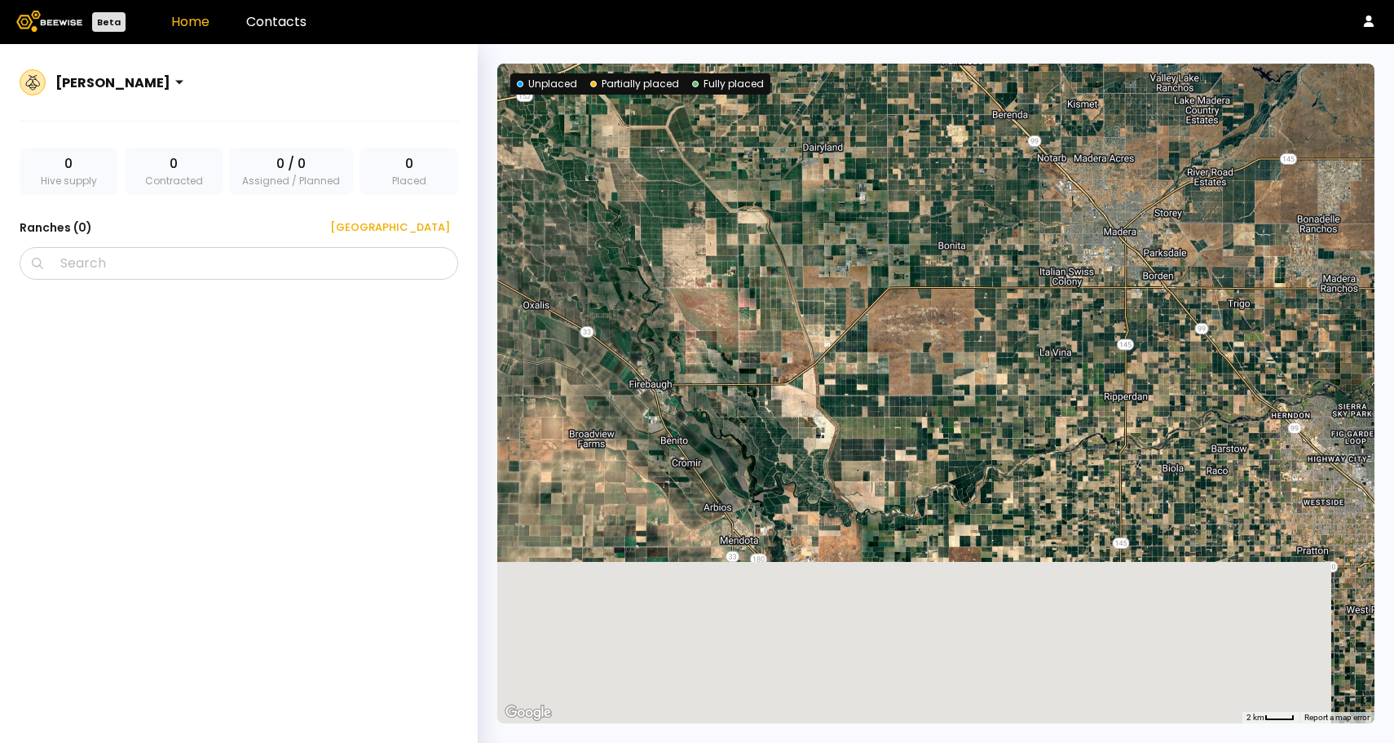
drag, startPoint x: 866, startPoint y: 442, endPoint x: 924, endPoint y: 240, distance: 209.7
click at [932, 234] on div at bounding box center [935, 393] width 877 height 659
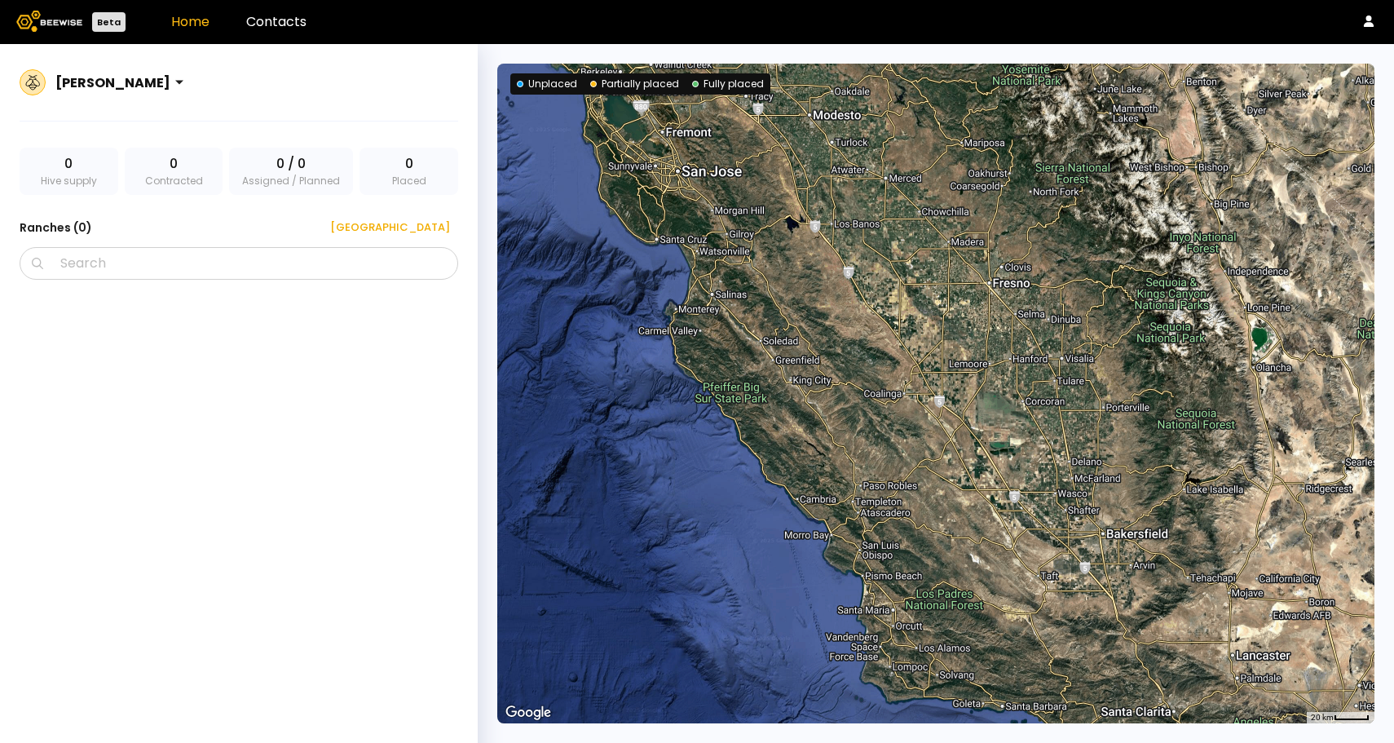
click at [90, 75] on div at bounding box center [112, 82] width 115 height 15
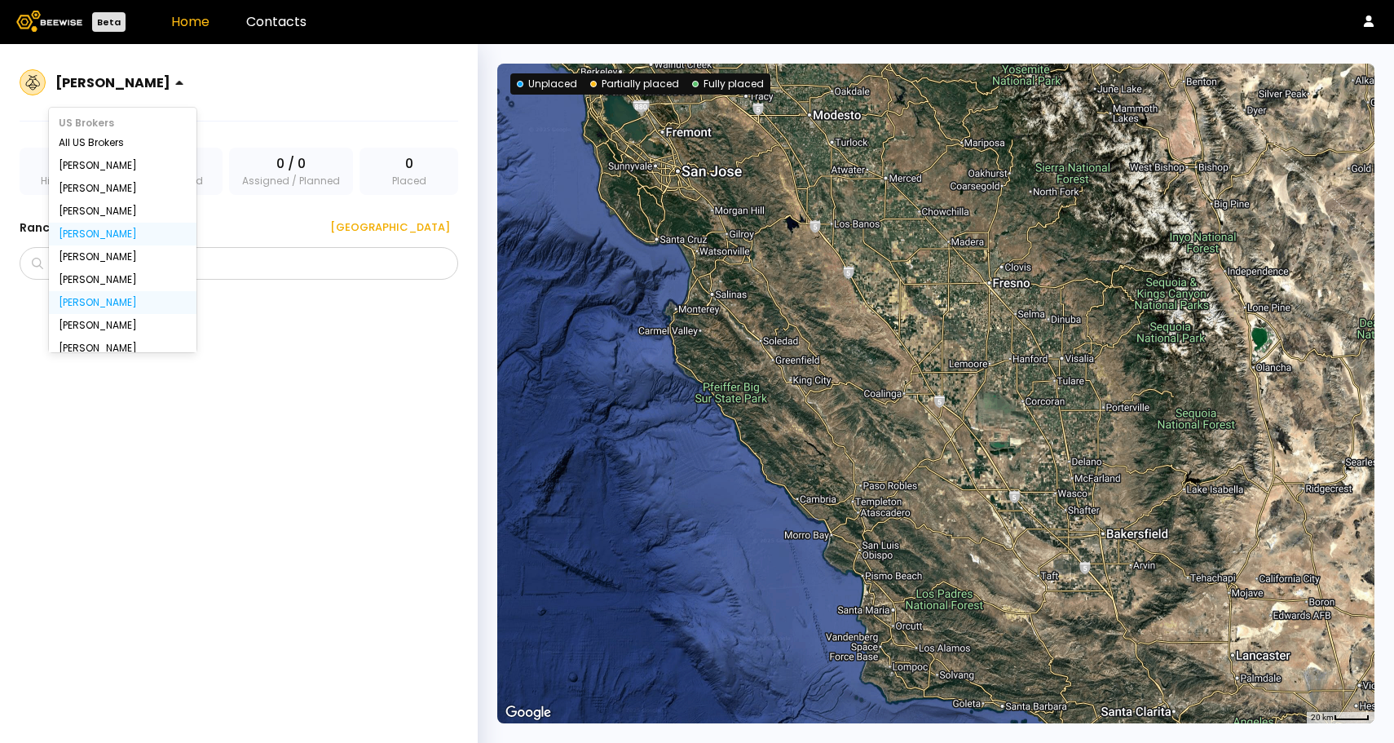
click at [117, 296] on div "[PERSON_NAME]" at bounding box center [123, 302] width 148 height 23
click at [99, 306] on div "[PERSON_NAME]" at bounding box center [123, 302] width 128 height 10
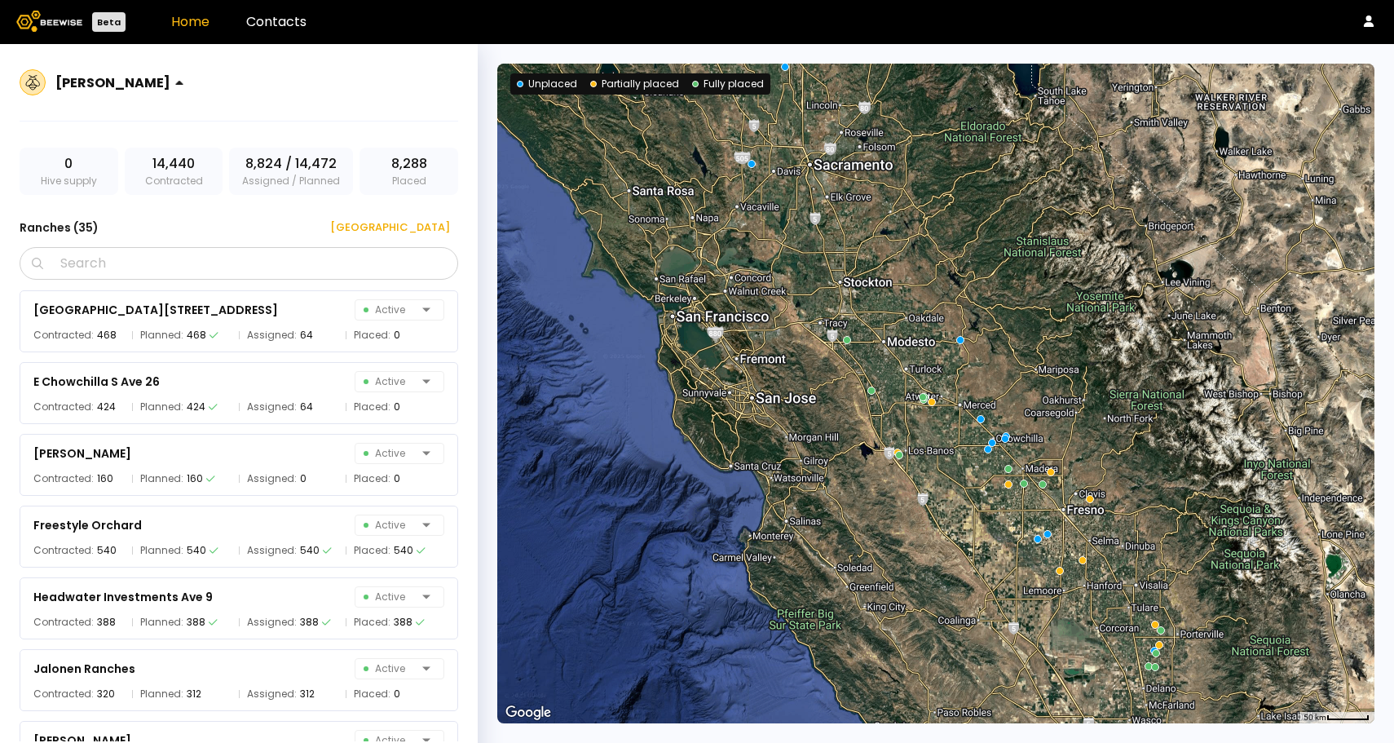
scroll to position [661, 0]
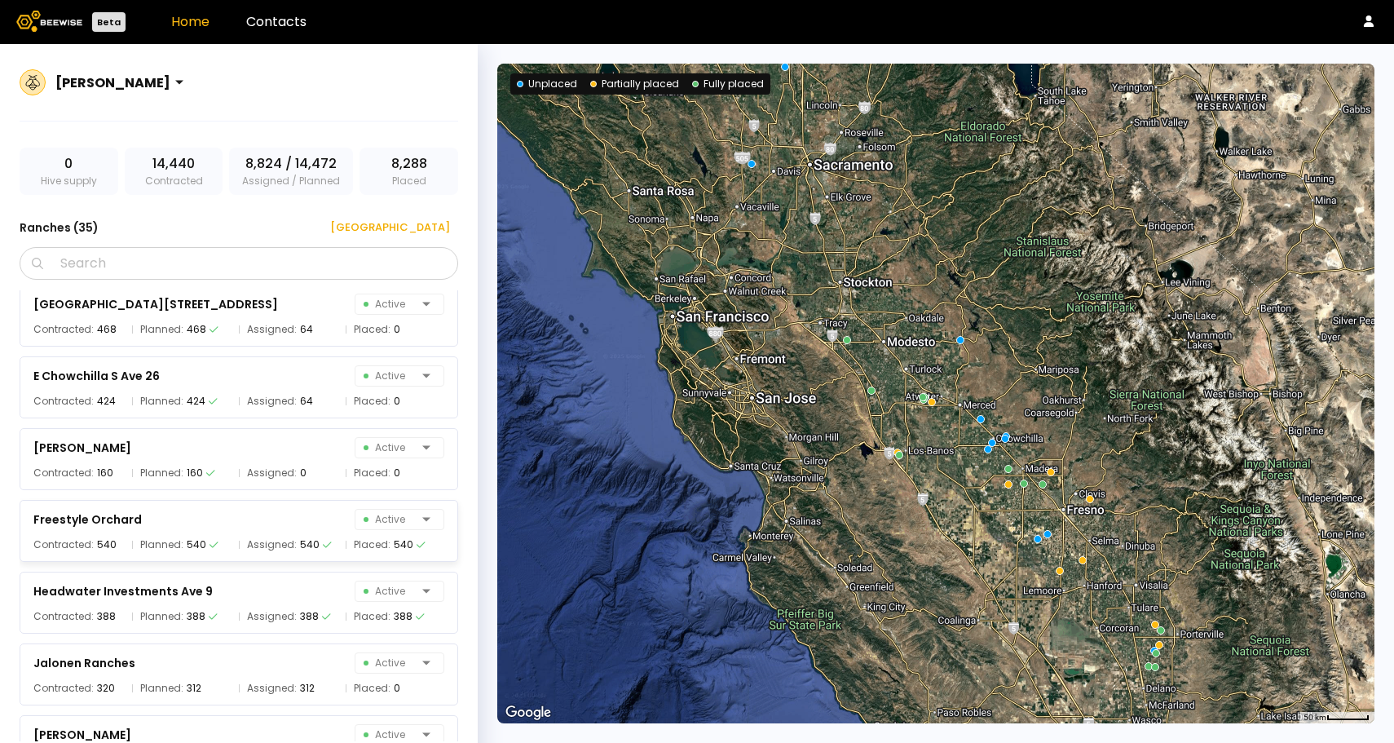
click at [157, 544] on span "Planned:" at bounding box center [161, 544] width 43 height 16
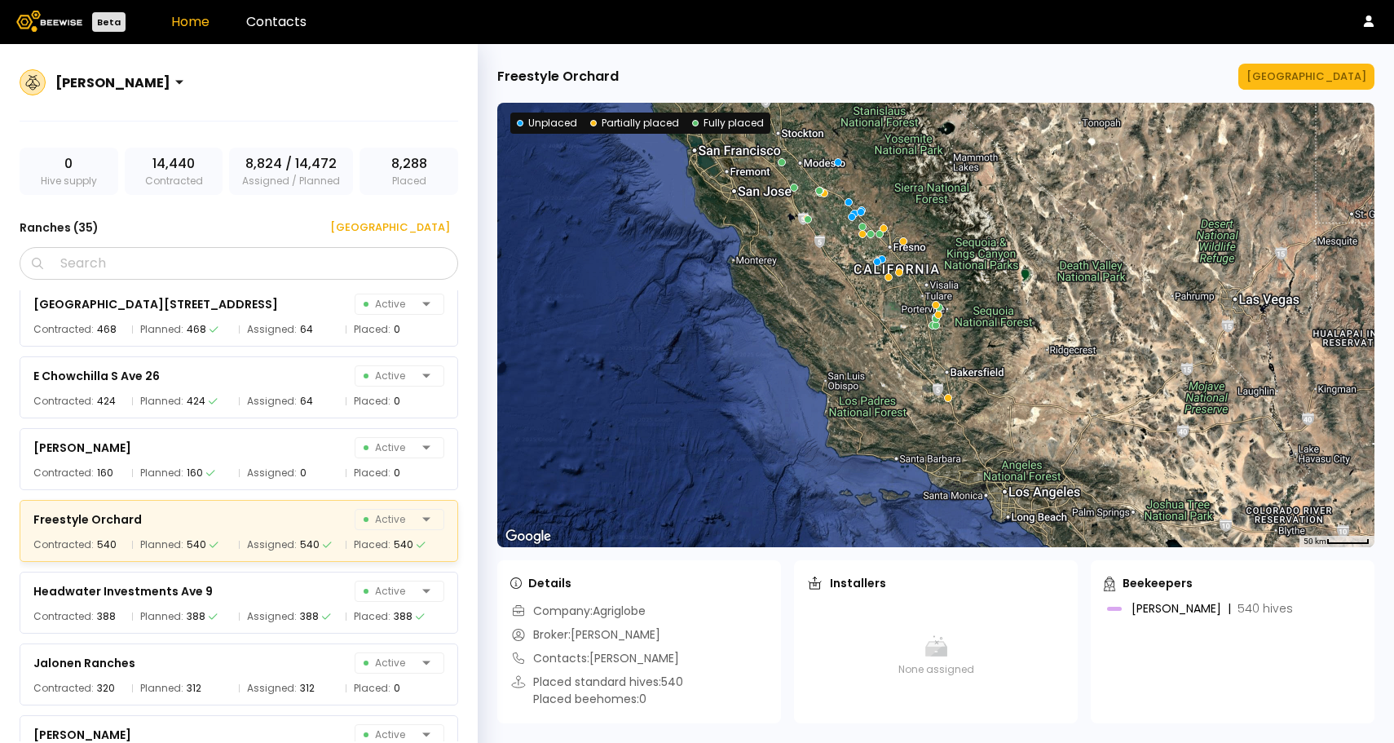
click at [157, 544] on span "Planned:" at bounding box center [161, 544] width 43 height 16
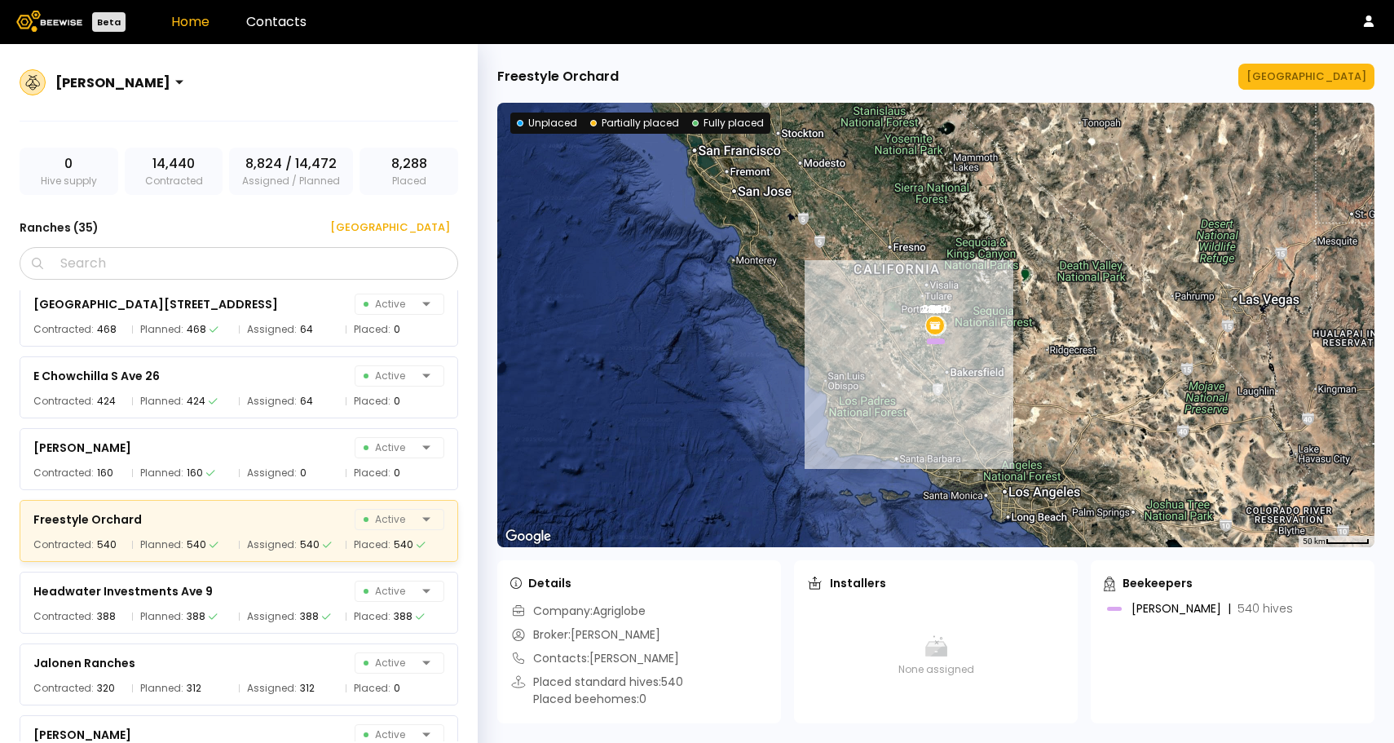
click at [157, 544] on span "Planned:" at bounding box center [161, 544] width 43 height 16
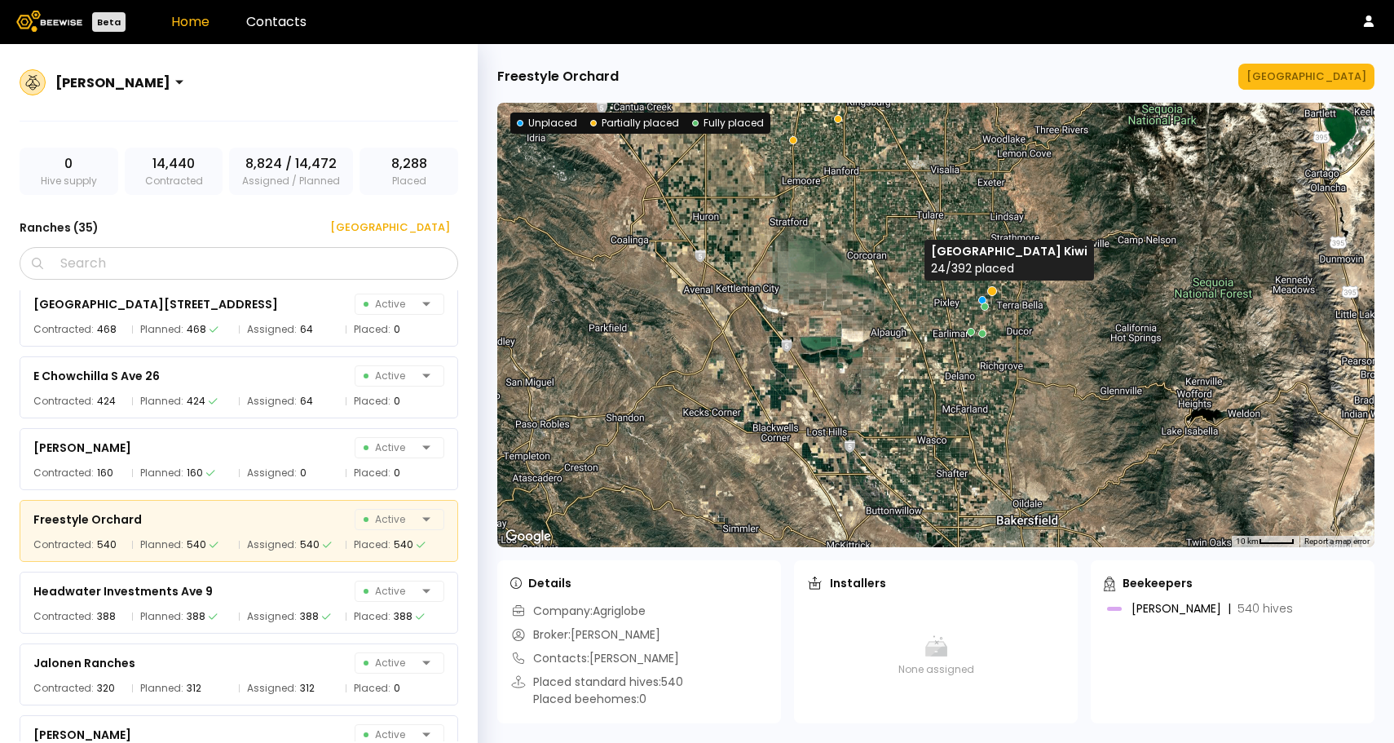
click at [991, 289] on div at bounding box center [992, 290] width 10 height 10
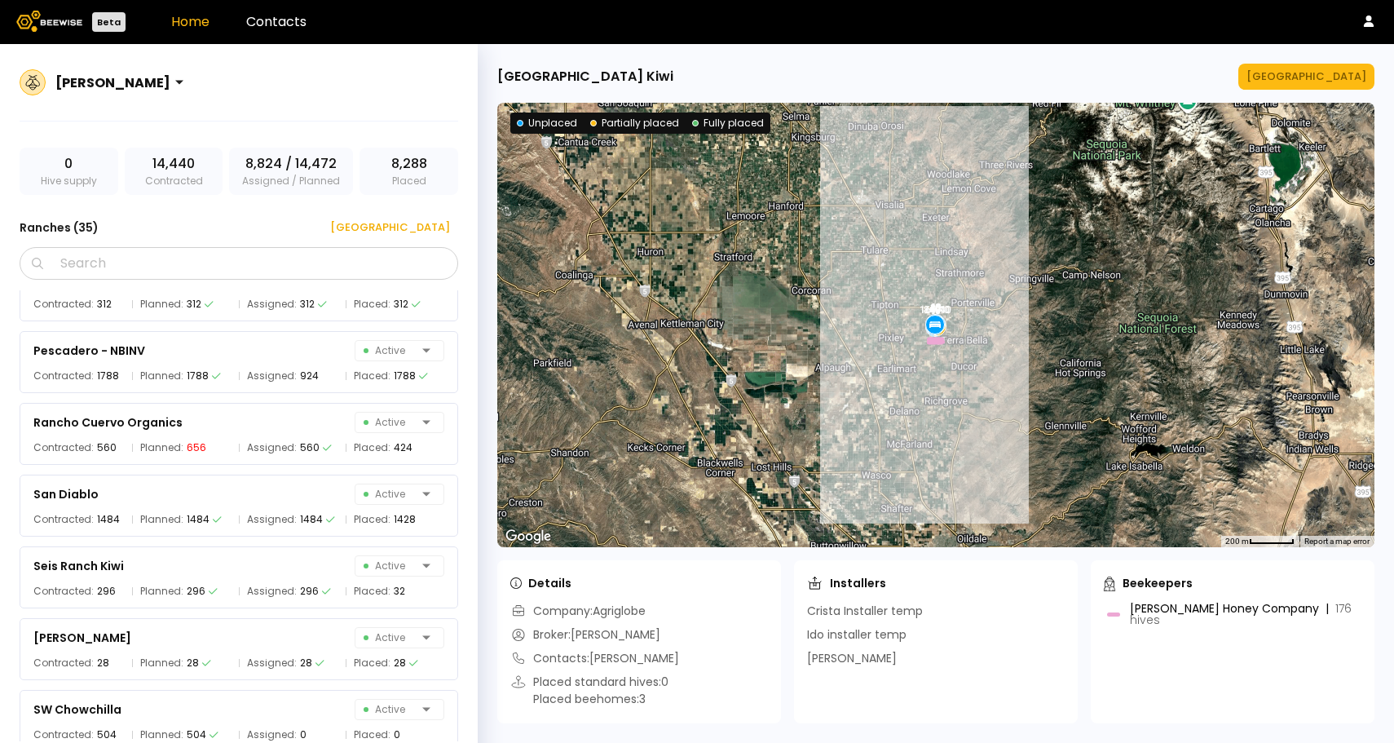
scroll to position [1733, 0]
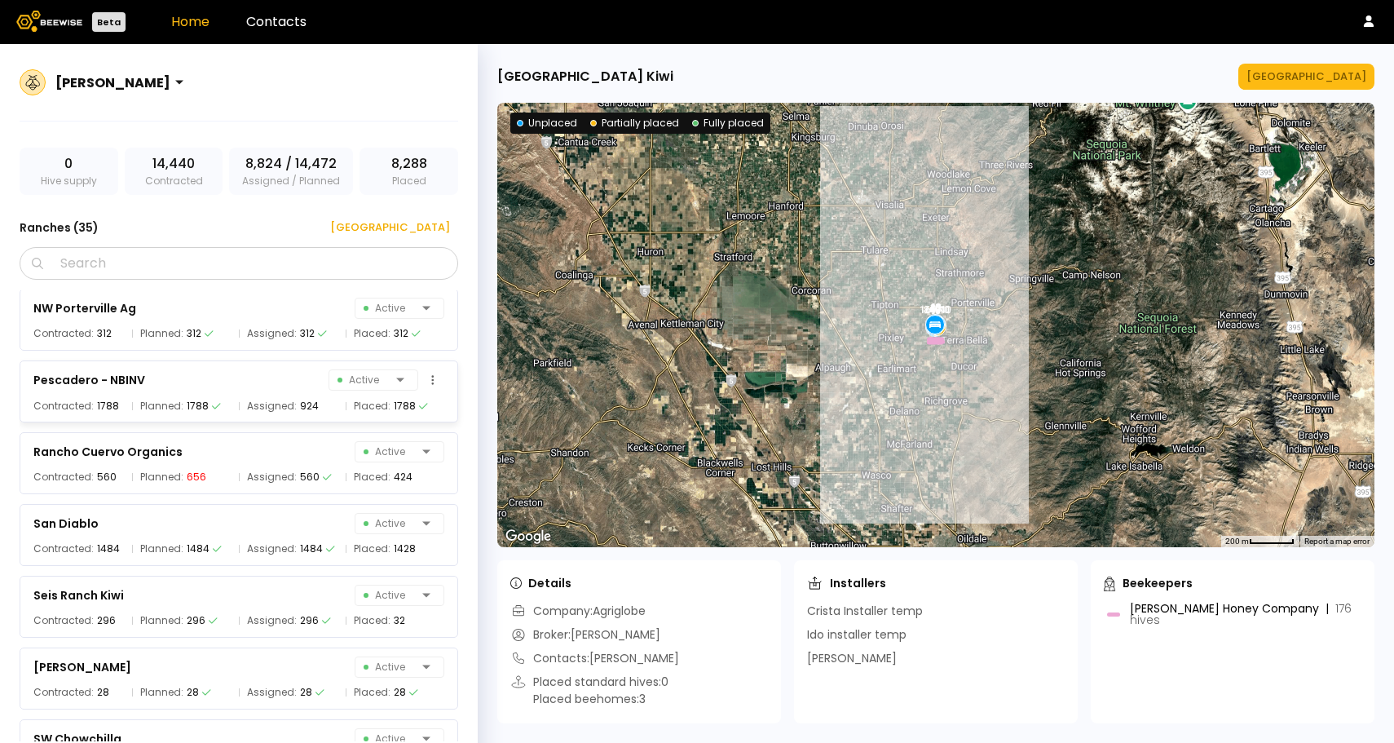
click at [242, 403] on div "Assigned: 924" at bounding box center [288, 406] width 99 height 16
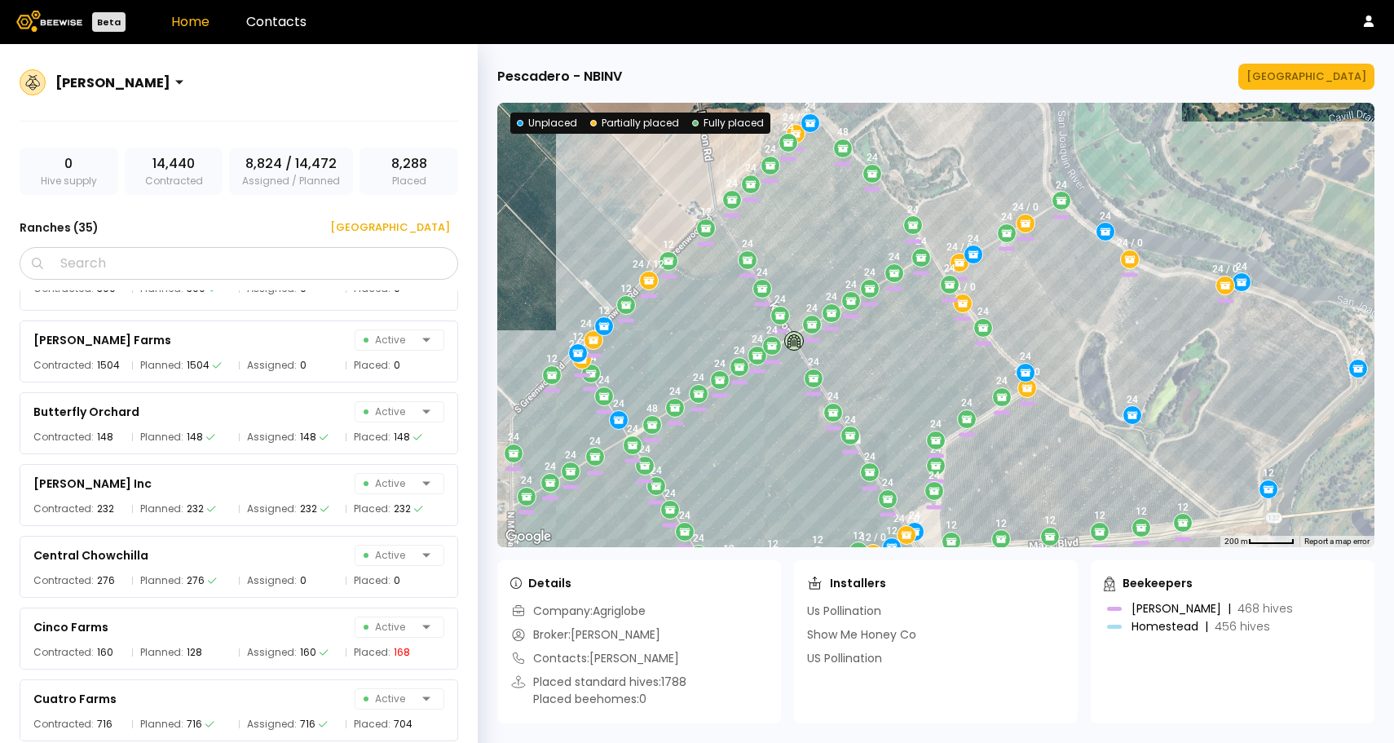
scroll to position [0, 0]
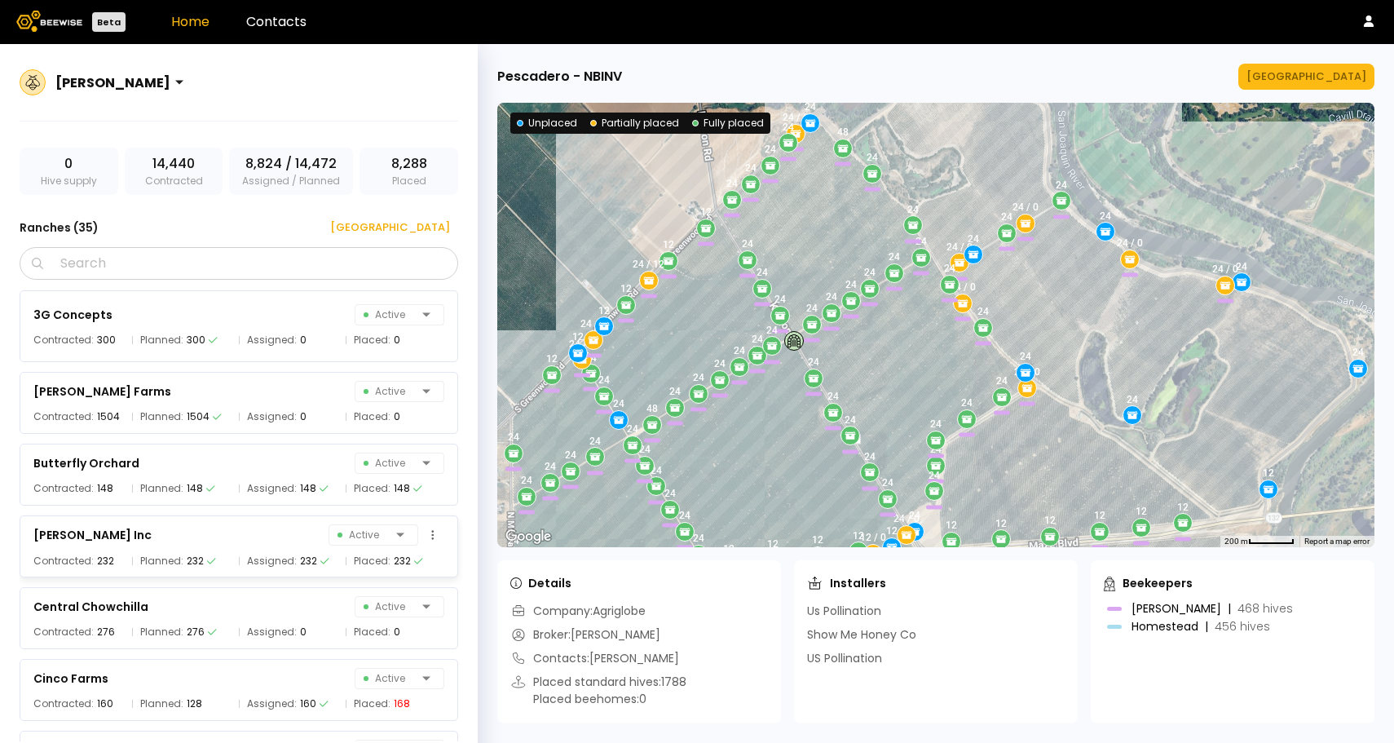
click at [180, 535] on div "[PERSON_NAME] Inc Active" at bounding box center [238, 534] width 411 height 23
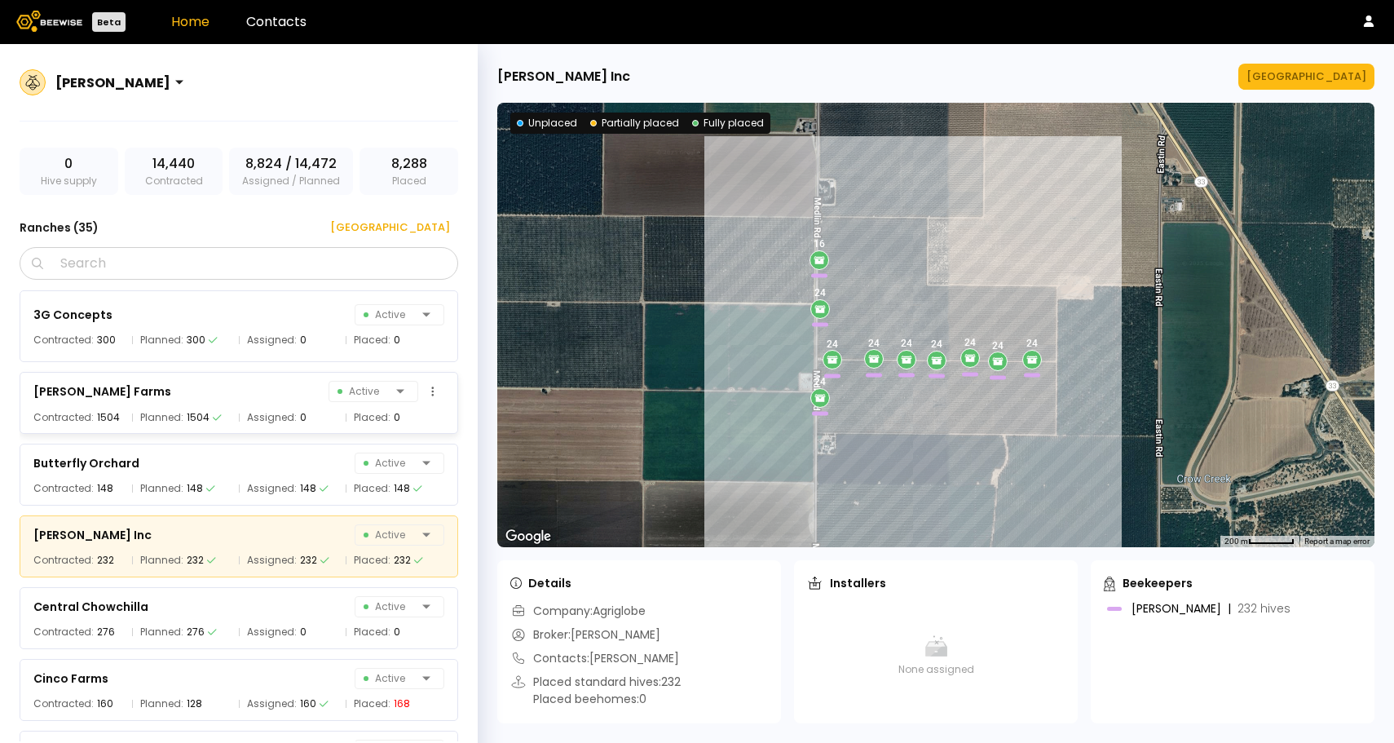
click at [158, 391] on div "[PERSON_NAME] Farms" at bounding box center [102, 391] width 138 height 20
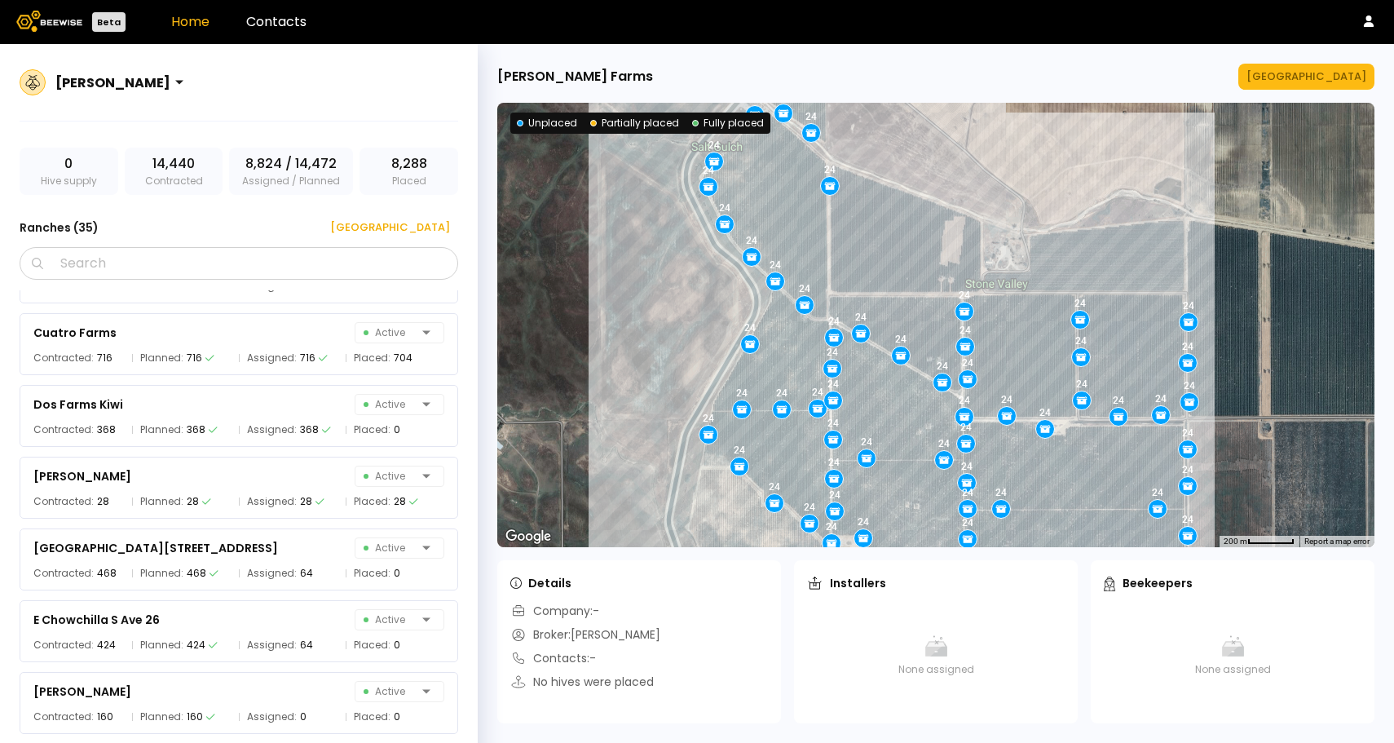
scroll to position [418, 0]
click at [192, 485] on div "[PERSON_NAME] Active" at bounding box center [238, 475] width 411 height 23
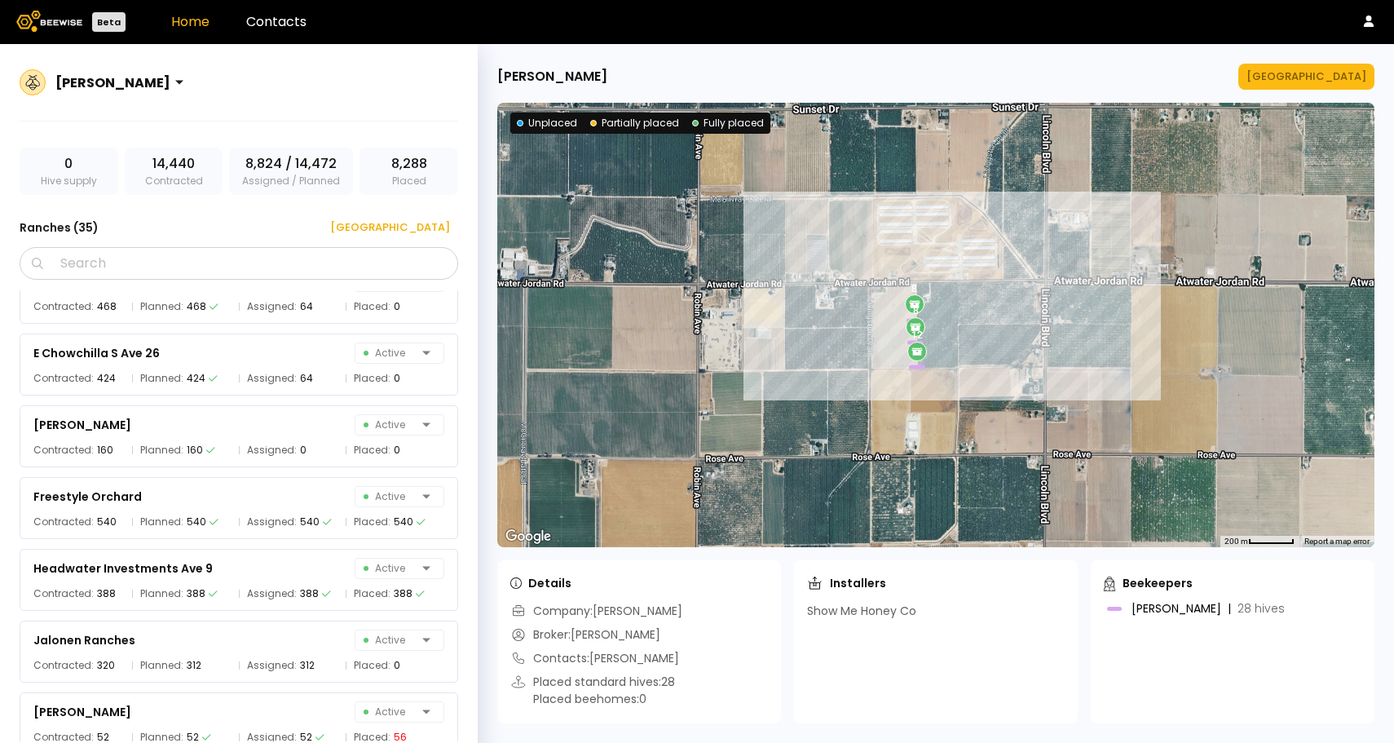
scroll to position [689, 0]
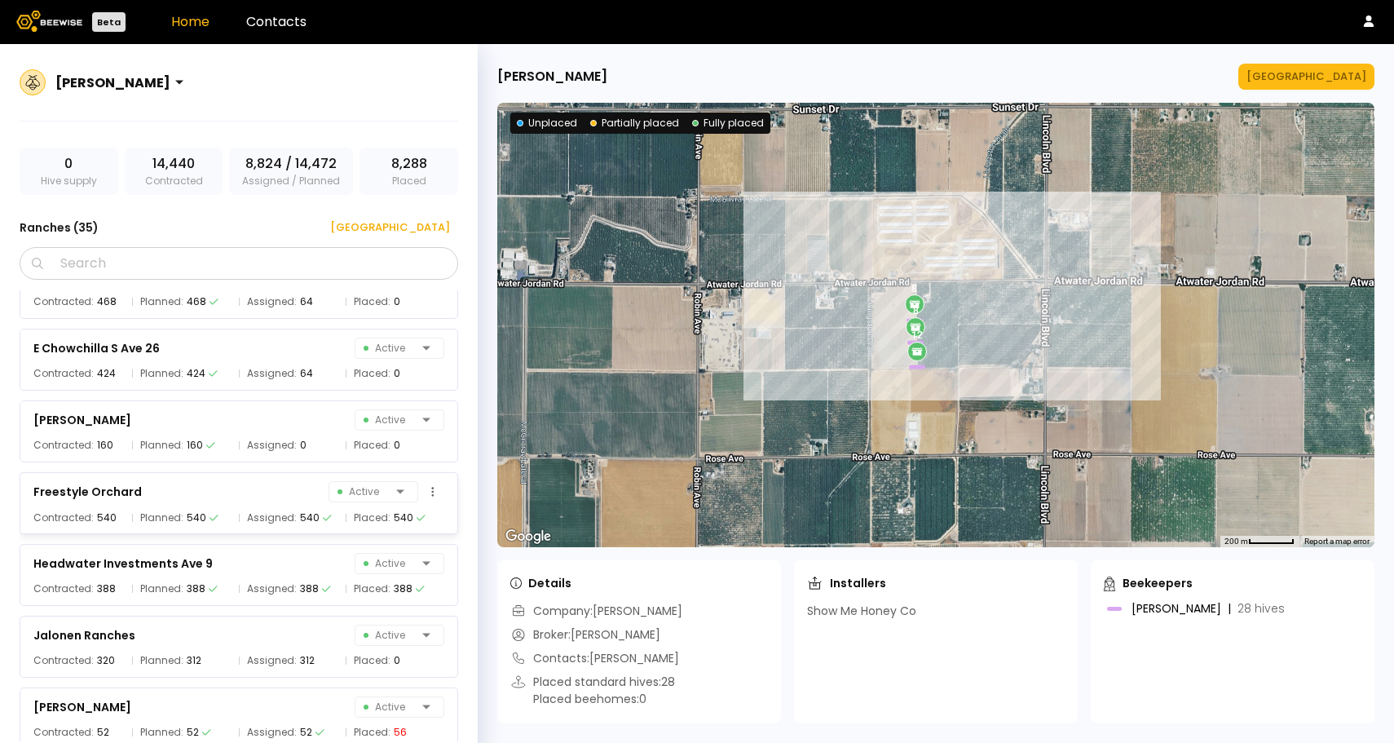
click at [196, 509] on div "540" at bounding box center [197, 517] width 20 height 16
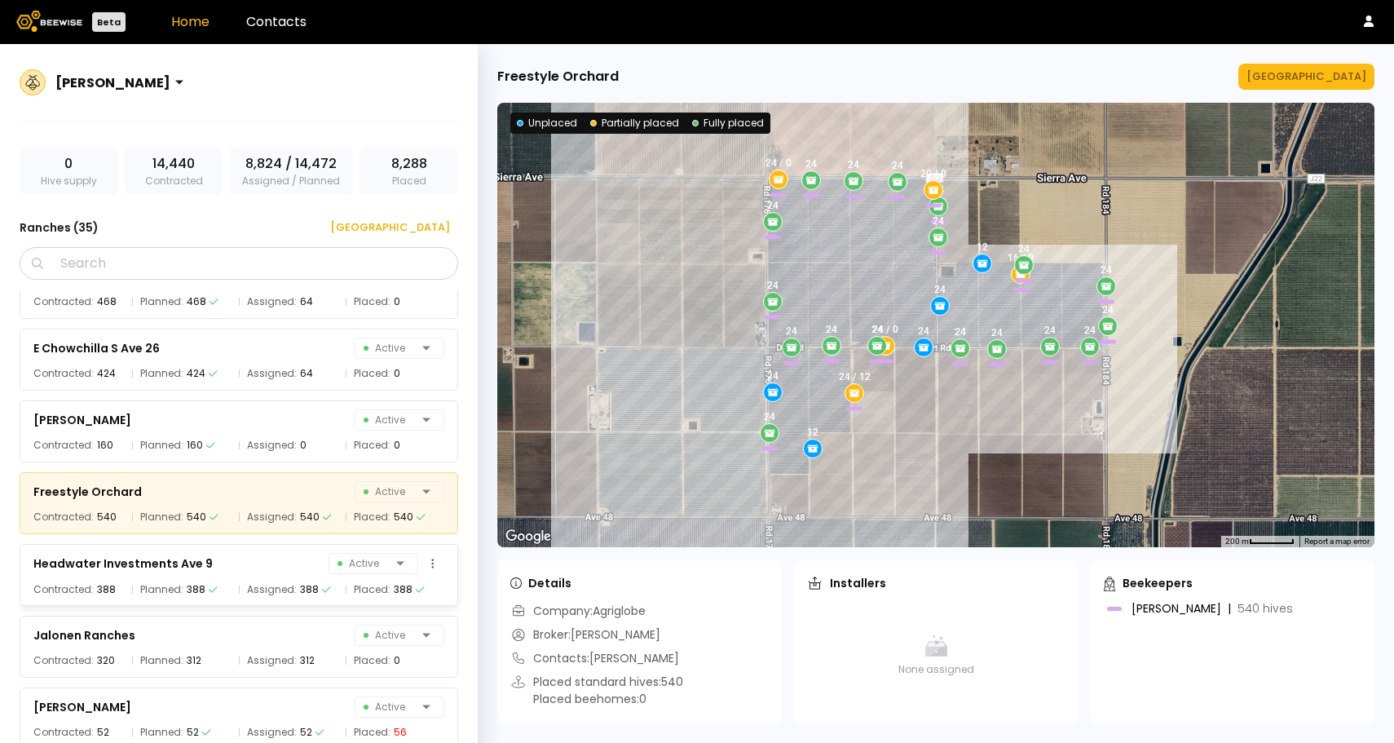
click at [301, 583] on div "388" at bounding box center [309, 589] width 19 height 16
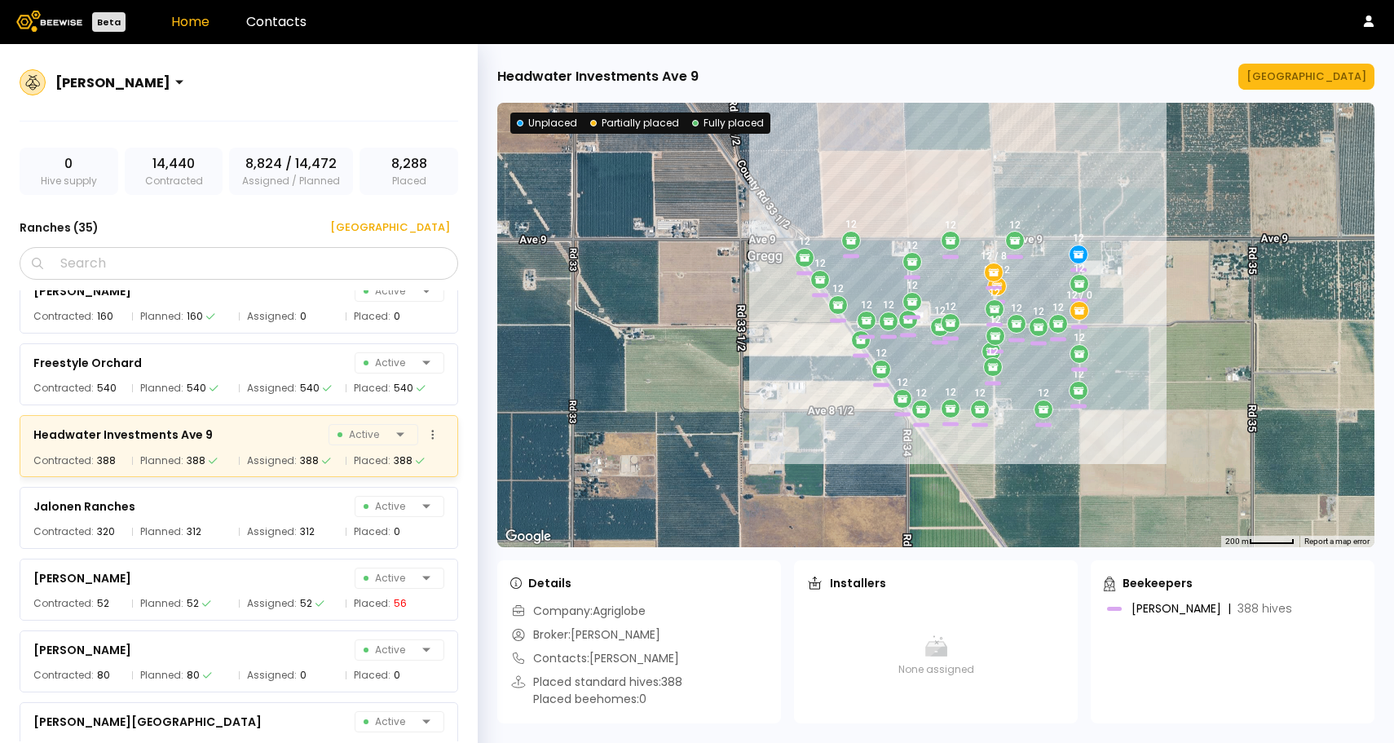
scroll to position [820, 0]
click at [301, 591] on div "[PERSON_NAME] Active Contracted: 52 Planned: 52 Assigned: 52 Placed: 56" at bounding box center [239, 587] width 438 height 62
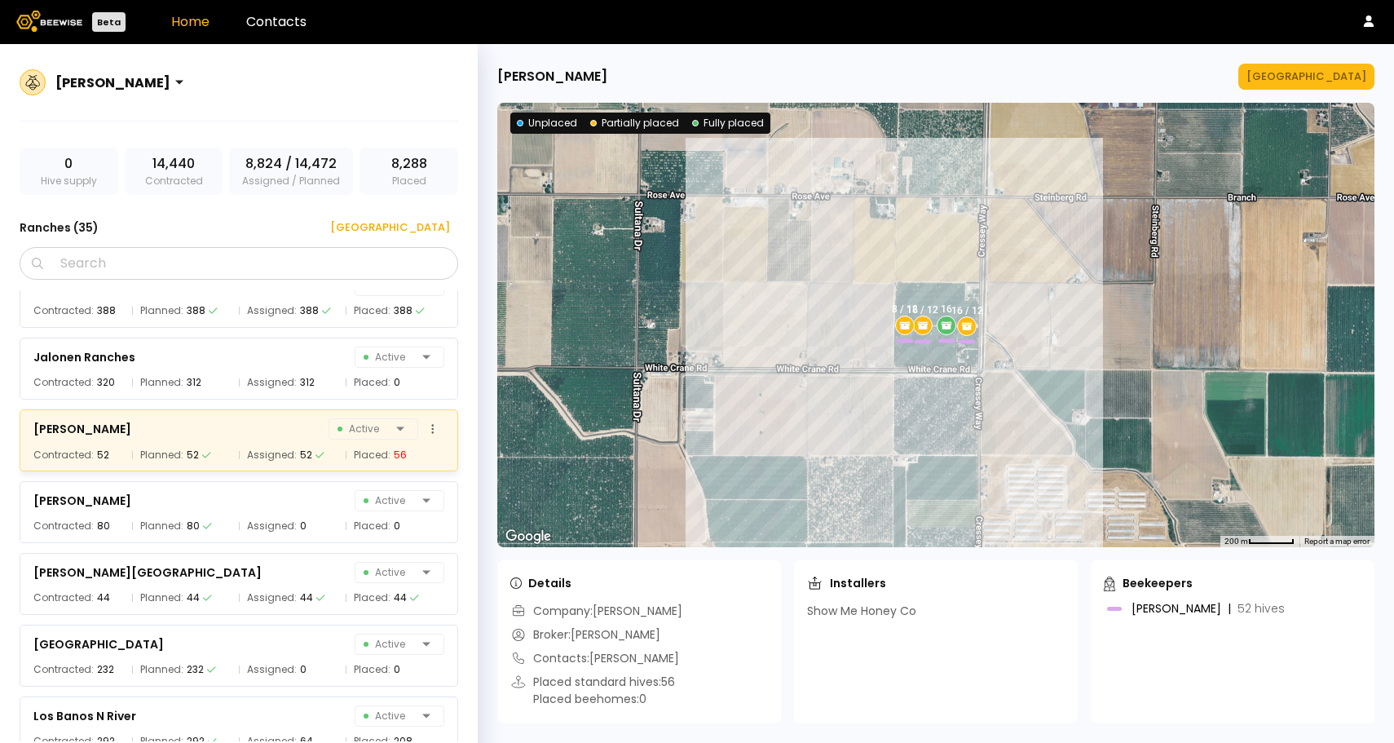
scroll to position [970, 0]
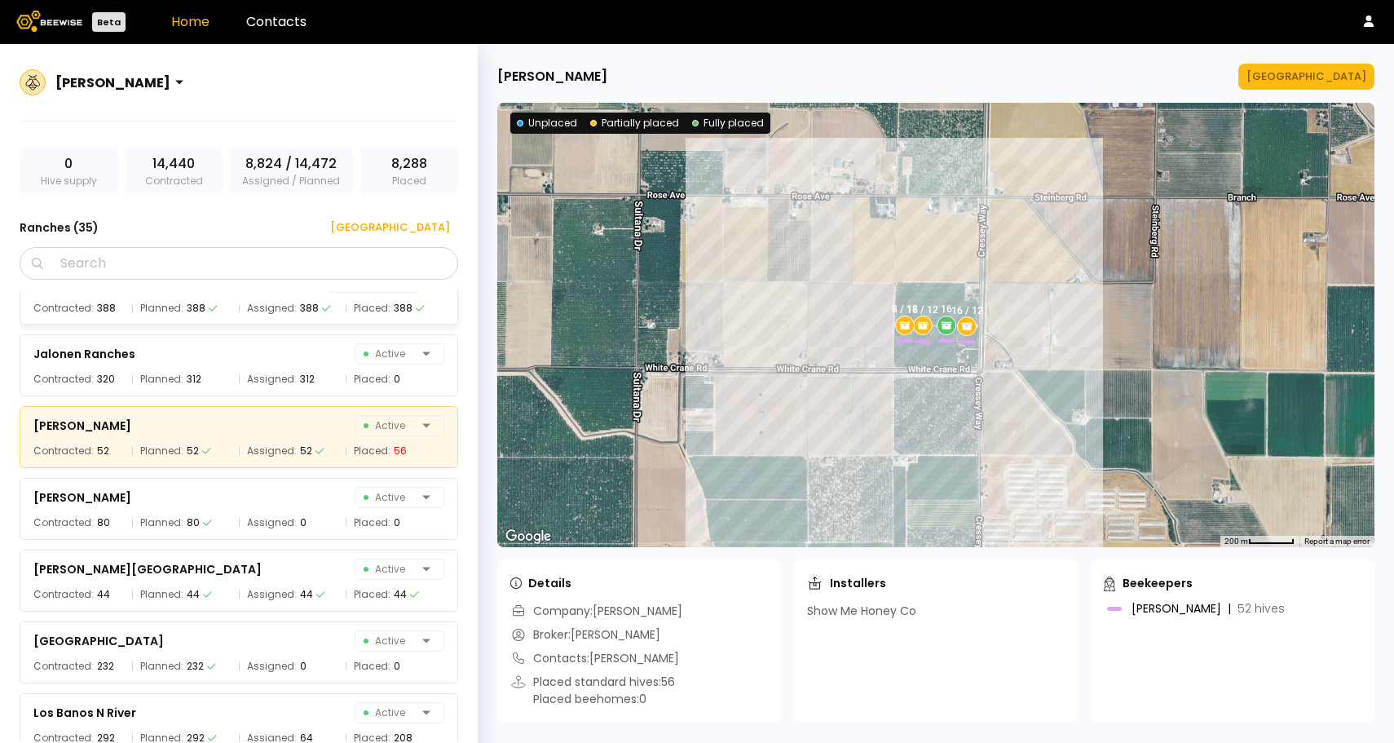
click at [234, 312] on div "Contracted: 388 Planned: 388 Assigned: 388 Placed: 388" at bounding box center [238, 308] width 411 height 16
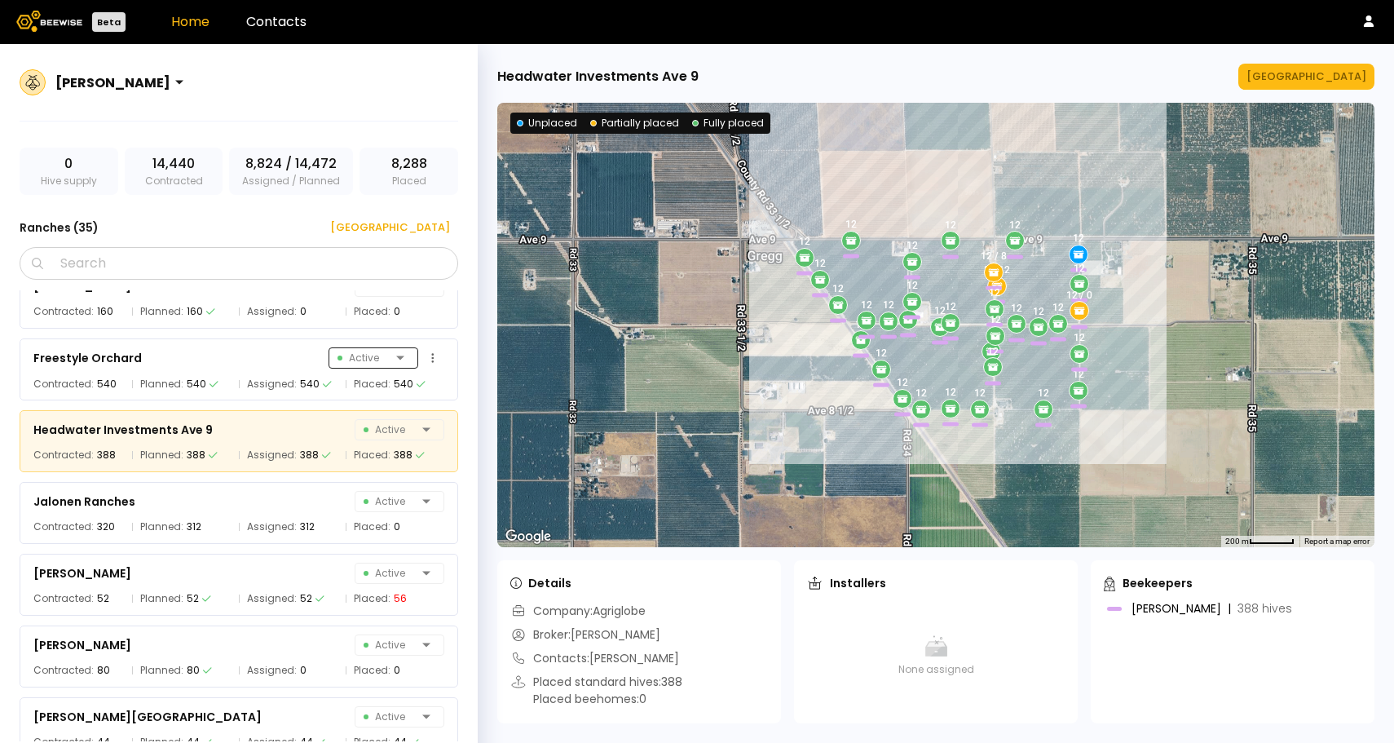
scroll to position [801, 0]
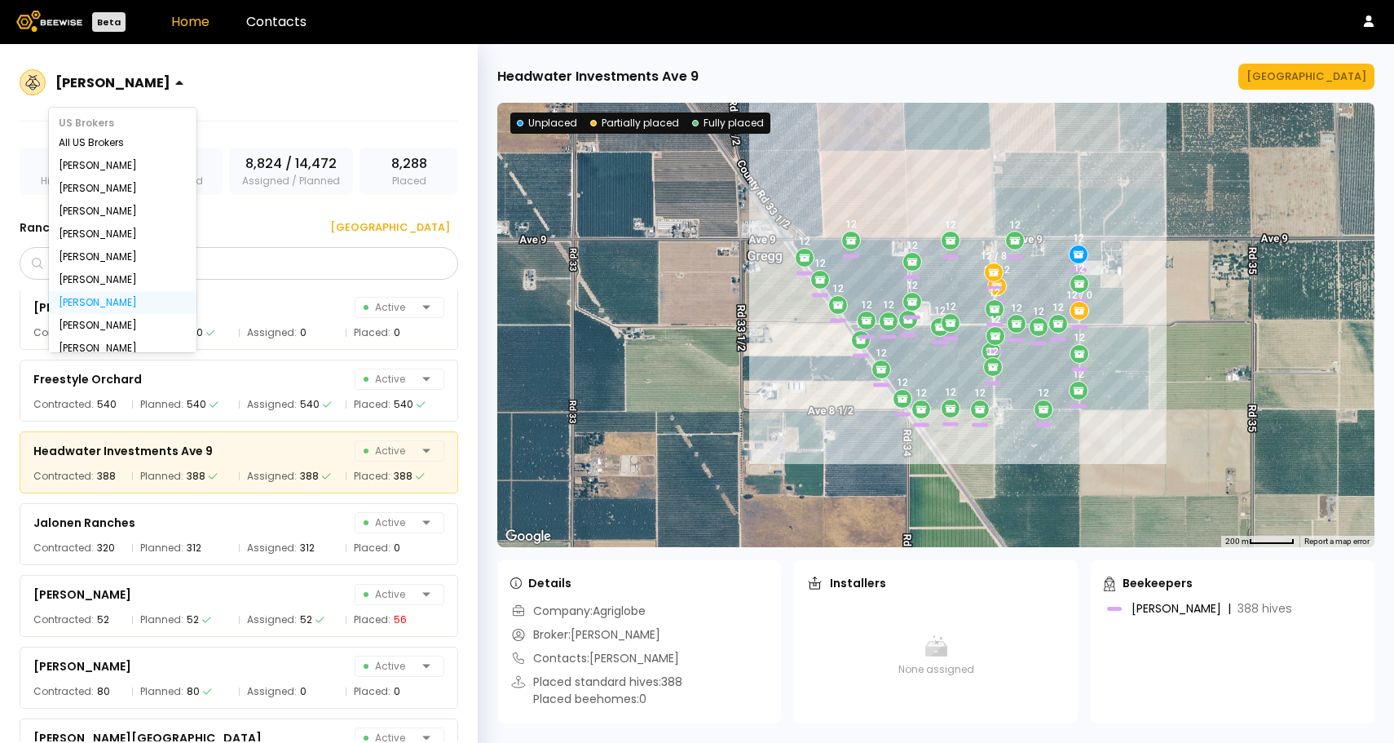
click at [131, 86] on div at bounding box center [112, 82] width 115 height 15
click at [94, 226] on div "[PERSON_NAME]" at bounding box center [123, 234] width 148 height 23
click at [94, 229] on div "[PERSON_NAME]" at bounding box center [123, 234] width 128 height 10
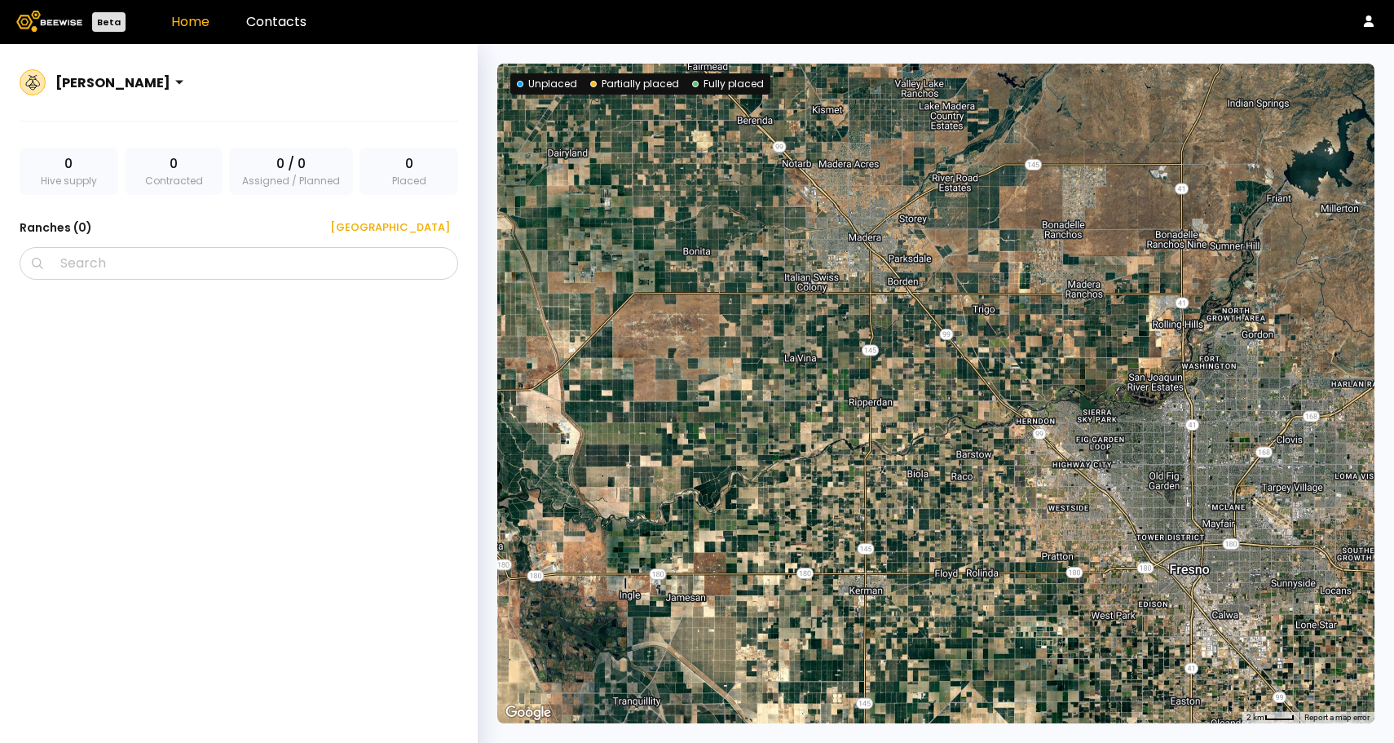
drag, startPoint x: 789, startPoint y: 461, endPoint x: 1016, endPoint y: 366, distance: 245.5
click at [1016, 366] on div at bounding box center [935, 393] width 877 height 659
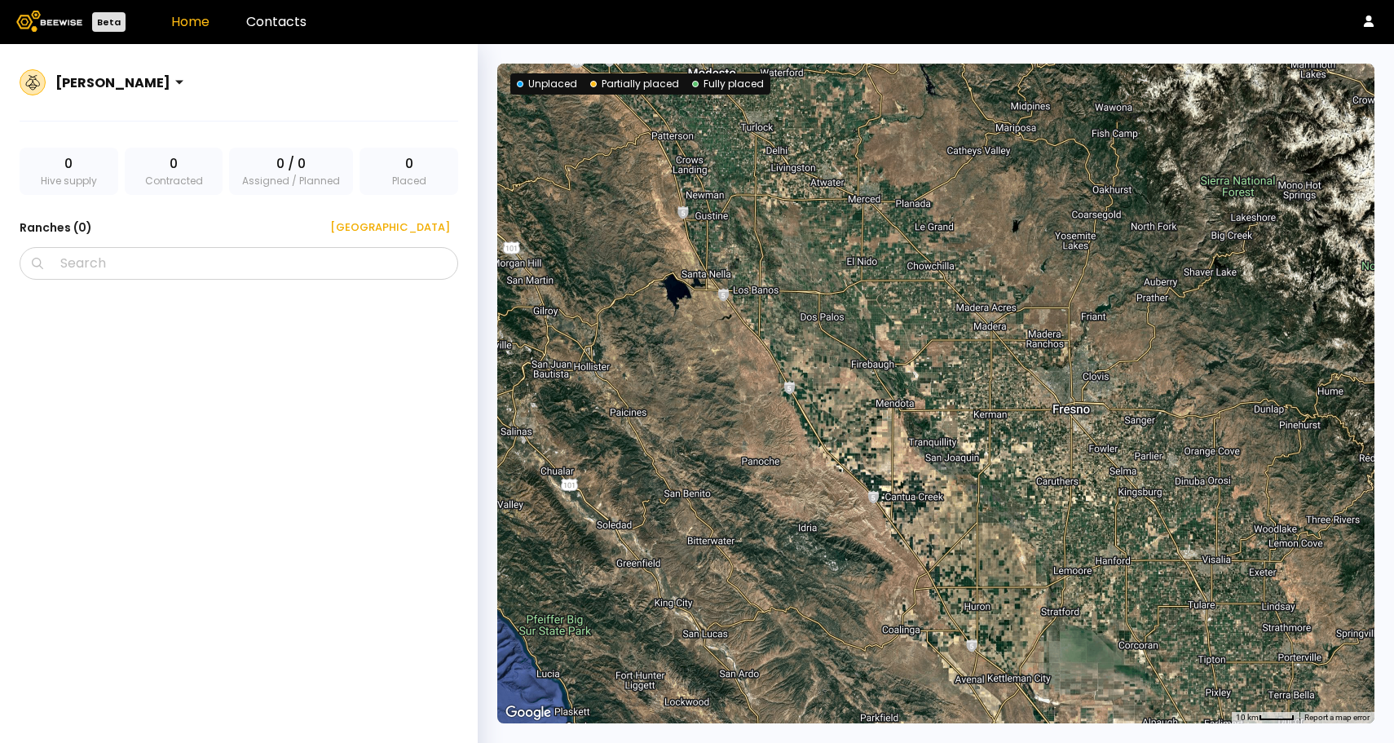
drag, startPoint x: 1016, startPoint y: 366, endPoint x: 1106, endPoint y: 541, distance: 197.2
click at [1106, 541] on div at bounding box center [935, 393] width 877 height 659
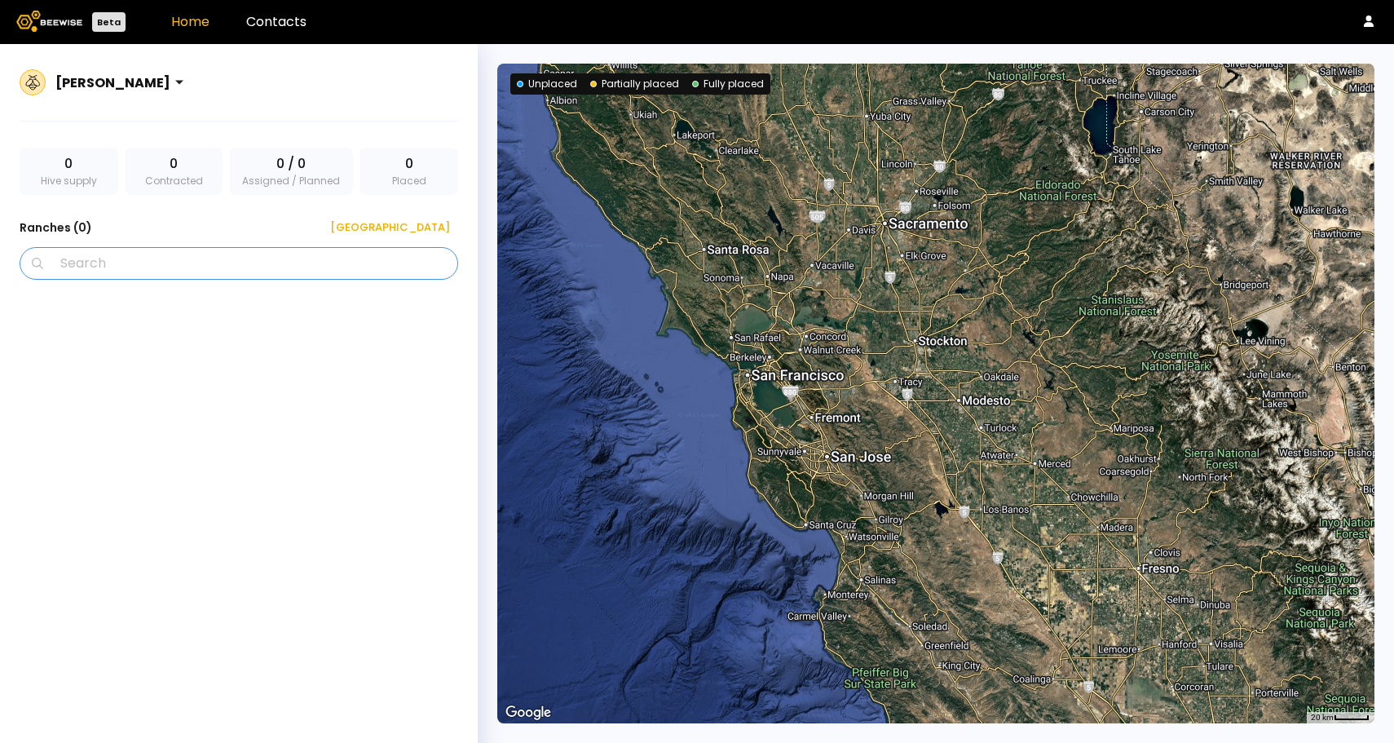
click at [291, 263] on input "Search" at bounding box center [244, 263] width 396 height 31
click at [77, 174] on div "0 Hive supply" at bounding box center [69, 171] width 99 height 47
click at [148, 89] on div "[PERSON_NAME]" at bounding box center [113, 82] width 128 height 37
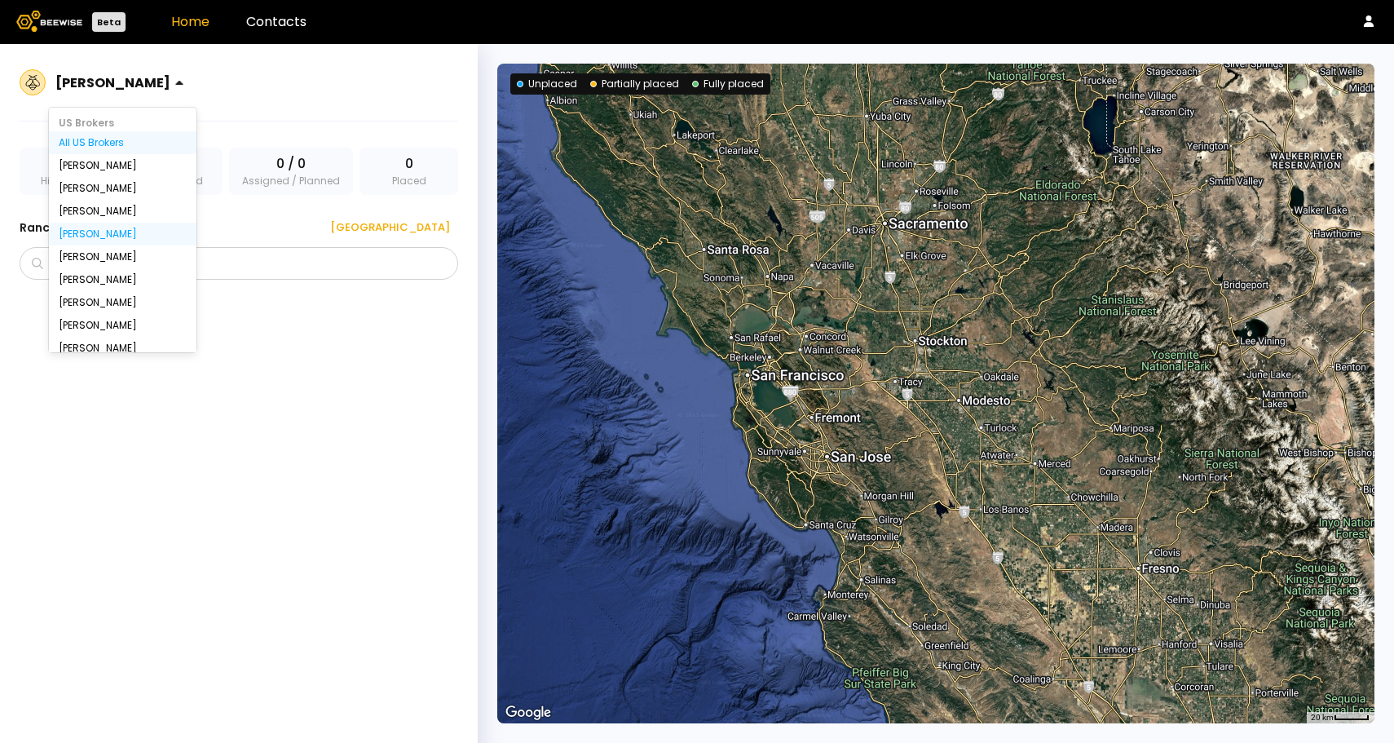
click at [117, 143] on div "All US Brokers" at bounding box center [123, 143] width 128 height 10
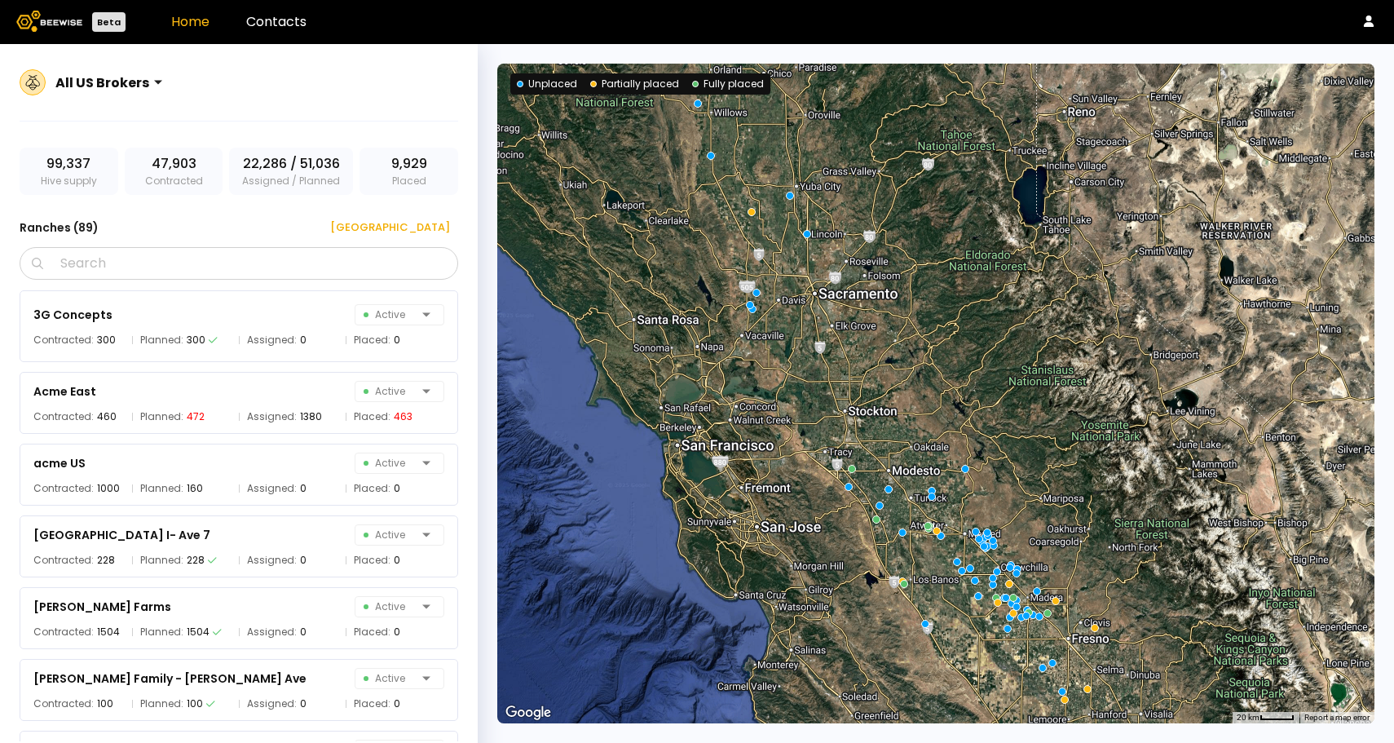
drag, startPoint x: 786, startPoint y: 229, endPoint x: 790, endPoint y: 382, distance: 153.3
click at [791, 382] on div at bounding box center [935, 393] width 877 height 659
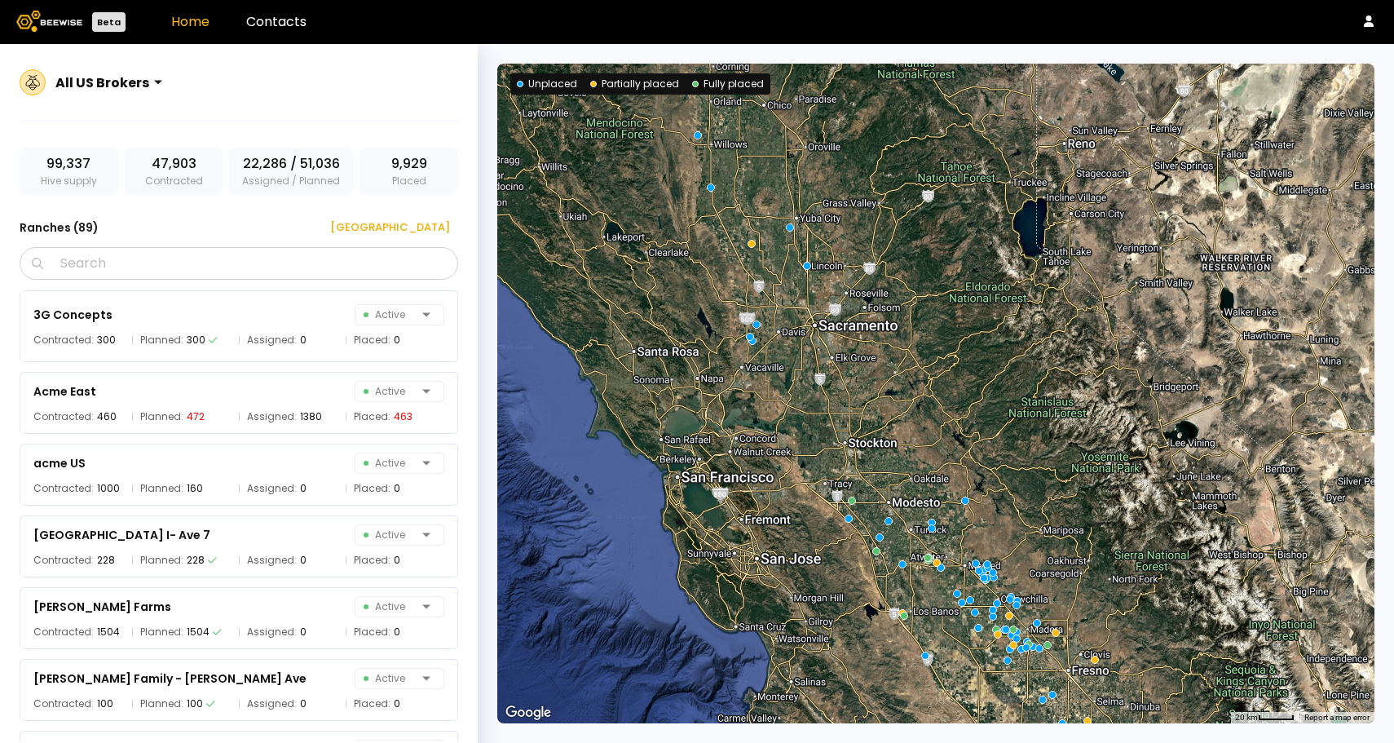
click at [753, 248] on div at bounding box center [935, 393] width 877 height 659
click at [751, 240] on div at bounding box center [752, 245] width 10 height 10
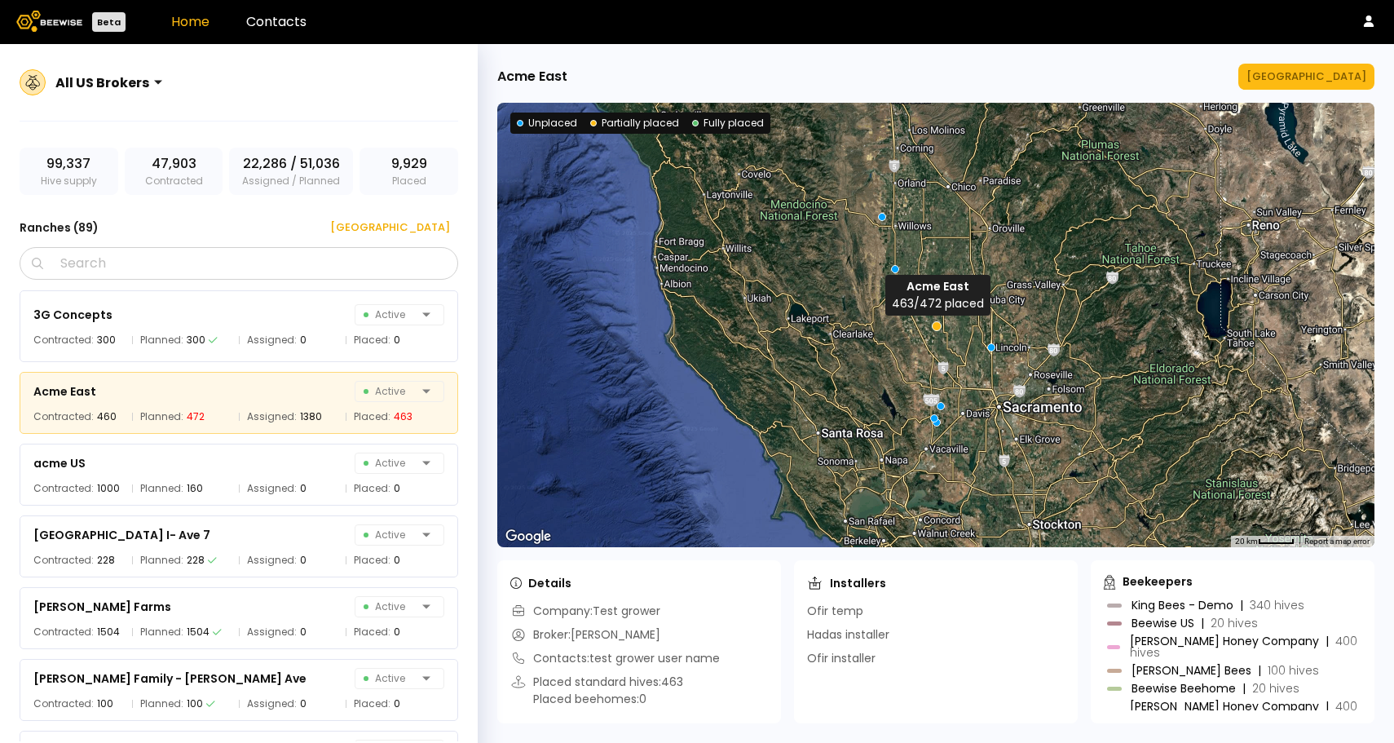
click at [937, 328] on div at bounding box center [937, 326] width 10 height 10
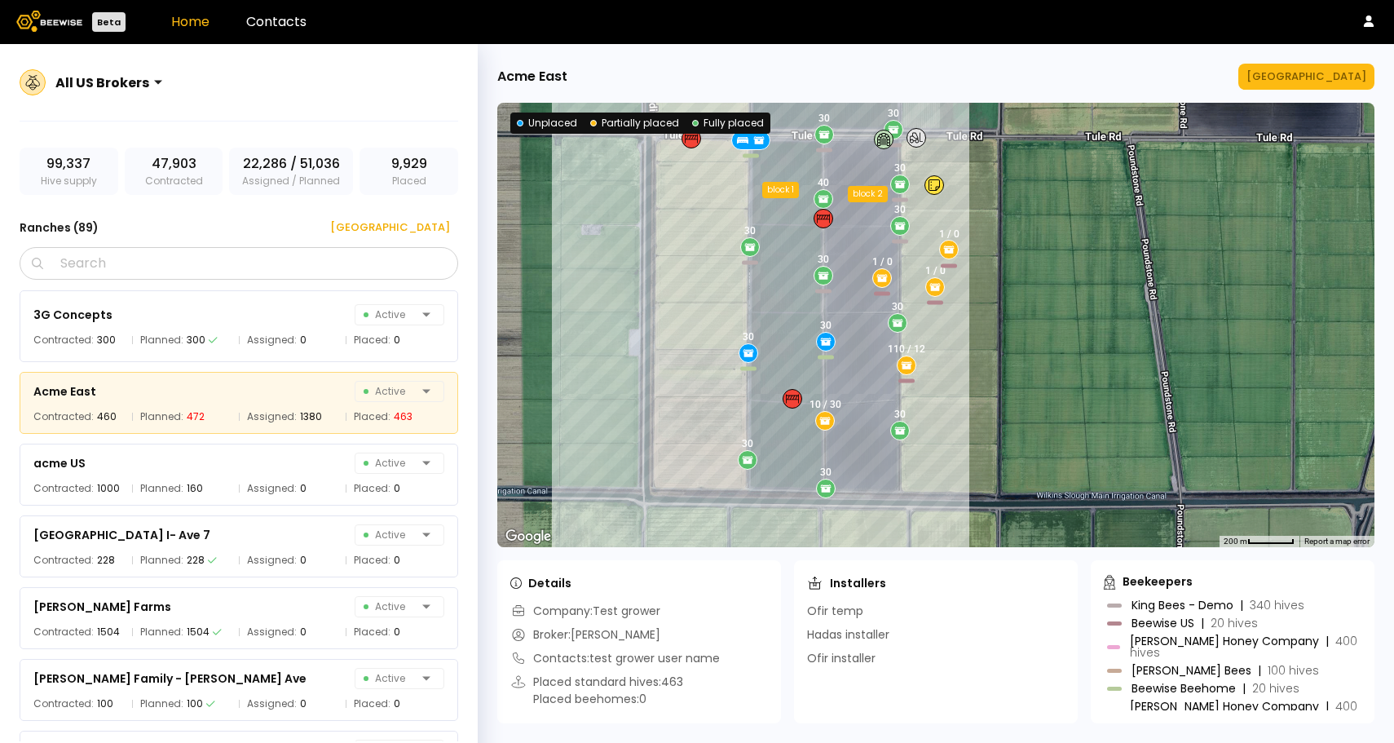
drag, startPoint x: 968, startPoint y: 215, endPoint x: 990, endPoint y: 333, distance: 119.4
click at [990, 333] on div "30 1 / 0 10 / 30 30 30 30 30 30 40 1 / 0 30 30 30 1 / 0 30 30 110 / 12 30 30 bl…" at bounding box center [935, 325] width 877 height 444
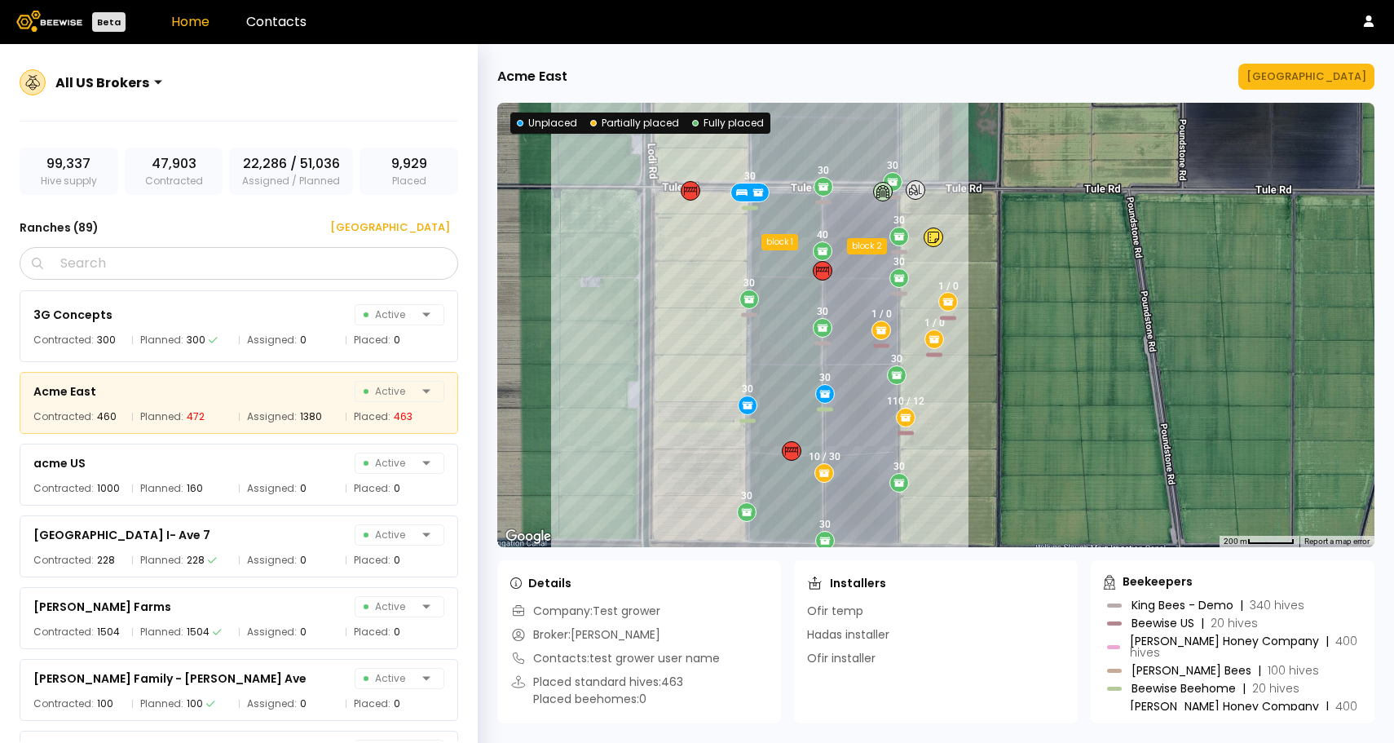
drag, startPoint x: 707, startPoint y: 247, endPoint x: 704, endPoint y: 290, distance: 43.3
click at [704, 290] on div "30 1 / 0 10 / 30 30 30 30 30 30 40 1 / 0 30 30 30 1 / 0 30 30 110 / 12 30 30 bl…" at bounding box center [935, 325] width 877 height 444
click at [882, 196] on icon at bounding box center [881, 193] width 13 height 13
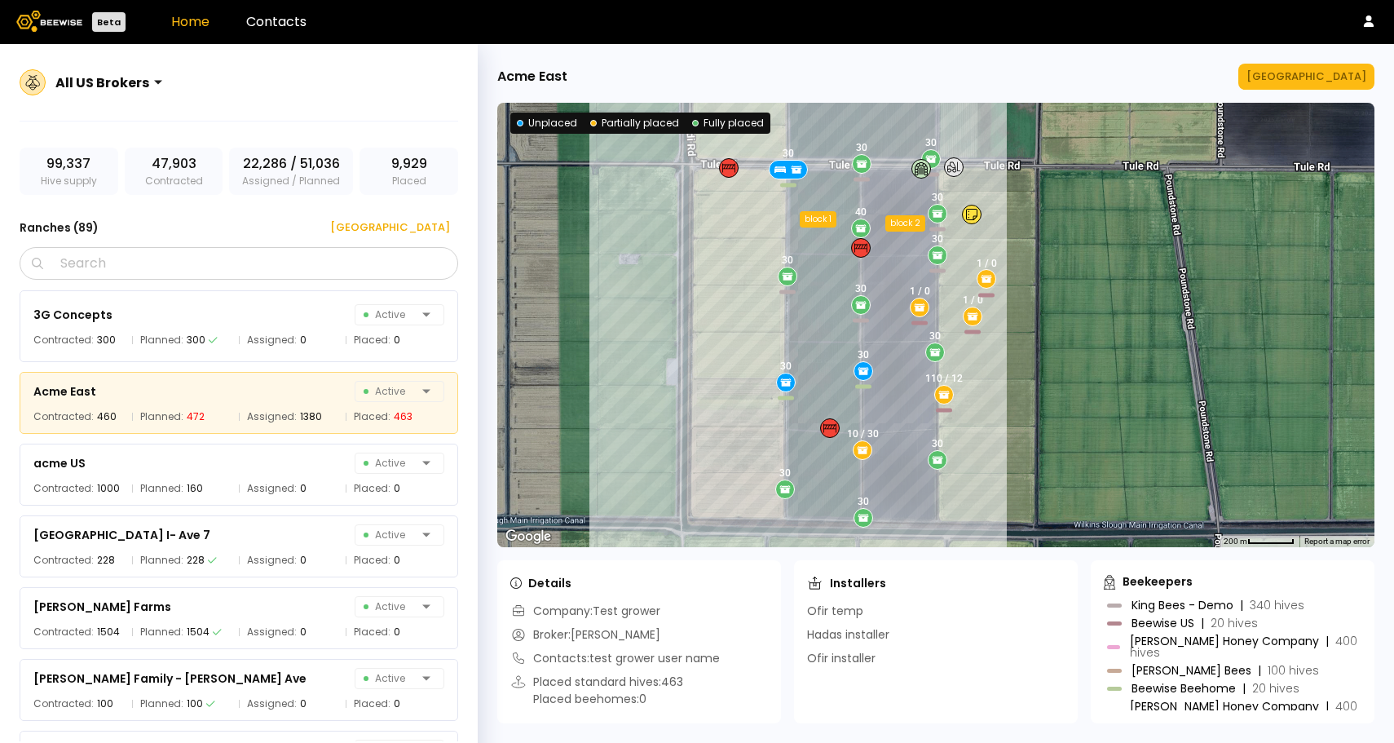
drag, startPoint x: 1158, startPoint y: 284, endPoint x: 1081, endPoint y: 302, distance: 79.5
click at [1080, 302] on div "30 1 / 0 10 / 30 30 30 30 30 30 40 1 / 0 30 30 30 1 / 0 30 30 110 / 12 30 30 bl…" at bounding box center [935, 325] width 877 height 444
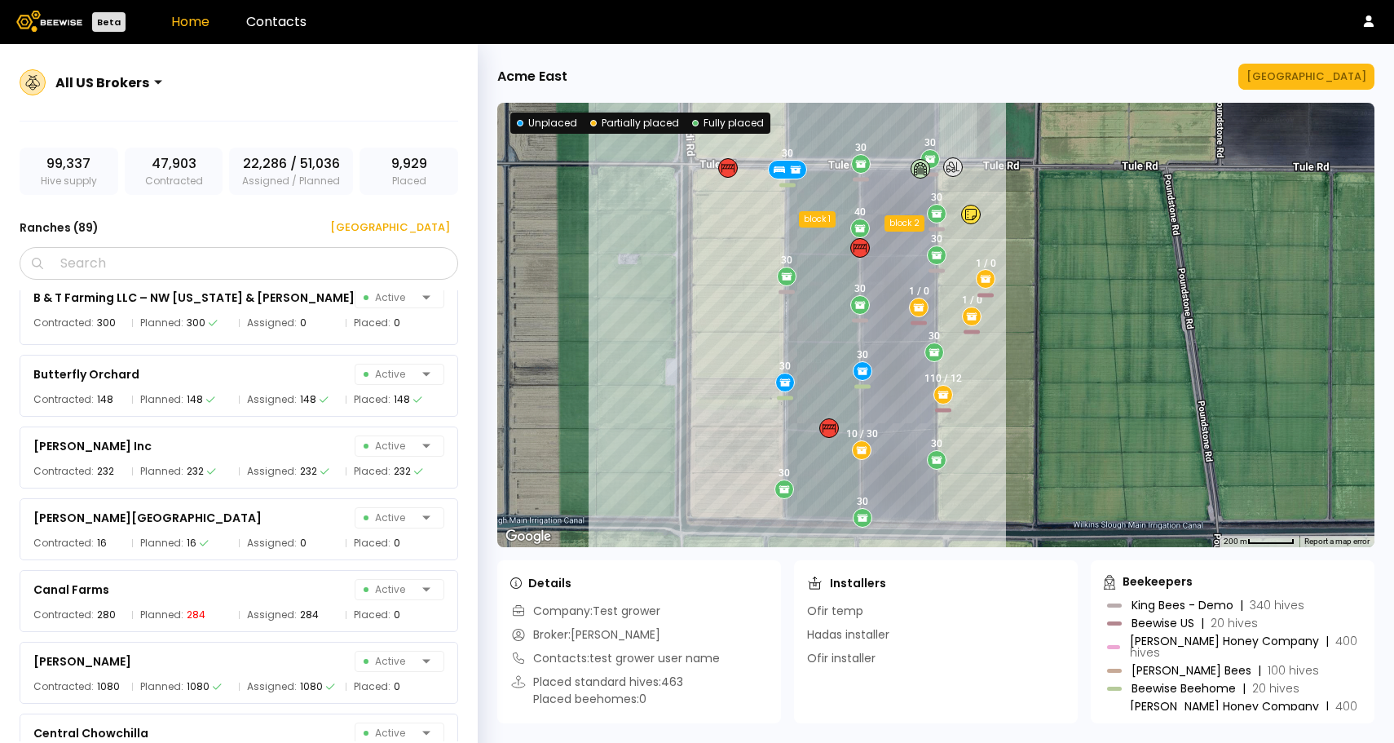
scroll to position [1021, 0]
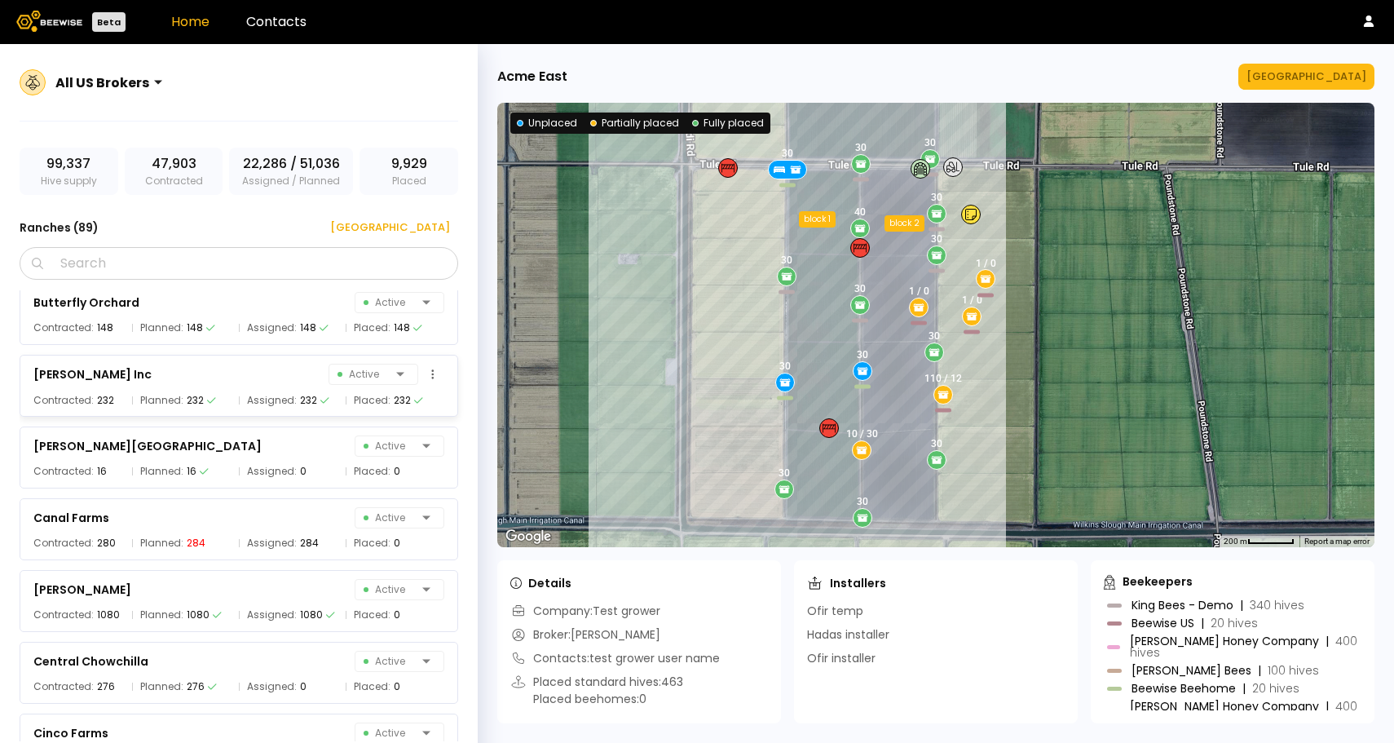
click at [250, 389] on div "[PERSON_NAME] Inc Active Contracted: 232 Planned: 232 Assigned: 232 Placed: 232" at bounding box center [239, 386] width 438 height 62
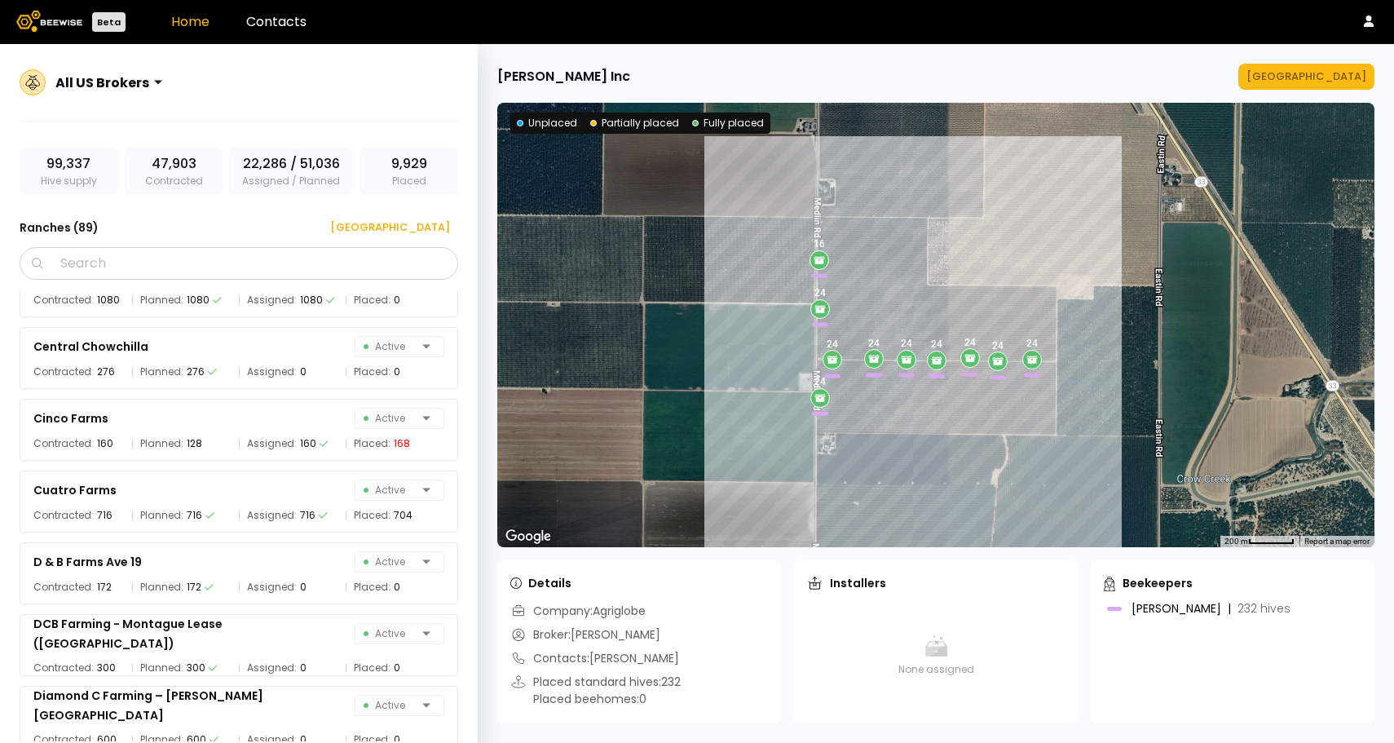
scroll to position [1338, 0]
click at [252, 486] on div "Cuatro Farms Active" at bounding box center [238, 487] width 411 height 23
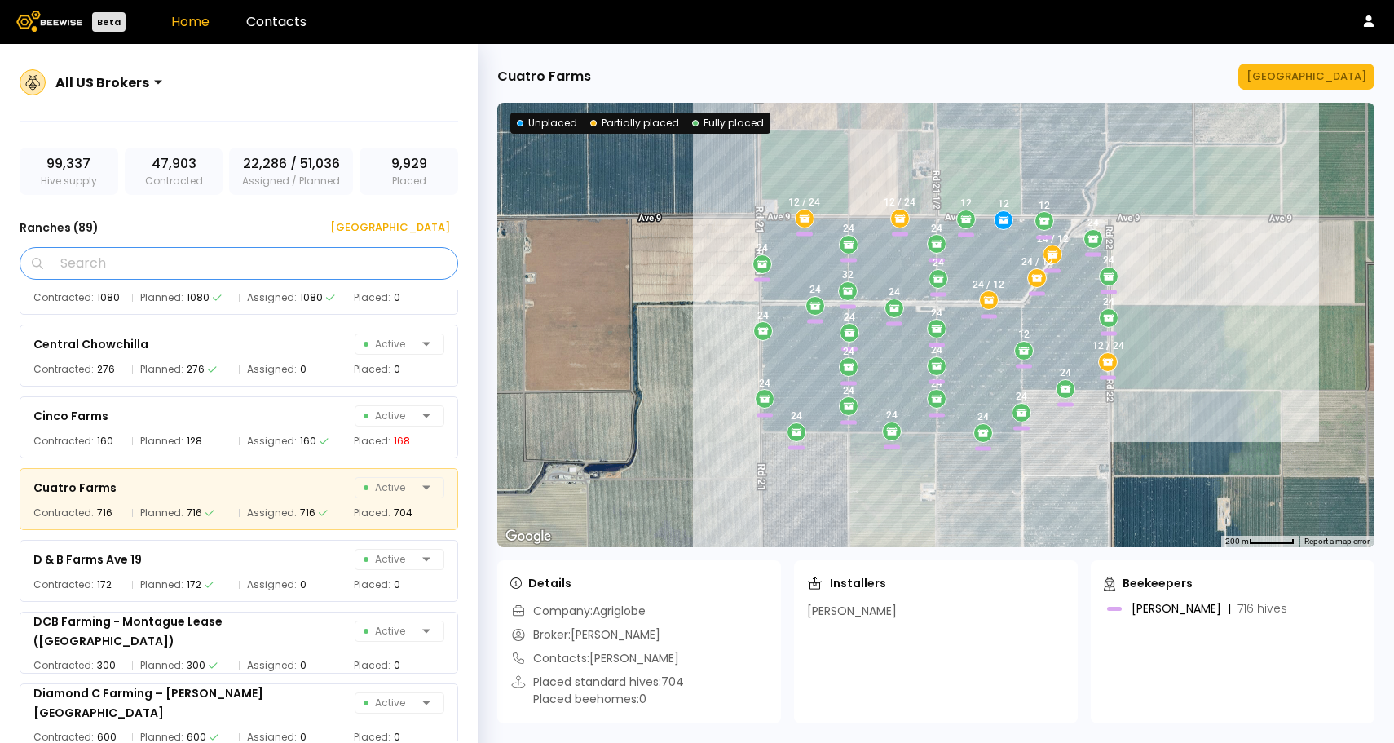
click at [218, 255] on input "Search" at bounding box center [244, 263] width 396 height 31
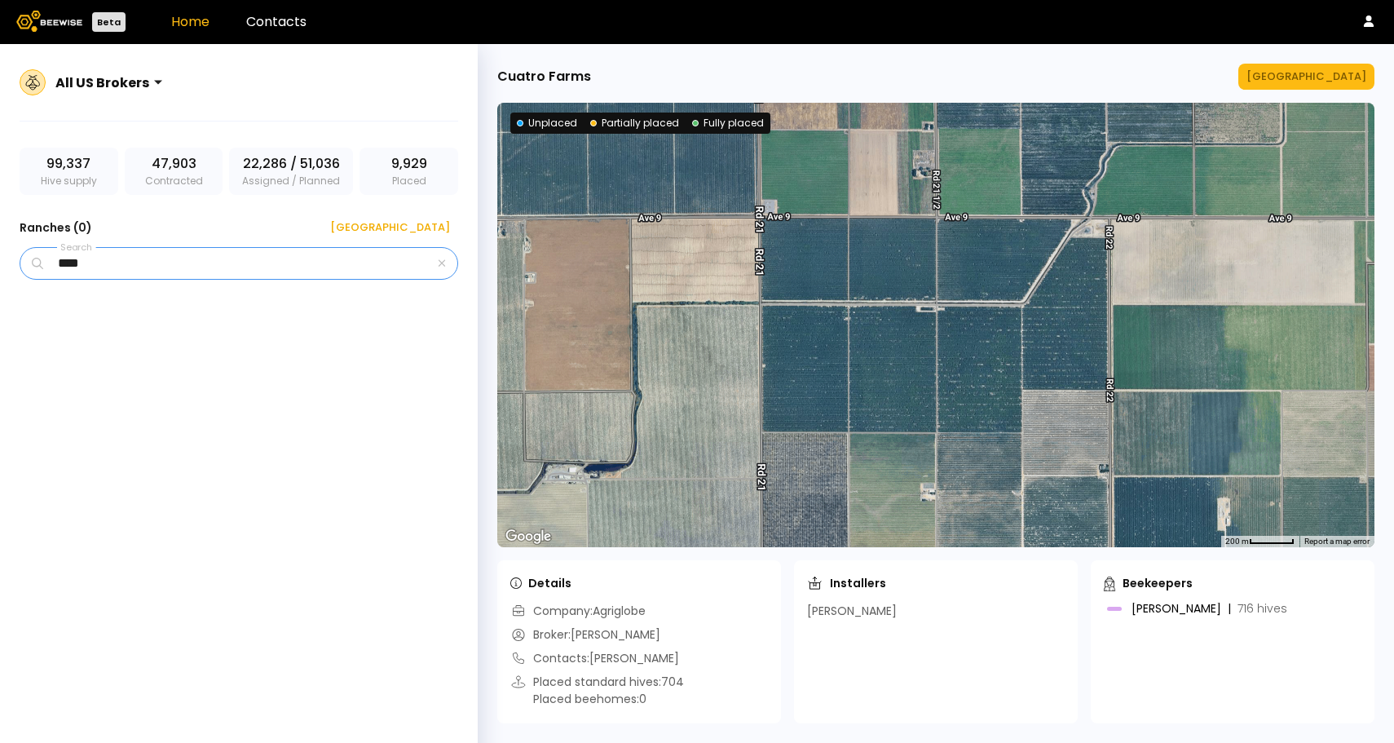
scroll to position [0, 0]
click at [183, 257] on input "*******" at bounding box center [240, 263] width 388 height 31
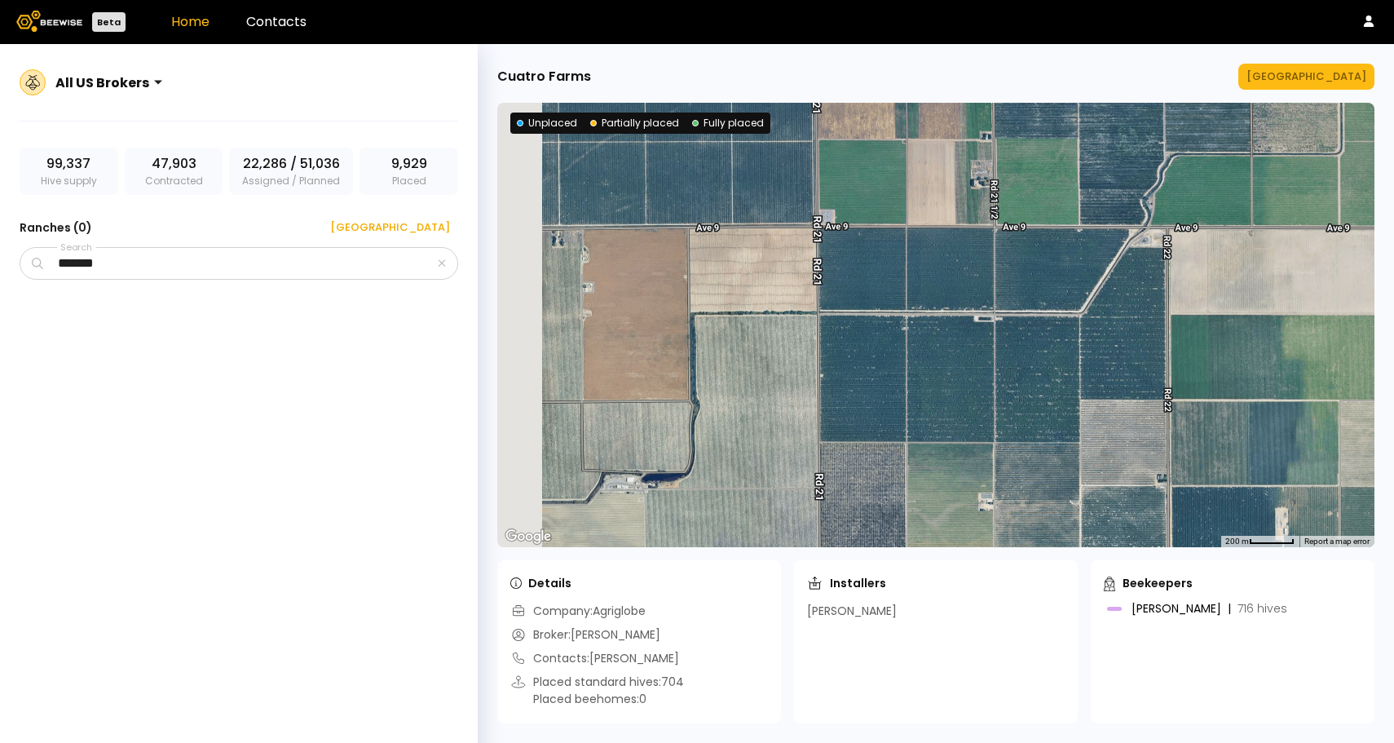
drag, startPoint x: 804, startPoint y: 317, endPoint x: 866, endPoint y: 327, distance: 62.7
click at [867, 327] on div at bounding box center [935, 325] width 877 height 444
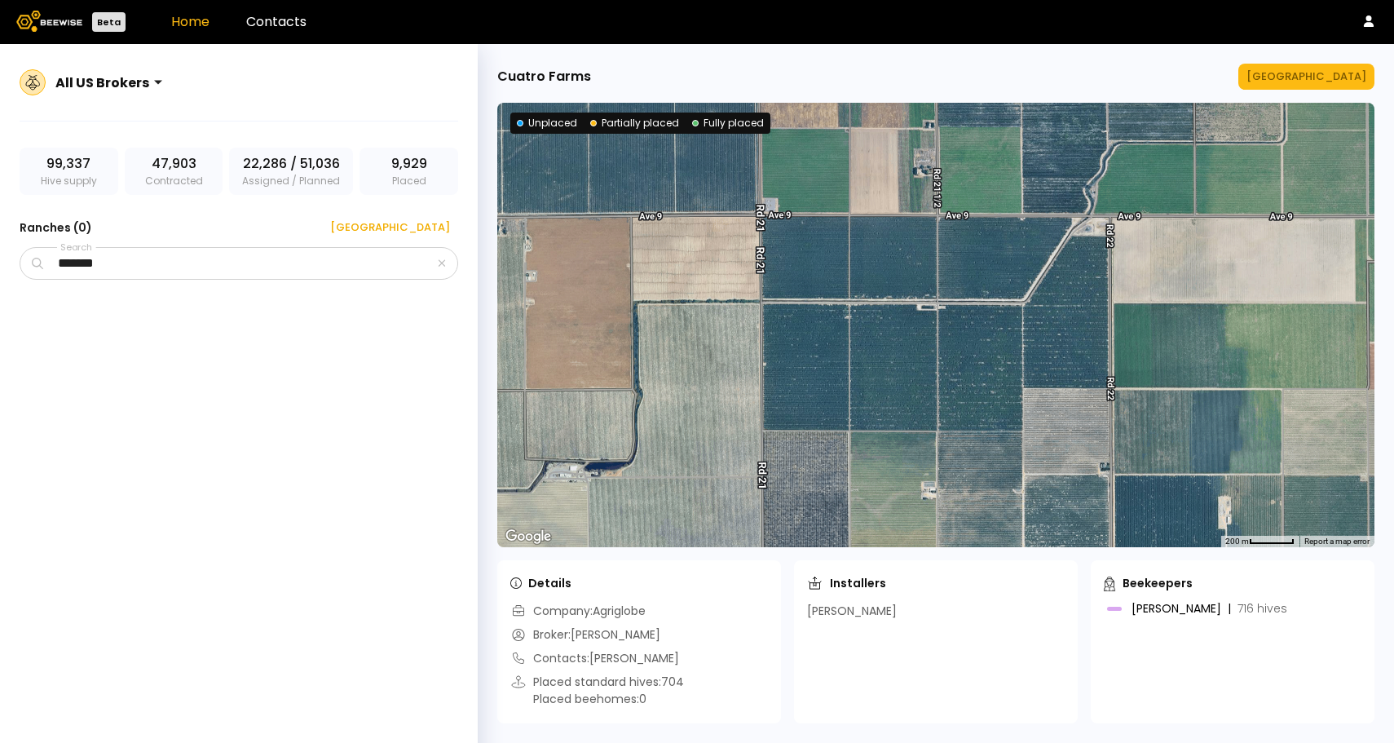
drag, startPoint x: 862, startPoint y: 328, endPoint x: 804, endPoint y: 316, distance: 59.8
click at [804, 316] on div at bounding box center [935, 325] width 877 height 444
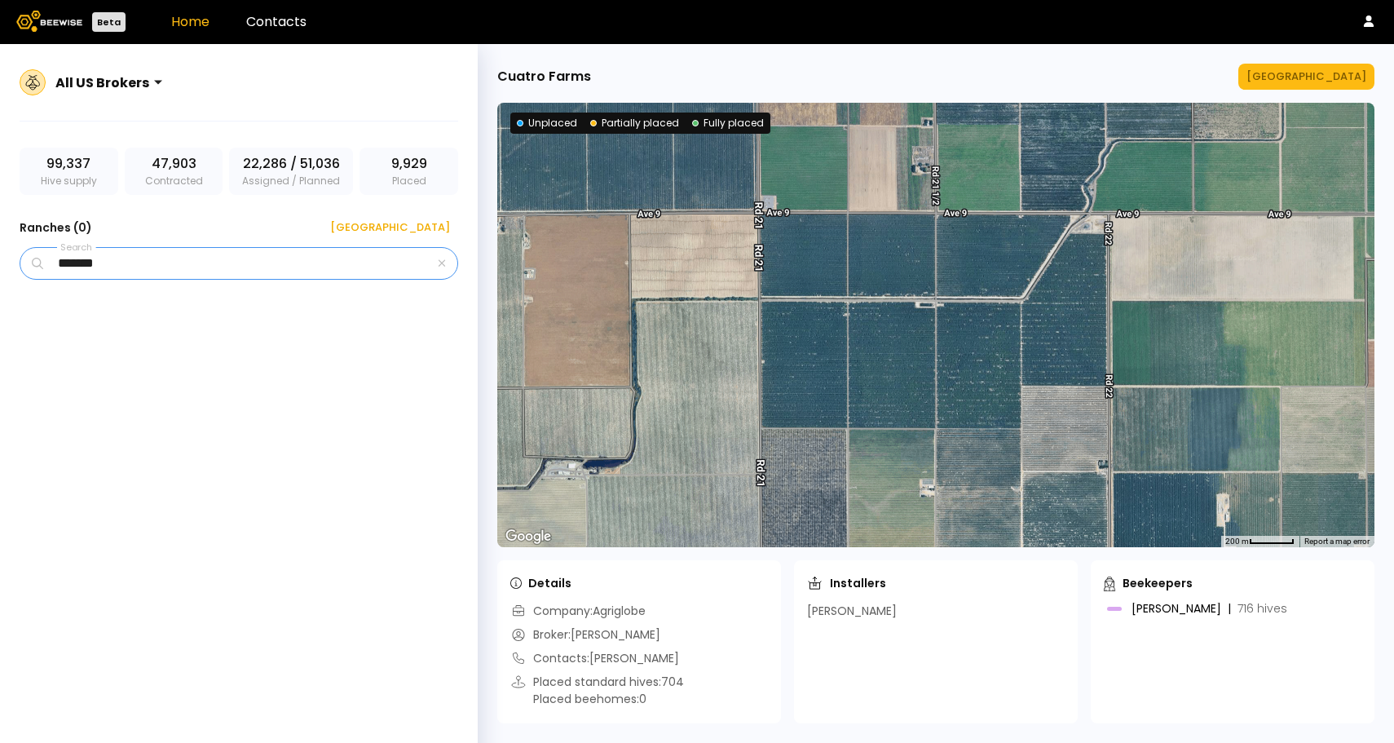
click at [214, 248] on input "*******" at bounding box center [240, 263] width 388 height 31
drag, startPoint x: 183, startPoint y: 261, endPoint x: 16, endPoint y: 260, distance: 167.1
click at [16, 260] on div "All US Brokers 99,337 Hive supply 47,903 Contracted 22,286 / 51,036 Assigned / …" at bounding box center [239, 413] width 478 height 738
type input "******"
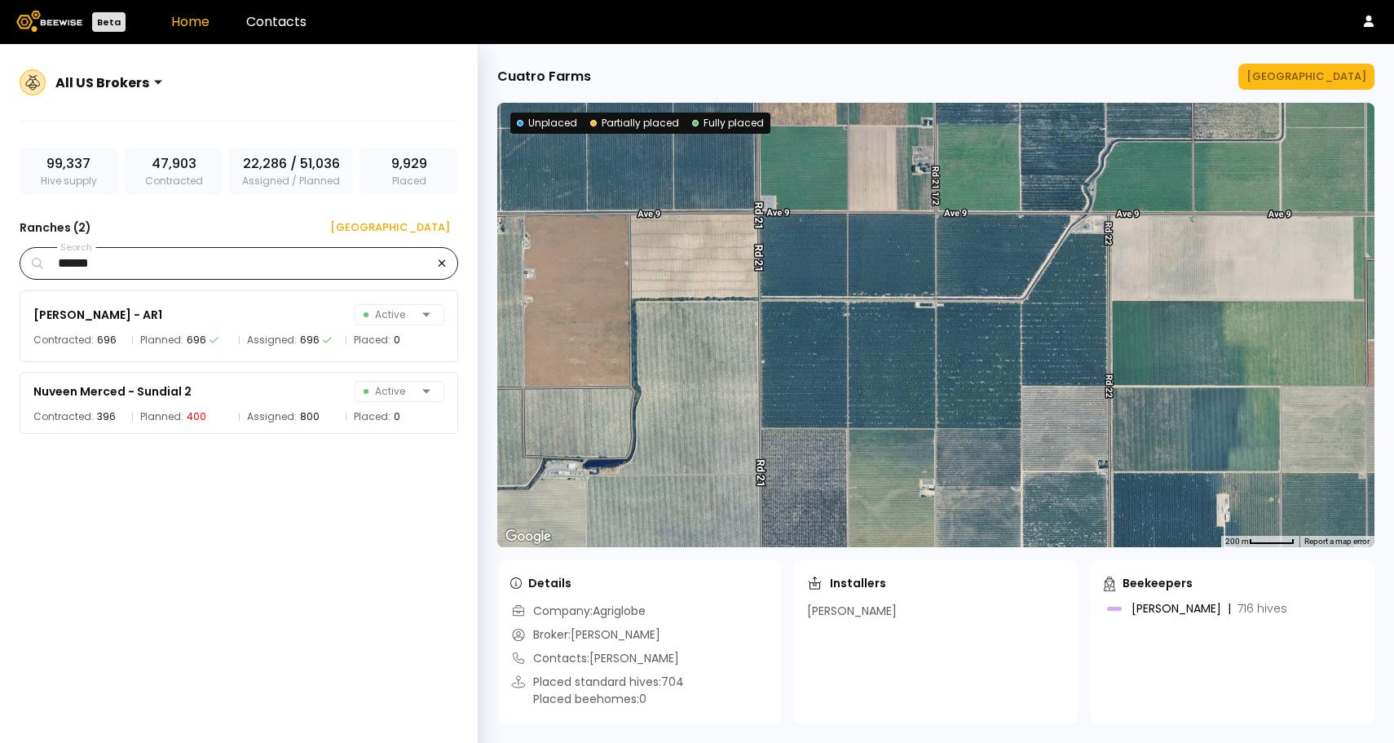
click at [441, 263] on icon "button" at bounding box center [441, 263] width 7 height 7
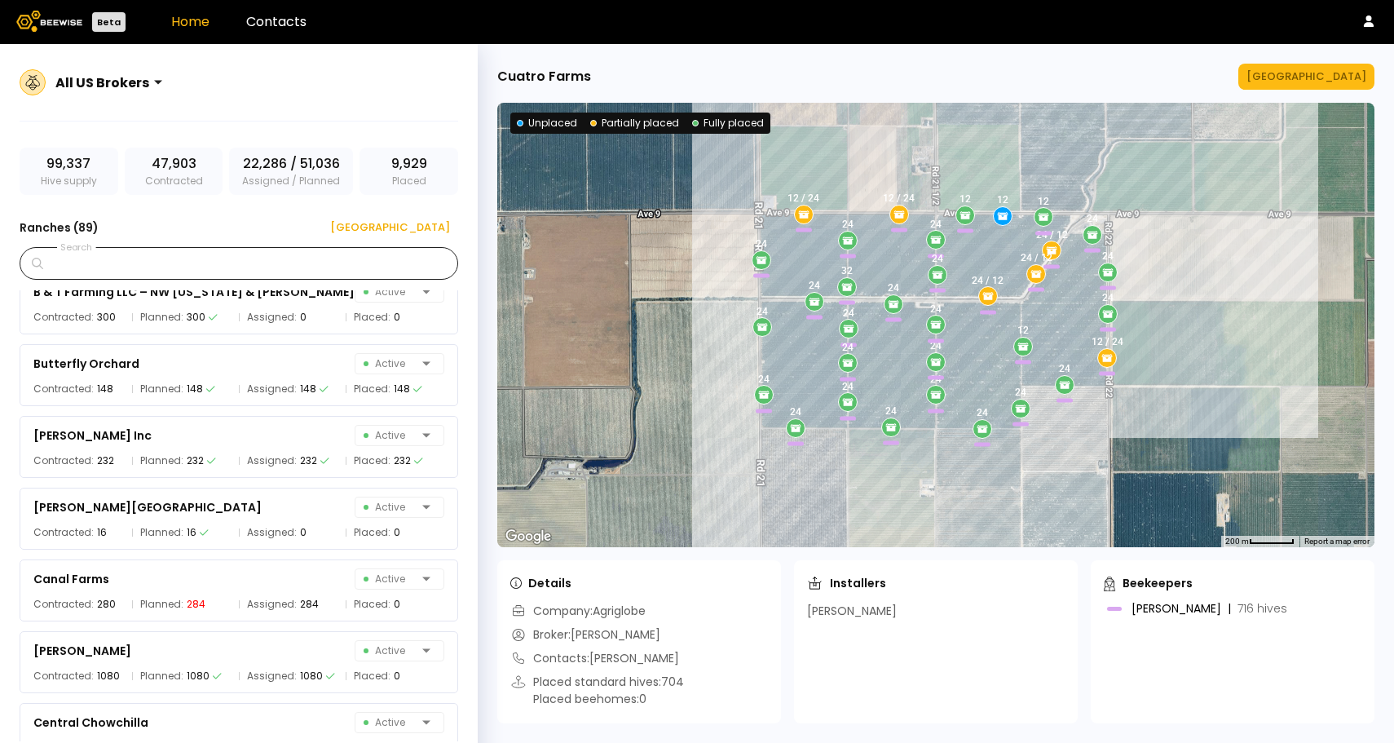
scroll to position [965, 0]
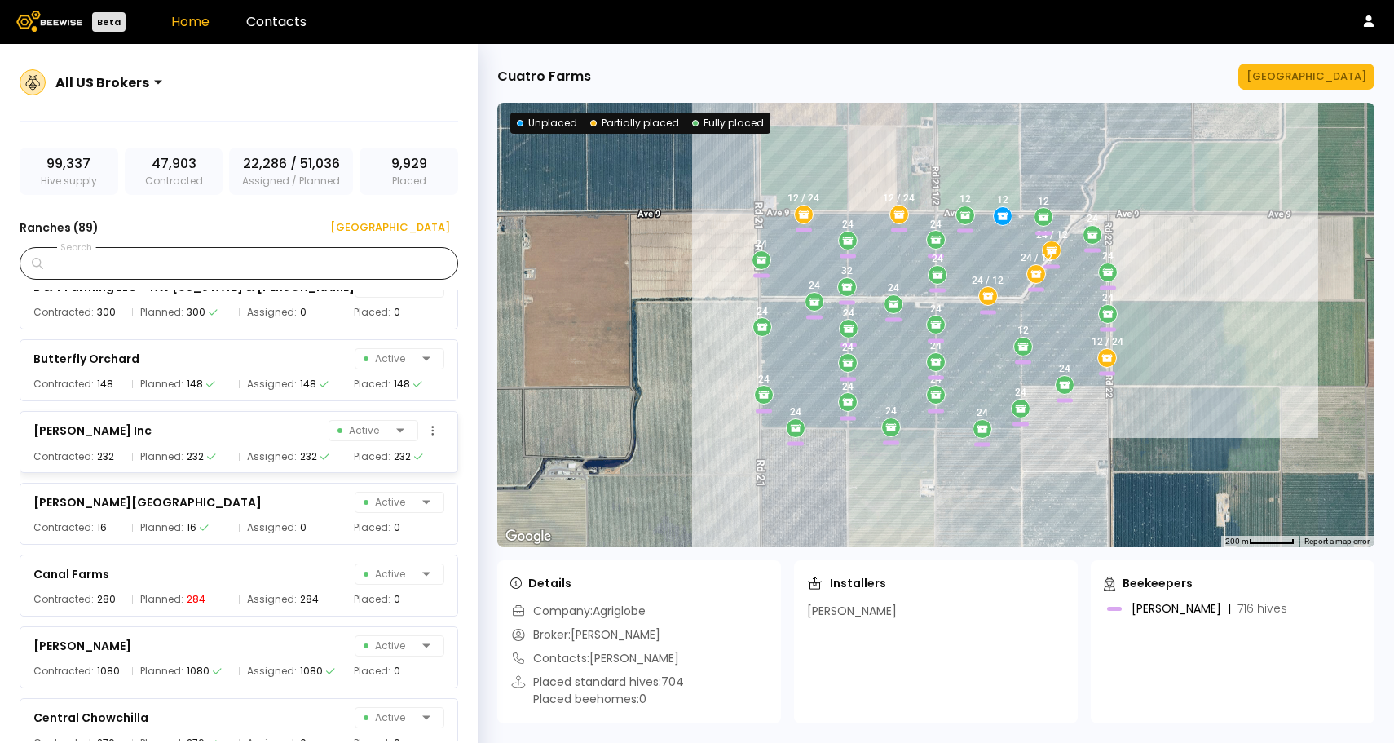
click at [218, 464] on div "[PERSON_NAME] Inc Active Contracted: 232 Planned: 232 Assigned: 232 Placed: 232" at bounding box center [239, 442] width 438 height 62
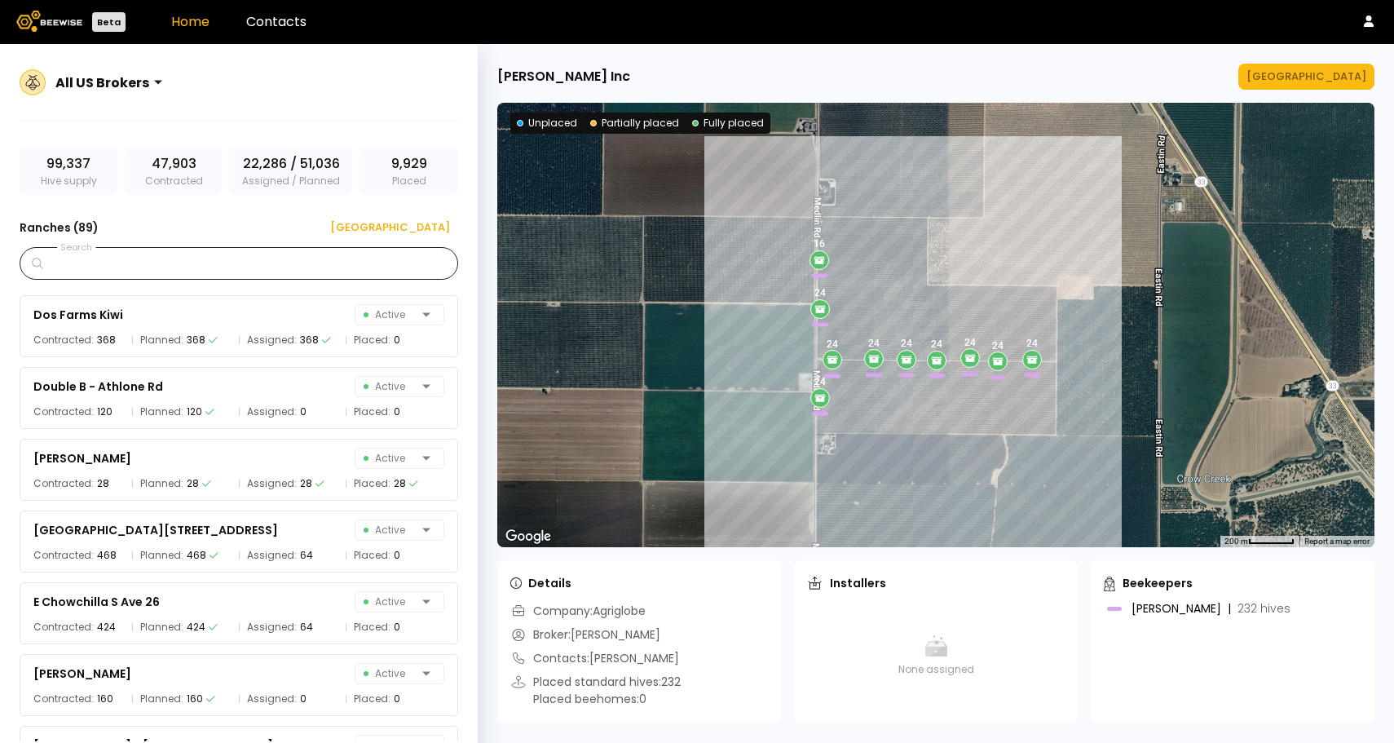
scroll to position [1800, 0]
click at [229, 483] on div "Contracted: 28 Planned: 28 Assigned: 28 Placed: 28" at bounding box center [238, 482] width 411 height 16
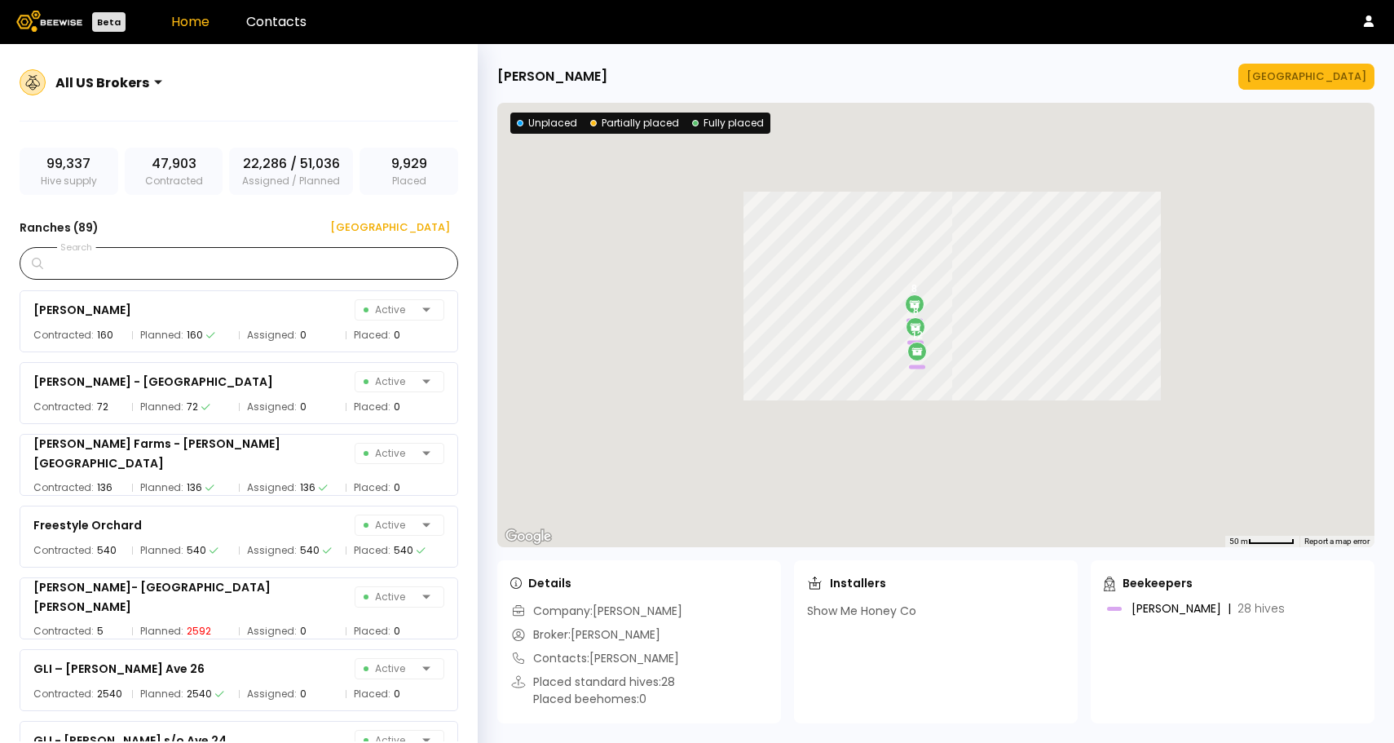
scroll to position [2168, 0]
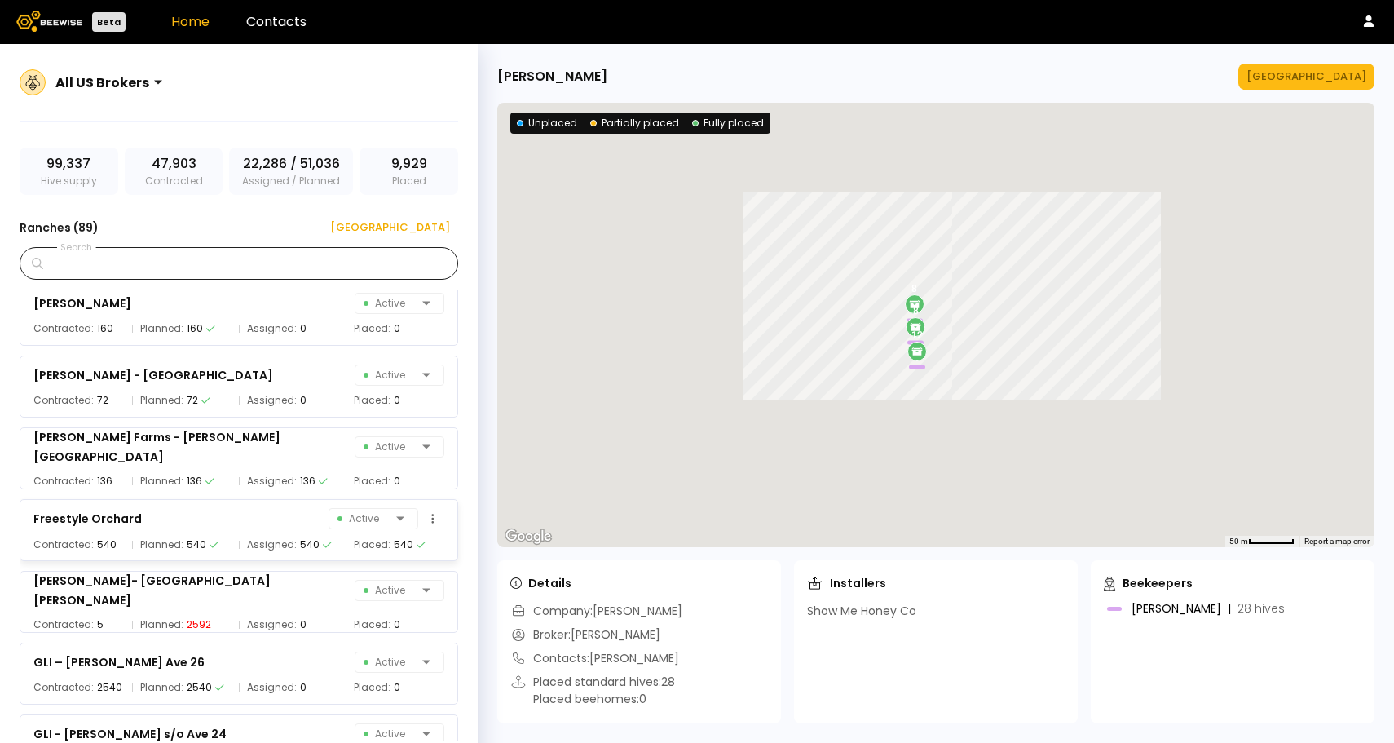
click at [227, 523] on div "Freestyle Orchard Active" at bounding box center [238, 518] width 411 height 23
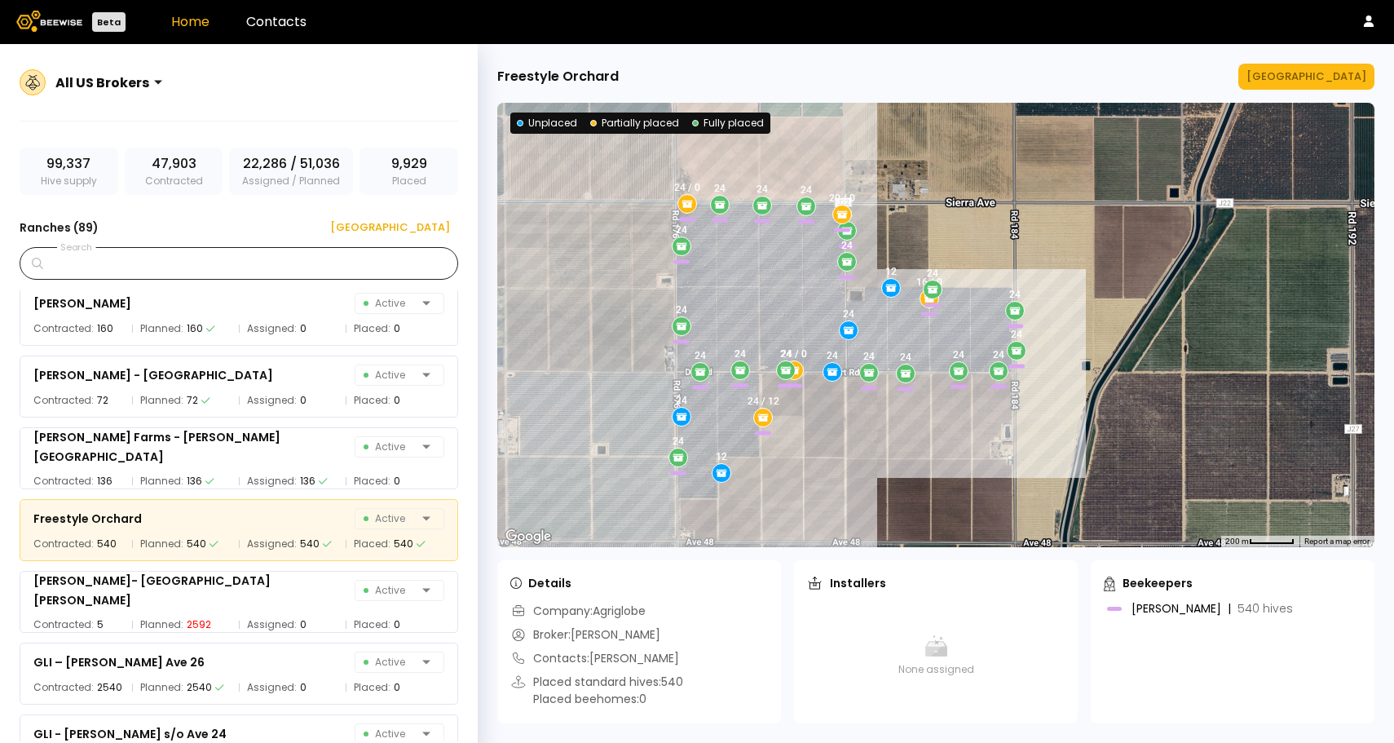
drag, startPoint x: 790, startPoint y: 261, endPoint x: 792, endPoint y: 318, distance: 57.1
click at [792, 318] on div "24 24 24 24 24 24 24 24 / 0 24 24 24 16 / 0 24 24 24 24 12 24 24 12 24 24 / 12 …" at bounding box center [935, 325] width 877 height 444
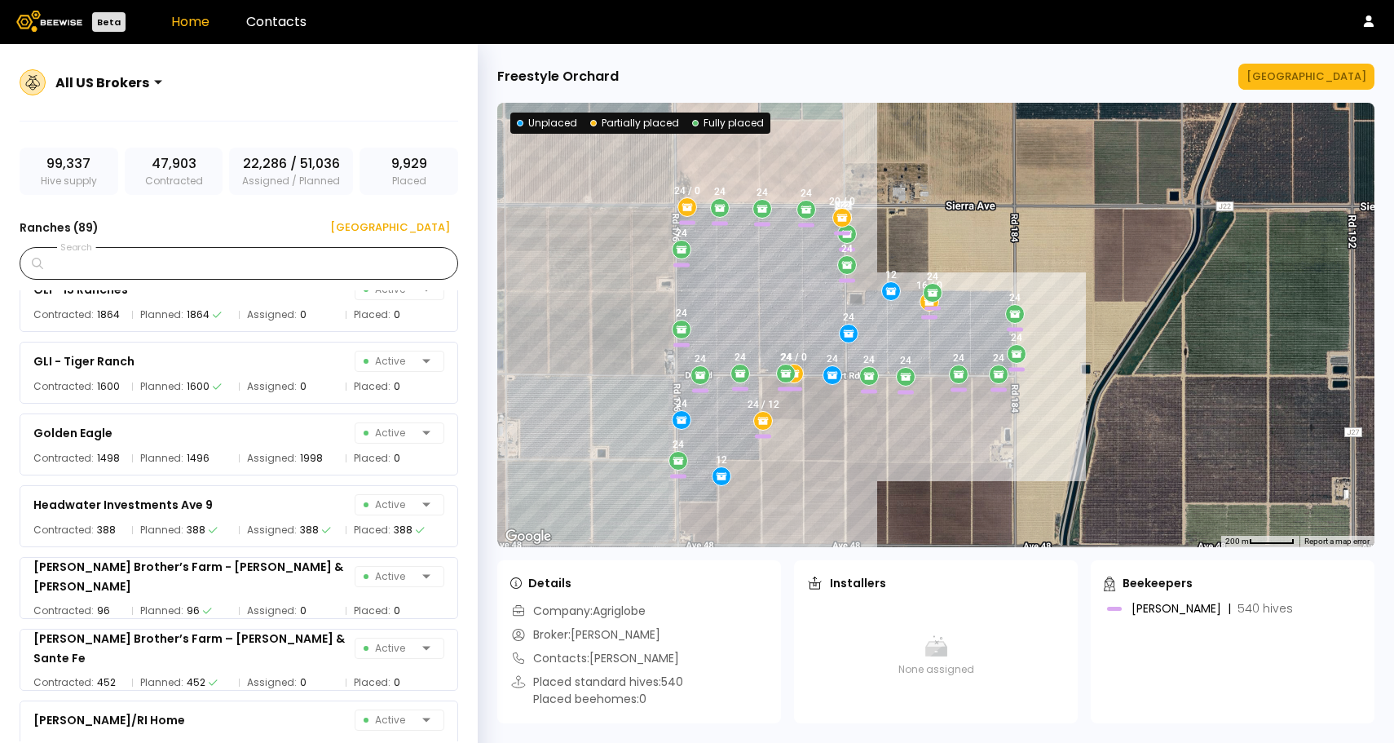
scroll to position [2763, 0]
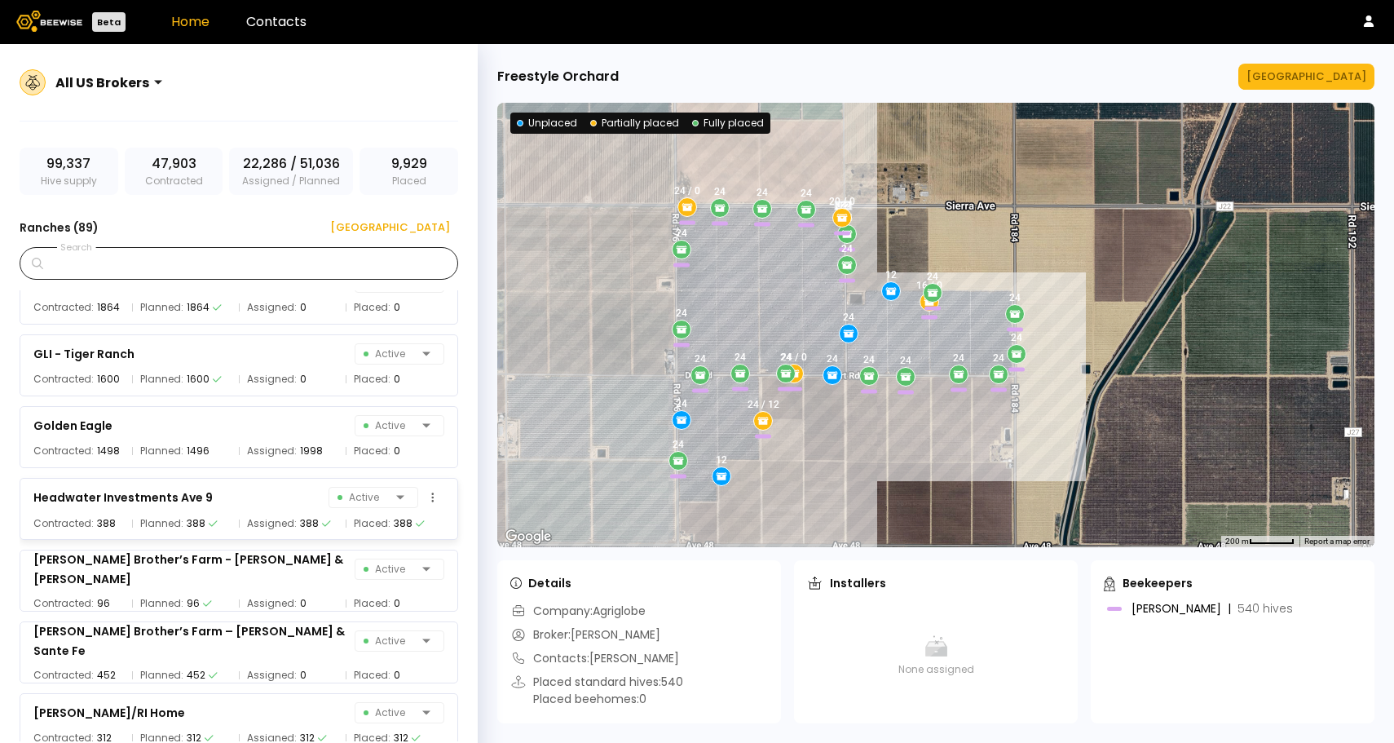
click at [262, 523] on span "Assigned:" at bounding box center [272, 523] width 50 height 16
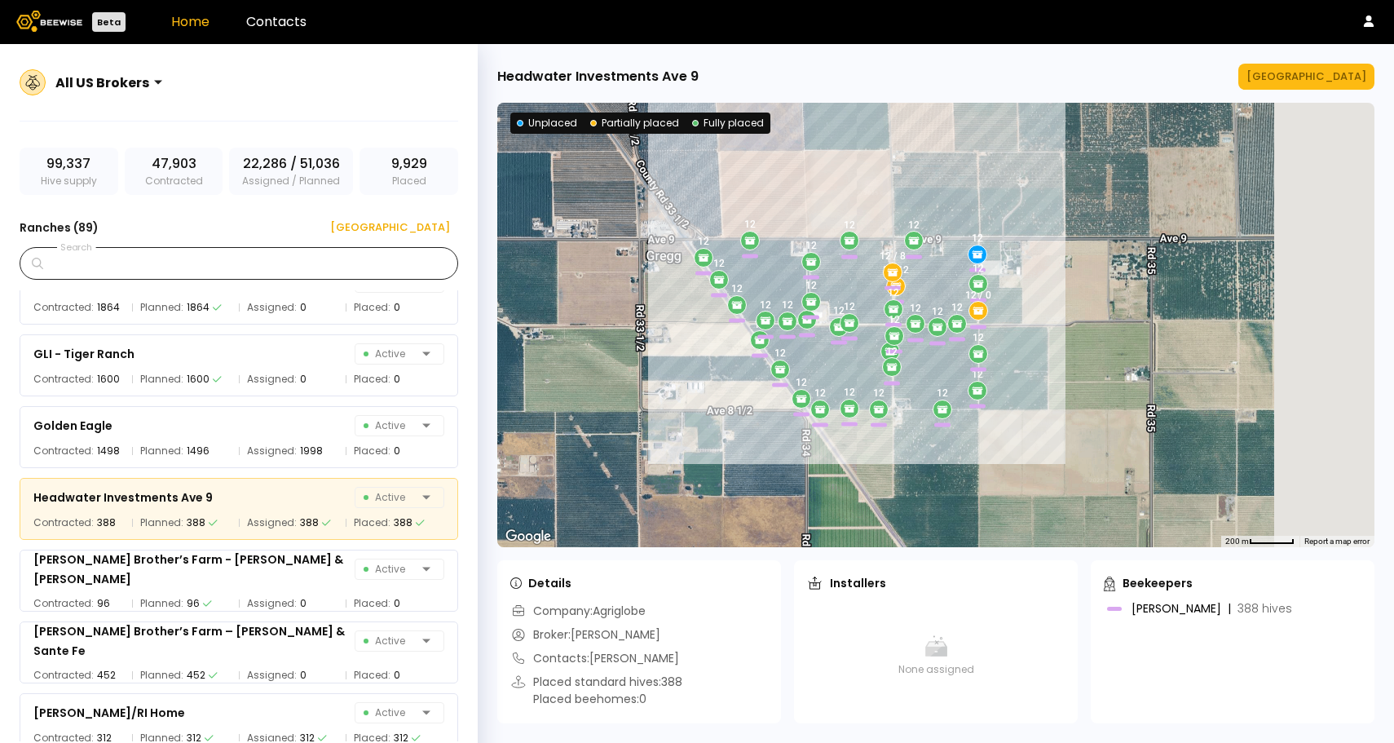
drag, startPoint x: 788, startPoint y: 388, endPoint x: 667, endPoint y: 390, distance: 121.5
click at [668, 390] on div "12 12 12 8 / 12 12 12 12 12 12 12 12 12 12 12 / 8 12 12 12 12 12 12 12 12 / 0 1…" at bounding box center [935, 325] width 877 height 444
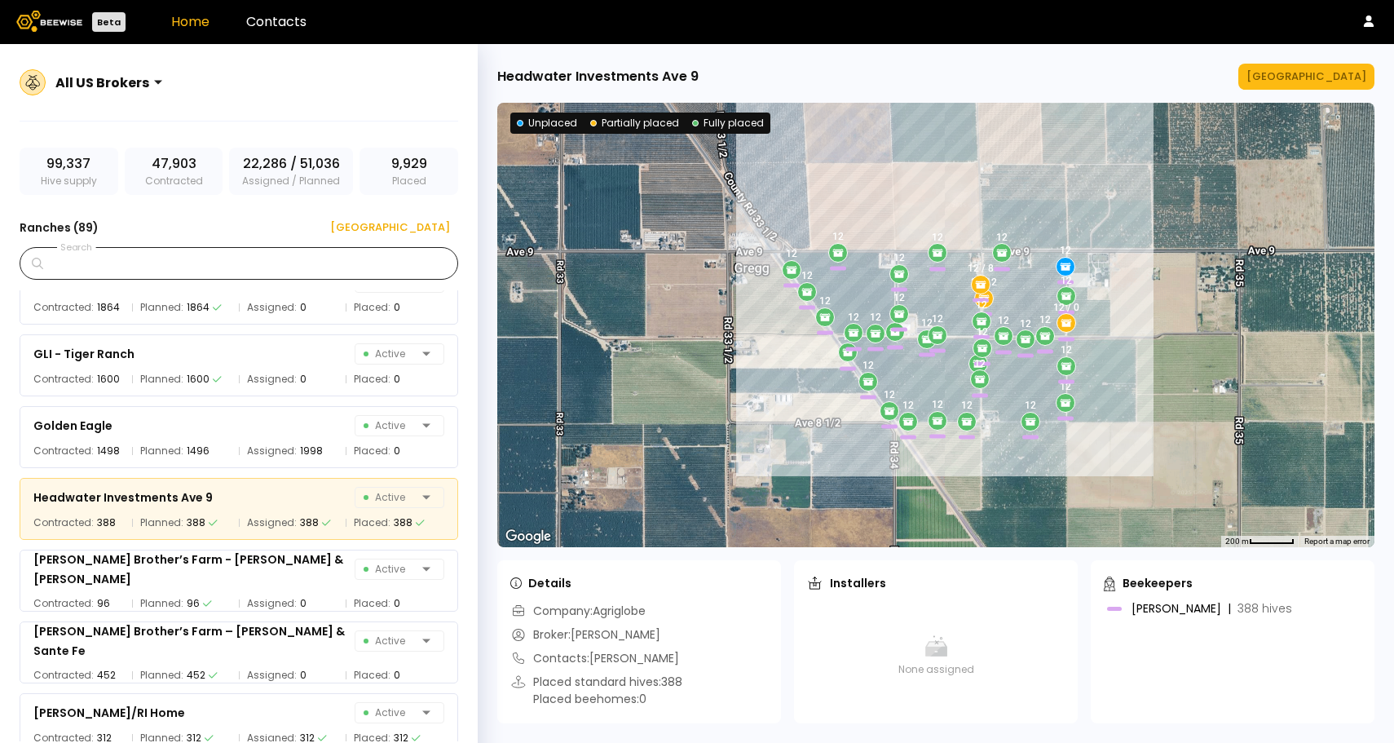
drag, startPoint x: 683, startPoint y: 344, endPoint x: 783, endPoint y: 369, distance: 103.4
click at [783, 369] on div "12 12 12 8 / 12 12 12 12 12 12 12 12 12 12 12 / 8 12 12 12 12 12 12 12 12 / 0 1…" at bounding box center [935, 325] width 877 height 444
